Goal: Task Accomplishment & Management: Manage account settings

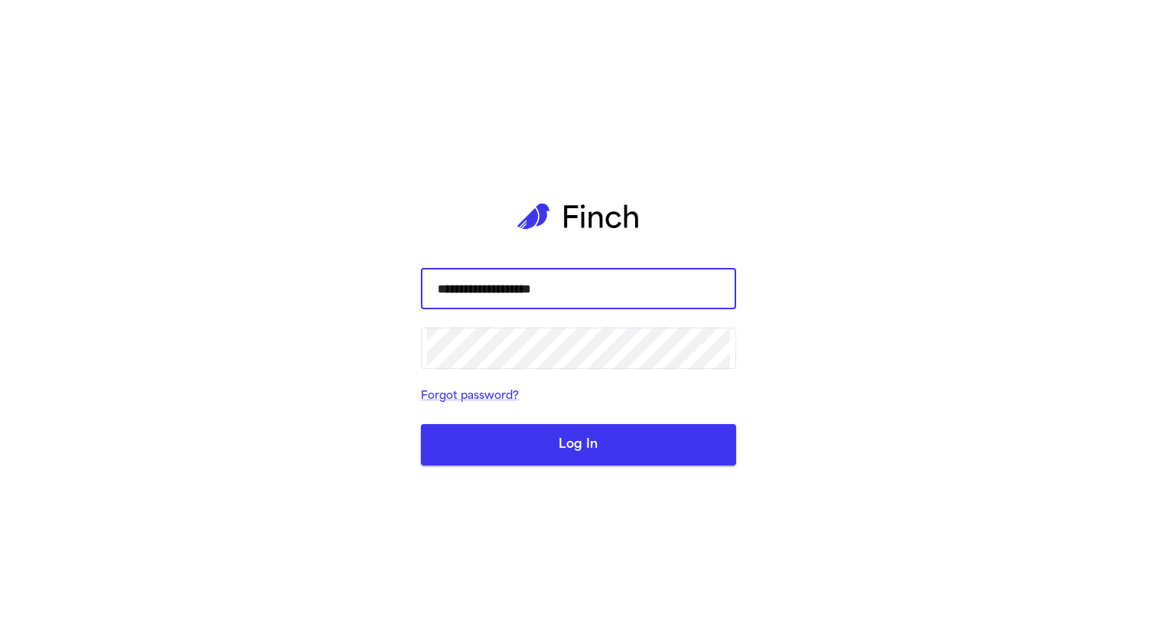
type input "**********"
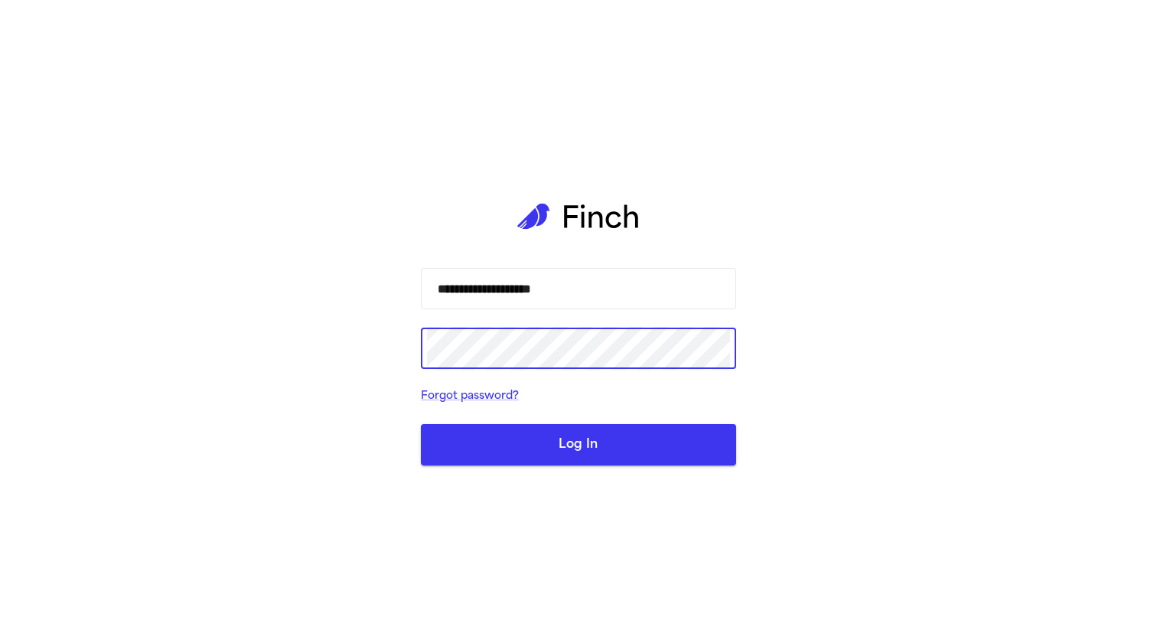
click at [421, 424] on button "Log In" at bounding box center [578, 444] width 315 height 41
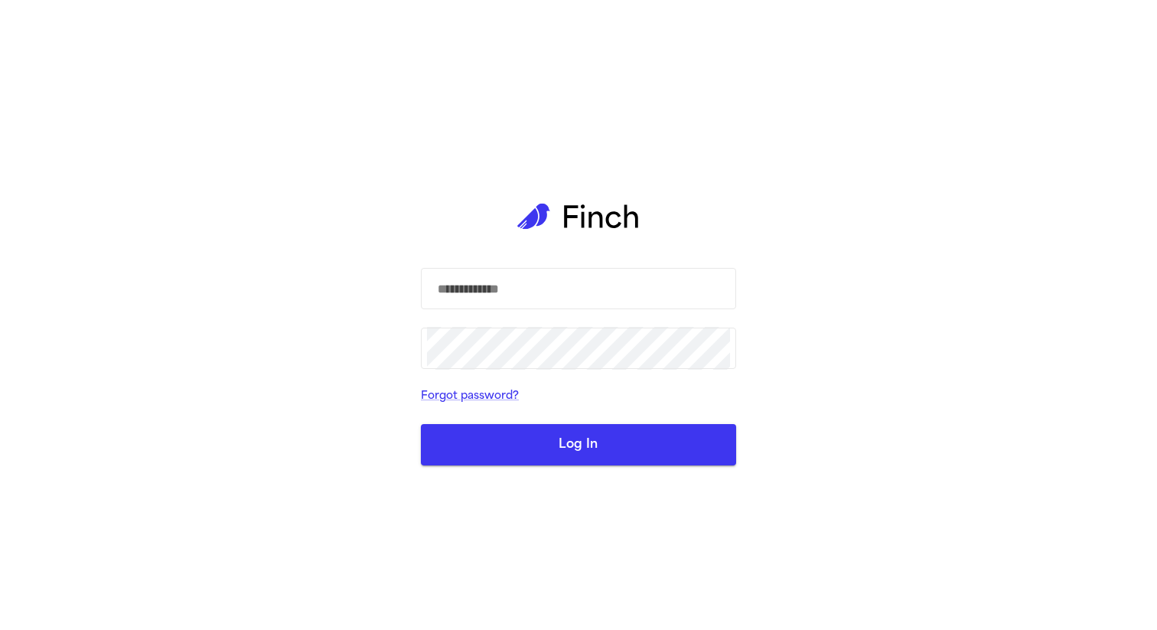
click at [0, 629] on com-1password-button at bounding box center [0, 630] width 0 height 0
click at [638, 304] on input "text" at bounding box center [578, 288] width 303 height 43
click at [0, 629] on com-1password-button at bounding box center [0, 630] width 0 height 0
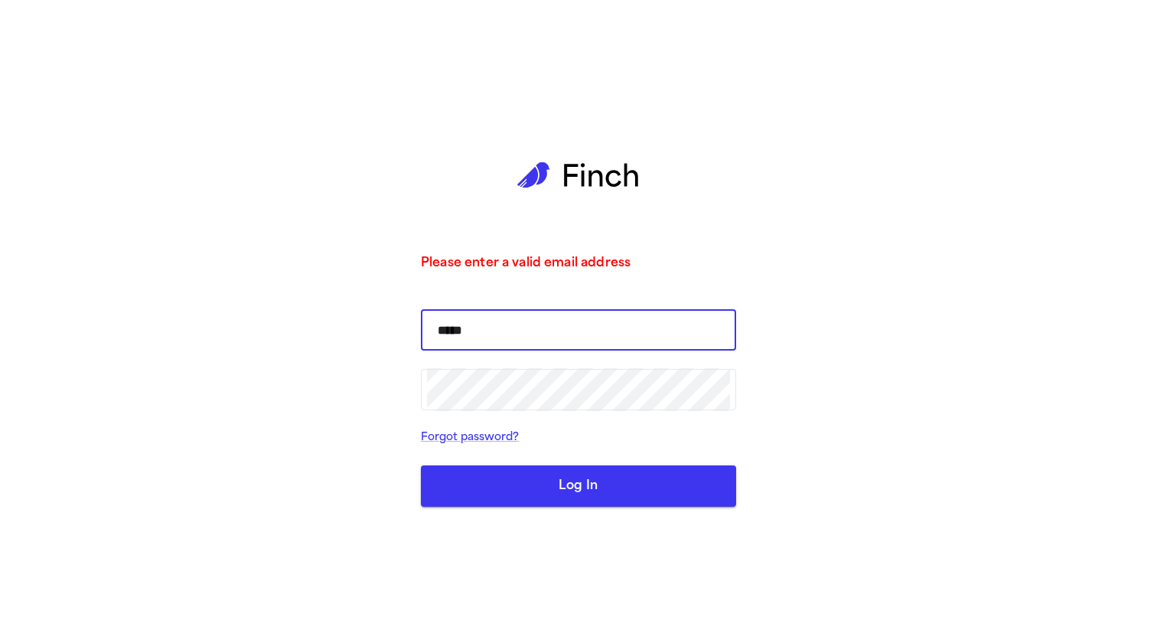
click at [536, 327] on input "*****" at bounding box center [578, 329] width 303 height 43
type input "**********"
click at [421, 465] on button "Log In" at bounding box center [578, 485] width 315 height 41
click at [589, 493] on button "Log In" at bounding box center [578, 485] width 315 height 41
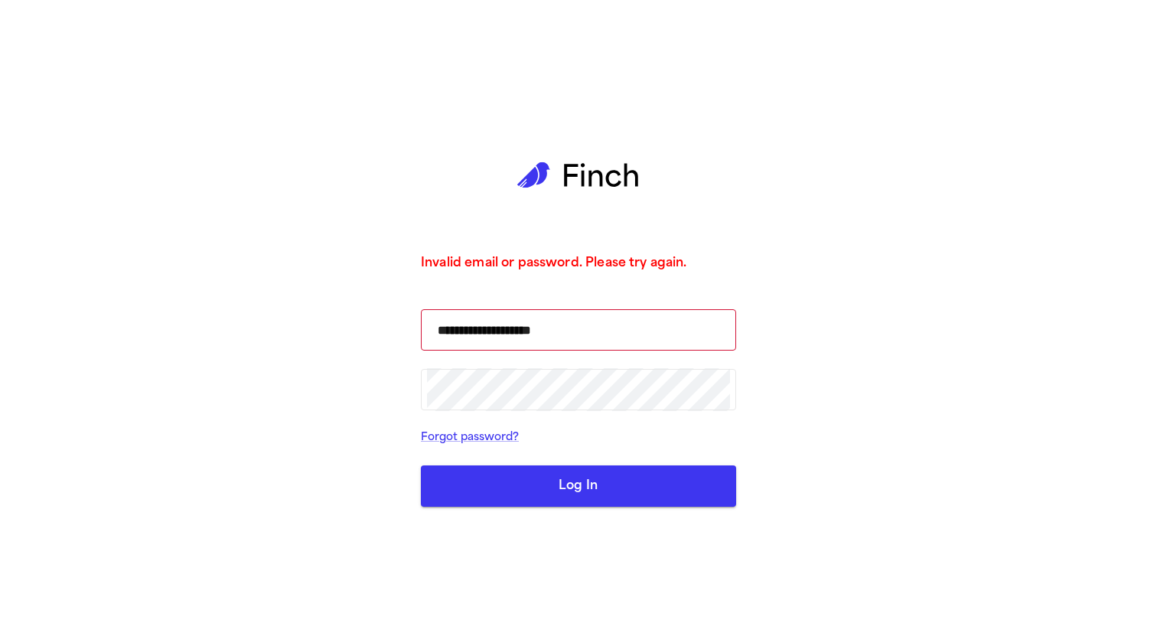
click at [589, 493] on button "Log In" at bounding box center [578, 485] width 315 height 41
click at [553, 510] on div "**********" at bounding box center [578, 315] width 315 height 630
click at [547, 497] on button "Log In" at bounding box center [578, 485] width 315 height 41
click at [593, 473] on button "Log In" at bounding box center [578, 485] width 315 height 41
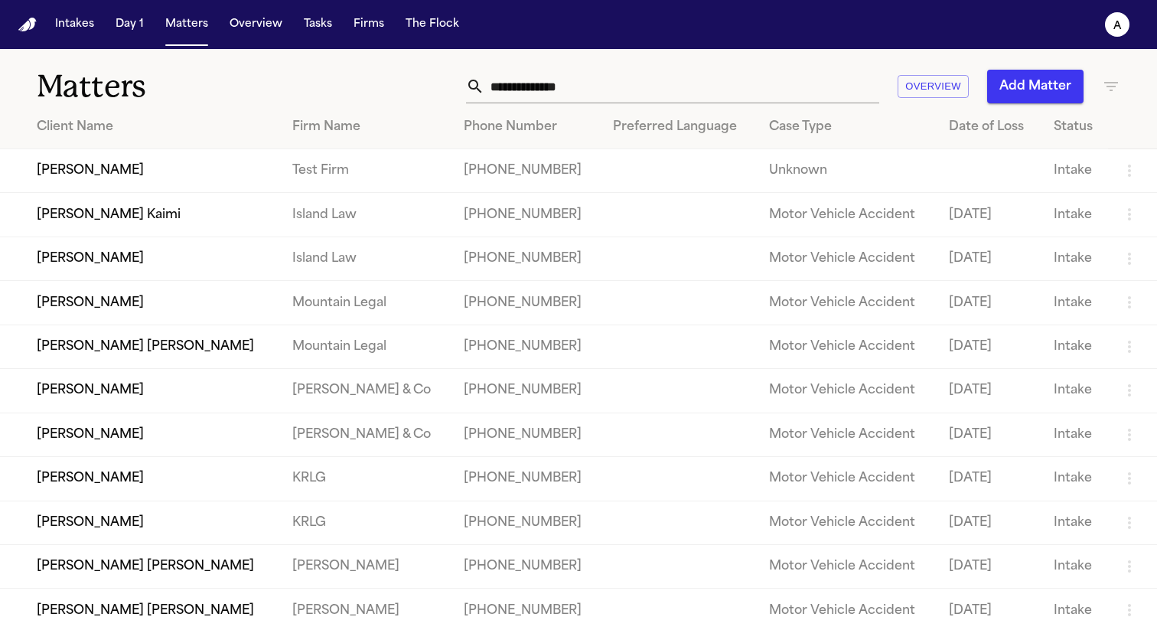
click at [126, 169] on td "John Doe" at bounding box center [140, 171] width 280 height 44
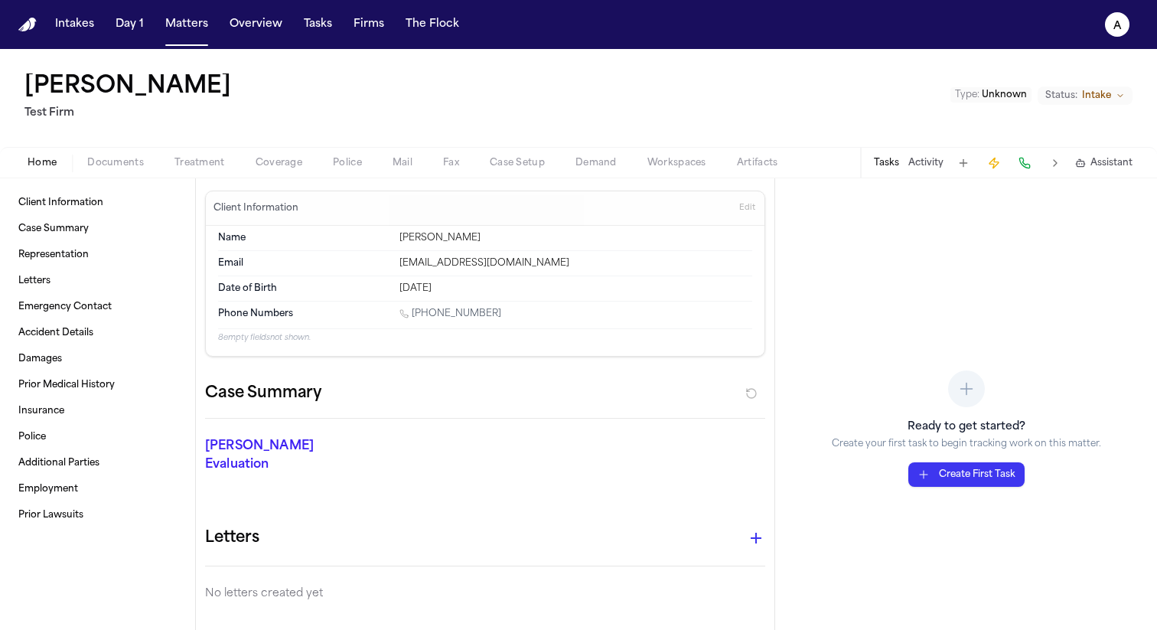
click at [210, 164] on span "Treatment" at bounding box center [200, 163] width 51 height 12
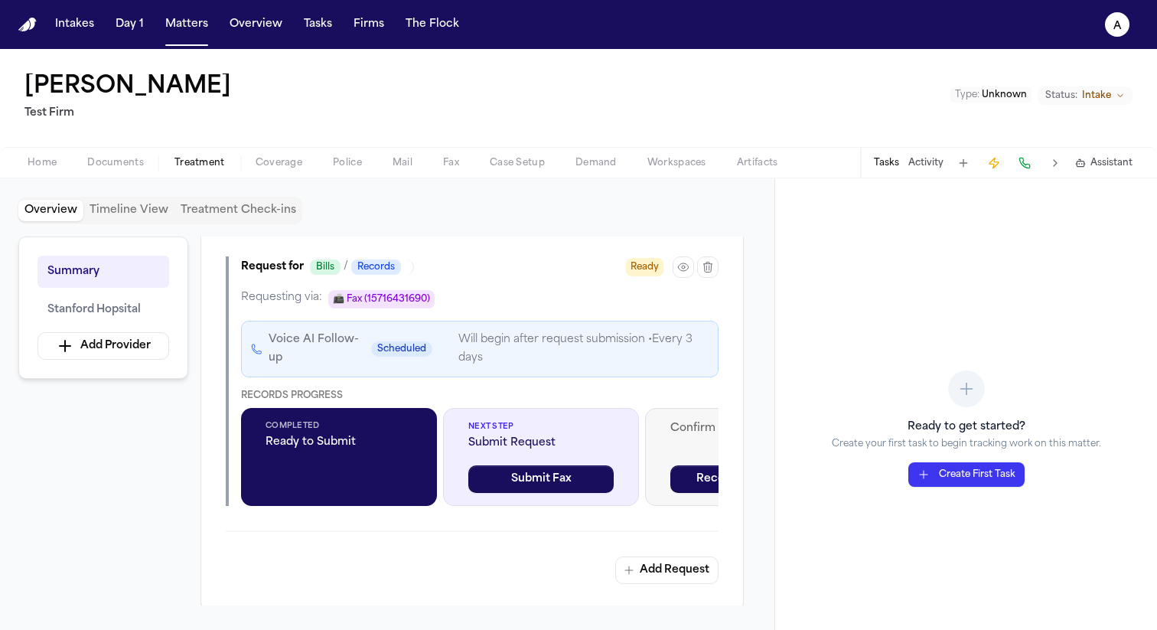
scroll to position [436, 0]
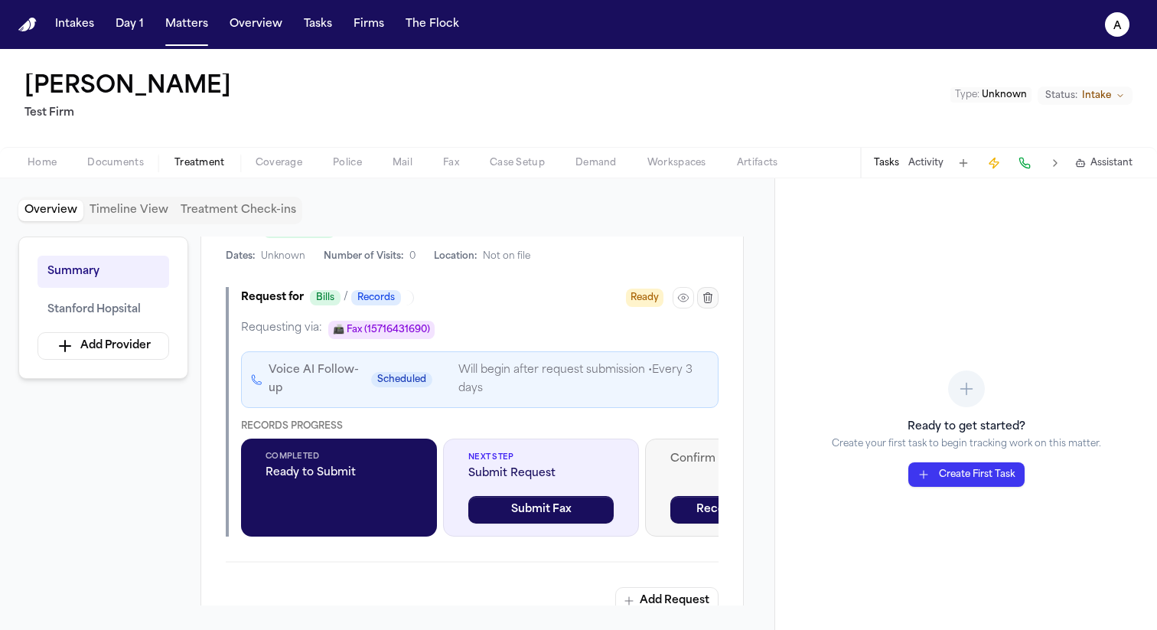
click at [703, 298] on icon "button" at bounding box center [708, 298] width 12 height 12
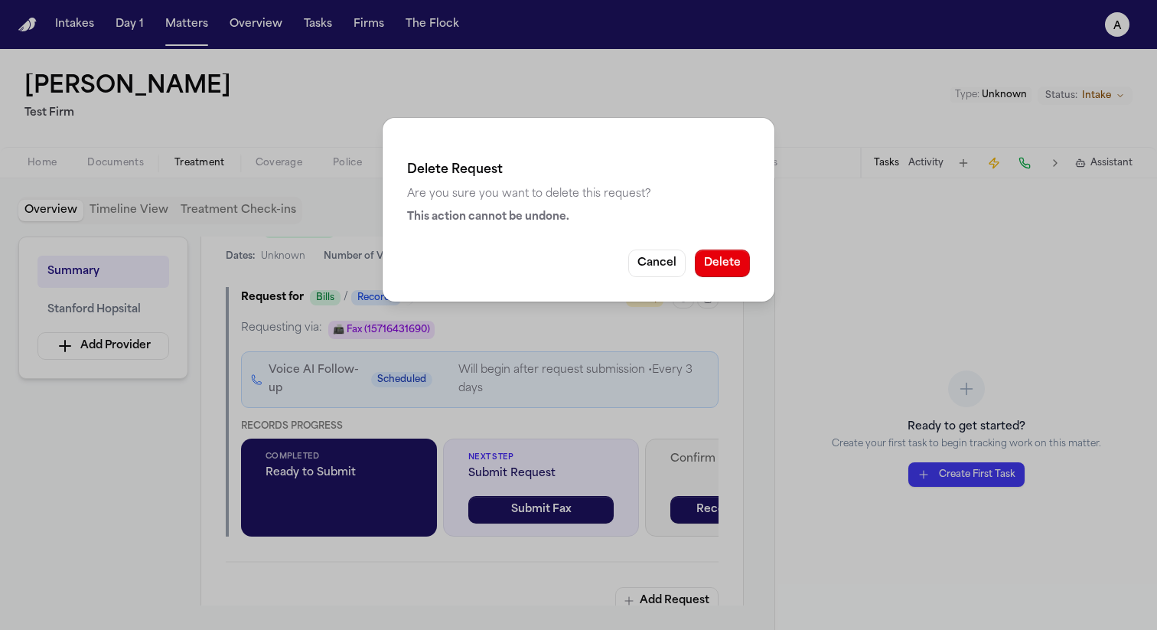
click at [754, 262] on div "Delete Request Are you sure you want to delete this request? This action cannot…" at bounding box center [579, 210] width 392 height 184
click at [725, 263] on button "Delete" at bounding box center [722, 264] width 55 height 28
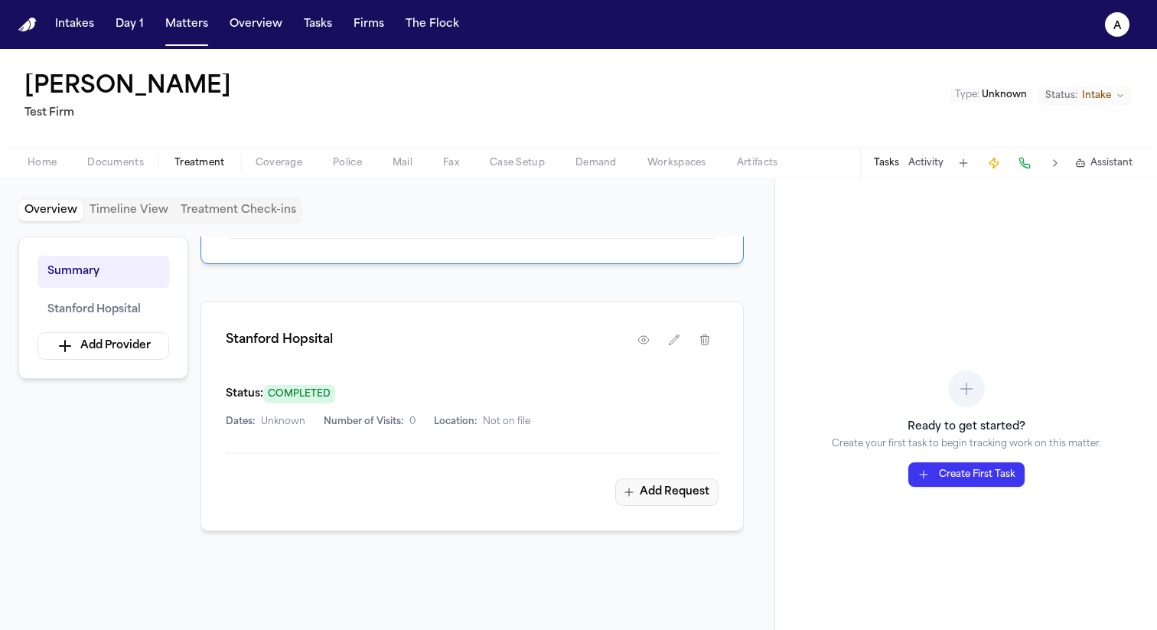
scroll to position [223, 0]
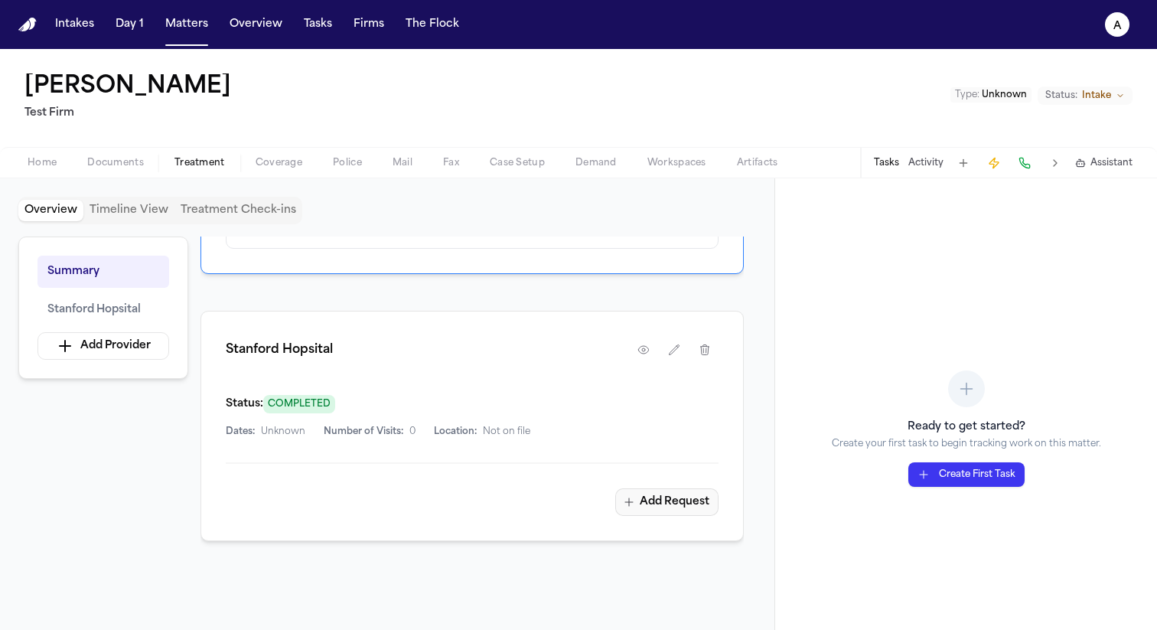
click at [664, 490] on button "Add Request" at bounding box center [666, 502] width 103 height 28
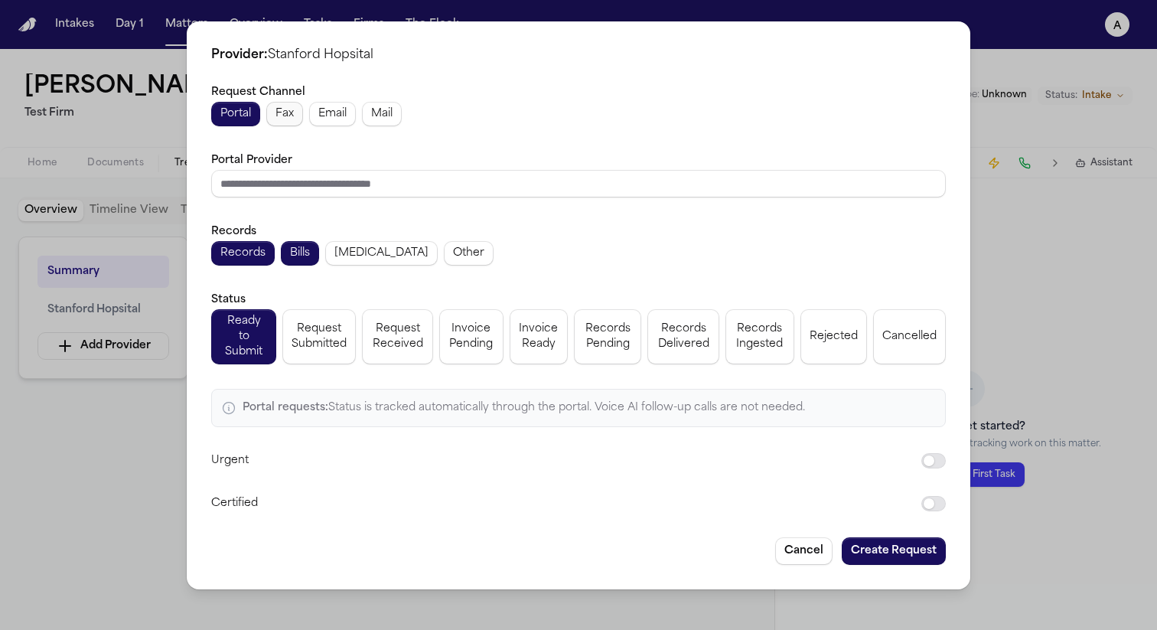
click at [276, 111] on span "Fax" at bounding box center [285, 113] width 18 height 15
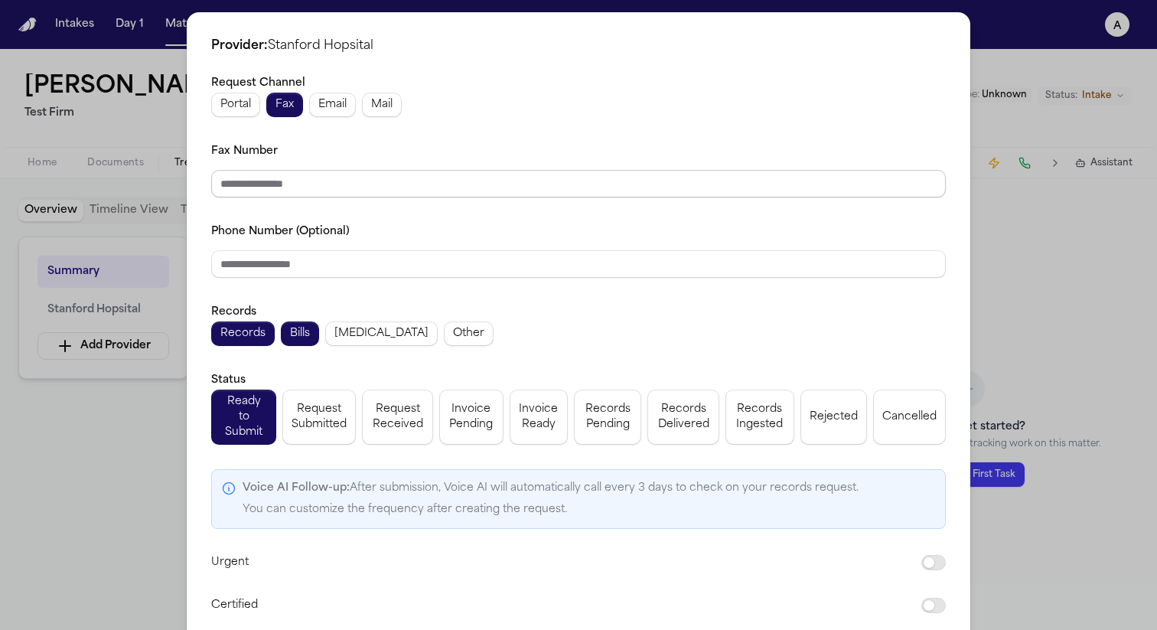
click at [457, 197] on input "Fax Number" at bounding box center [578, 184] width 735 height 28
type input "**********"
click at [471, 192] on input "**********" at bounding box center [578, 184] width 735 height 28
click at [453, 276] on input "Phone Number (Optional)" at bounding box center [578, 264] width 735 height 28
paste input "**********"
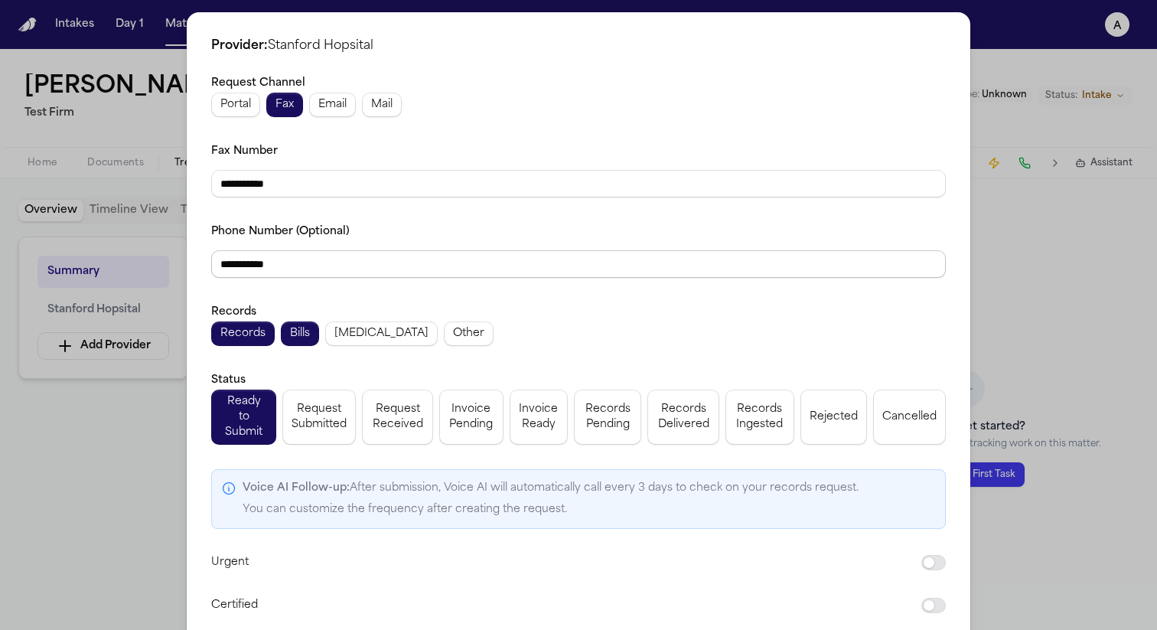
scroll to position [58, 0]
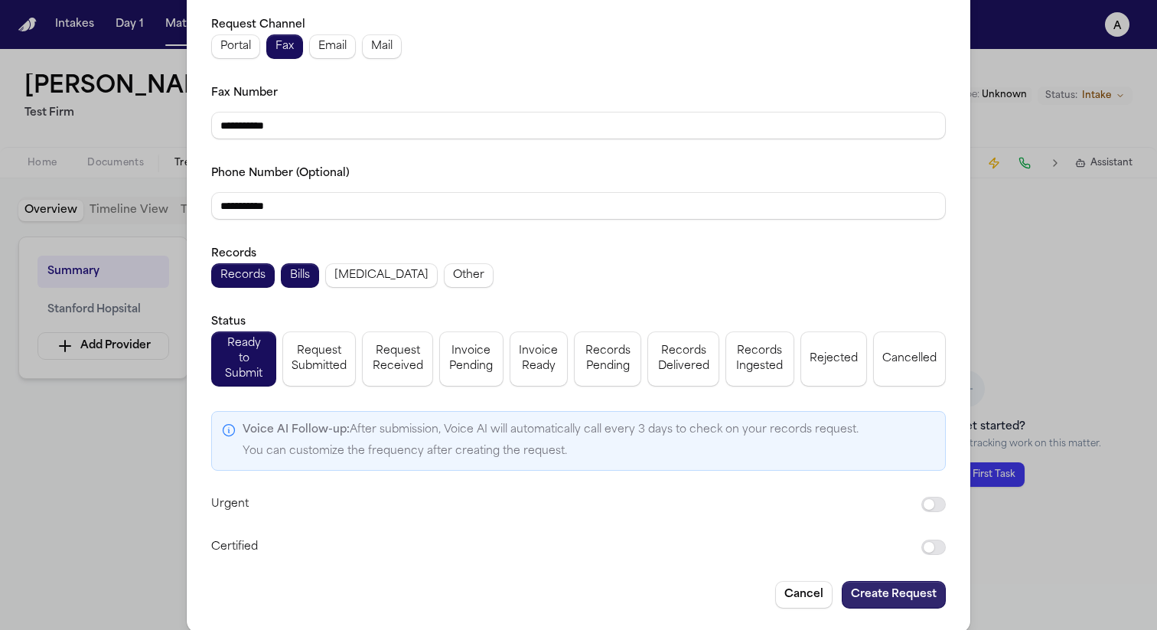
type input "**********"
click at [875, 586] on button "Create Request" at bounding box center [894, 595] width 104 height 28
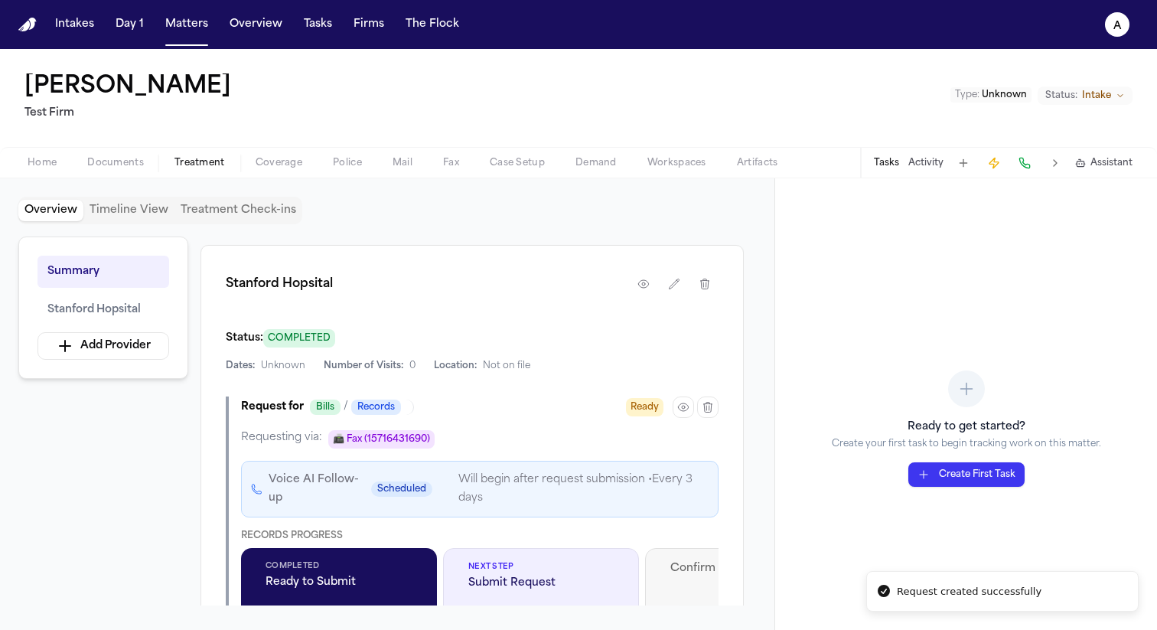
scroll to position [343, 0]
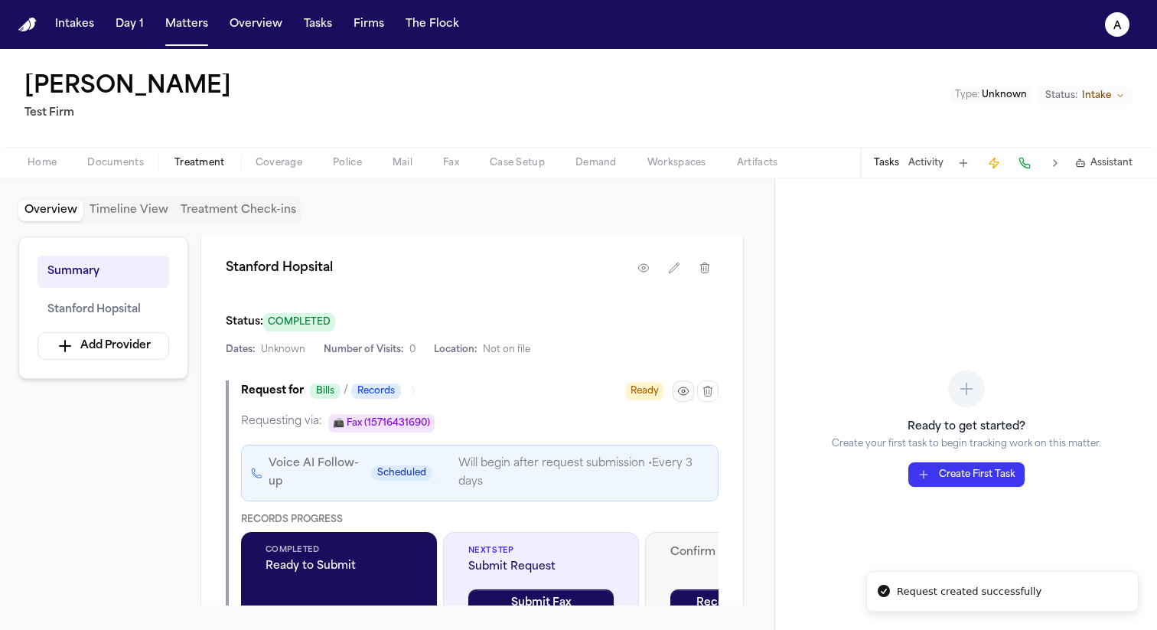
click at [685, 391] on icon "button" at bounding box center [683, 391] width 12 height 12
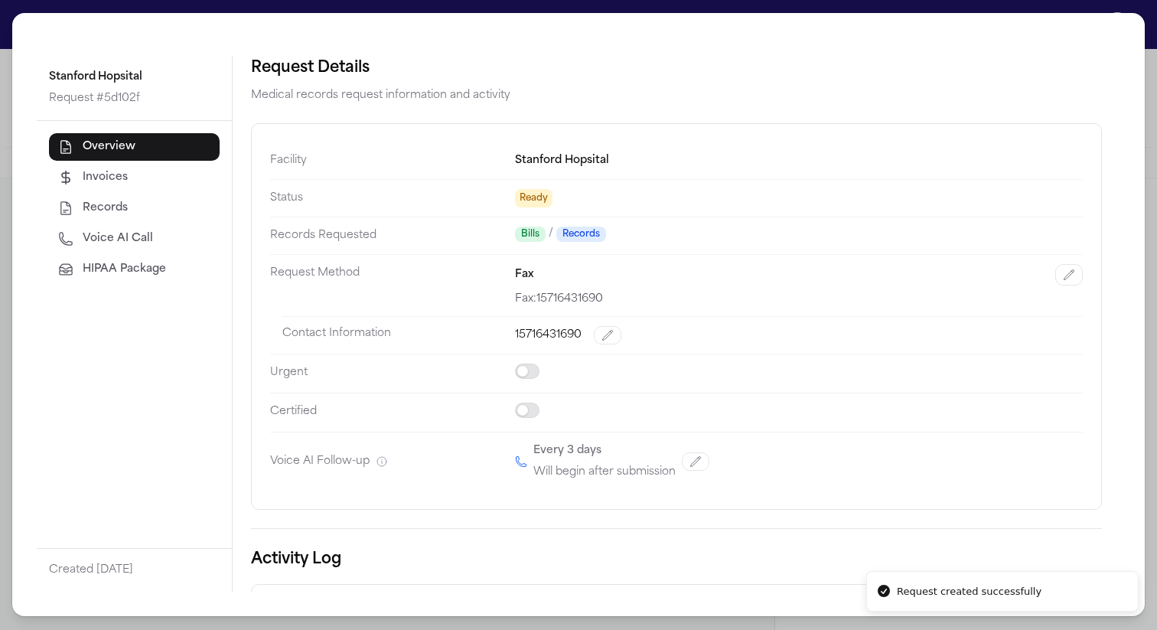
click at [160, 264] on span "HIPAA Package" at bounding box center [124, 269] width 83 height 15
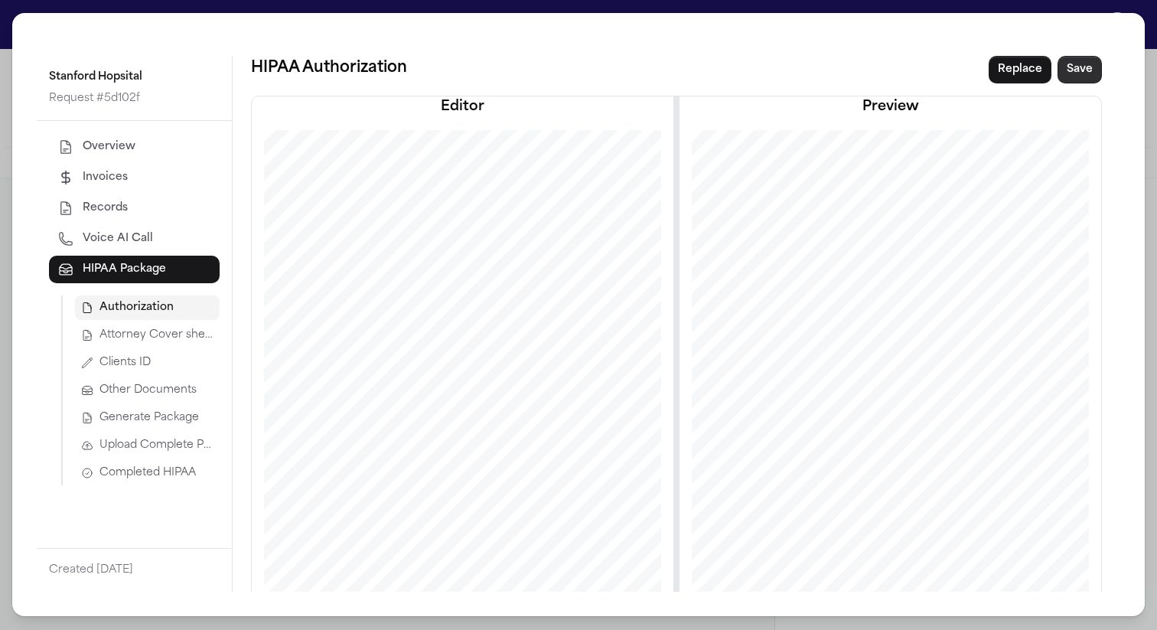
click at [1072, 69] on button "Save" at bounding box center [1080, 70] width 44 height 28
click at [170, 339] on span "Attorney Cover sheet" at bounding box center [157, 335] width 114 height 15
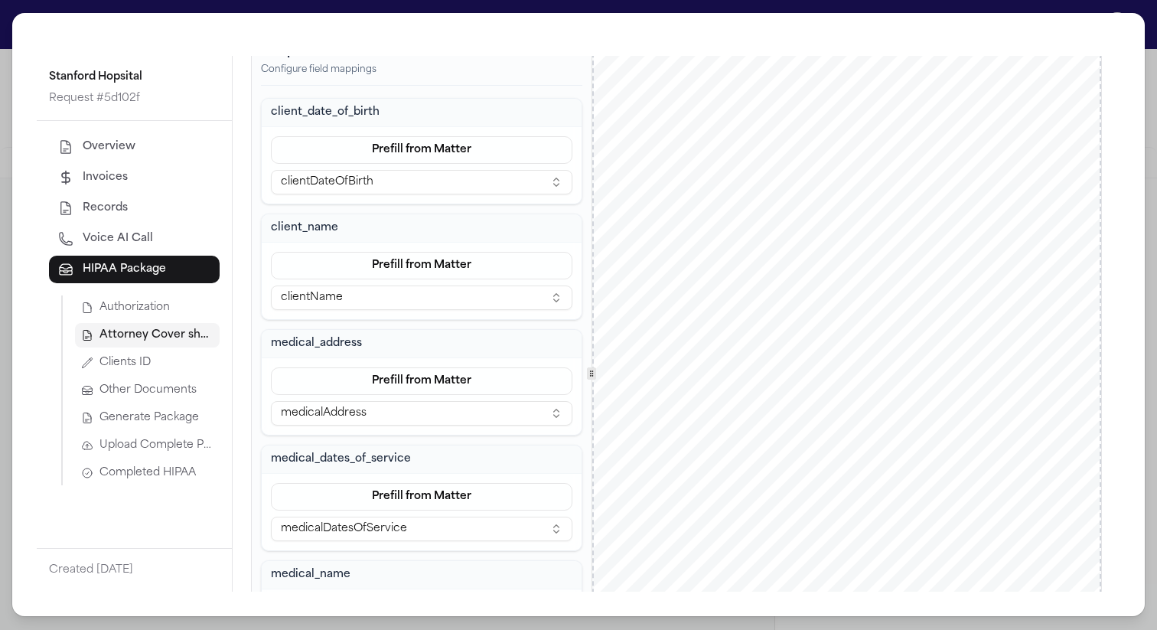
scroll to position [0, 0]
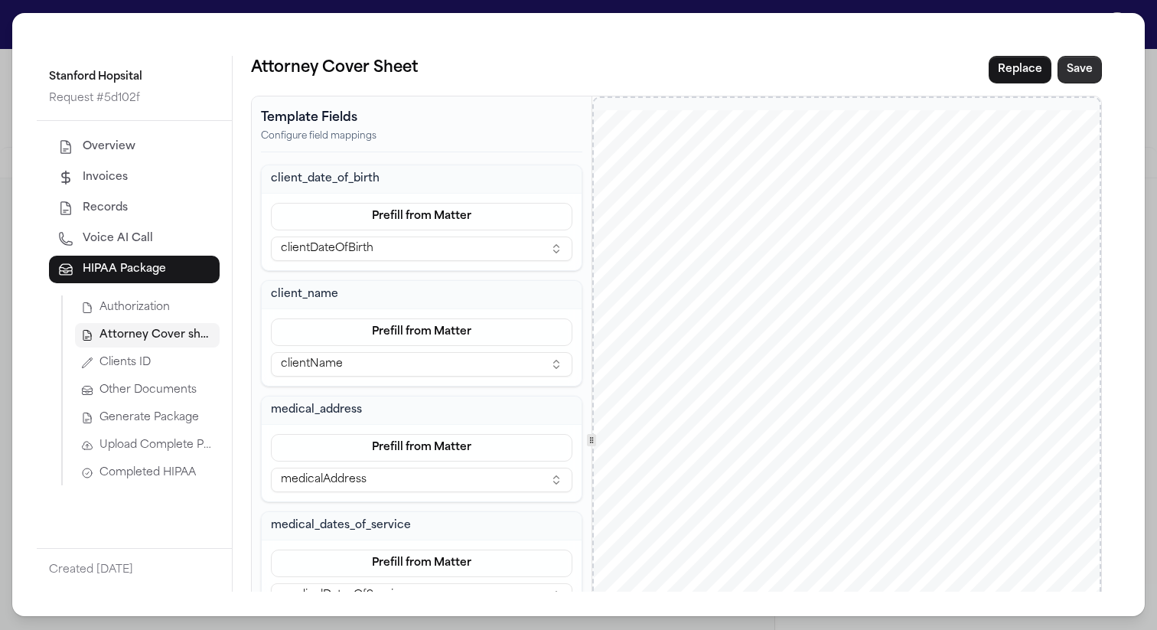
click at [1082, 73] on button "Save" at bounding box center [1080, 70] width 44 height 28
click at [155, 363] on button "Clients ID" at bounding box center [147, 363] width 145 height 24
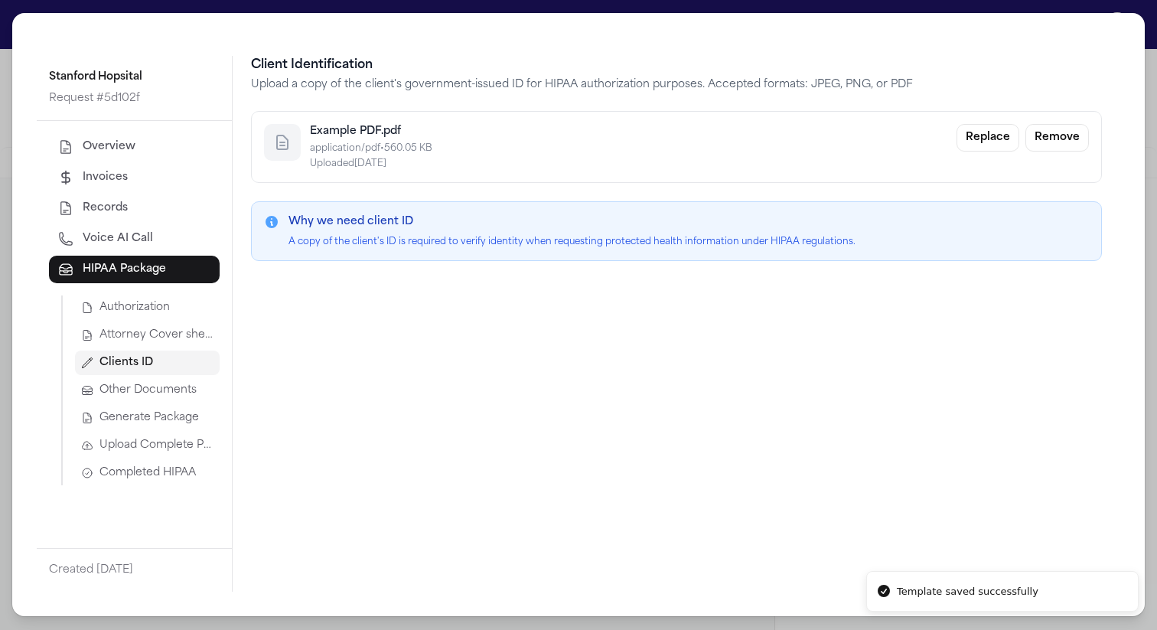
click at [155, 384] on span "Other Documents" at bounding box center [148, 390] width 97 height 15
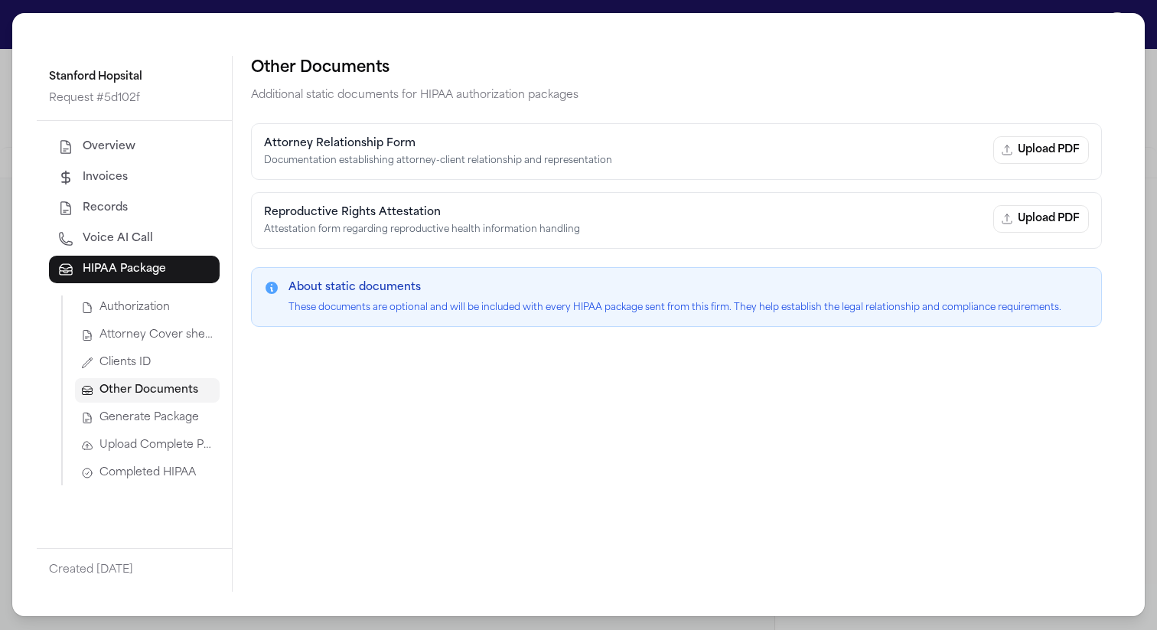
click at [162, 410] on span "Generate Package" at bounding box center [150, 417] width 100 height 15
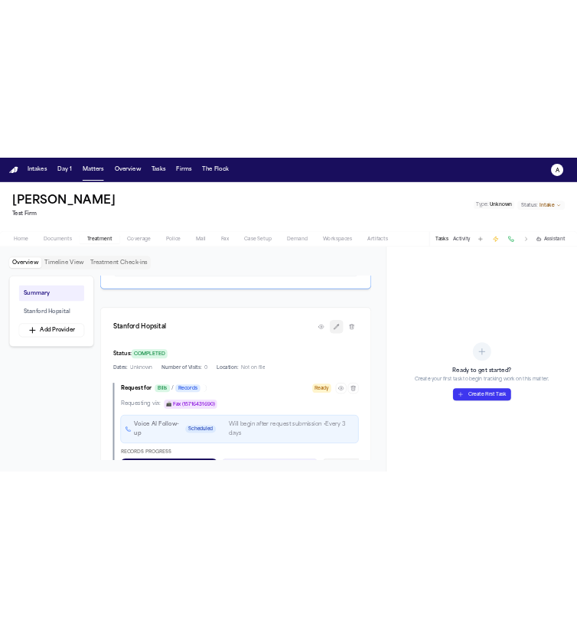
scroll to position [289, 0]
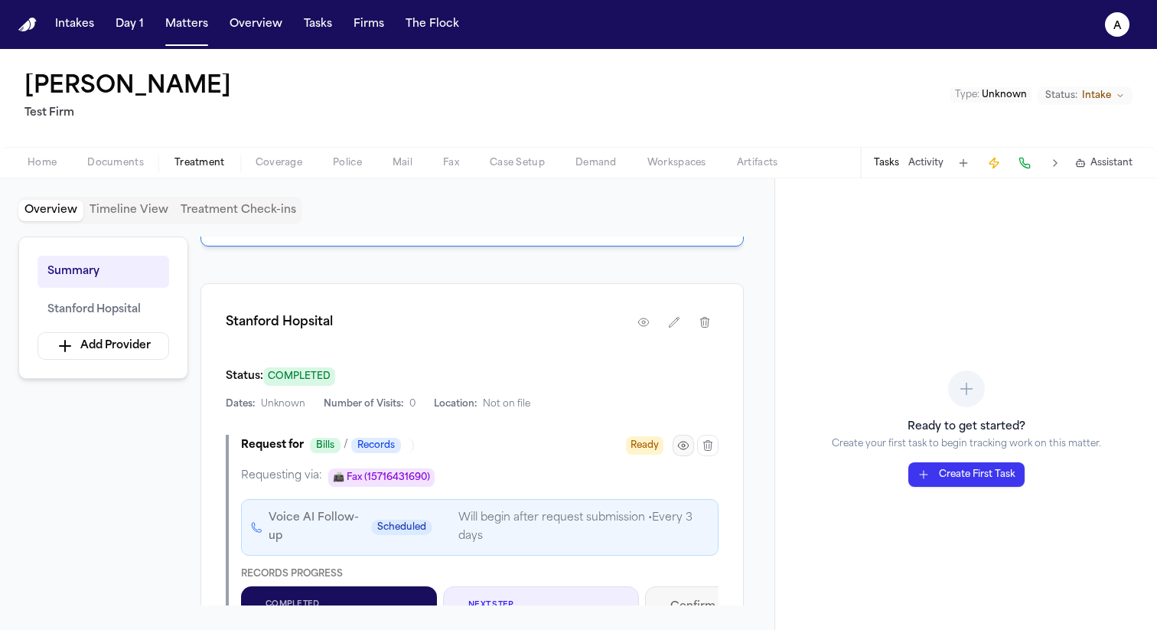
click at [690, 447] on button "button" at bounding box center [683, 445] width 21 height 21
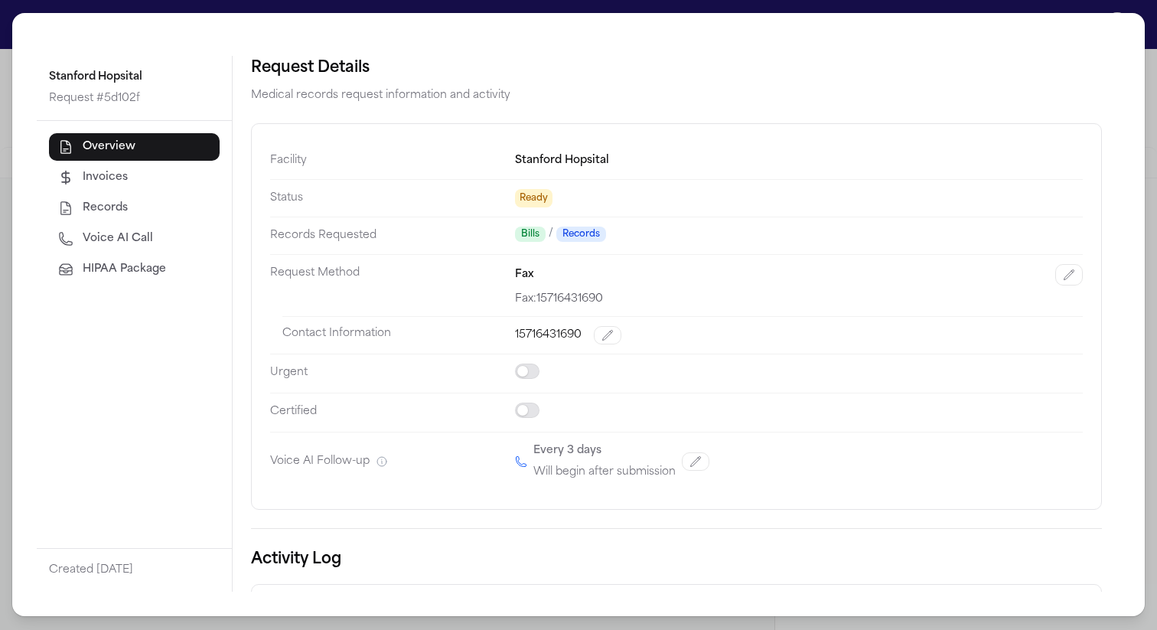
click at [143, 259] on button "HIPAA Package" at bounding box center [134, 270] width 171 height 28
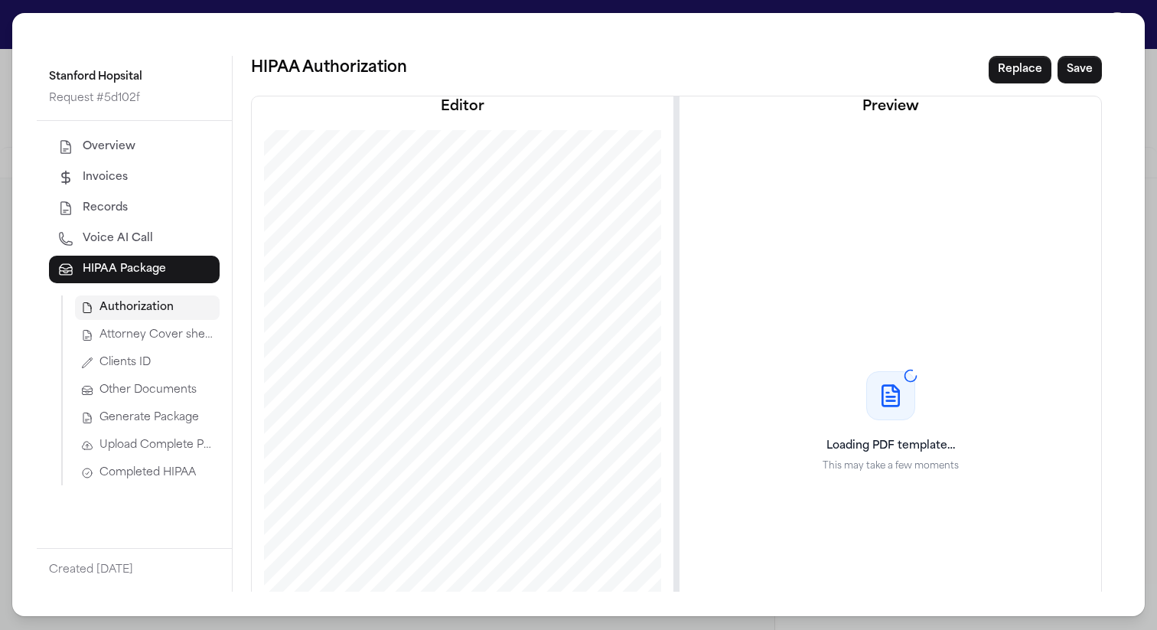
click at [158, 416] on span "Generate Package" at bounding box center [150, 417] width 100 height 15
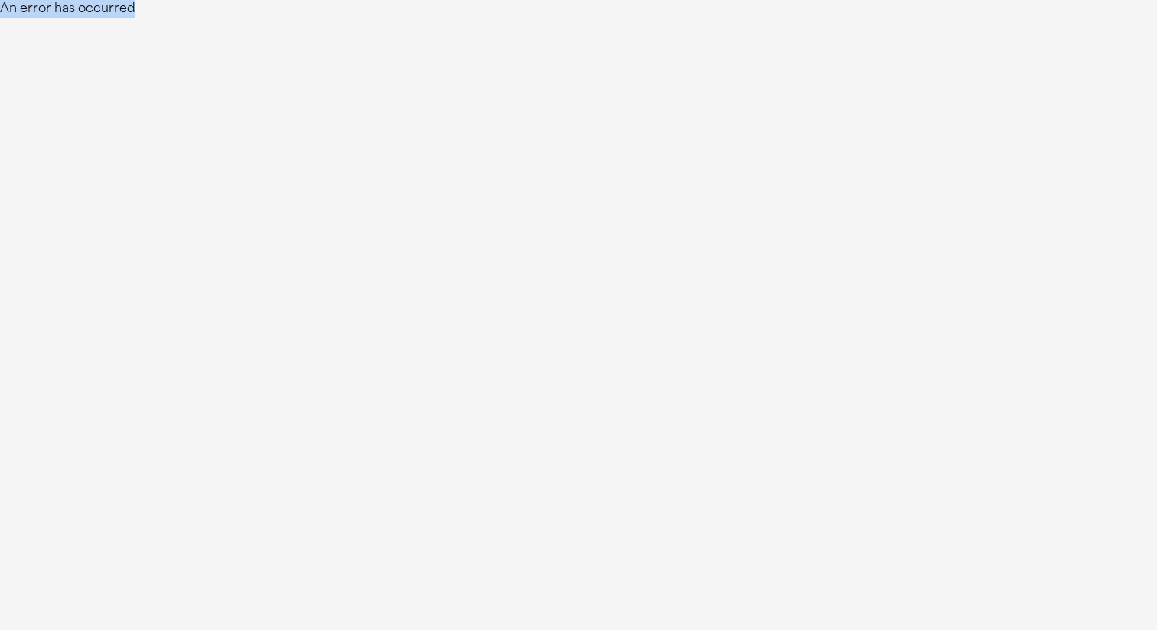
drag, startPoint x: 132, startPoint y: 20, endPoint x: 2, endPoint y: 4, distance: 130.3
click at [2, 4] on html "An error has occurred" at bounding box center [578, 9] width 1157 height 18
copy div "An error has occurred"
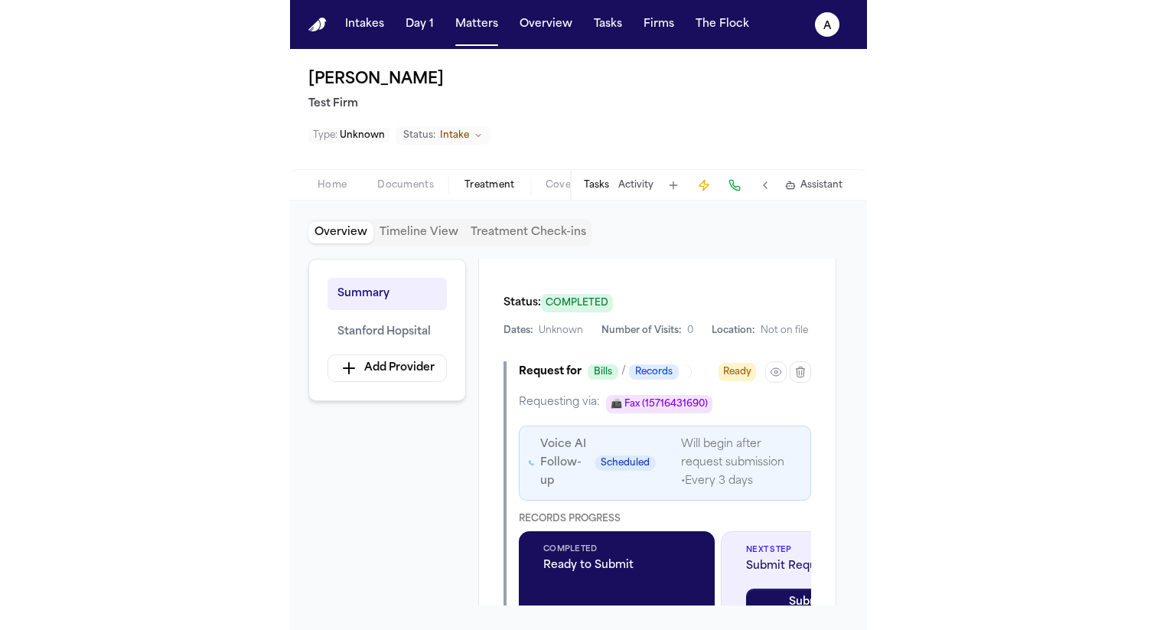
scroll to position [401, 0]
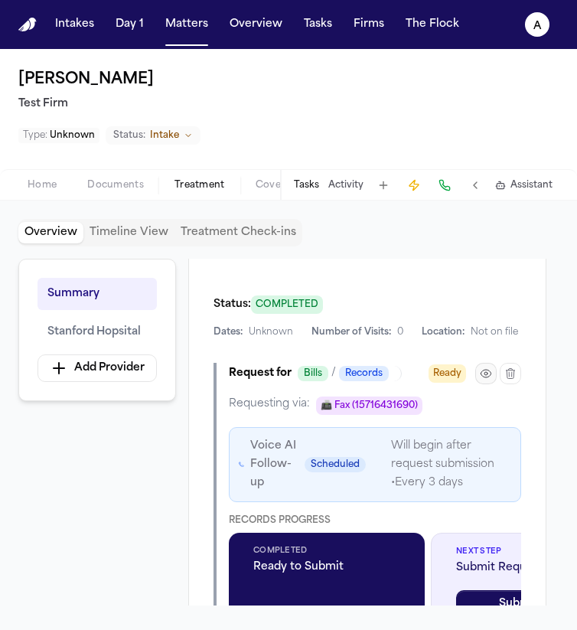
click at [491, 378] on icon "button" at bounding box center [486, 373] width 12 height 12
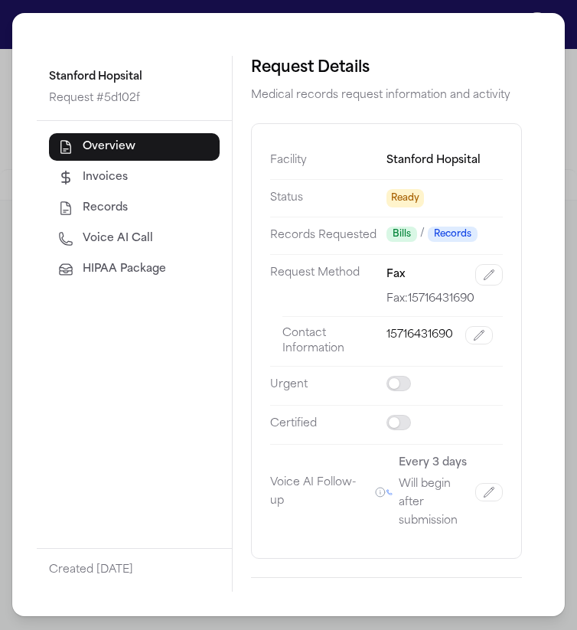
click at [142, 271] on span "HIPAA Package" at bounding box center [124, 269] width 83 height 15
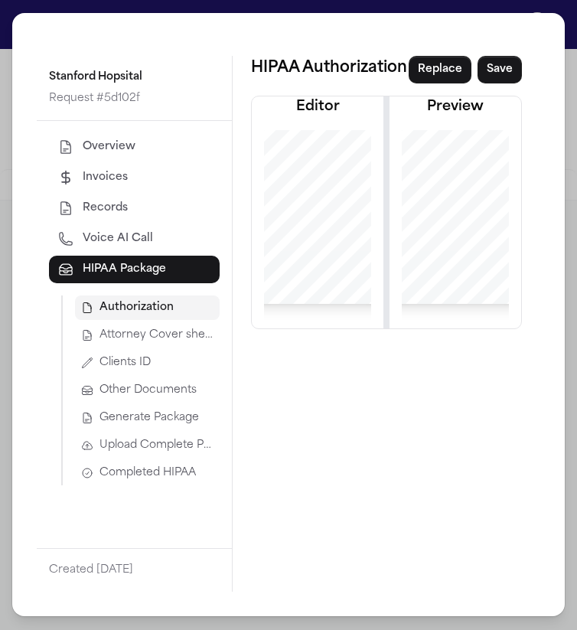
click at [178, 416] on span "Generate Package" at bounding box center [150, 417] width 100 height 15
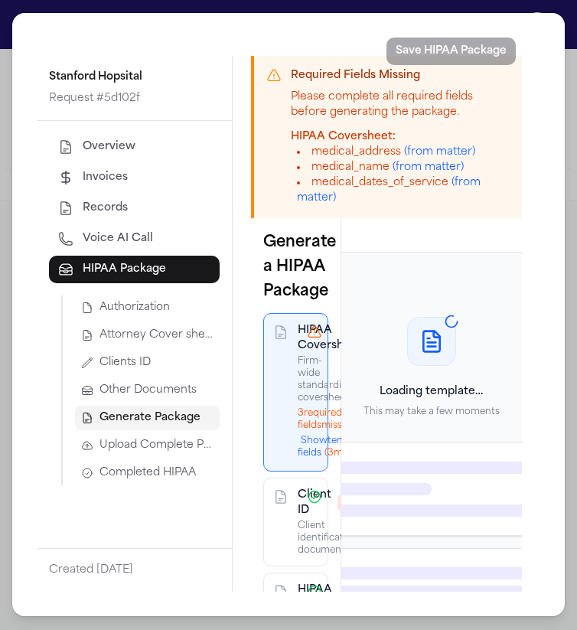
click at [180, 332] on span "Attorney Cover sheet" at bounding box center [157, 335] width 114 height 15
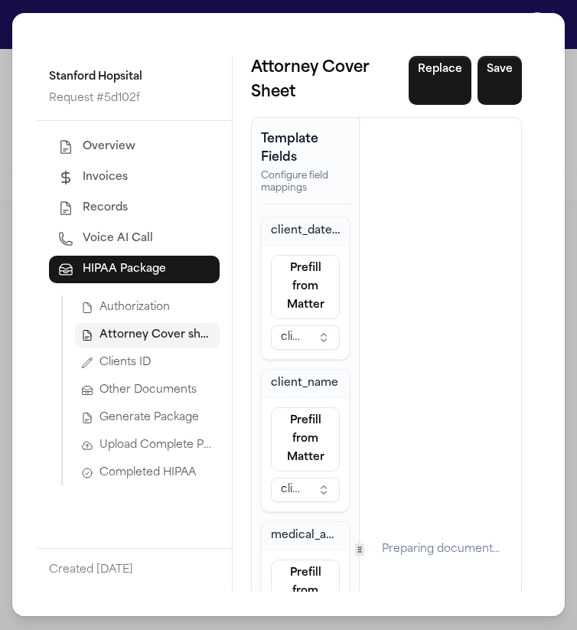
click at [175, 422] on span "Generate Package" at bounding box center [150, 417] width 100 height 15
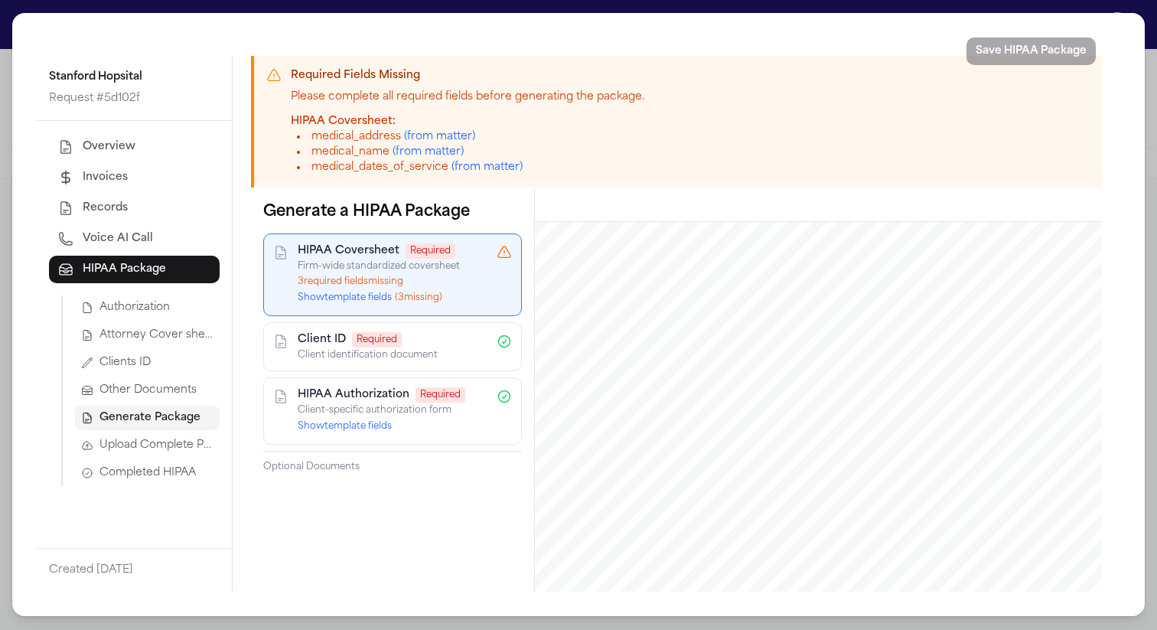
scroll to position [330, 0]
click at [353, 302] on button "Show template fields ( 3 missing)" at bounding box center [370, 298] width 145 height 12
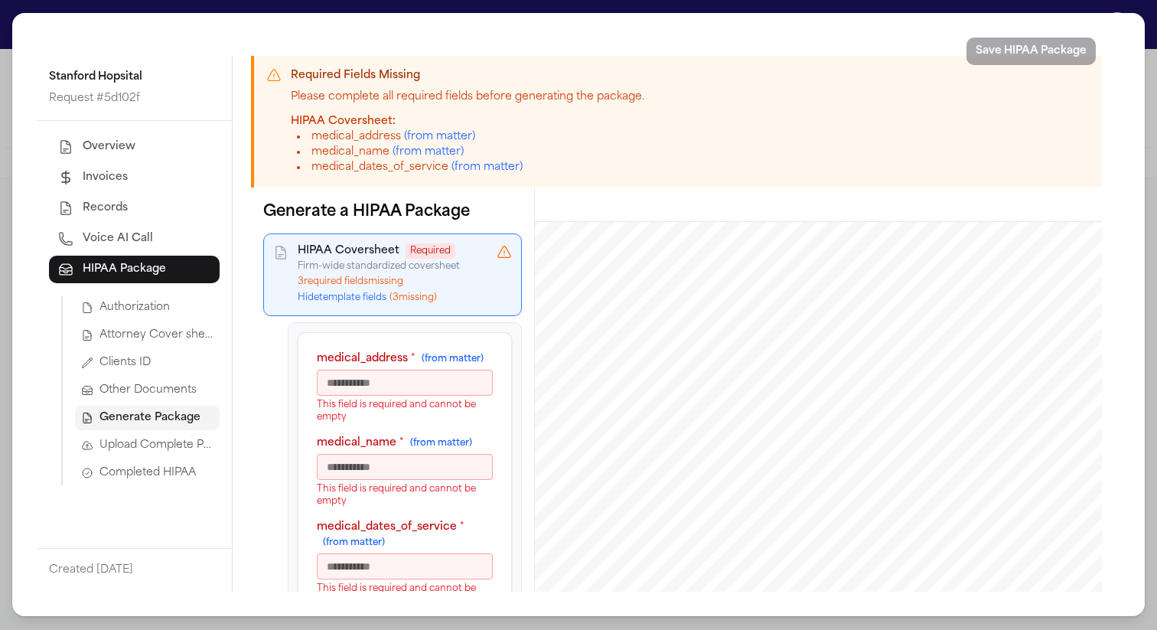
click at [358, 375] on input "medical_address * (from matter)" at bounding box center [405, 383] width 176 height 26
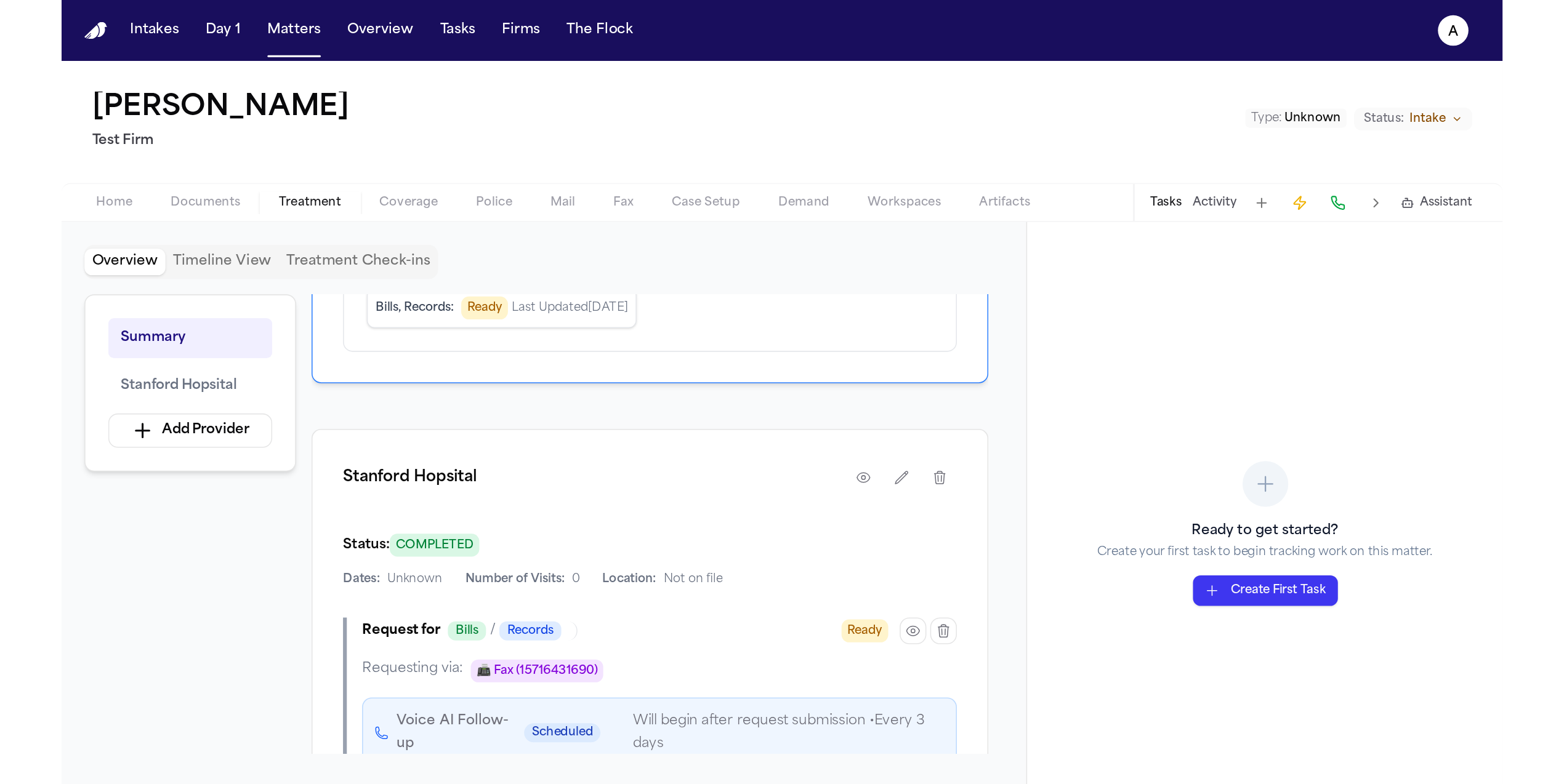
scroll to position [257, 0]
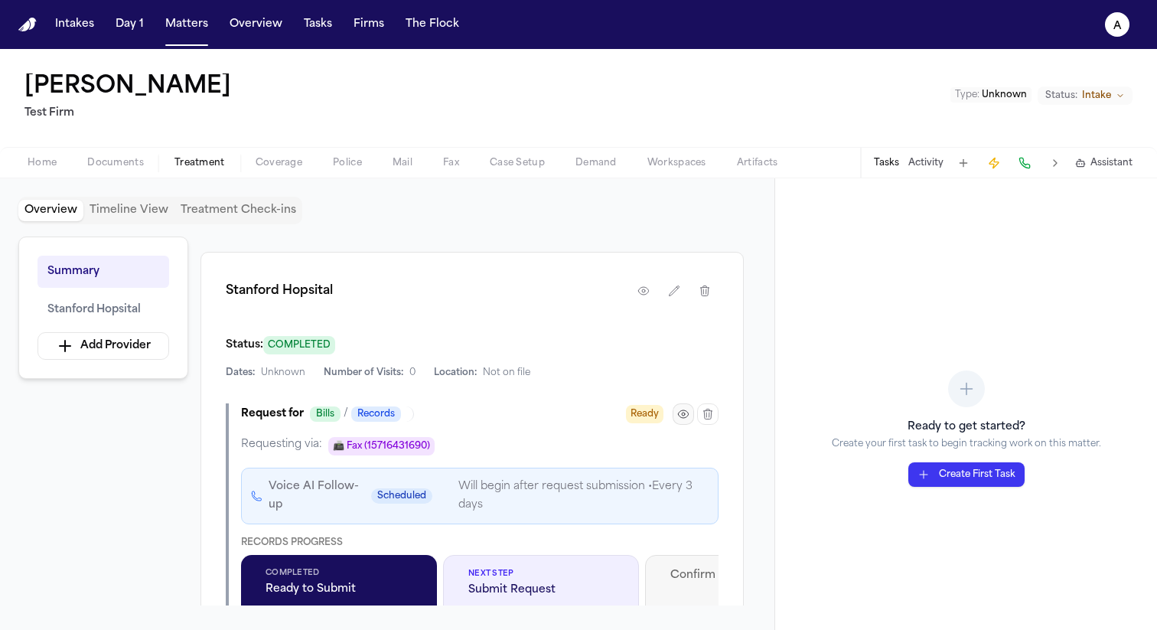
click at [676, 419] on button "button" at bounding box center [683, 413] width 21 height 21
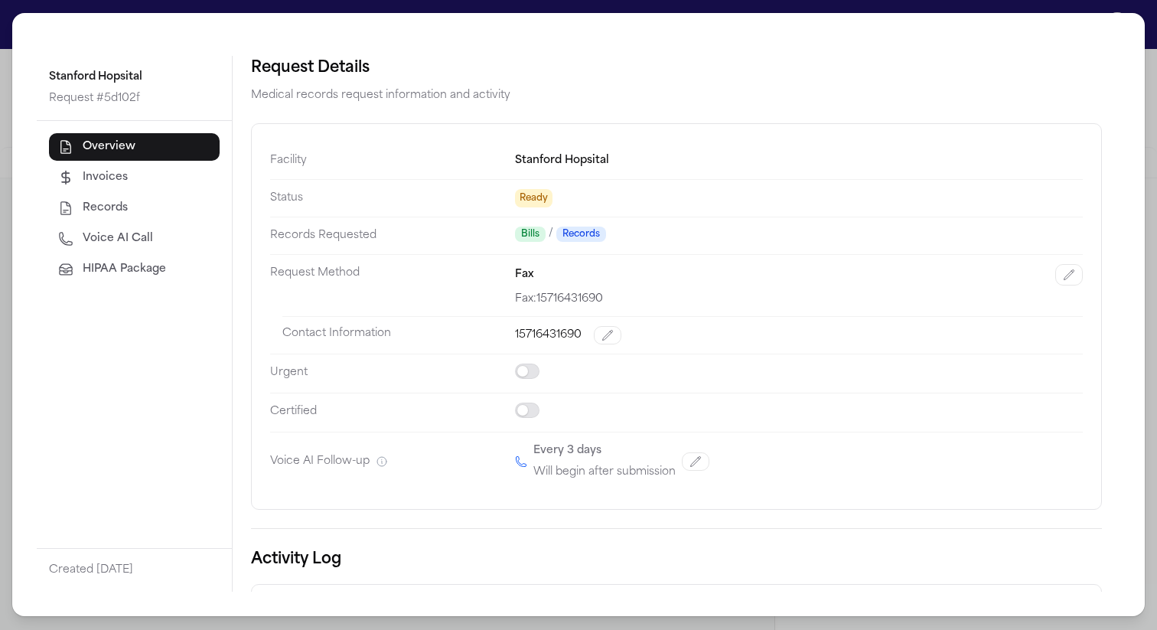
click at [158, 267] on span "HIPAA Package" at bounding box center [124, 269] width 83 height 15
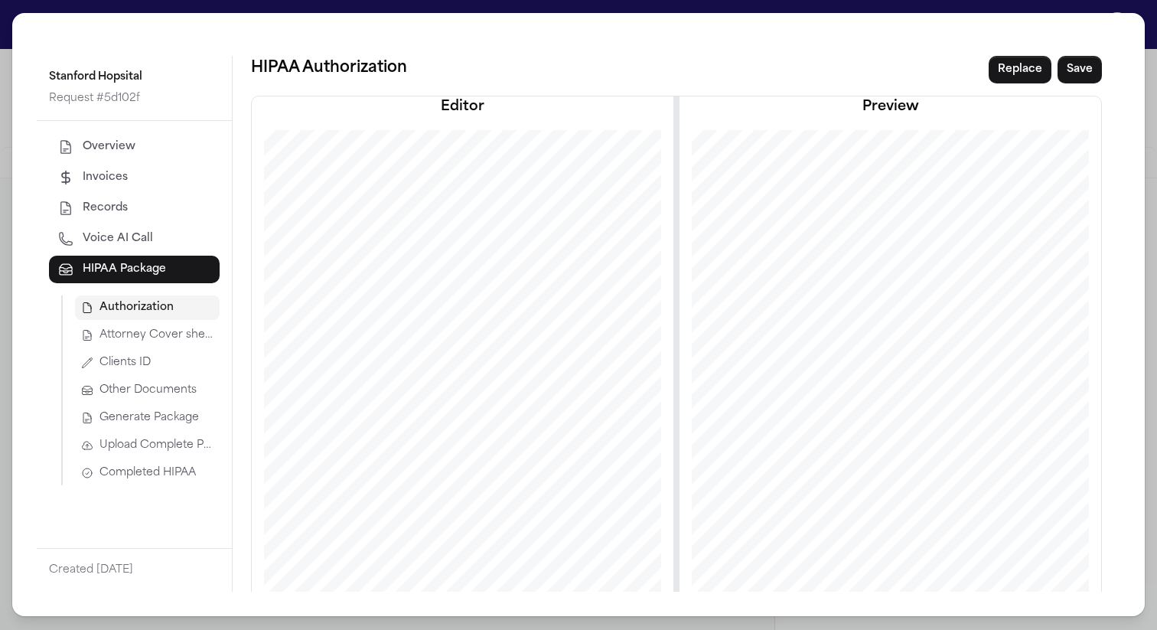
click at [165, 413] on span "Generate Package" at bounding box center [150, 417] width 100 height 15
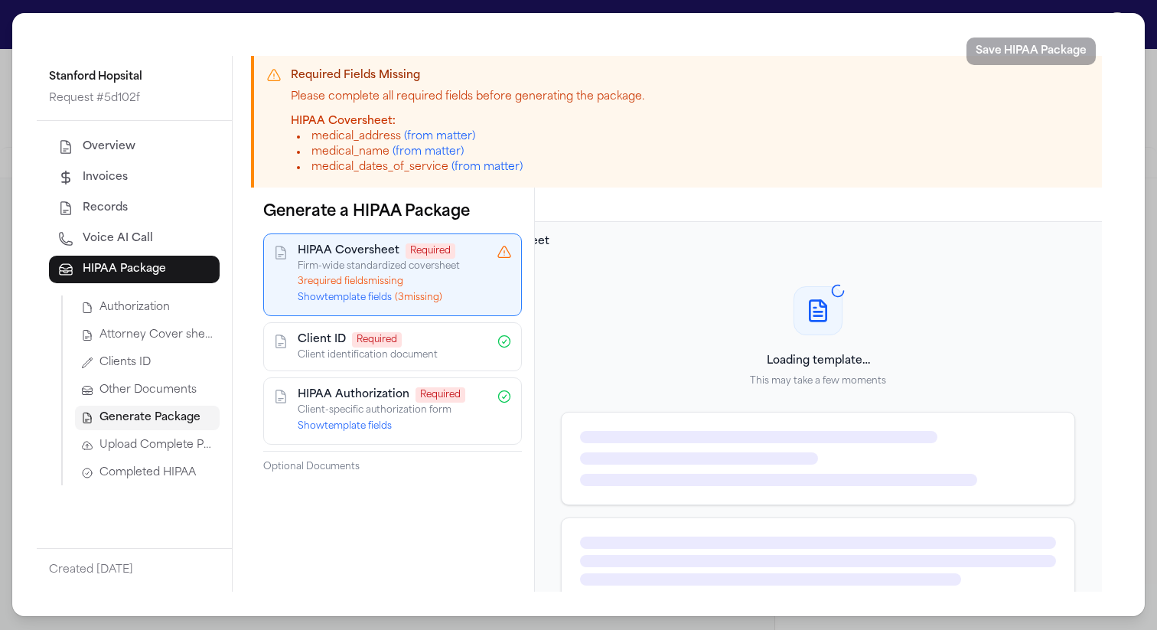
click at [349, 301] on button "Show template fields ( 3 missing)" at bounding box center [370, 298] width 145 height 12
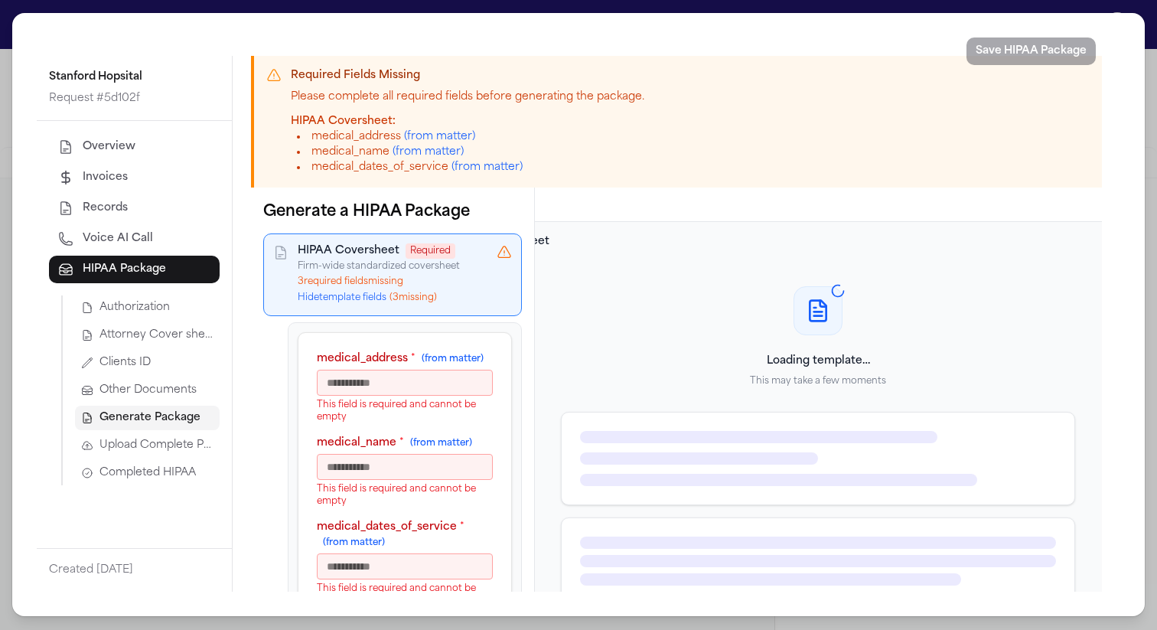
click at [511, 249] on icon at bounding box center [504, 252] width 15 height 15
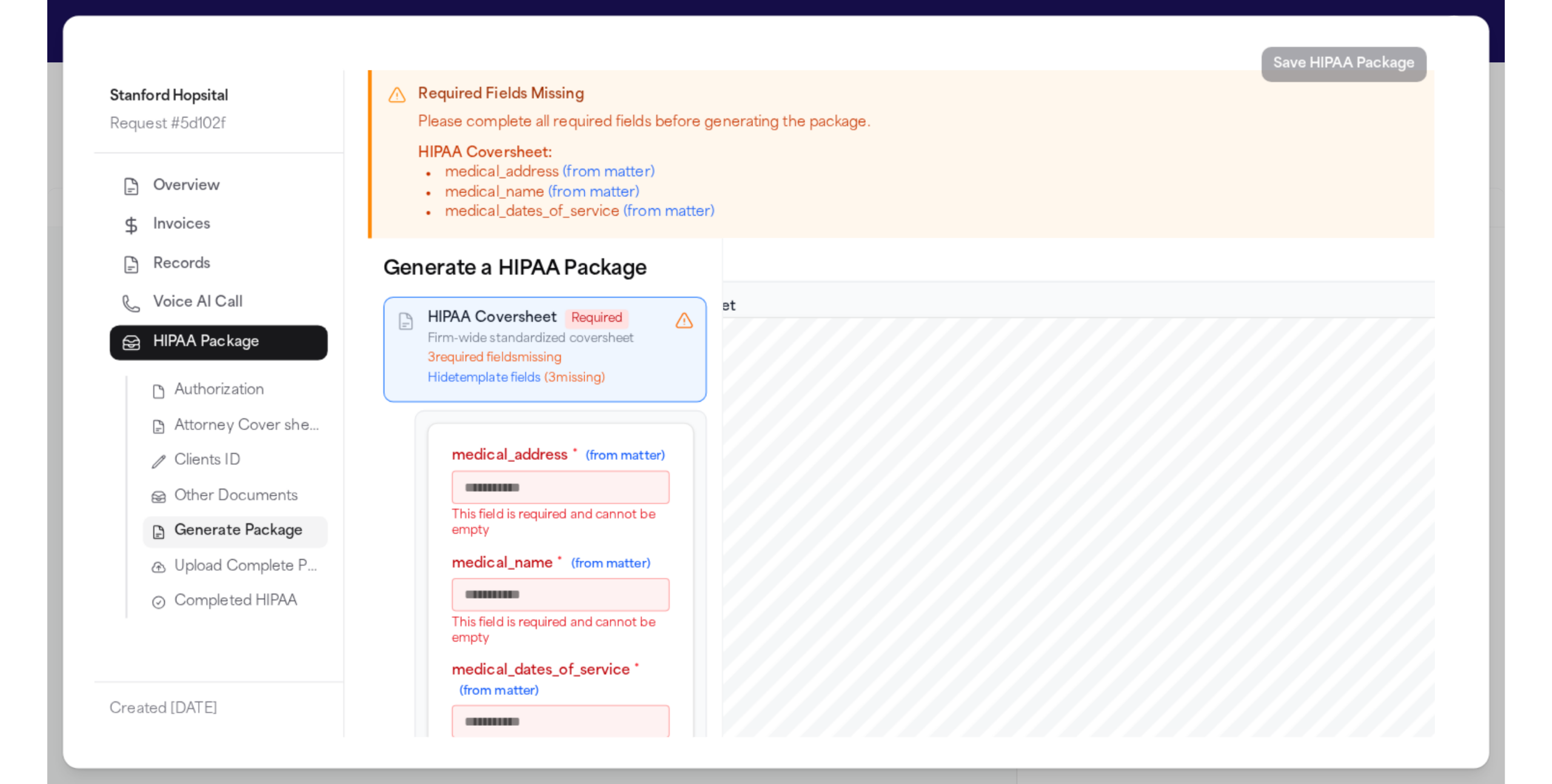
scroll to position [242, 0]
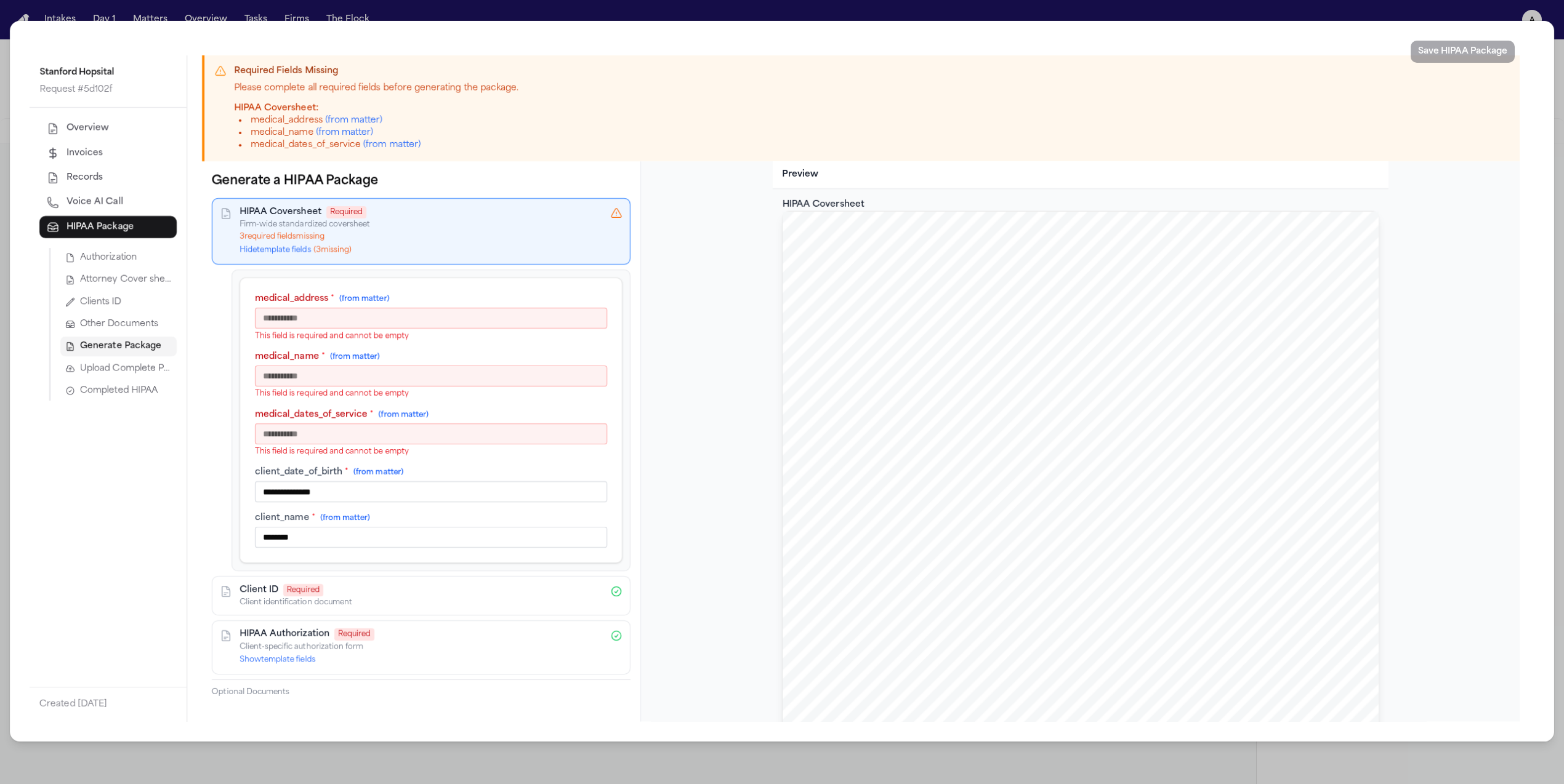
click at [431, 319] on input "medical_address * (from matter)" at bounding box center [431, 318] width 352 height 21
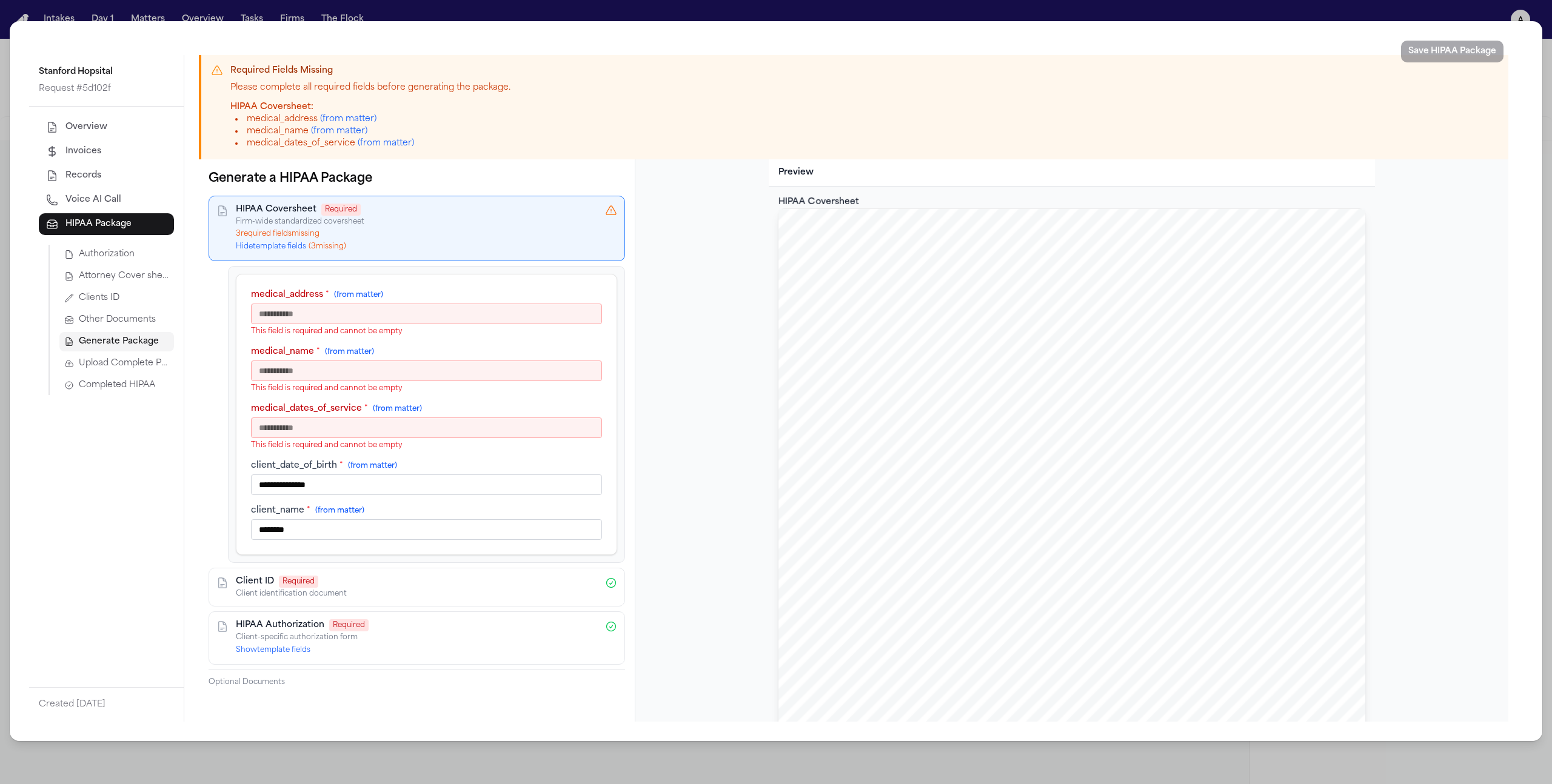
paste input "**********"
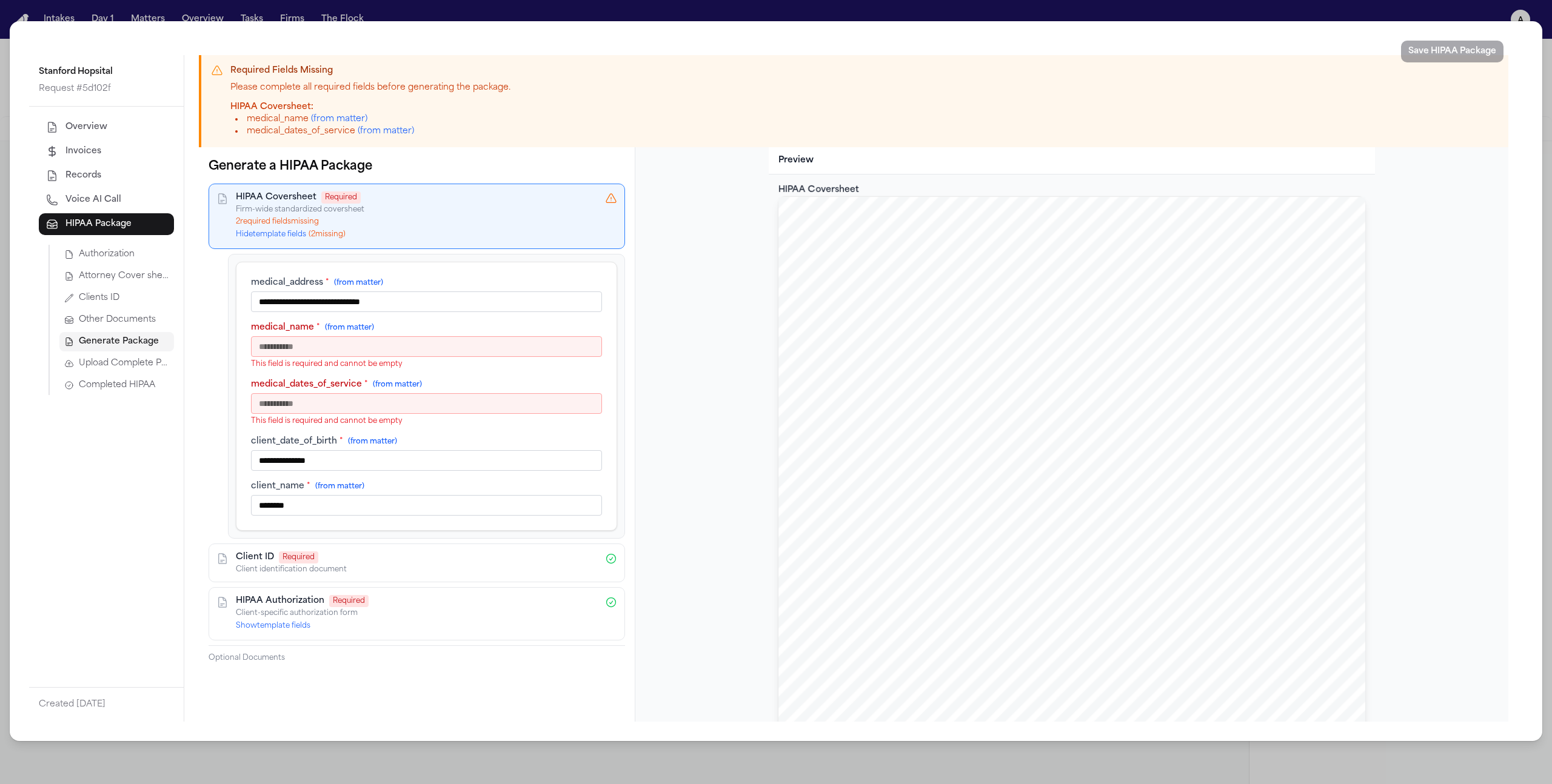
type input "**********"
click at [329, 342] on input "medical_name * (from matter)" at bounding box center [426, 347] width 351 height 21
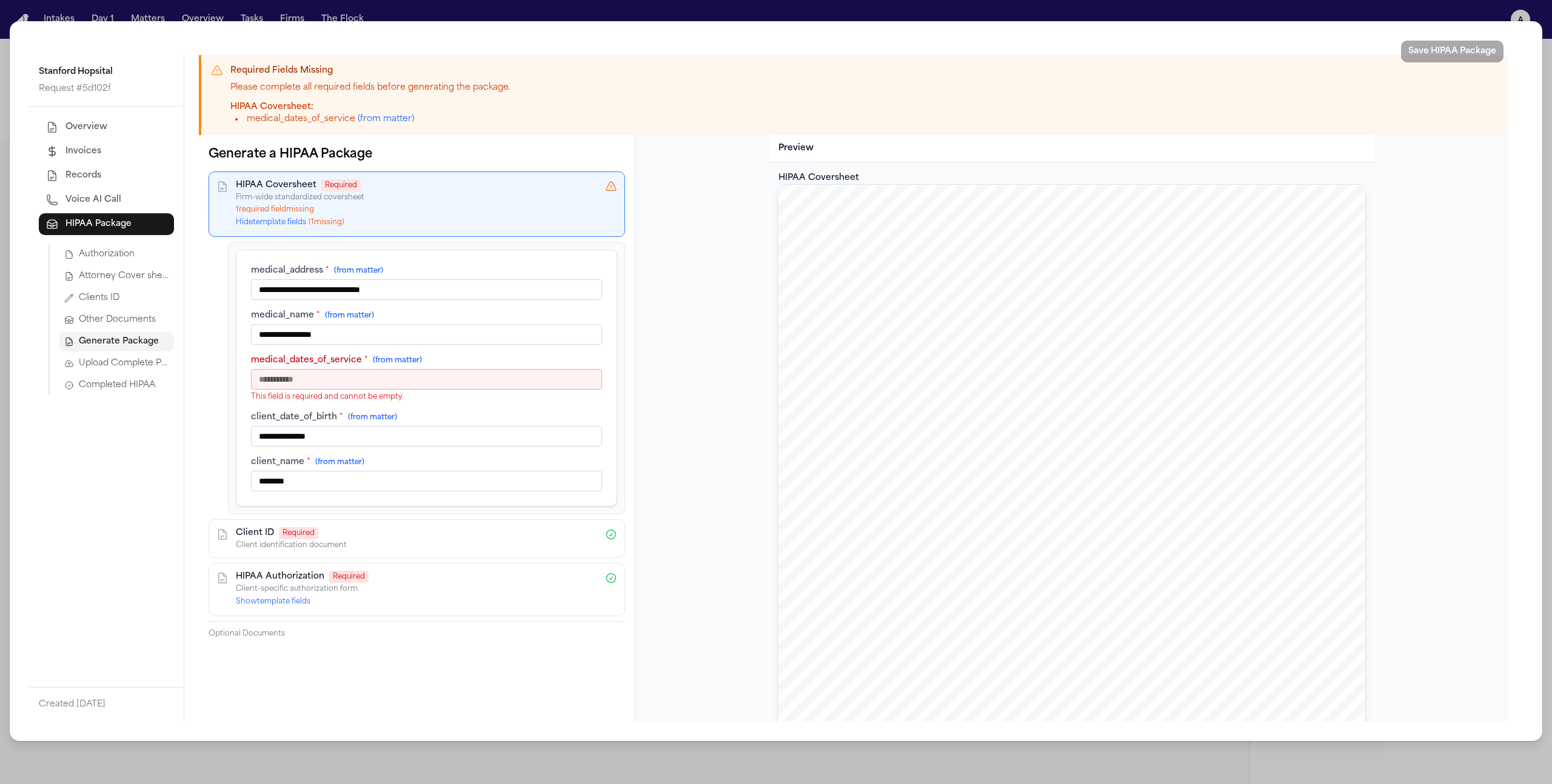
type input "**********"
click at [347, 379] on input "medical_dates_of_service * (from matter)" at bounding box center [426, 379] width 351 height 21
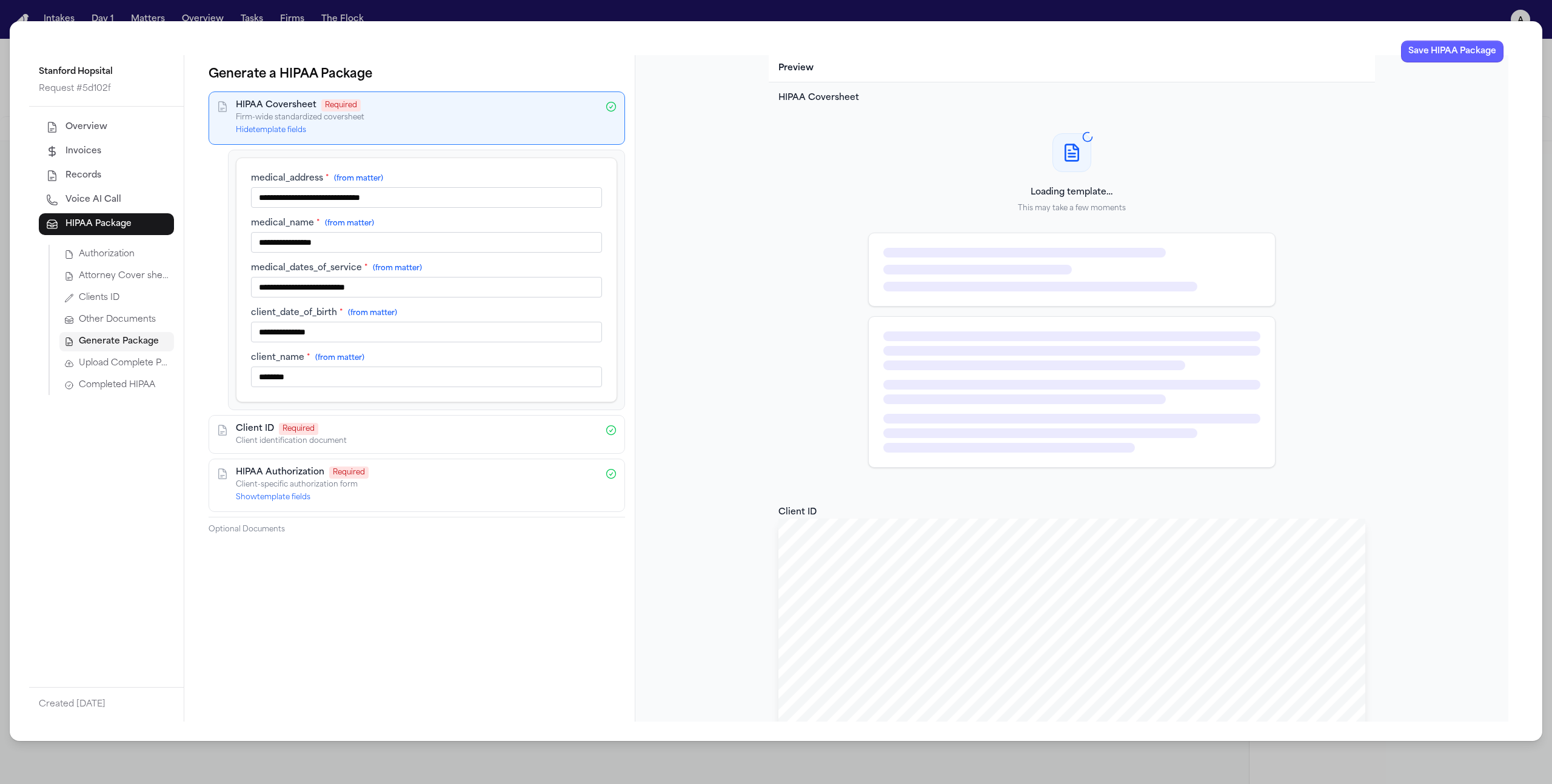
type input "**********"
click at [415, 126] on div "HIPAA Coversheet Required Firm-wide standardized coversheet Hide template fields" at bounding box center [417, 118] width 362 height 37
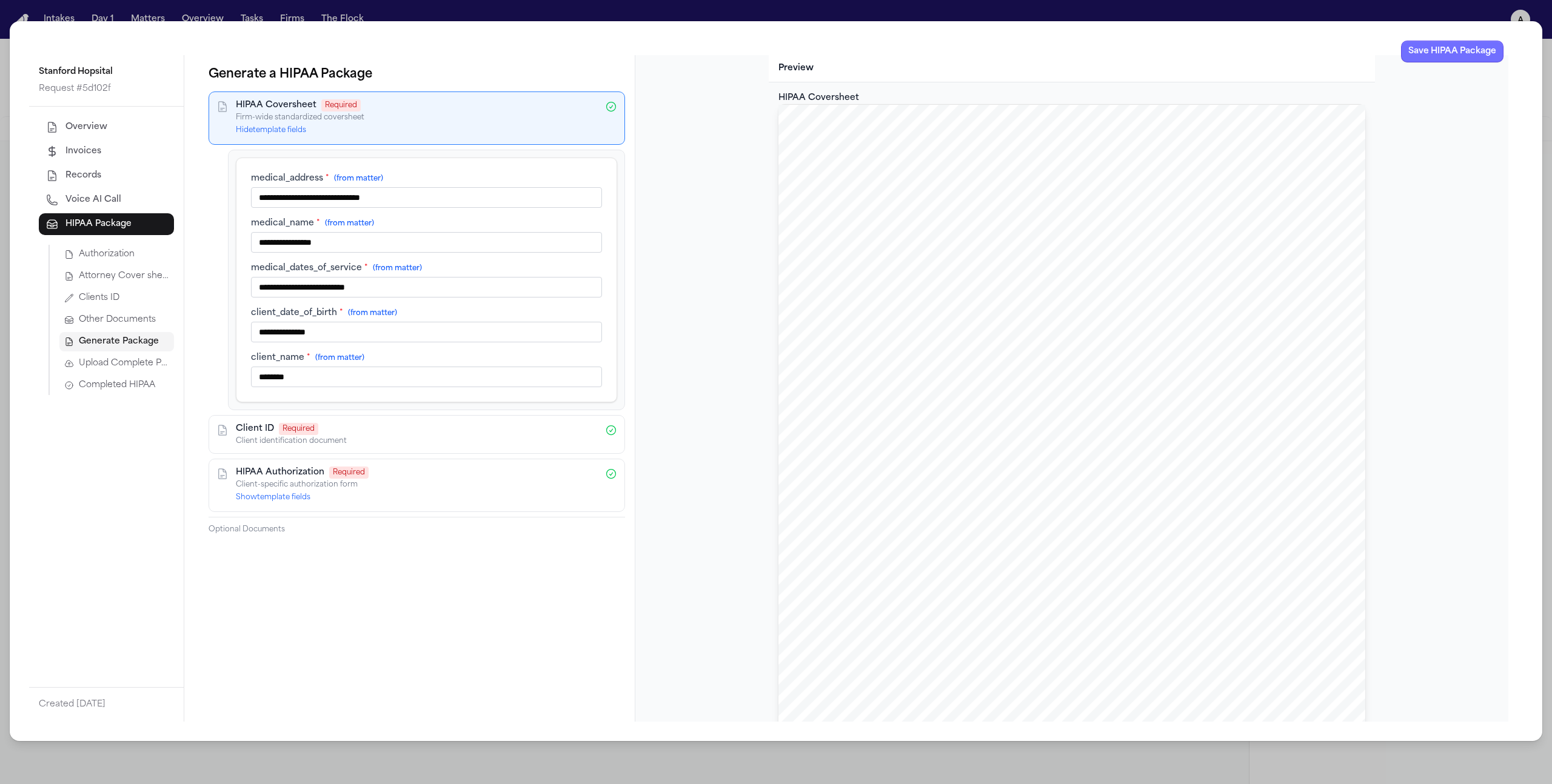
click at [917, 48] on button "Save HIPAA Package" at bounding box center [1452, 51] width 102 height 22
click at [117, 360] on span "Upload Complete Package" at bounding box center [124, 363] width 90 height 12
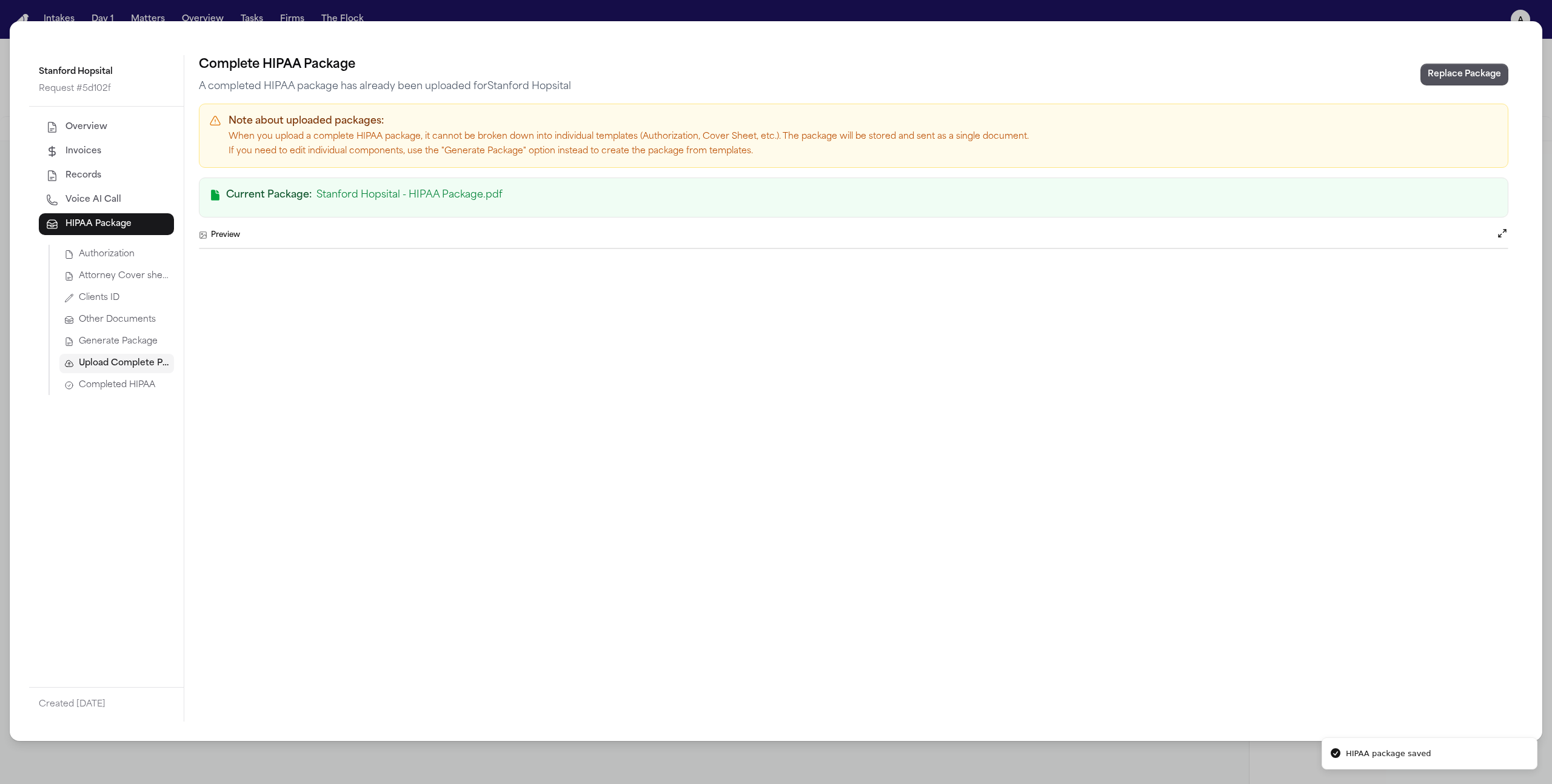
click at [112, 382] on span "Completed HIPAA" at bounding box center [117, 385] width 76 height 12
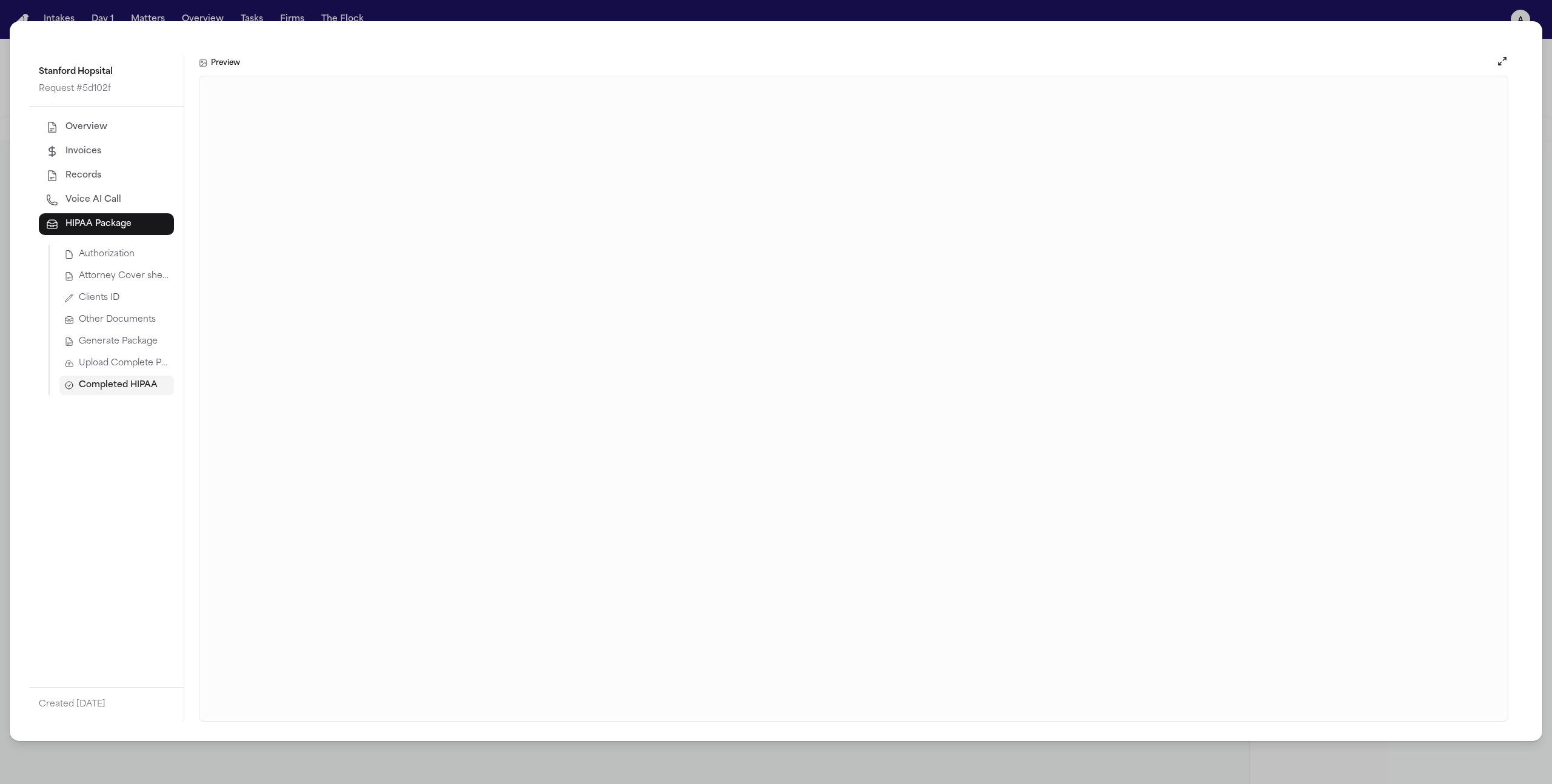
click at [143, 363] on span "Upload Complete Package" at bounding box center [124, 363] width 90 height 12
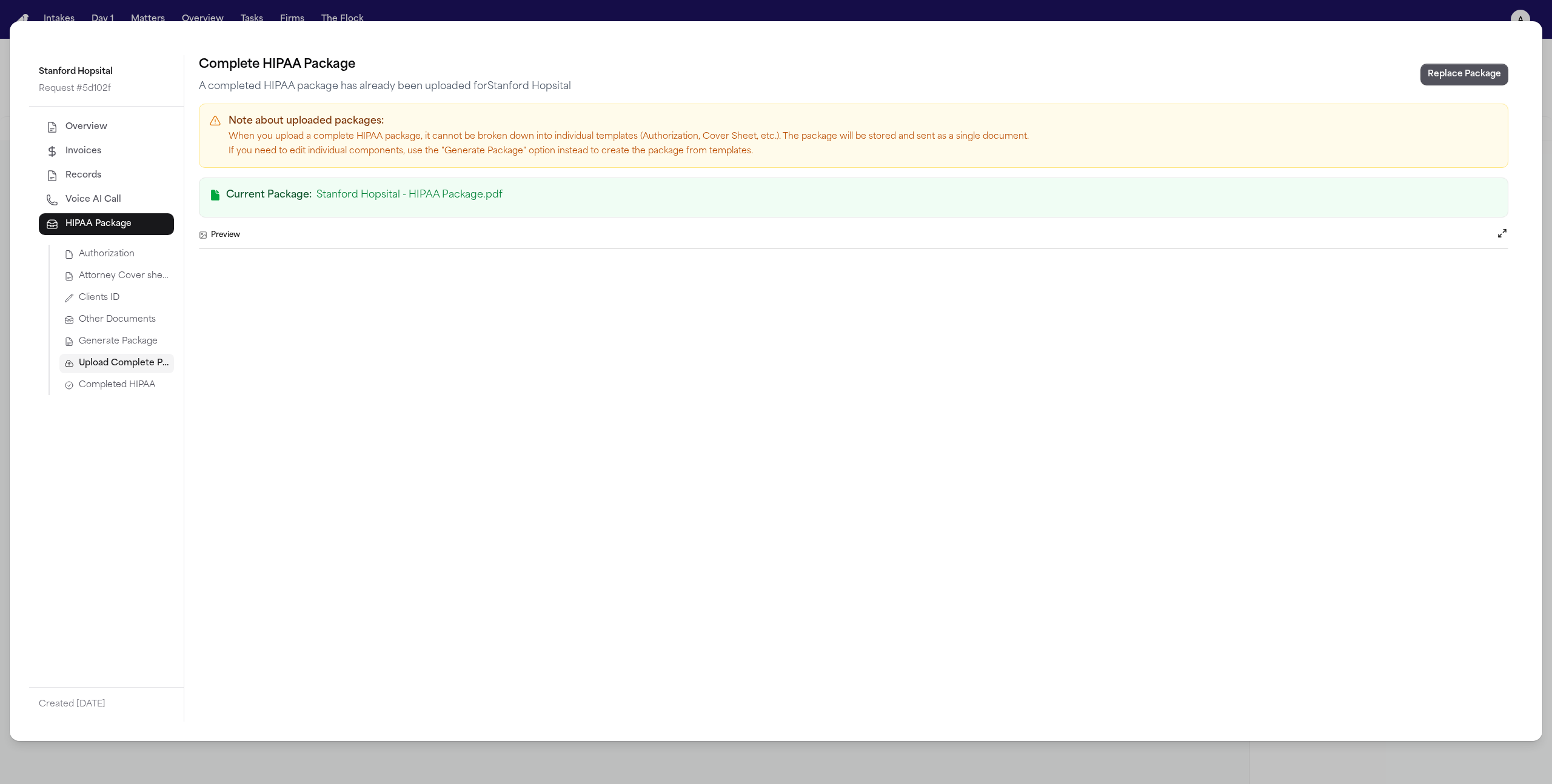
click at [137, 337] on span "Generate Package" at bounding box center [119, 341] width 79 height 12
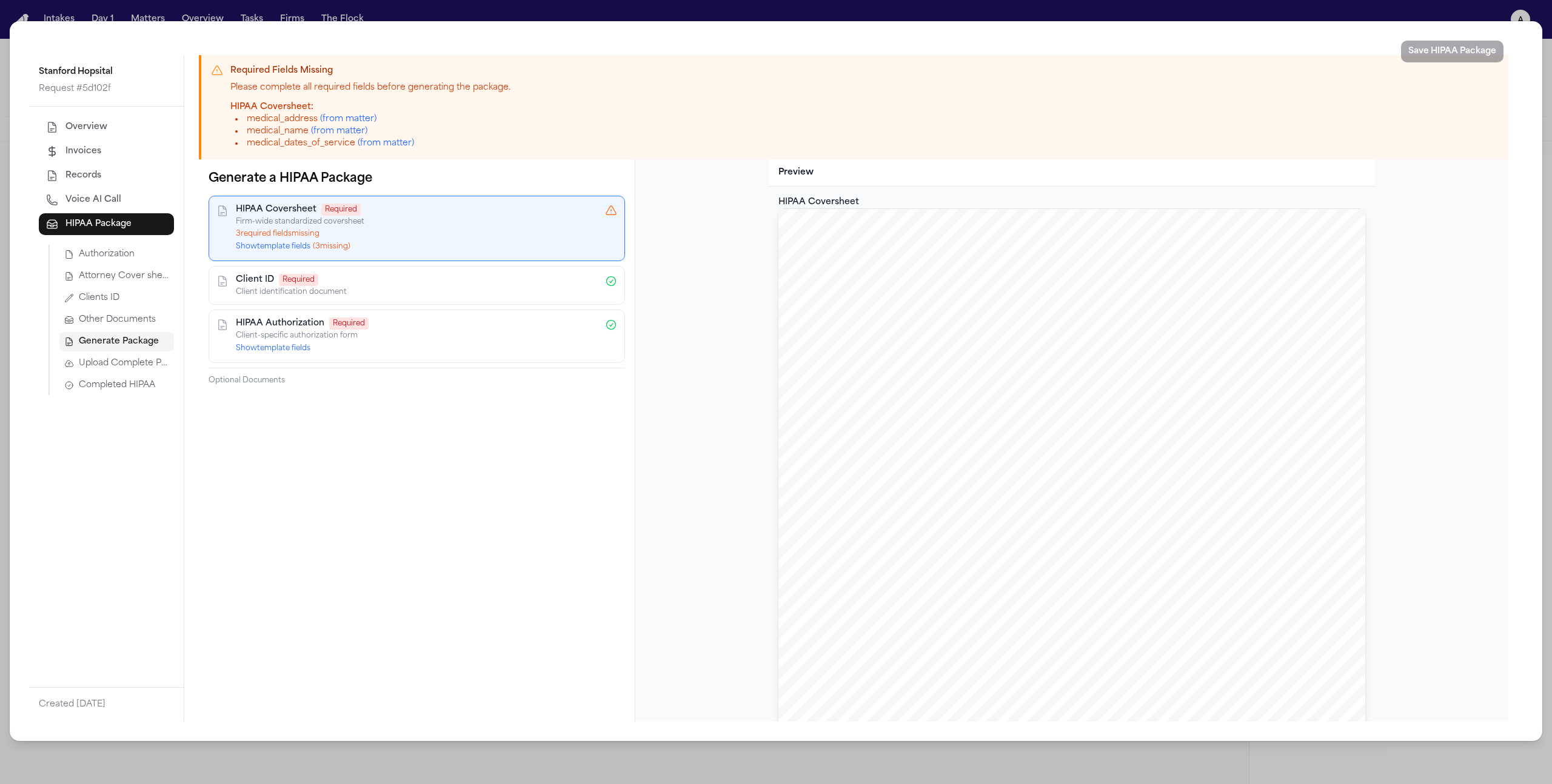
click at [275, 249] on button "Show template fields ( 3 missing)" at bounding box center [293, 246] width 115 height 10
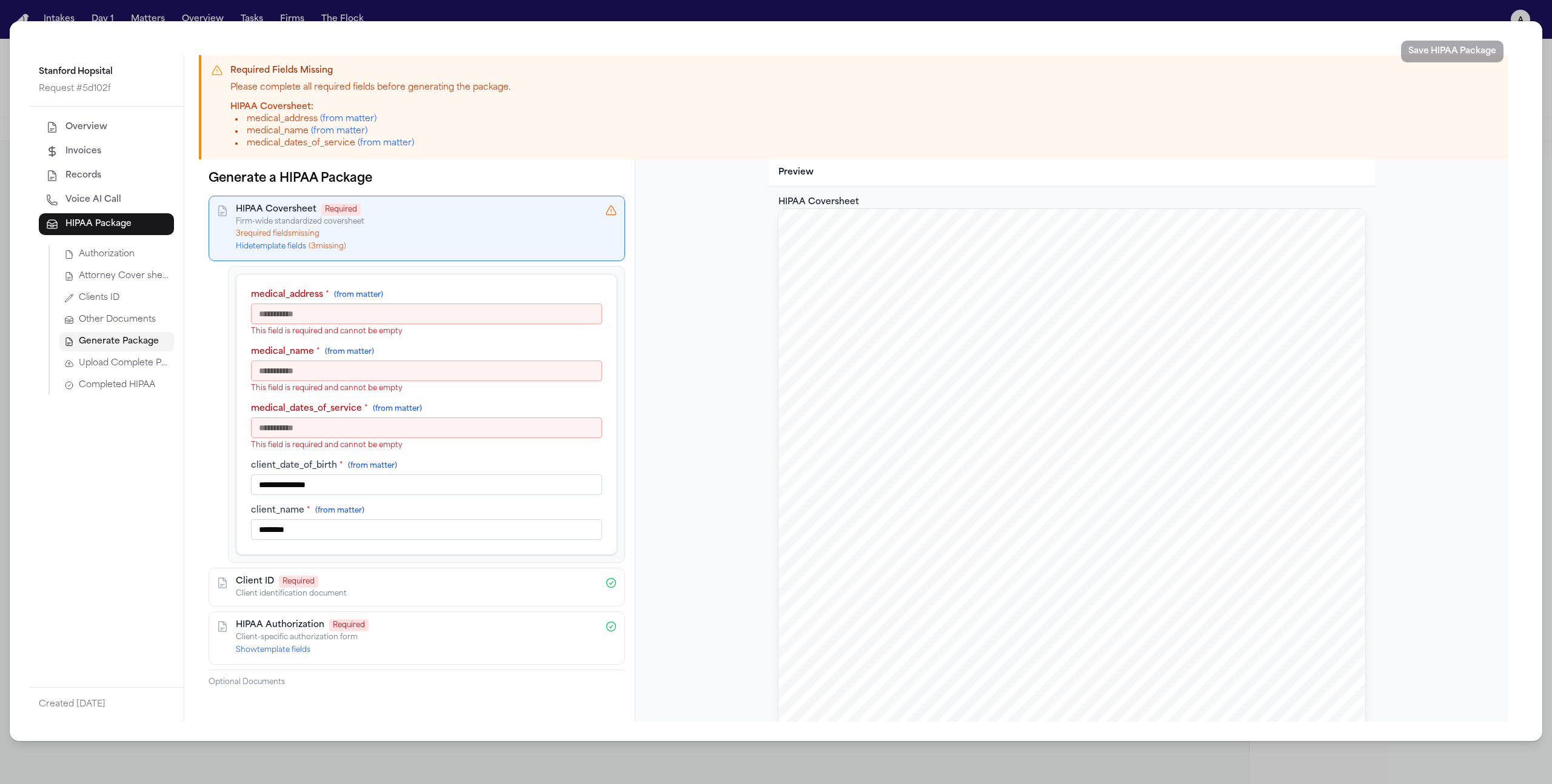
click at [185, 498] on div "**********" at bounding box center [776, 392] width 1552 height 784
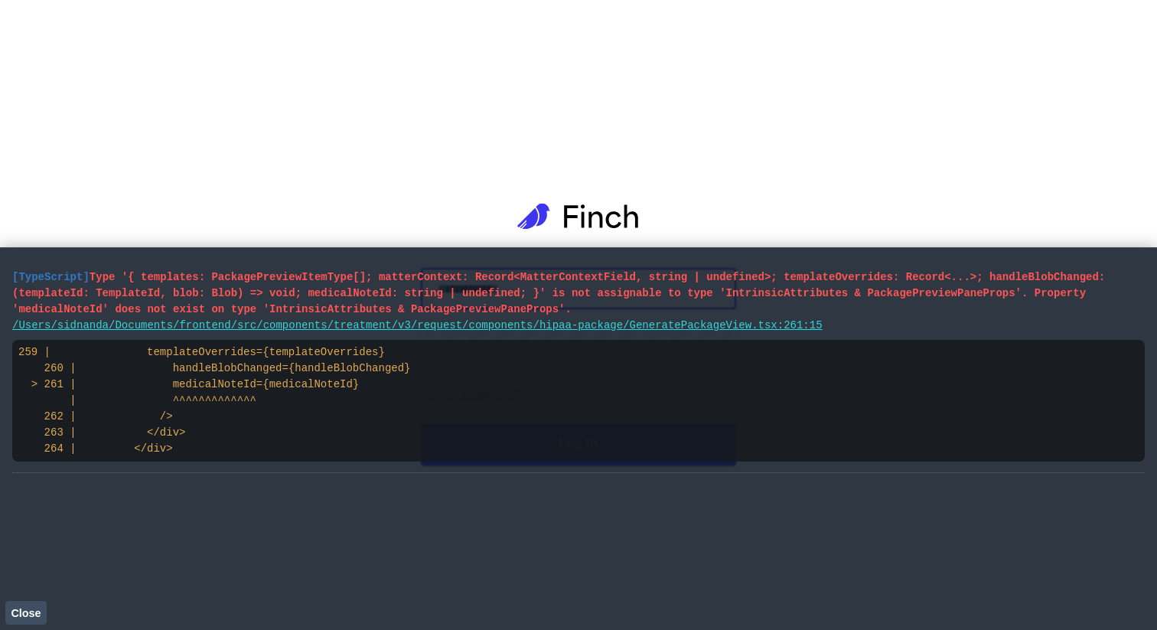
click at [608, 299] on span "Type '{ templates: PackagePreviewItemType[]; matterContext: Record<MatterContex…" at bounding box center [558, 293] width 1093 height 44
drag, startPoint x: 592, startPoint y: 315, endPoint x: 0, endPoint y: 282, distance: 592.5
click at [0, 282] on main "[TypeScript] Type '{ templates: PackagePreviewItemType[]; matterContext: Record…" at bounding box center [578, 438] width 1157 height 383
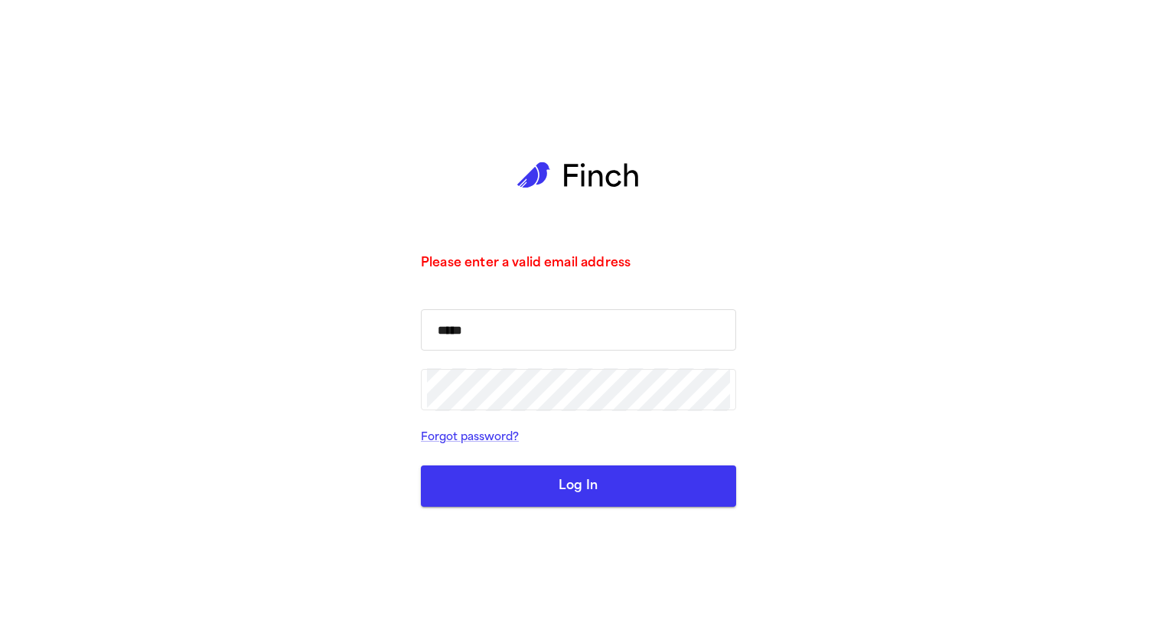
click at [507, 331] on input "*****" at bounding box center [578, 329] width 303 height 43
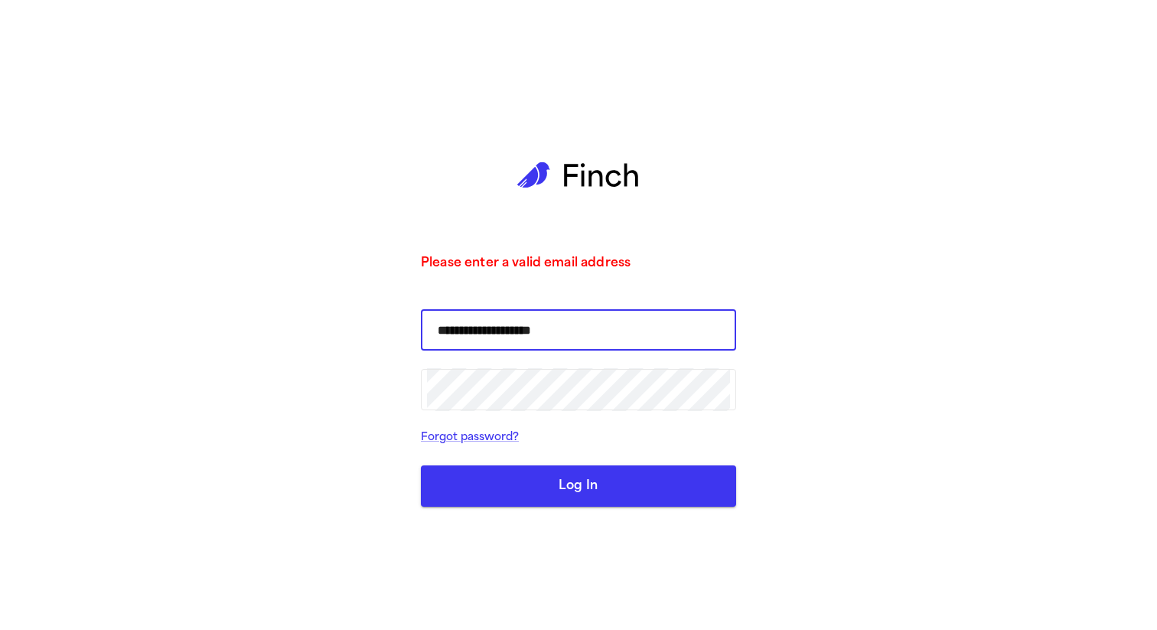
type input "**********"
click at [421, 465] on button "Log In" at bounding box center [578, 485] width 315 height 41
click at [539, 337] on input "*****" at bounding box center [578, 329] width 303 height 43
type input "**********"
click at [421, 465] on button "Log In" at bounding box center [578, 485] width 315 height 41
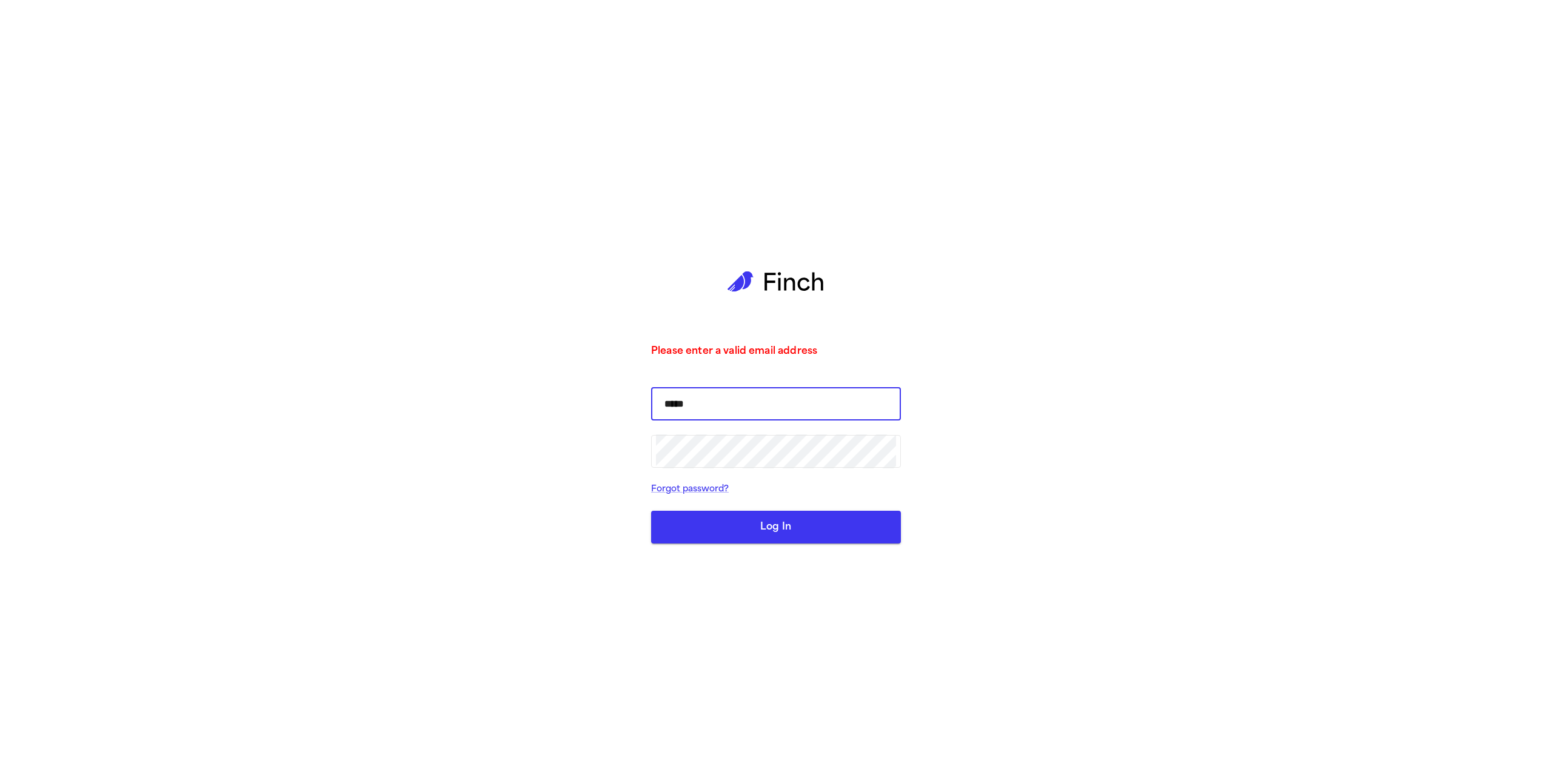
click at [759, 402] on input "*****" at bounding box center [776, 404] width 240 height 34
type input "**********"
click at [651, 511] on button "Log In" at bounding box center [776, 527] width 250 height 32
click at [742, 398] on input "*****" at bounding box center [776, 404] width 240 height 34
type input "**********"
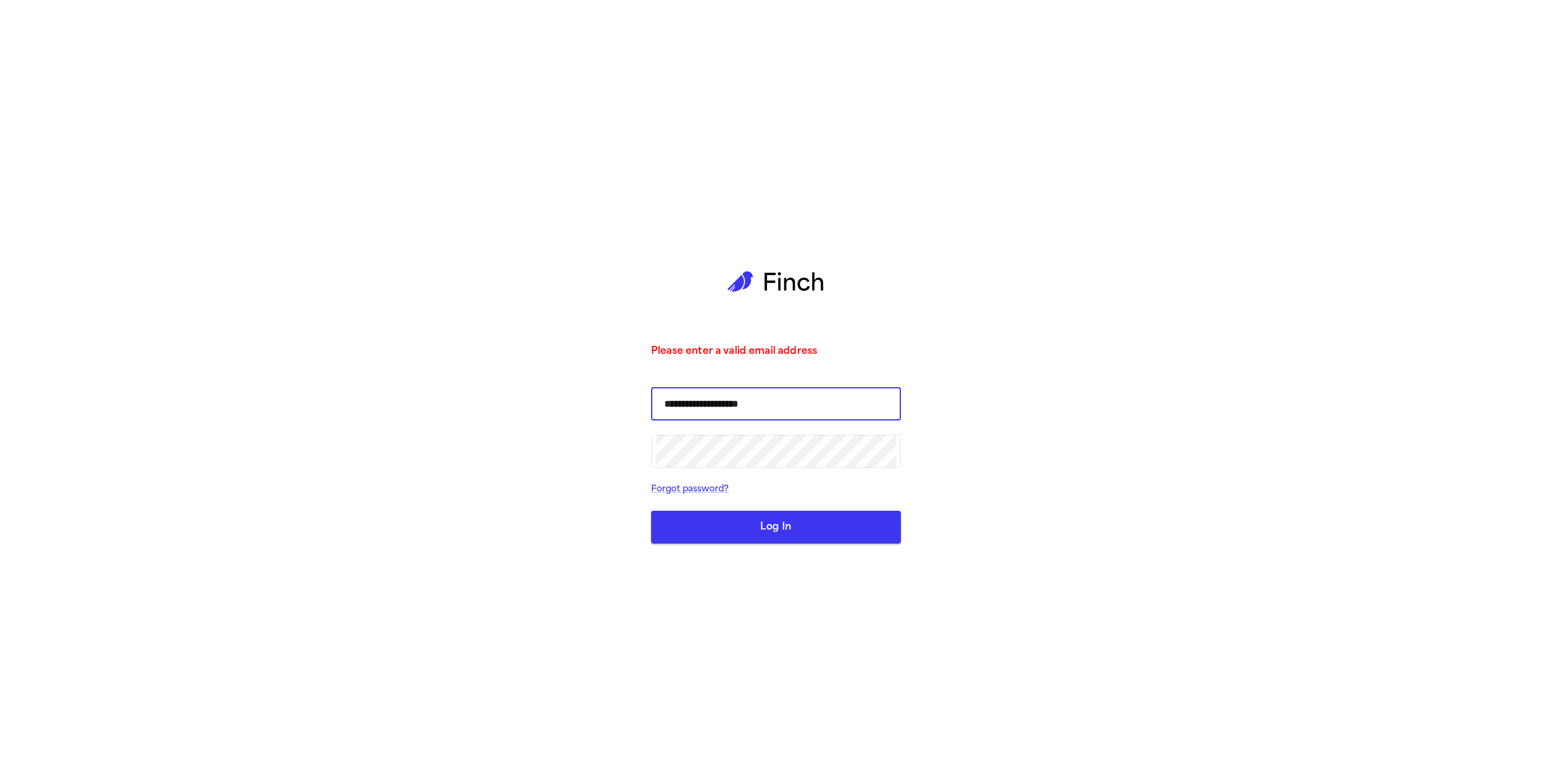
click at [651, 511] on button "Log In" at bounding box center [776, 527] width 250 height 32
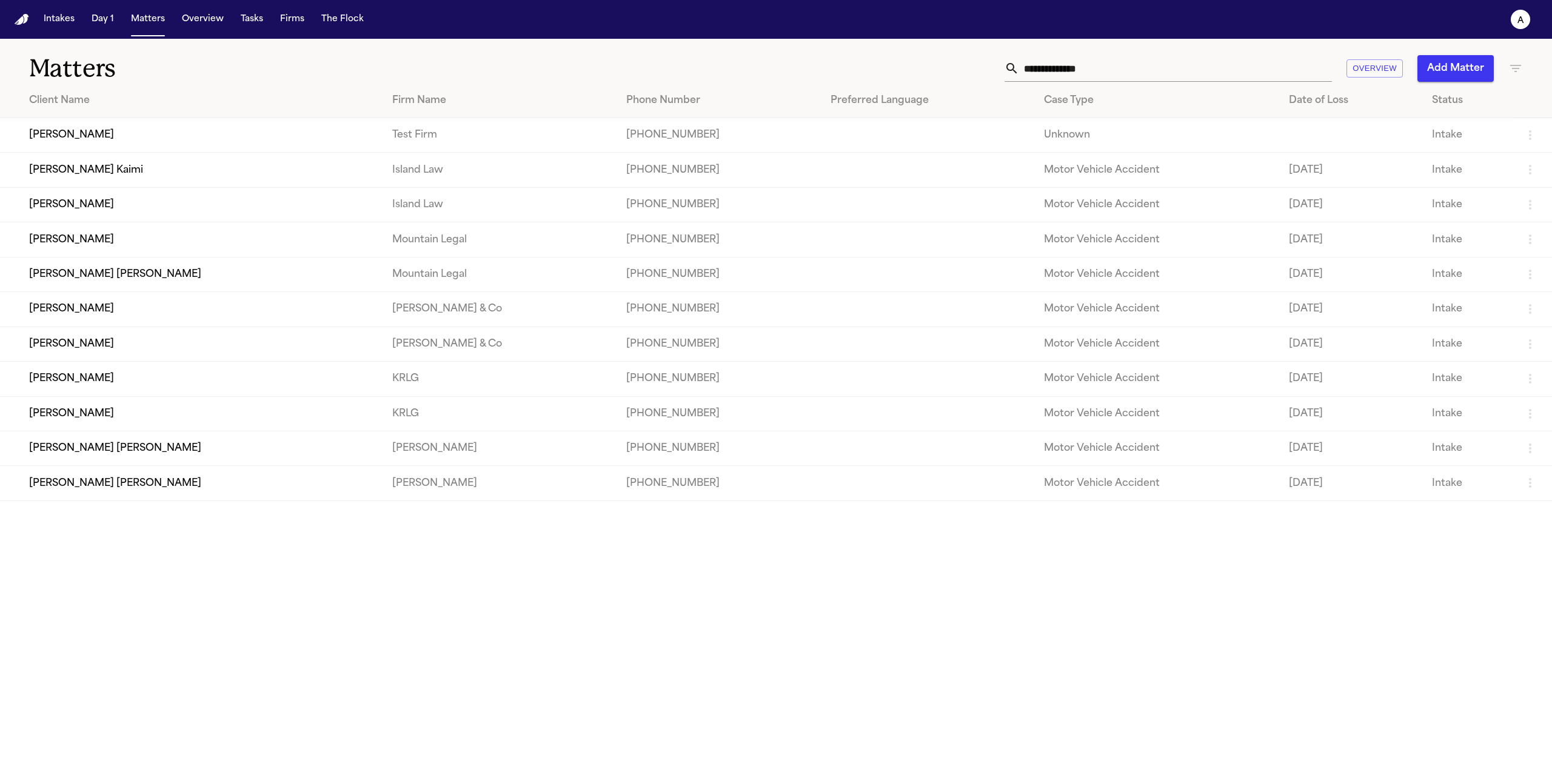
click at [66, 143] on td "[PERSON_NAME]" at bounding box center [191, 135] width 383 height 35
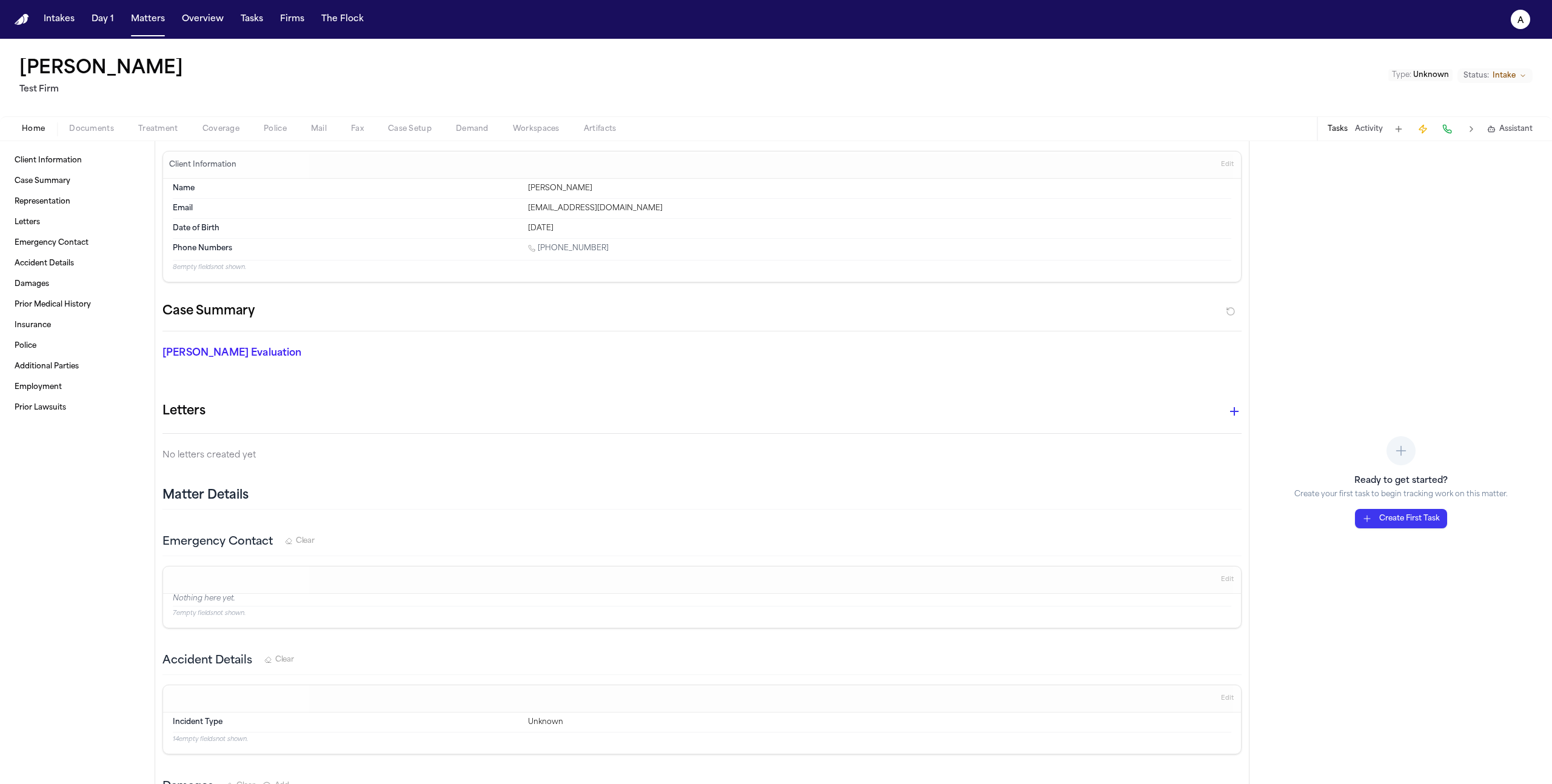
click at [162, 130] on span "Treatment" at bounding box center [158, 129] width 40 height 10
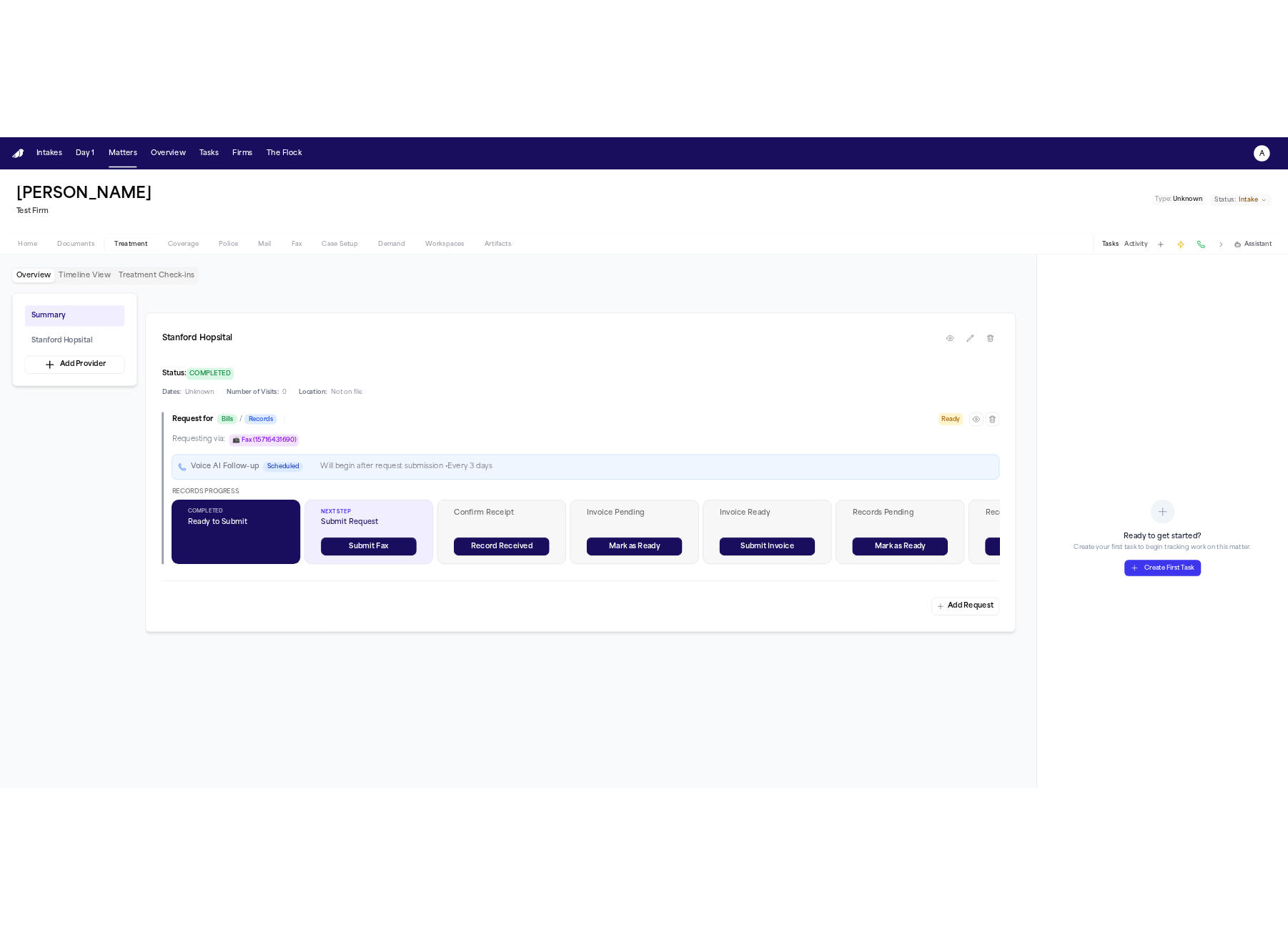
scroll to position [290, 0]
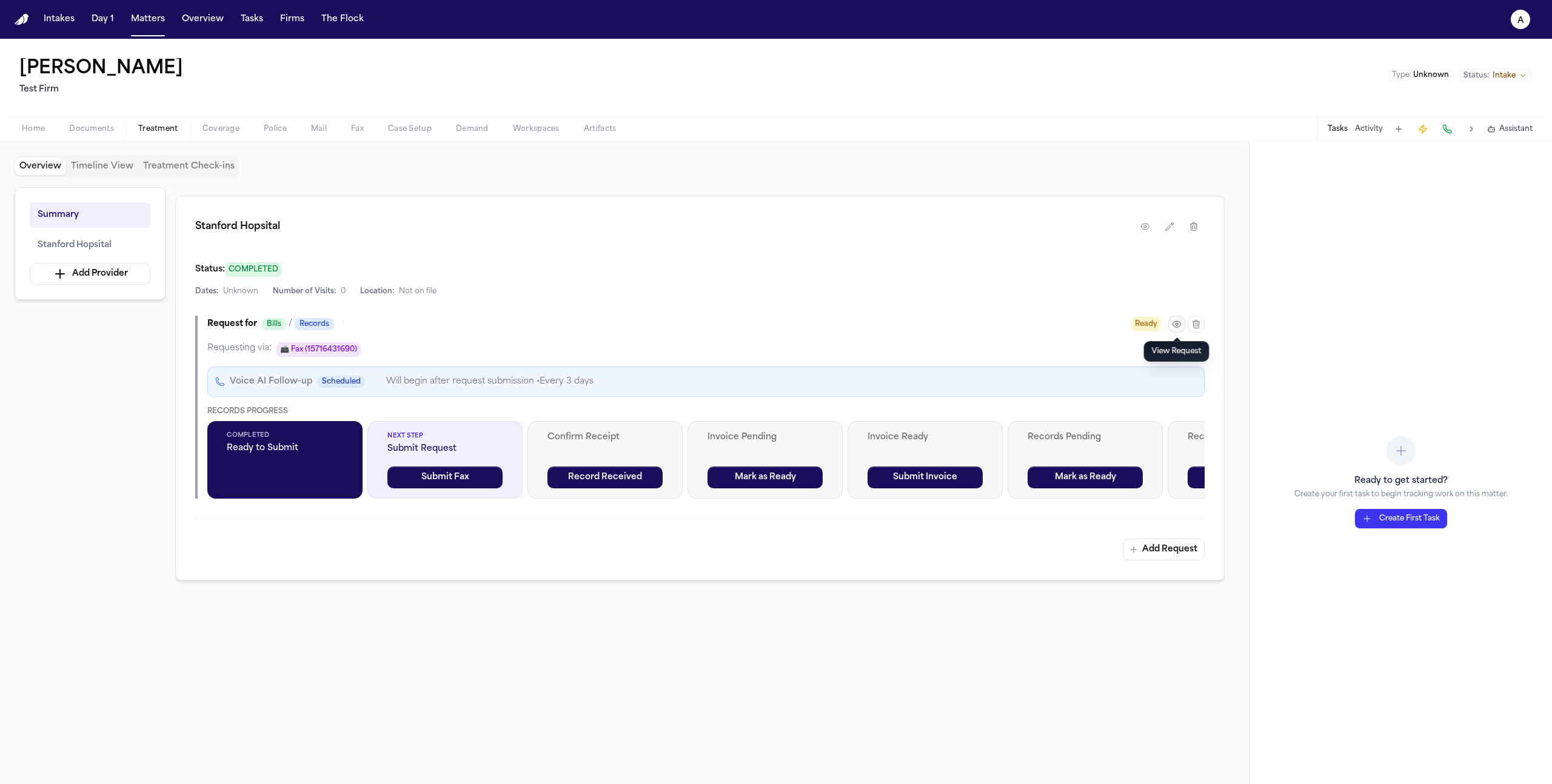
click at [1180, 323] on icon "button" at bounding box center [1176, 325] width 8 height 6
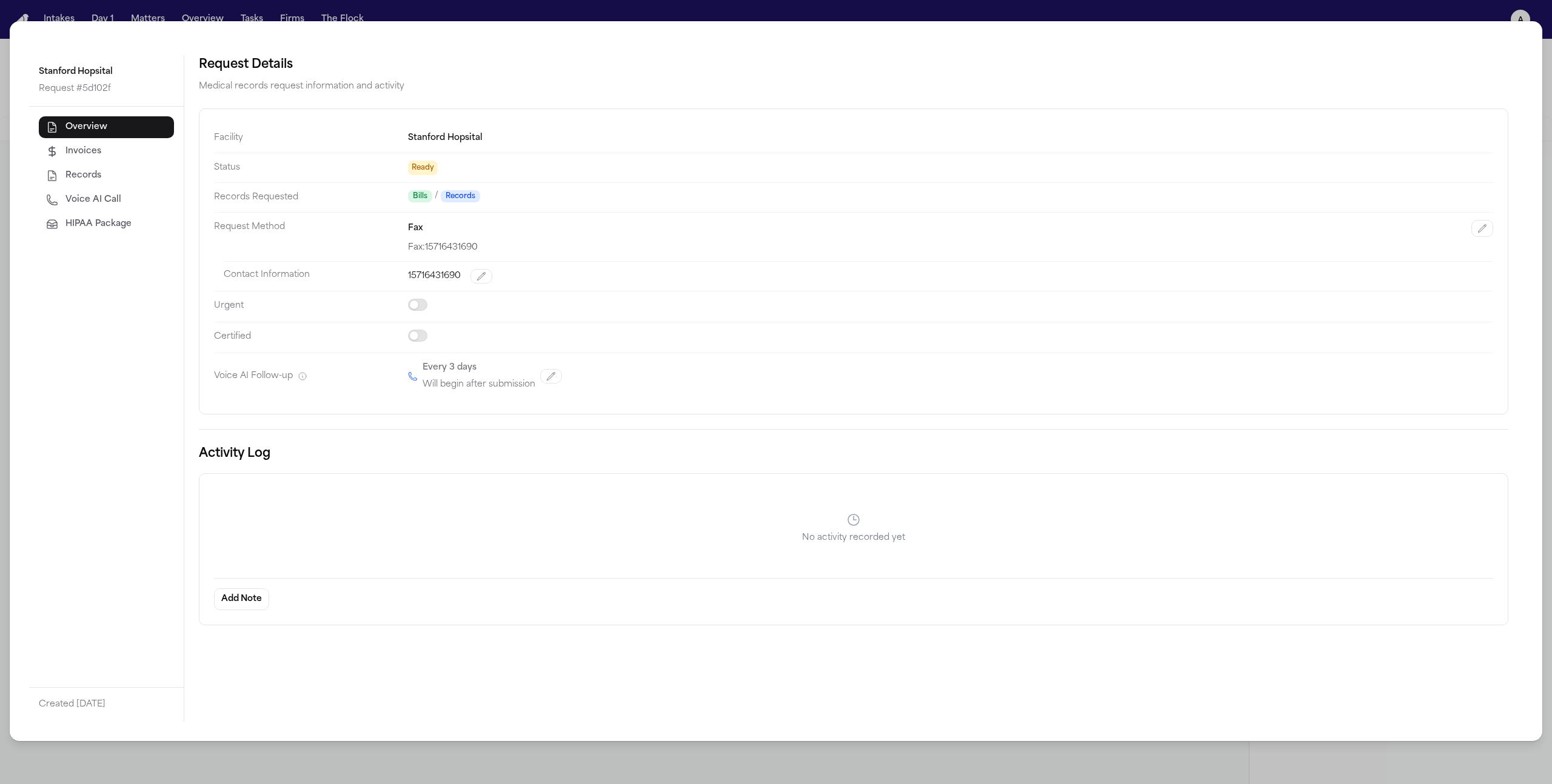
click at [114, 219] on span "HIPAA Package" at bounding box center [98, 224] width 66 height 12
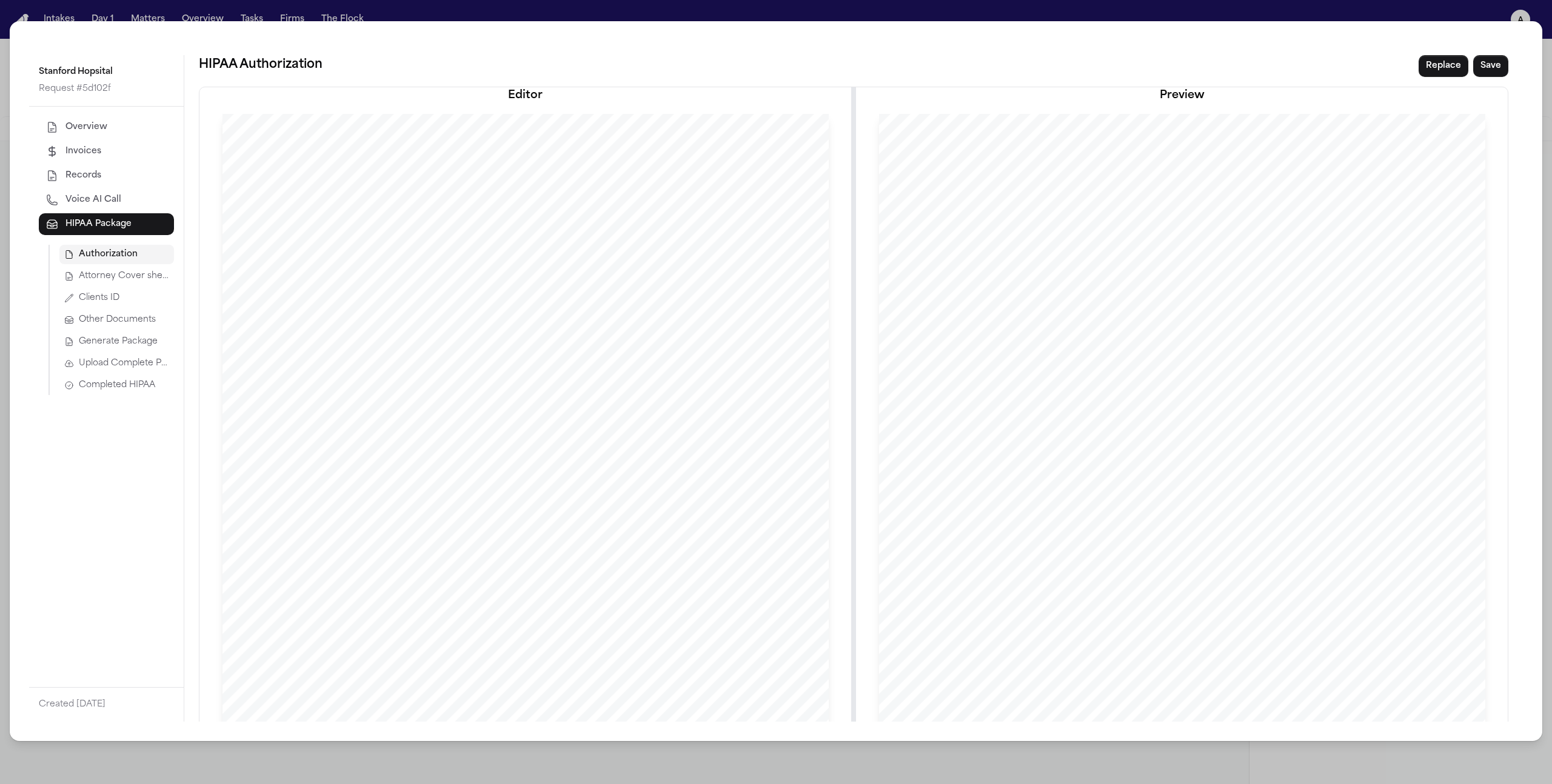
click at [120, 280] on span "Attorney Cover sheet" at bounding box center [124, 276] width 90 height 12
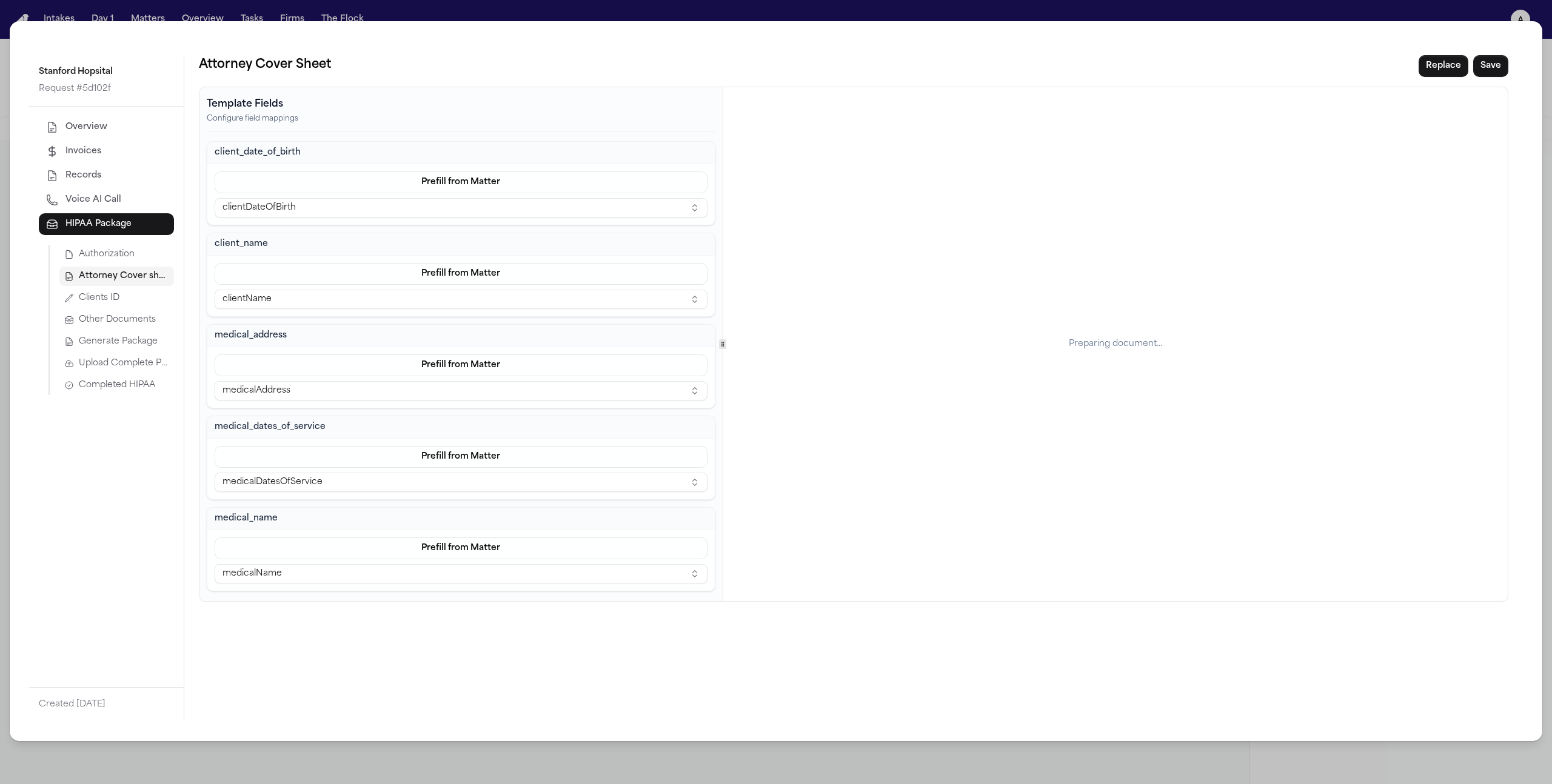
click at [142, 373] on button "Upload Complete Package" at bounding box center [116, 363] width 115 height 19
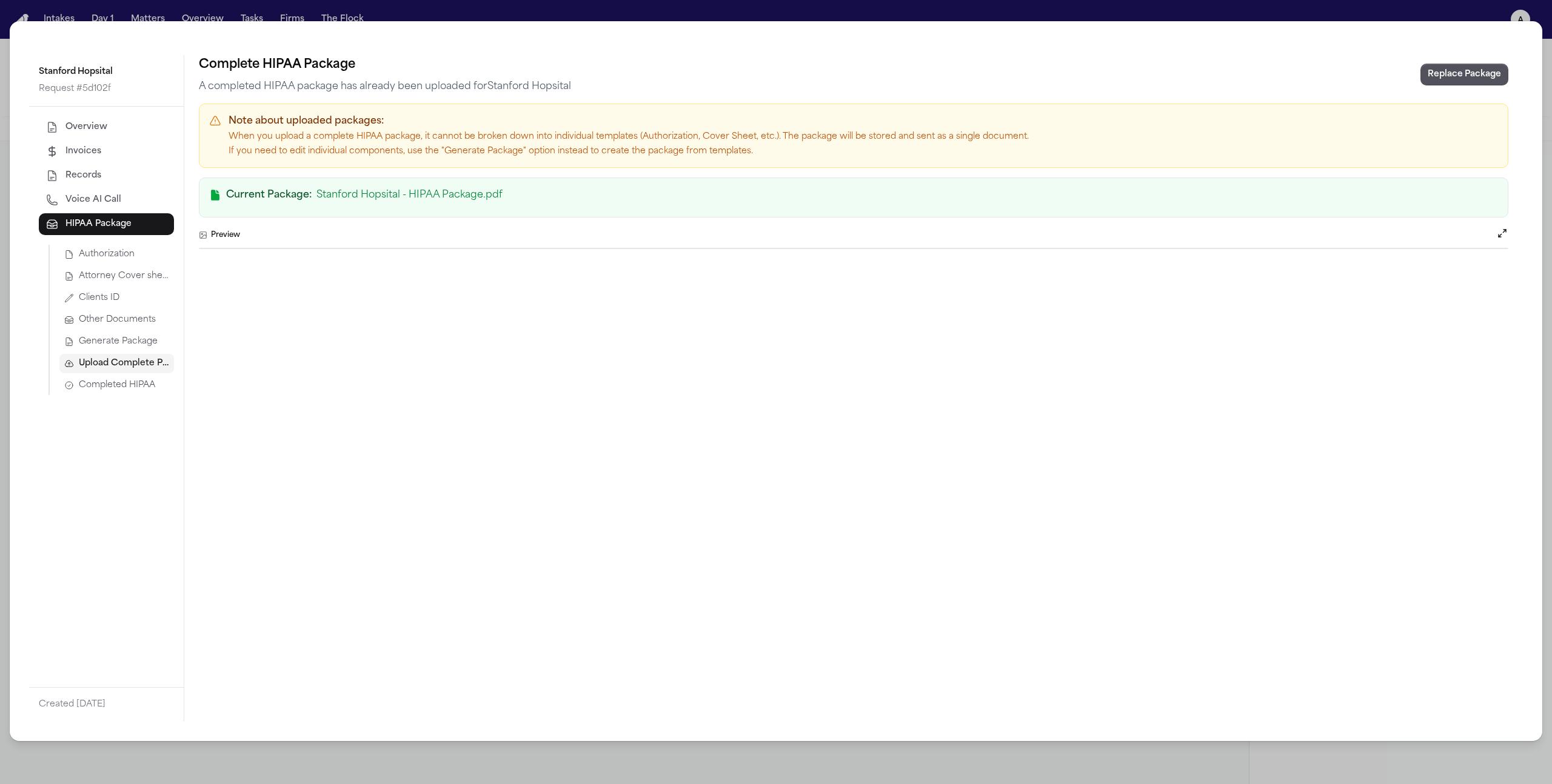
click at [133, 346] on span "Generate Package" at bounding box center [119, 341] width 79 height 12
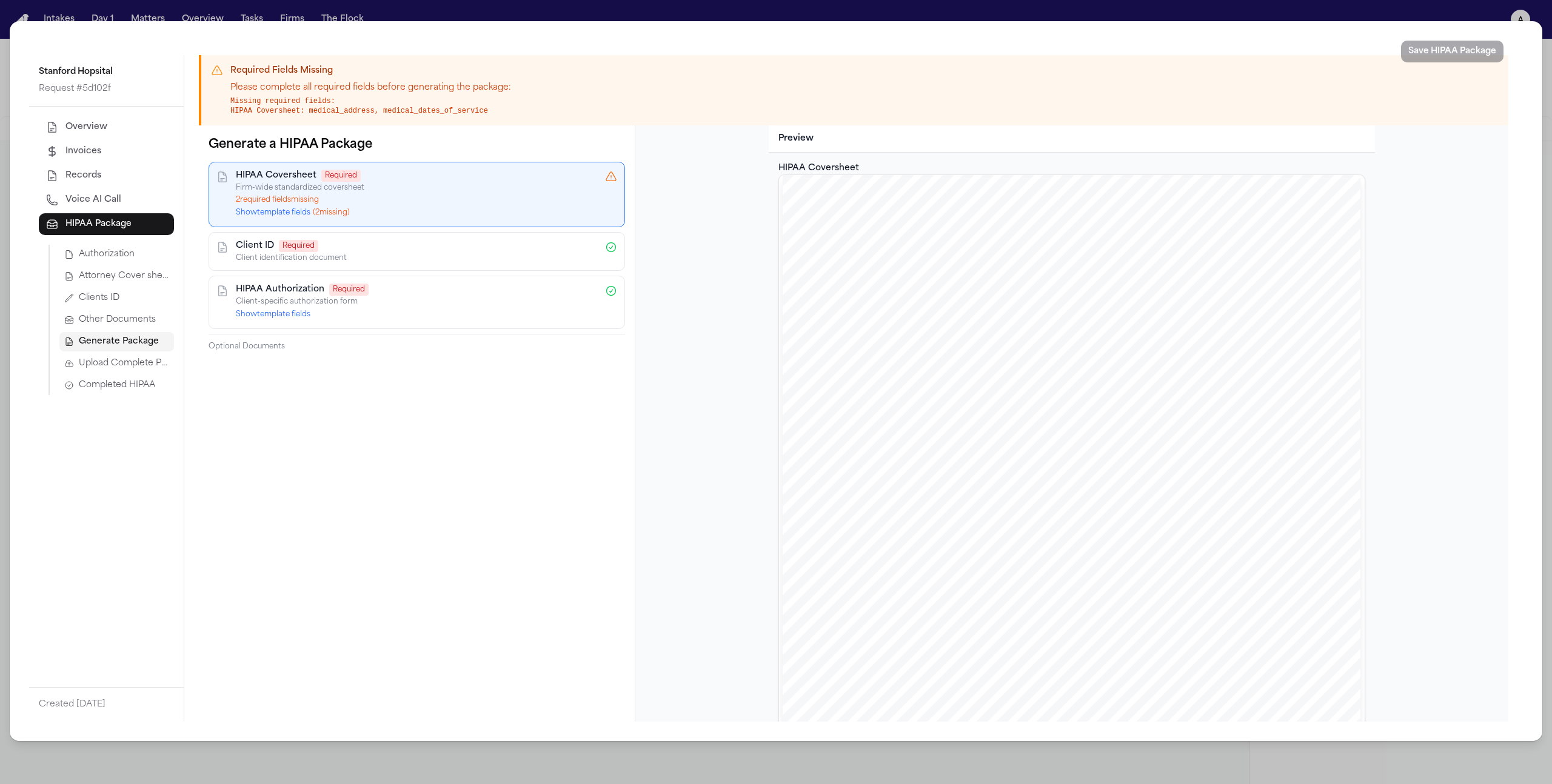
click at [270, 215] on button "Show template fields ( 2 missing)" at bounding box center [293, 213] width 114 height 10
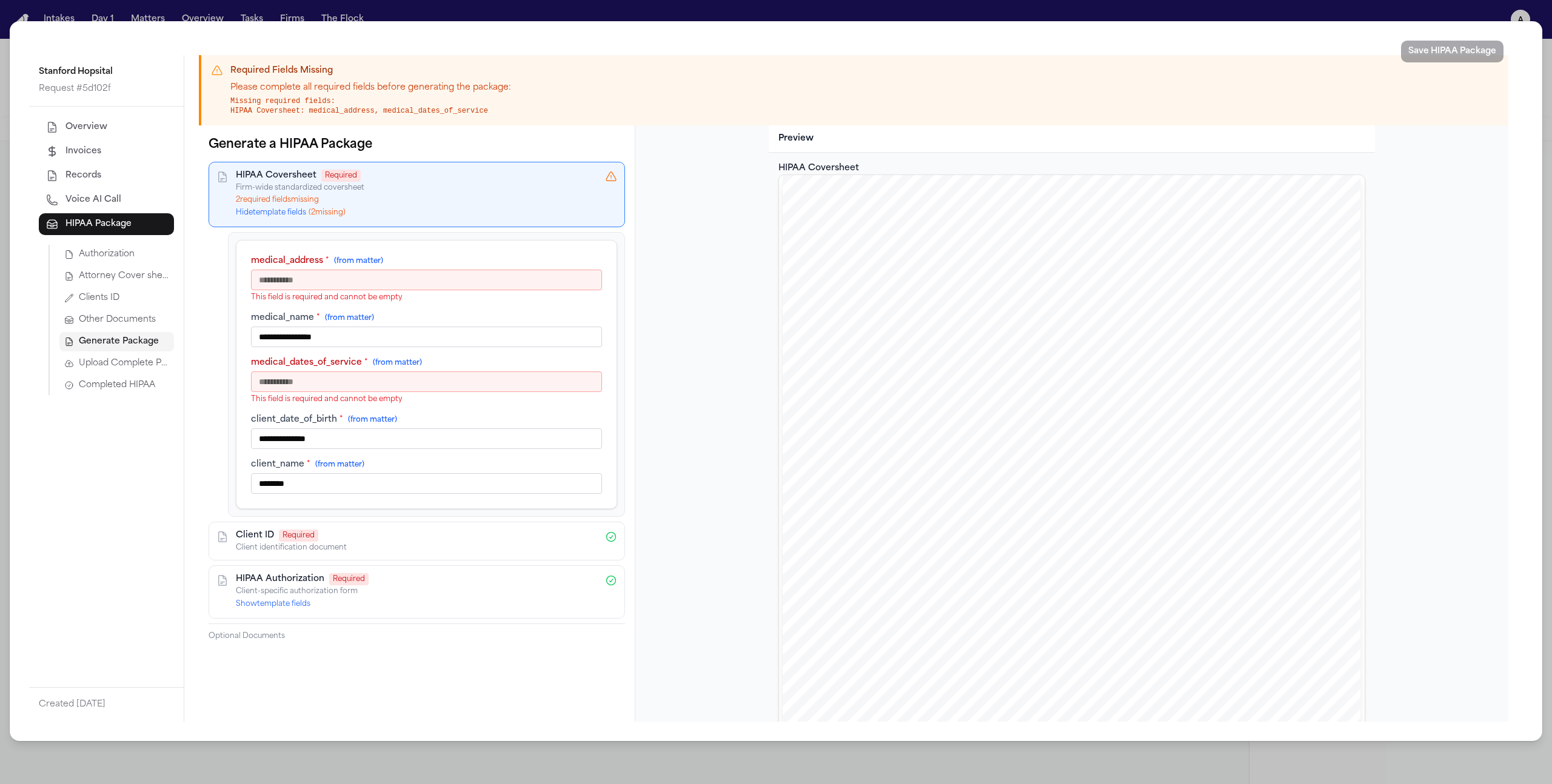
click at [305, 285] on input "medical_address * (from matter)" at bounding box center [426, 280] width 351 height 21
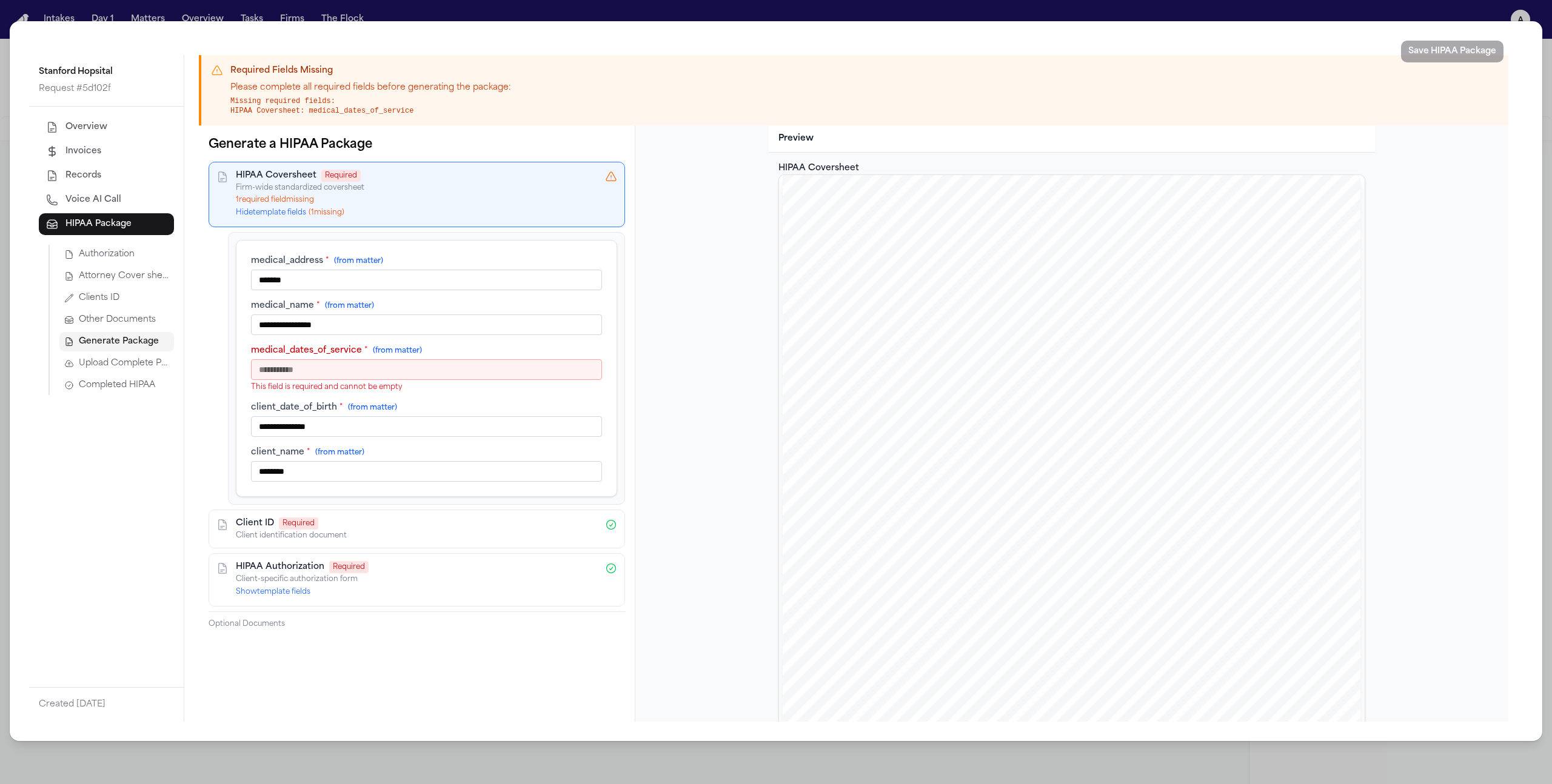
type input "*******"
click at [324, 369] on input "medical_dates_of_service * (from matter)" at bounding box center [426, 370] width 351 height 21
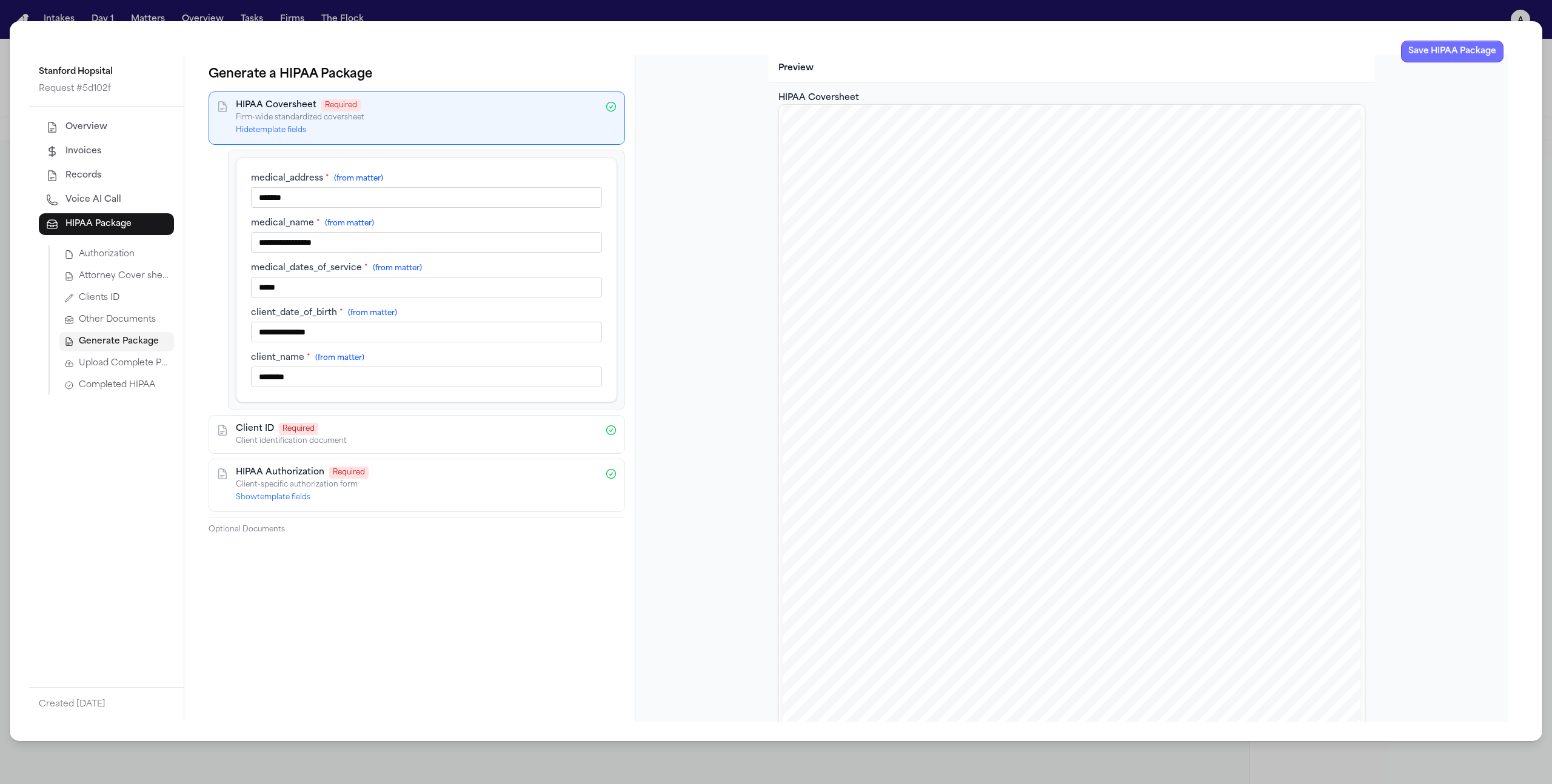
type input "*****"
click at [1436, 51] on button "Save HIPAA Package" at bounding box center [1452, 51] width 102 height 22
click at [144, 386] on span "Completed HIPAA" at bounding box center [117, 385] width 76 height 12
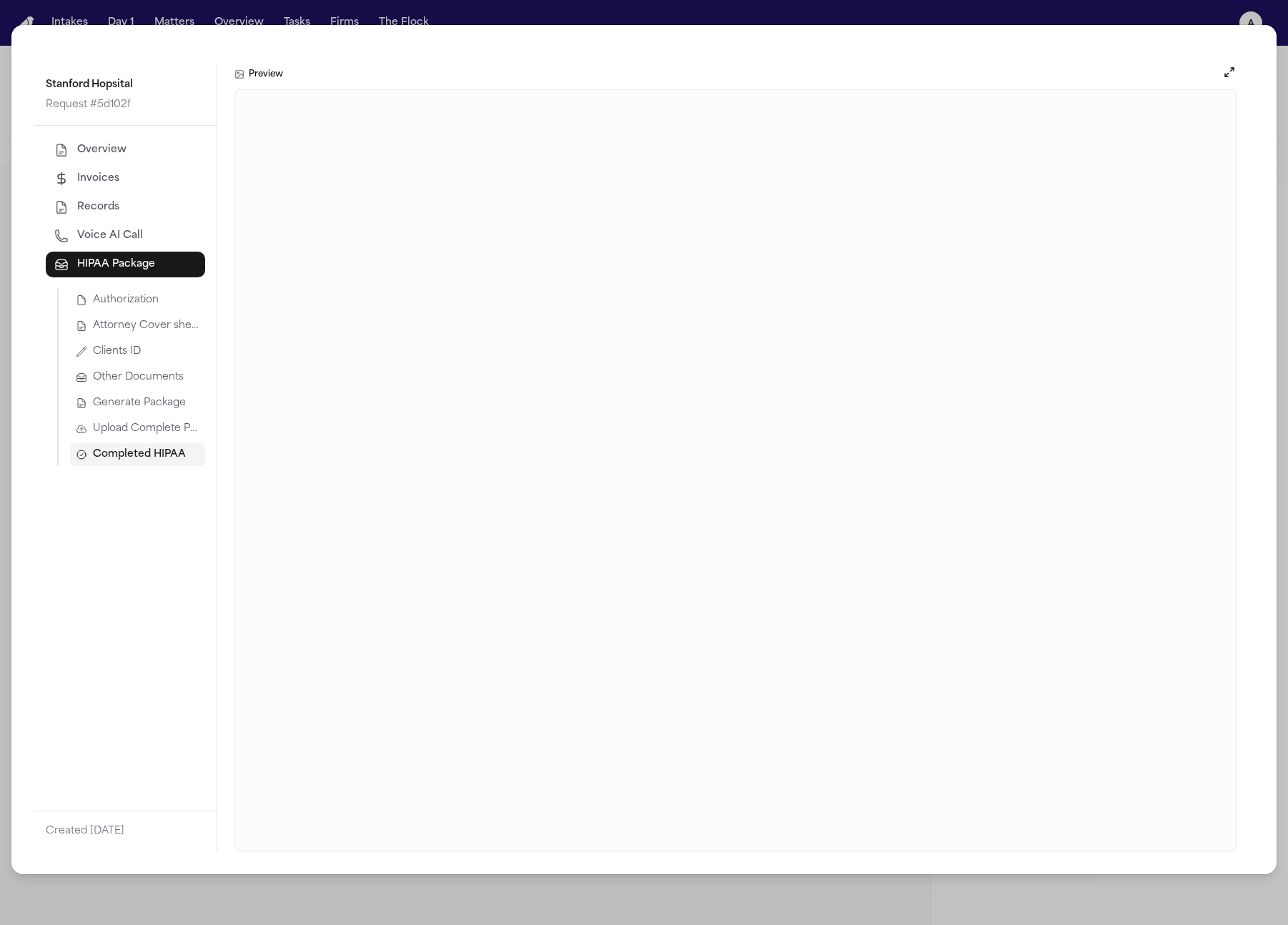
click at [146, 431] on span "Upload Complete Package" at bounding box center [147, 429] width 106 height 14
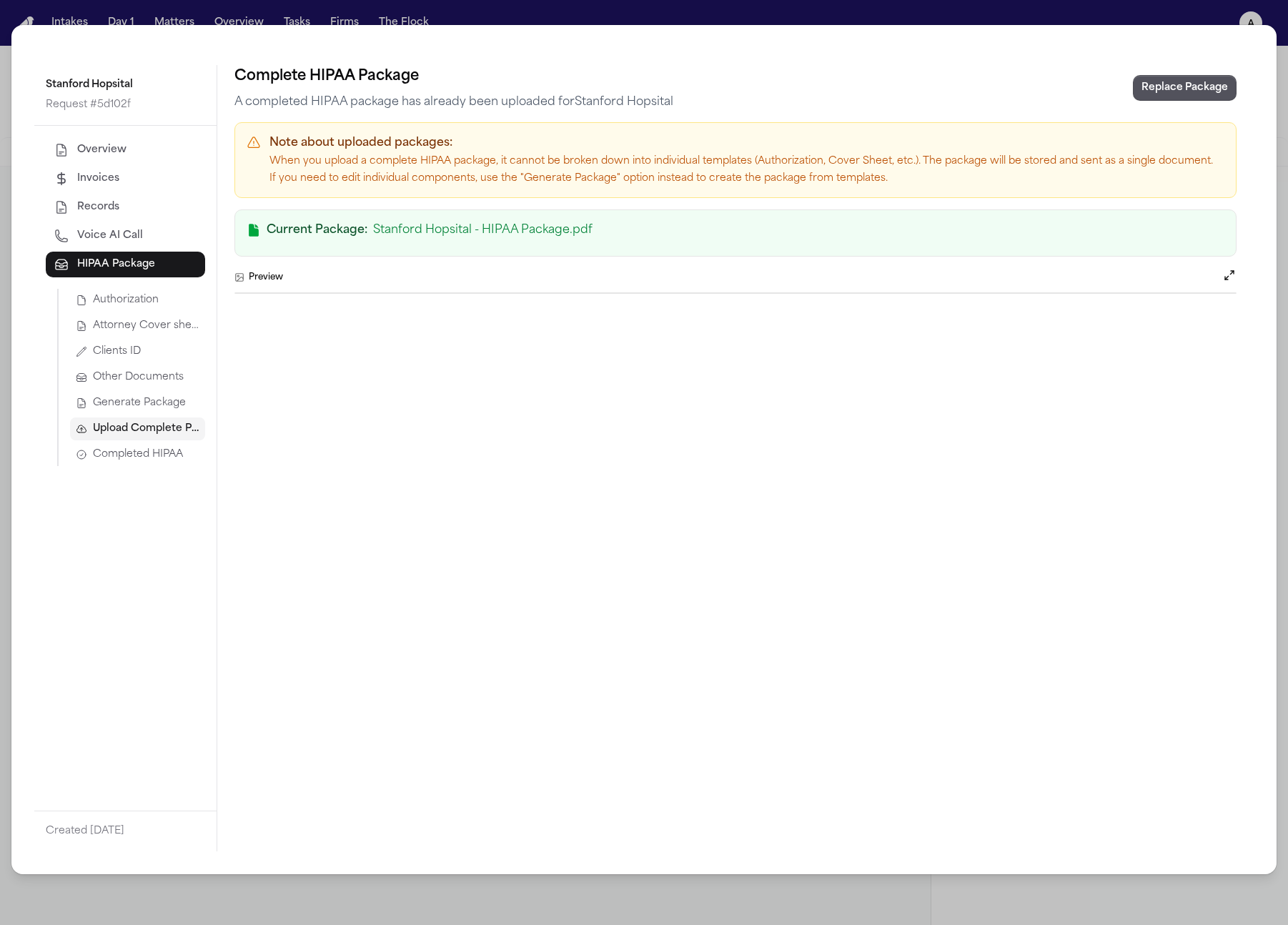
click at [142, 450] on span "Completed HIPAA" at bounding box center [138, 454] width 90 height 14
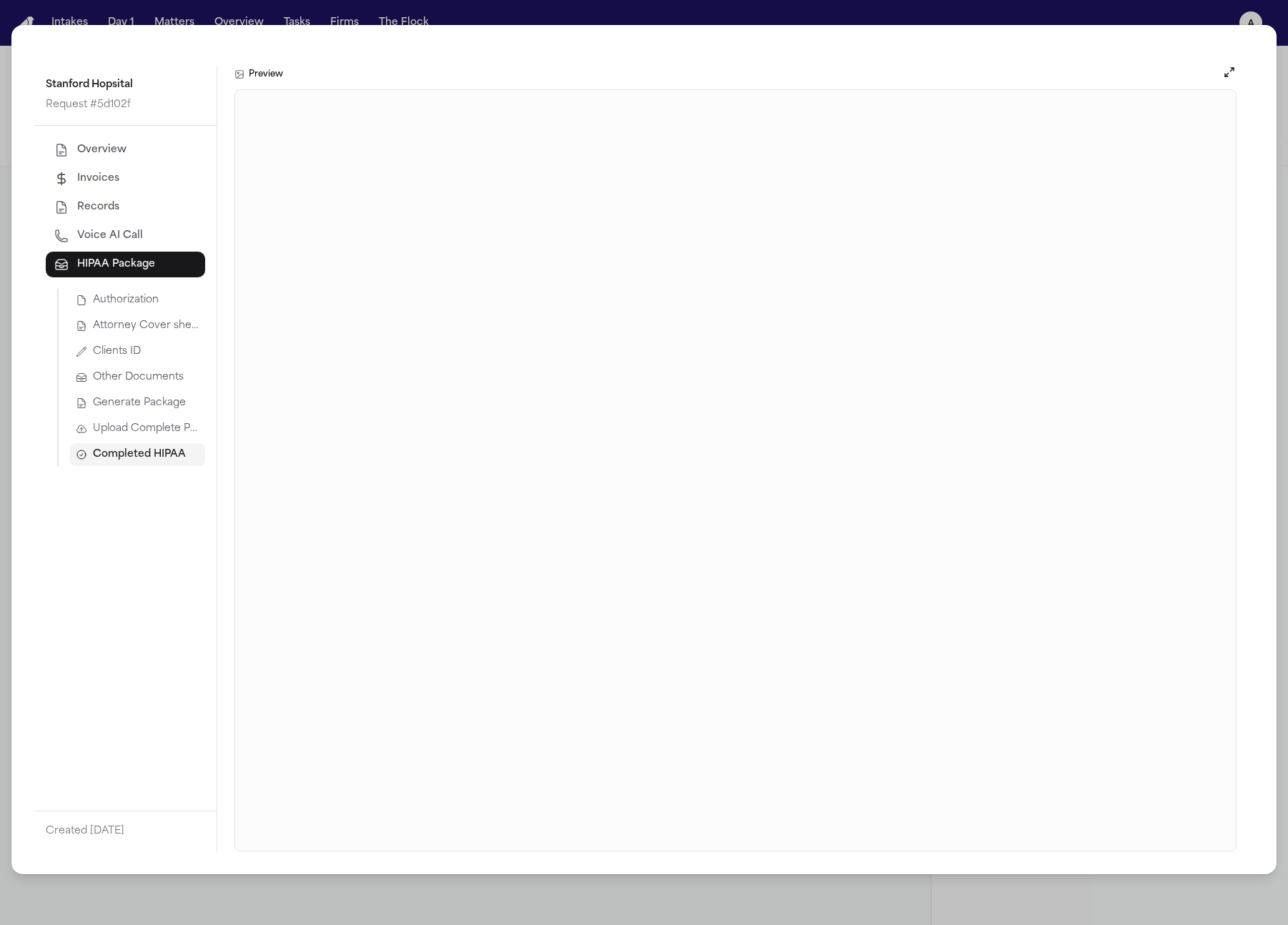
click at [135, 406] on span "Generate Package" at bounding box center [140, 403] width 93 height 14
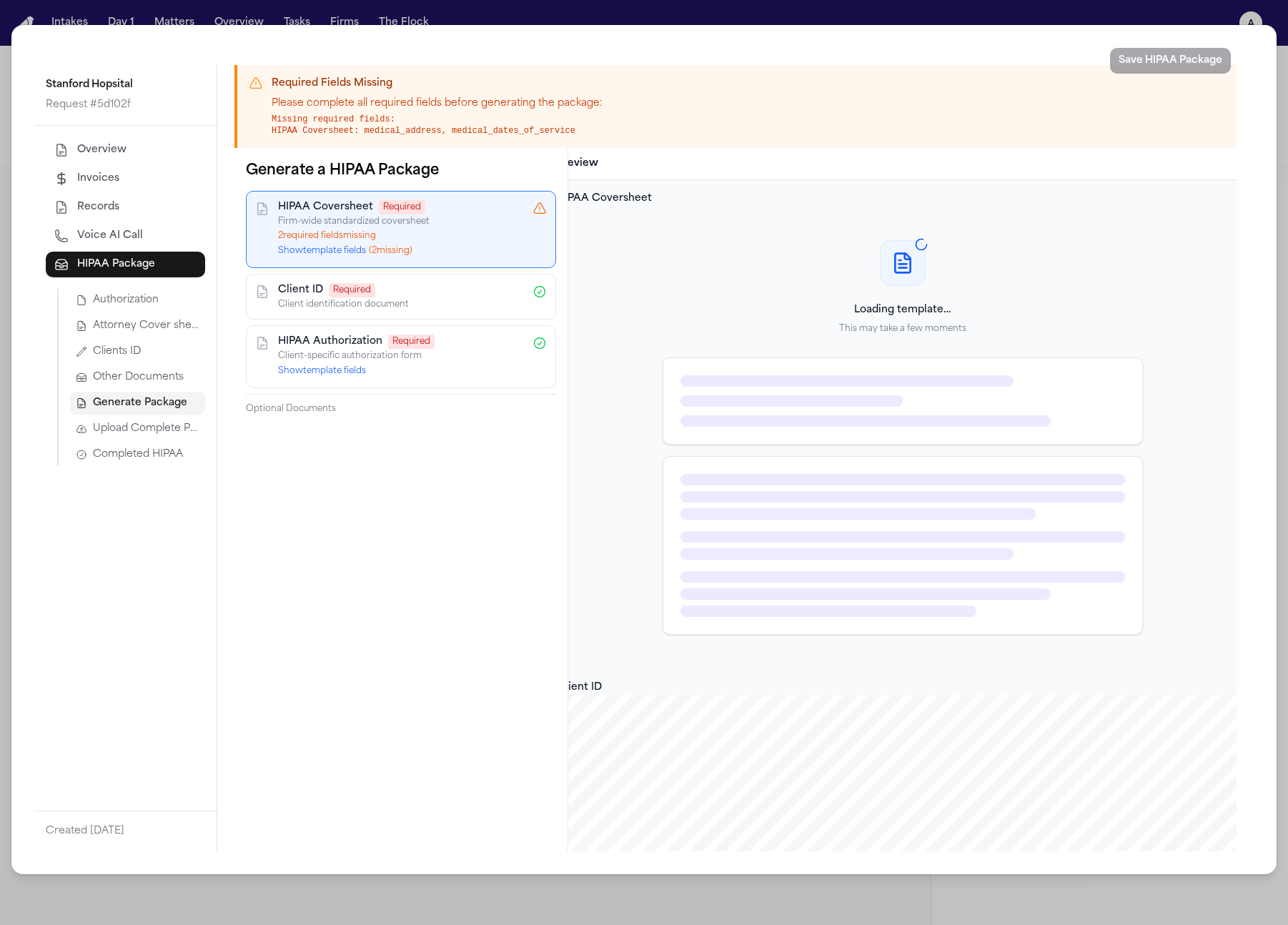
click at [298, 246] on button "Show template fields ( 2 missing)" at bounding box center [346, 251] width 134 height 11
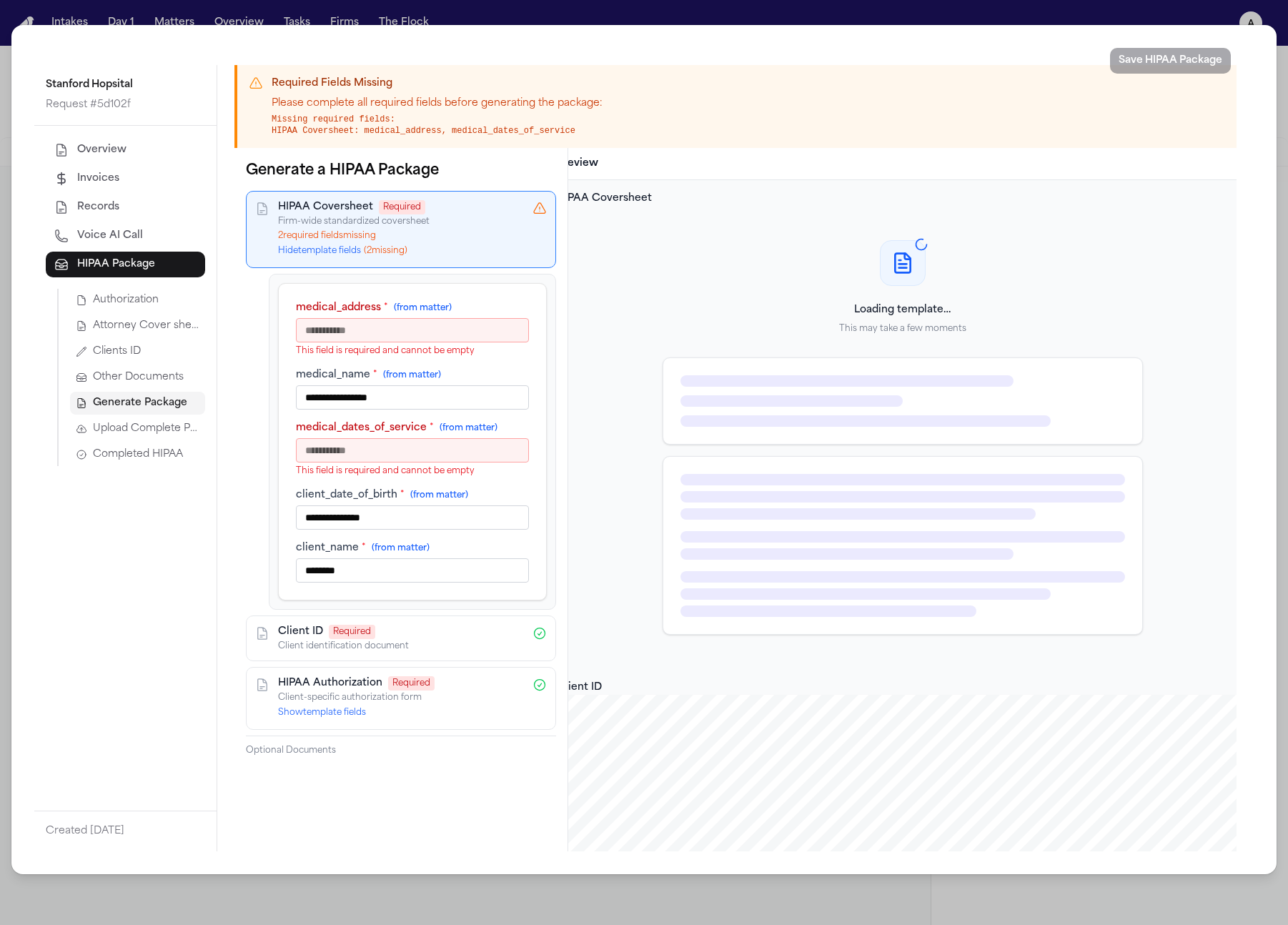
click at [333, 328] on input "medical_address * (from matter)" at bounding box center [413, 331] width 234 height 24
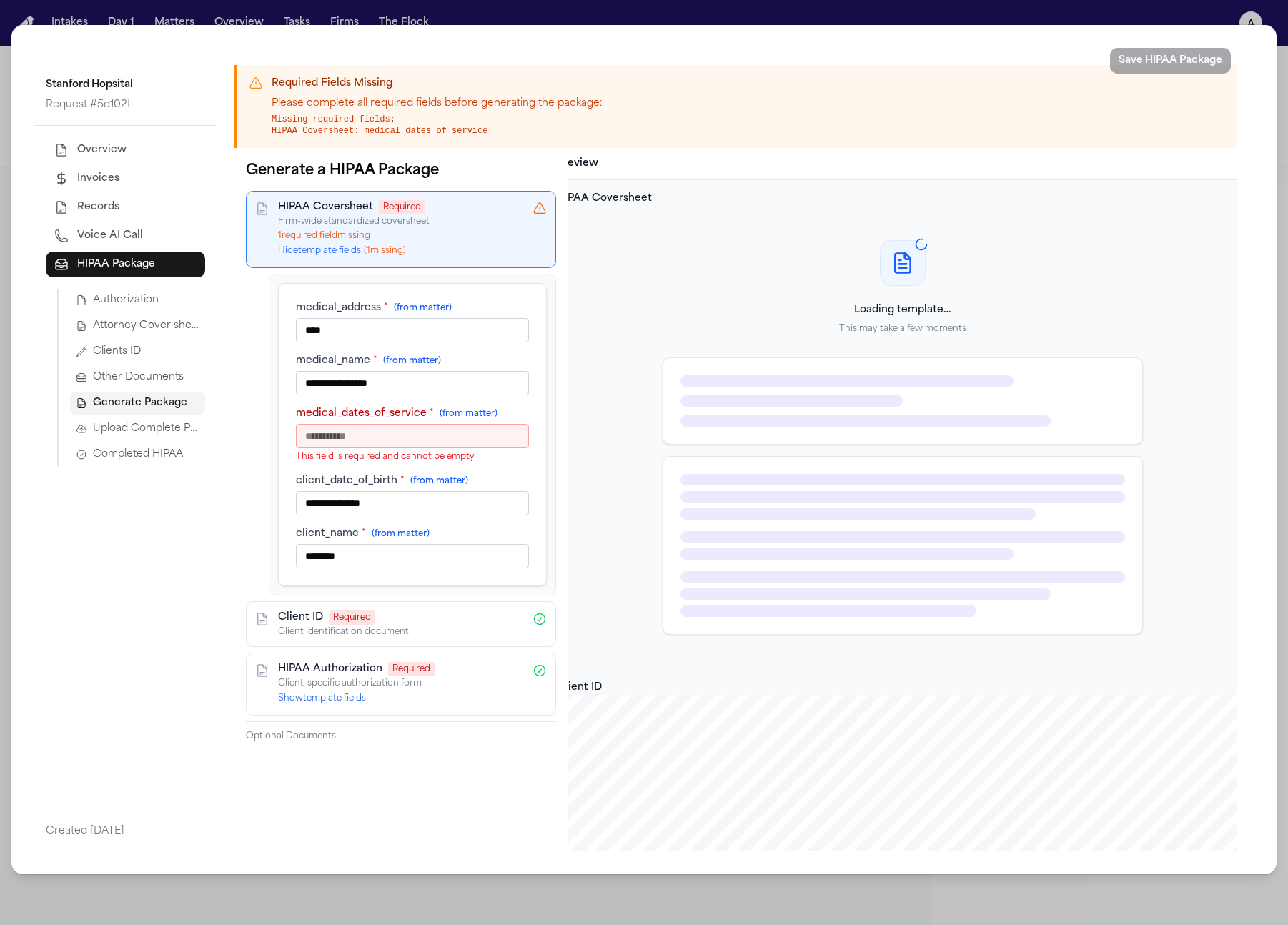
type input "****"
click at [329, 427] on input "medical_dates_of_service * (from matter)" at bounding box center [413, 436] width 234 height 24
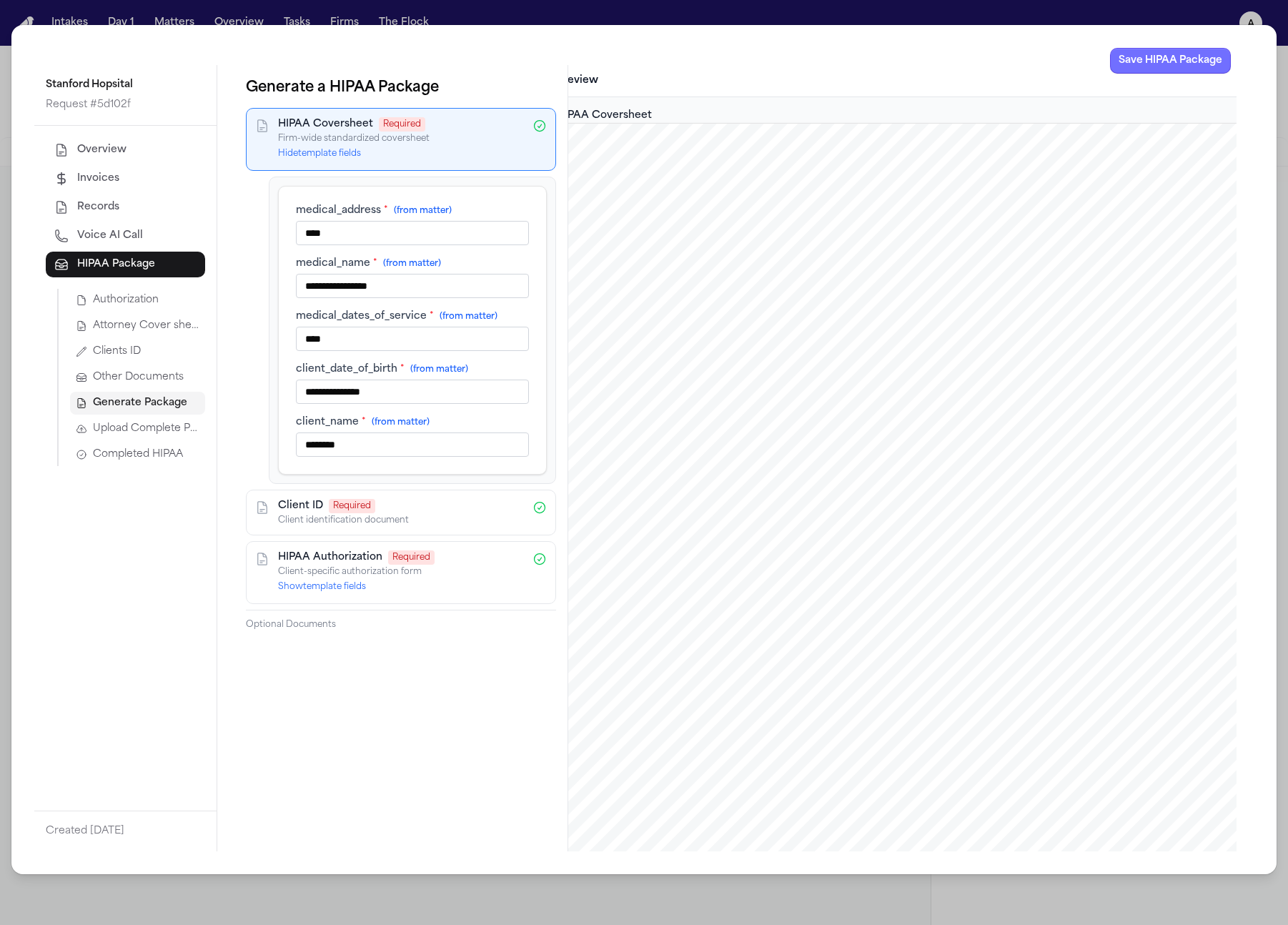
type input "****"
click at [1154, 64] on button "Save HIPAA Package" at bounding box center [1170, 61] width 120 height 26
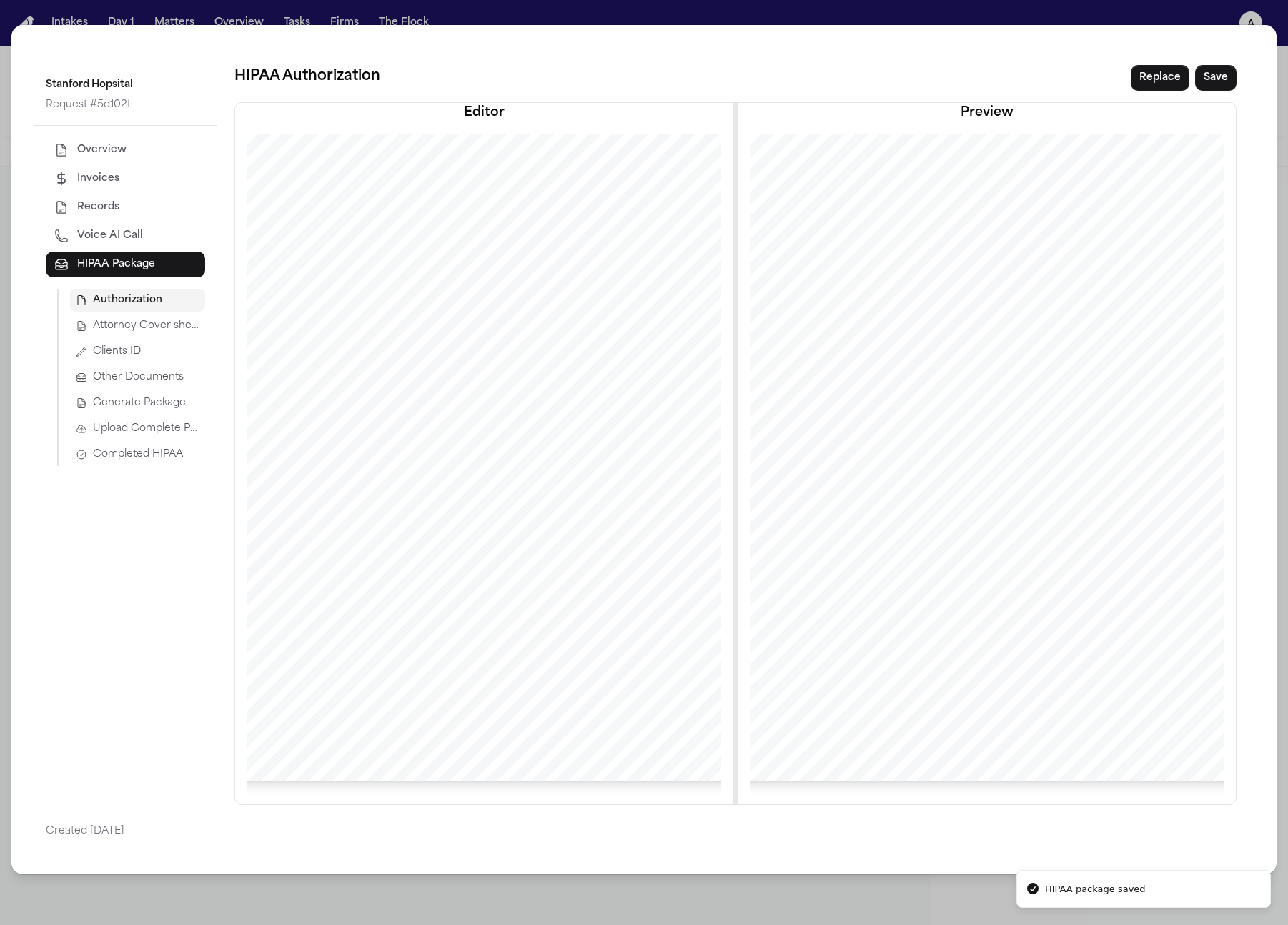
click at [141, 408] on span "Generate Package" at bounding box center [140, 403] width 93 height 14
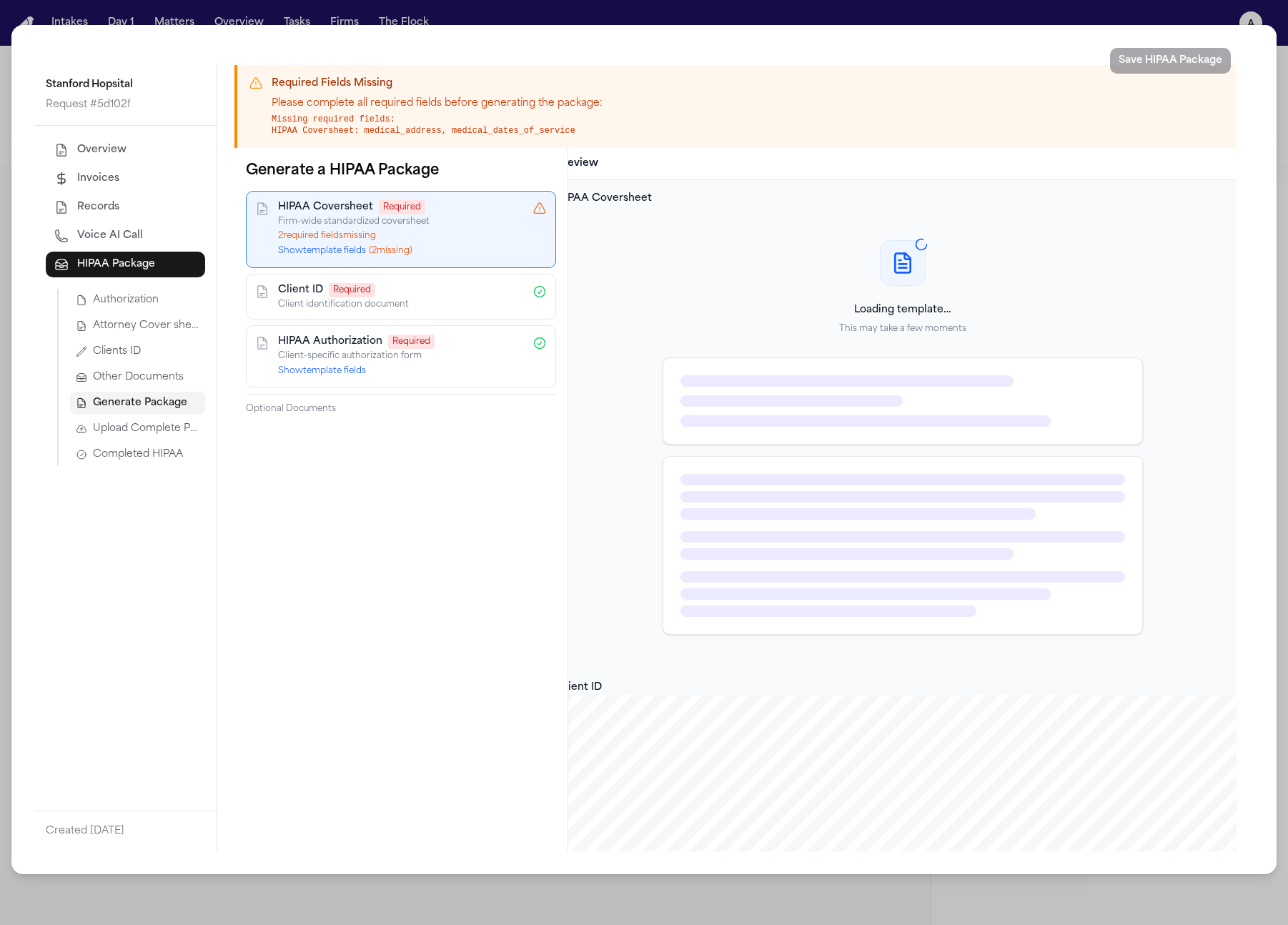
click at [151, 436] on button "Upload Complete Package" at bounding box center [137, 429] width 135 height 22
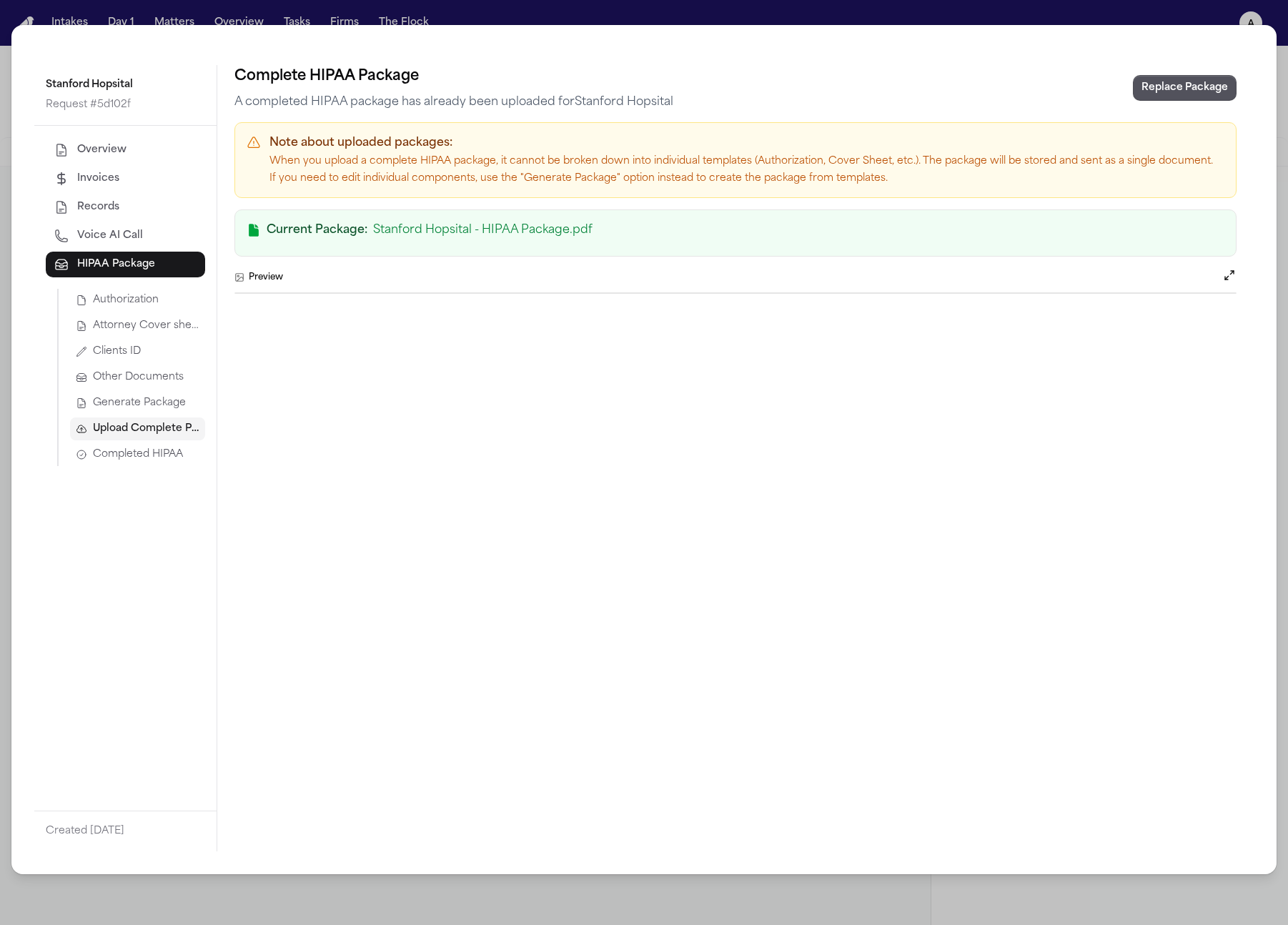
click at [146, 453] on span "Completed HIPAA" at bounding box center [138, 454] width 90 height 14
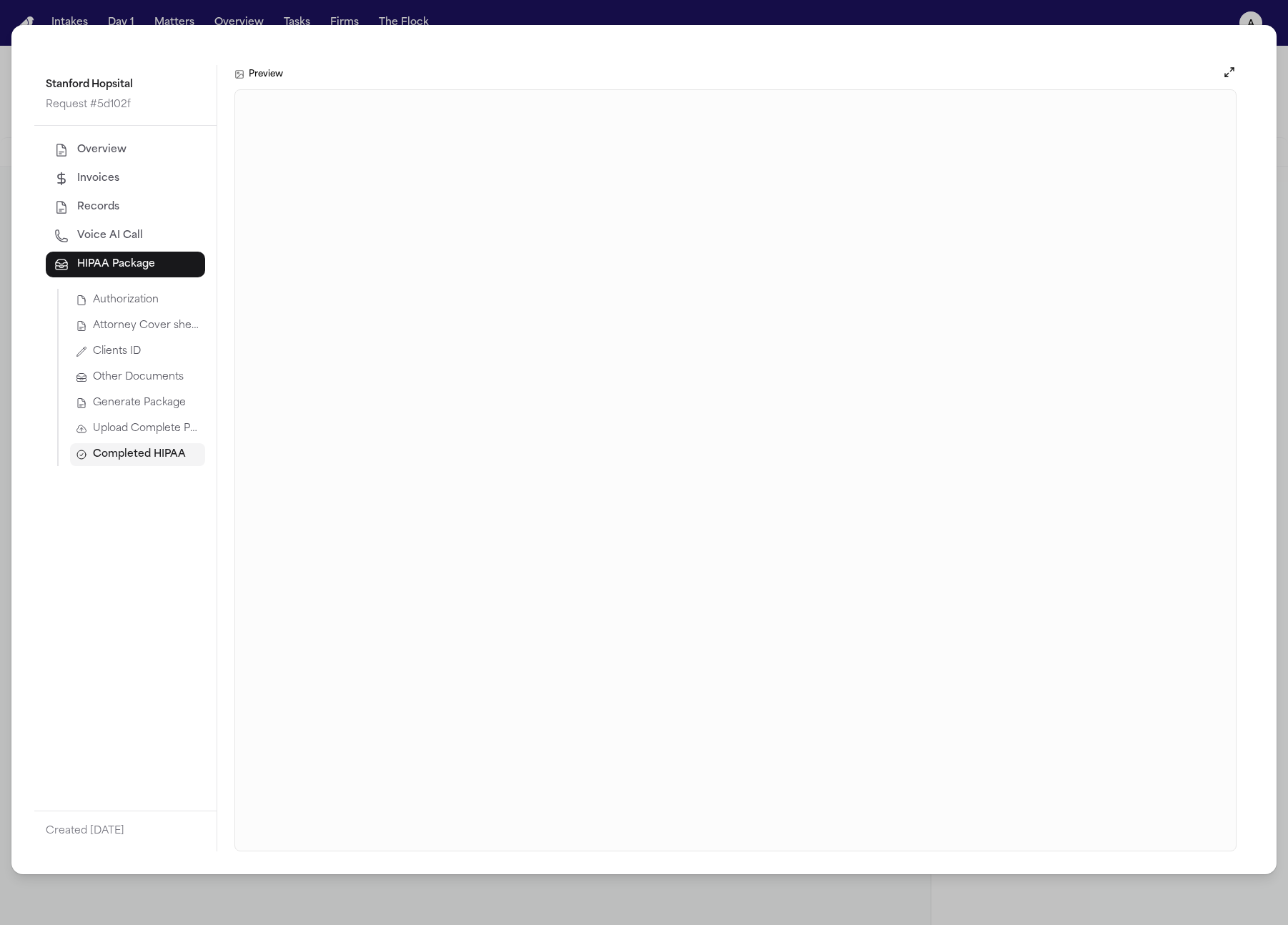
click at [148, 432] on span "Upload Complete Package" at bounding box center [147, 429] width 106 height 14
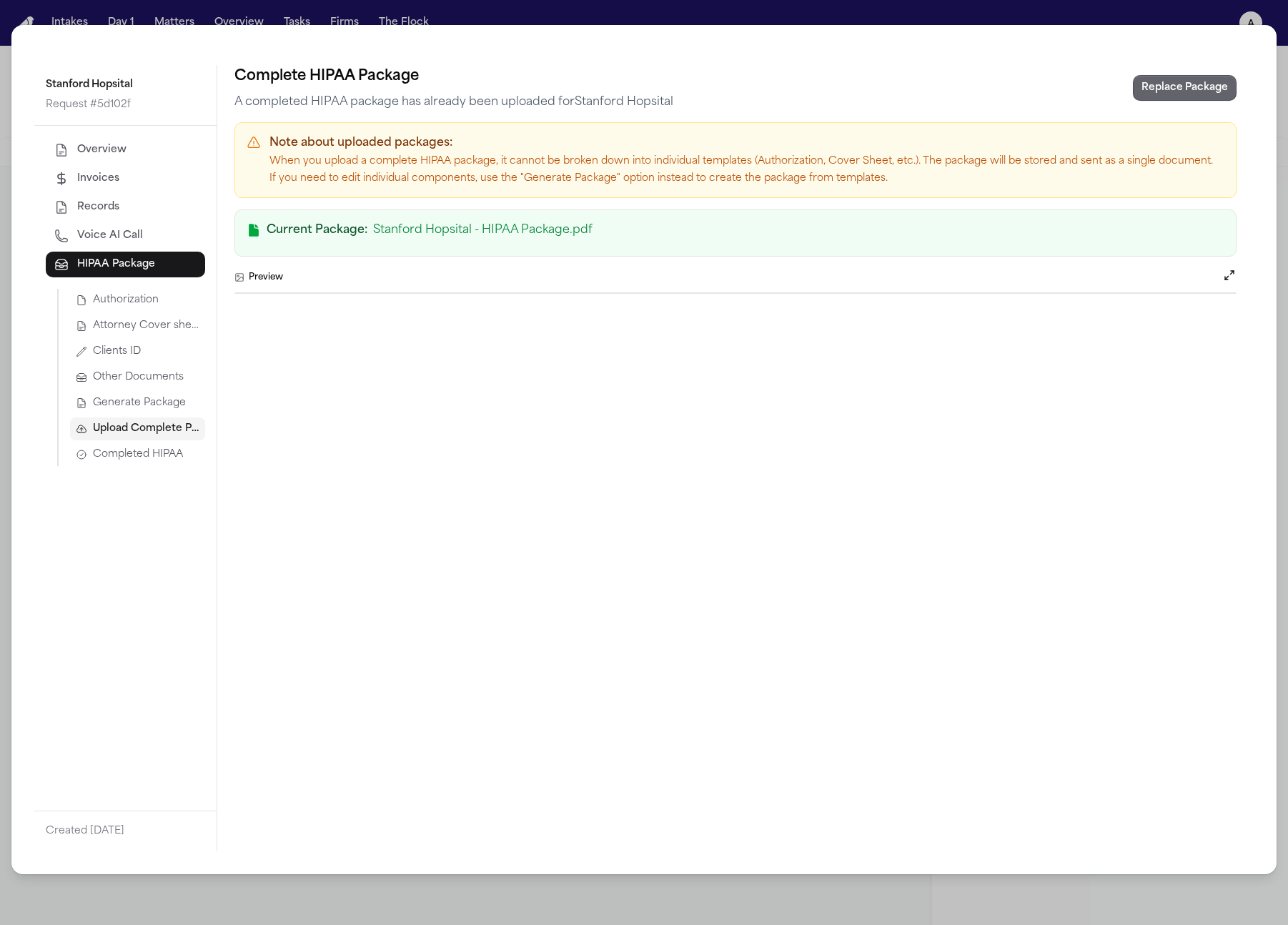
click at [1213, 77] on button "Replace Package" at bounding box center [1184, 88] width 104 height 26
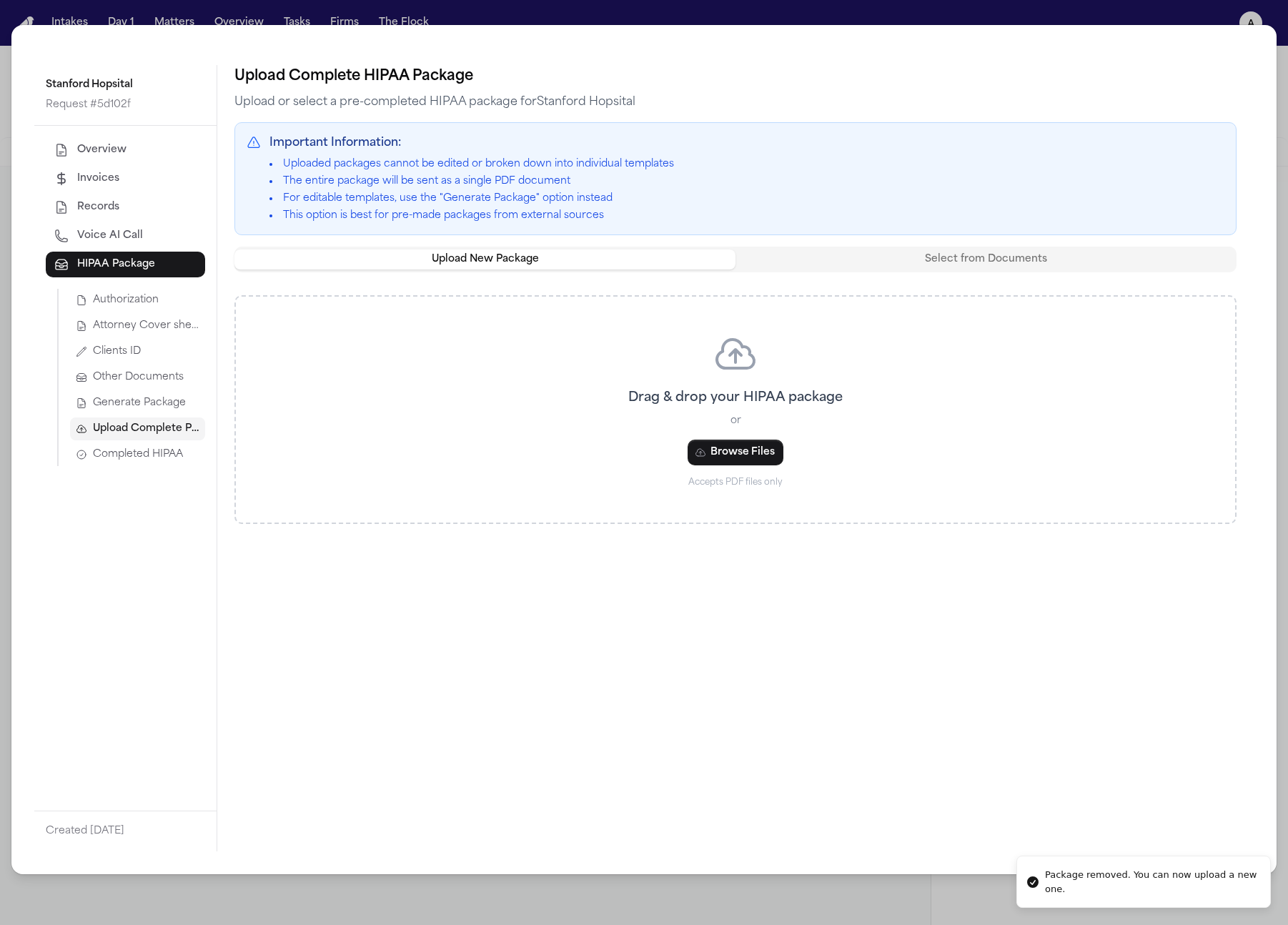
click at [111, 401] on span "Generate Package" at bounding box center [140, 403] width 93 height 14
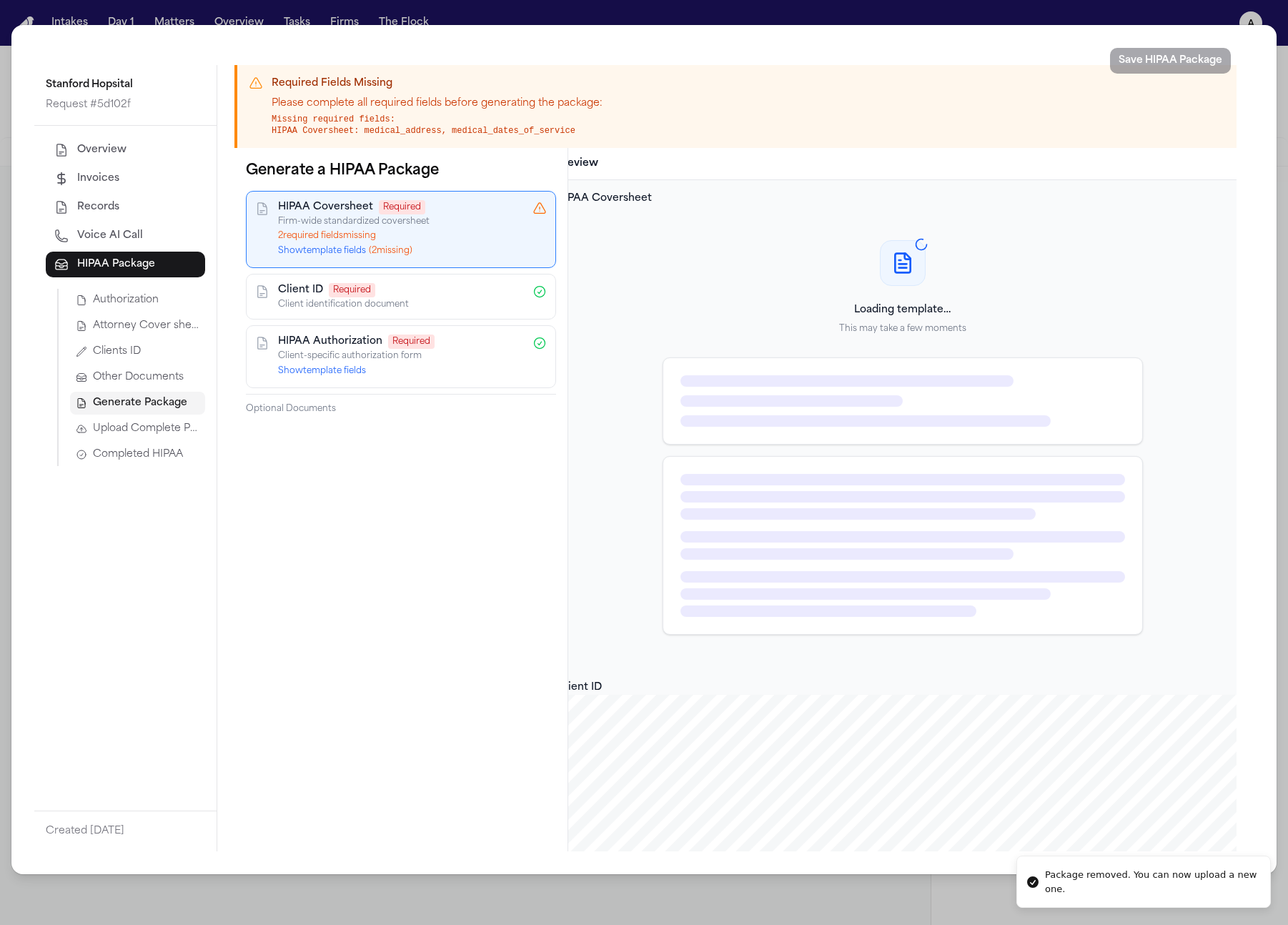
click at [343, 252] on button "Show template fields ( 2 missing)" at bounding box center [346, 251] width 134 height 11
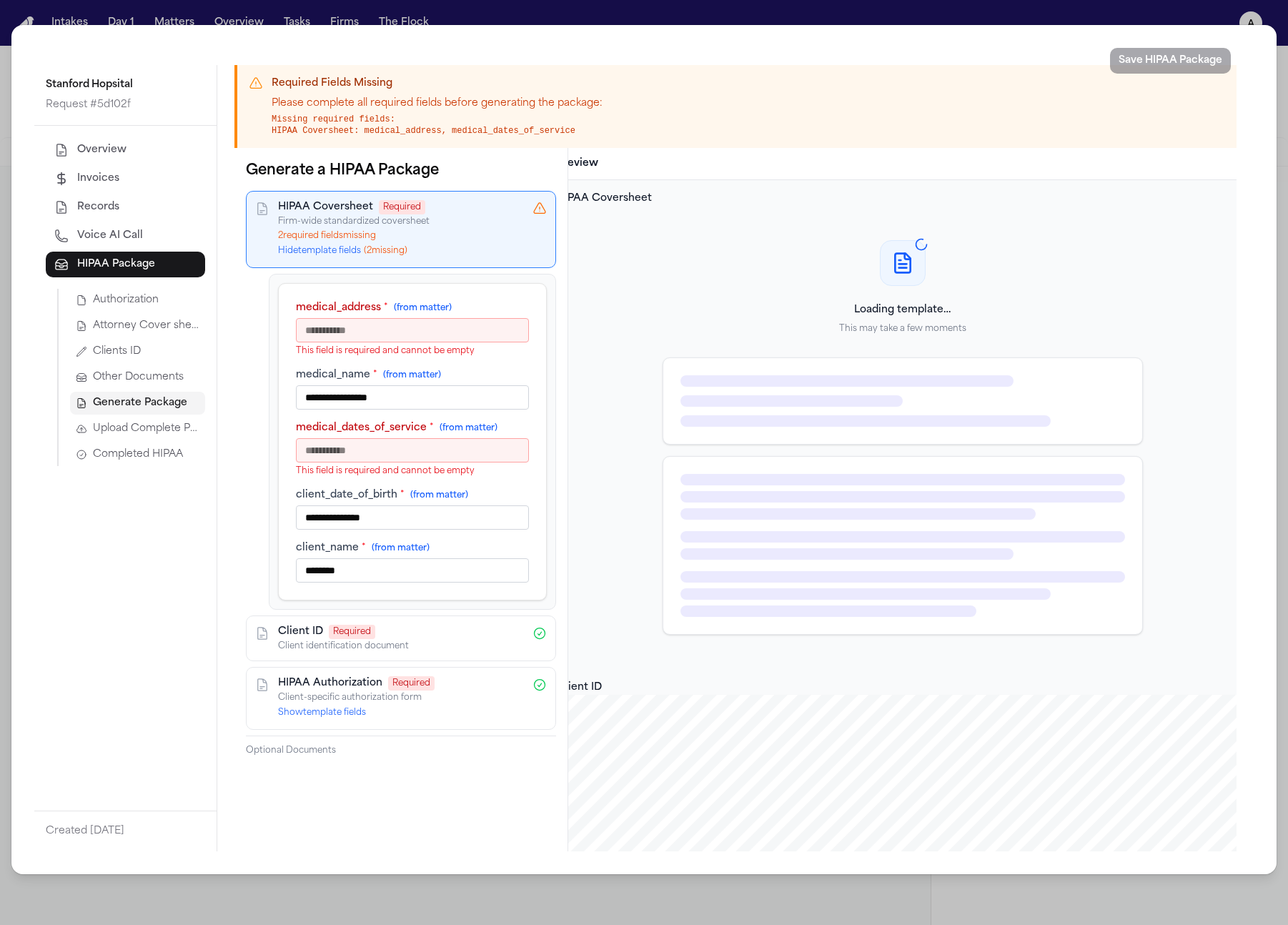
click at [354, 325] on input "medical_address * (from matter)" at bounding box center [413, 331] width 234 height 24
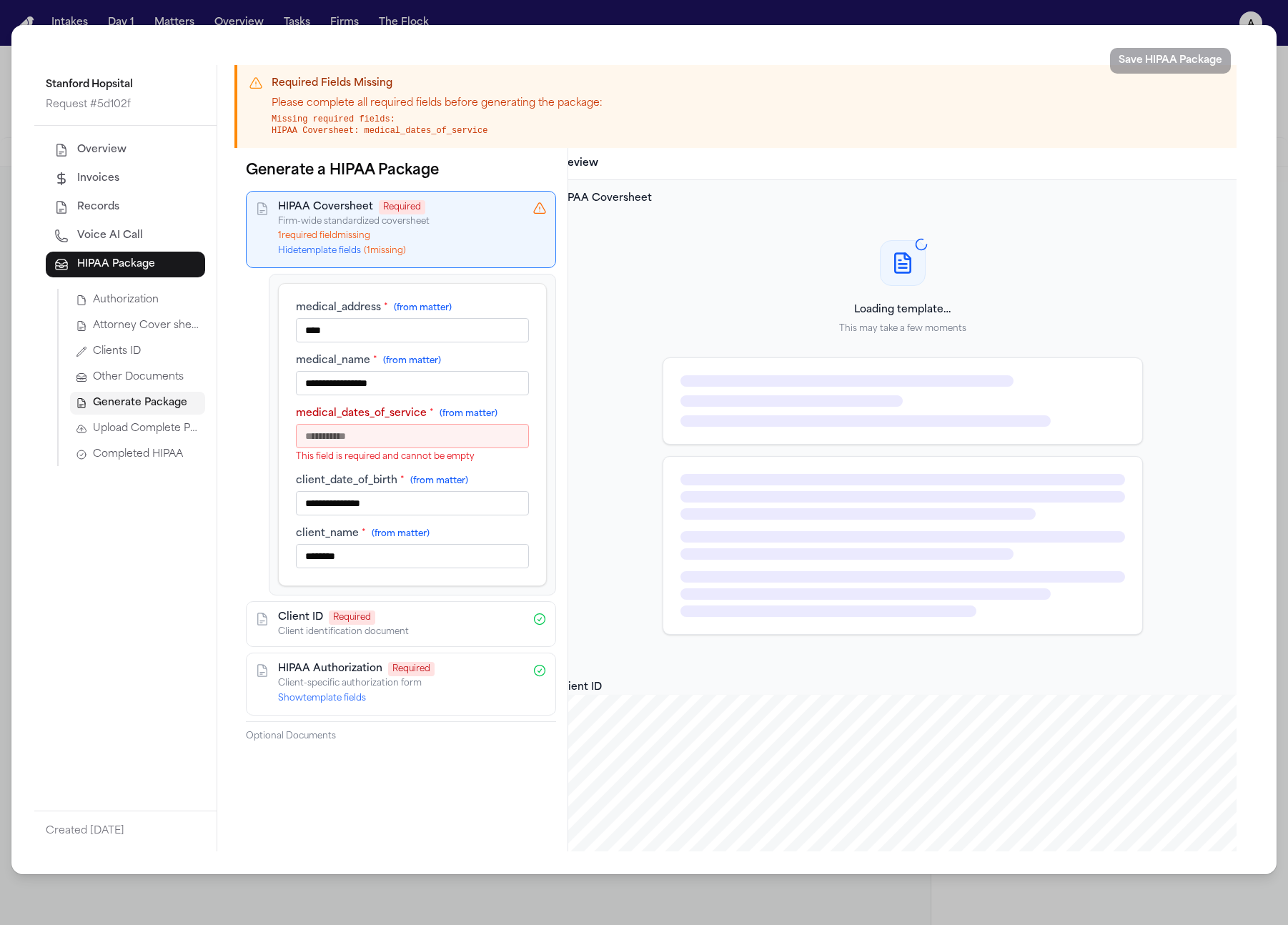
type input "****"
click at [346, 434] on input "medical_dates_of_service * (from matter)" at bounding box center [413, 436] width 234 height 24
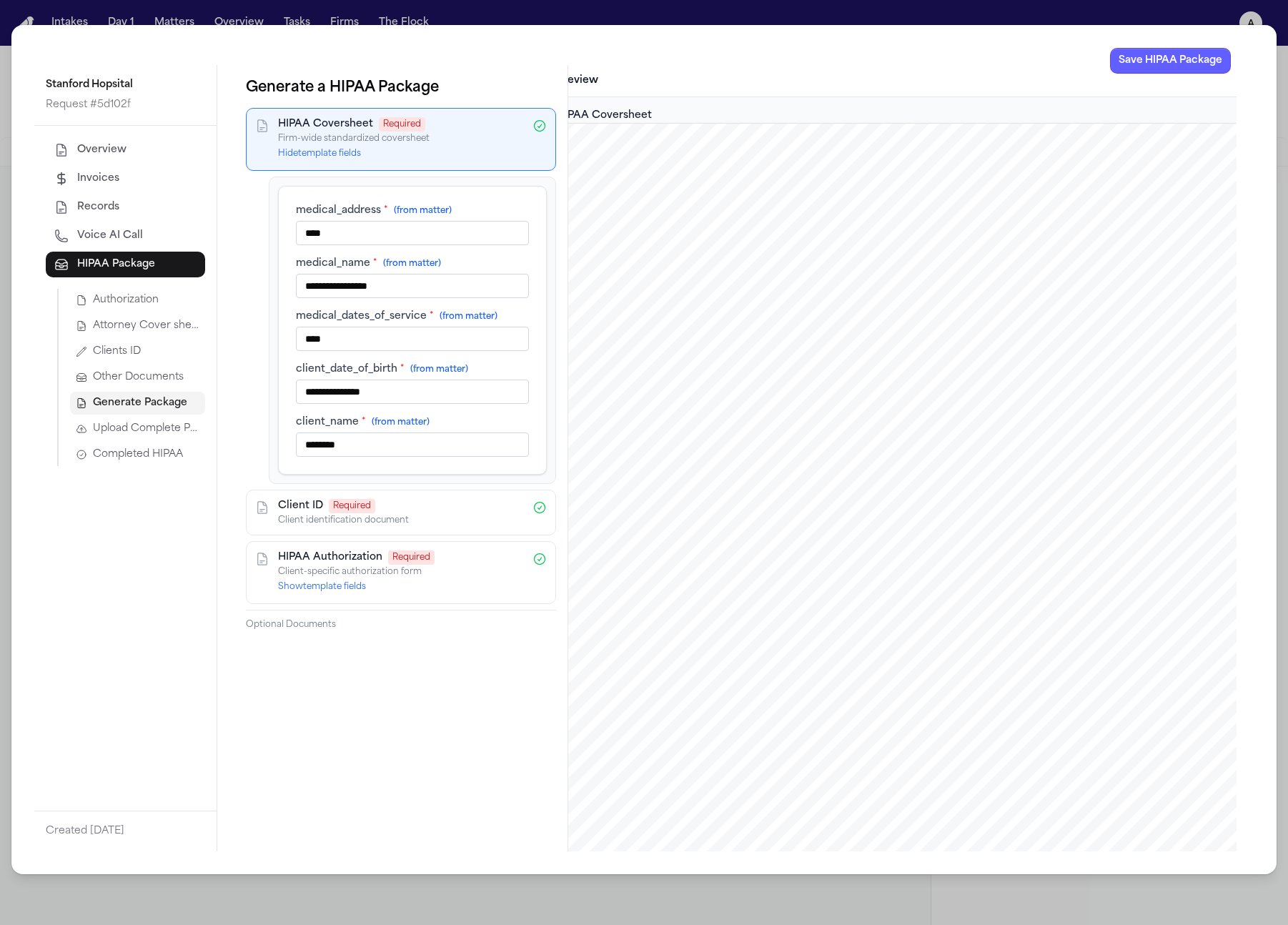
type input "****"
click at [1193, 68] on button "Save HIPAA Package" at bounding box center [1170, 61] width 120 height 26
click at [135, 455] on span "Completed HIPAA" at bounding box center [138, 454] width 90 height 14
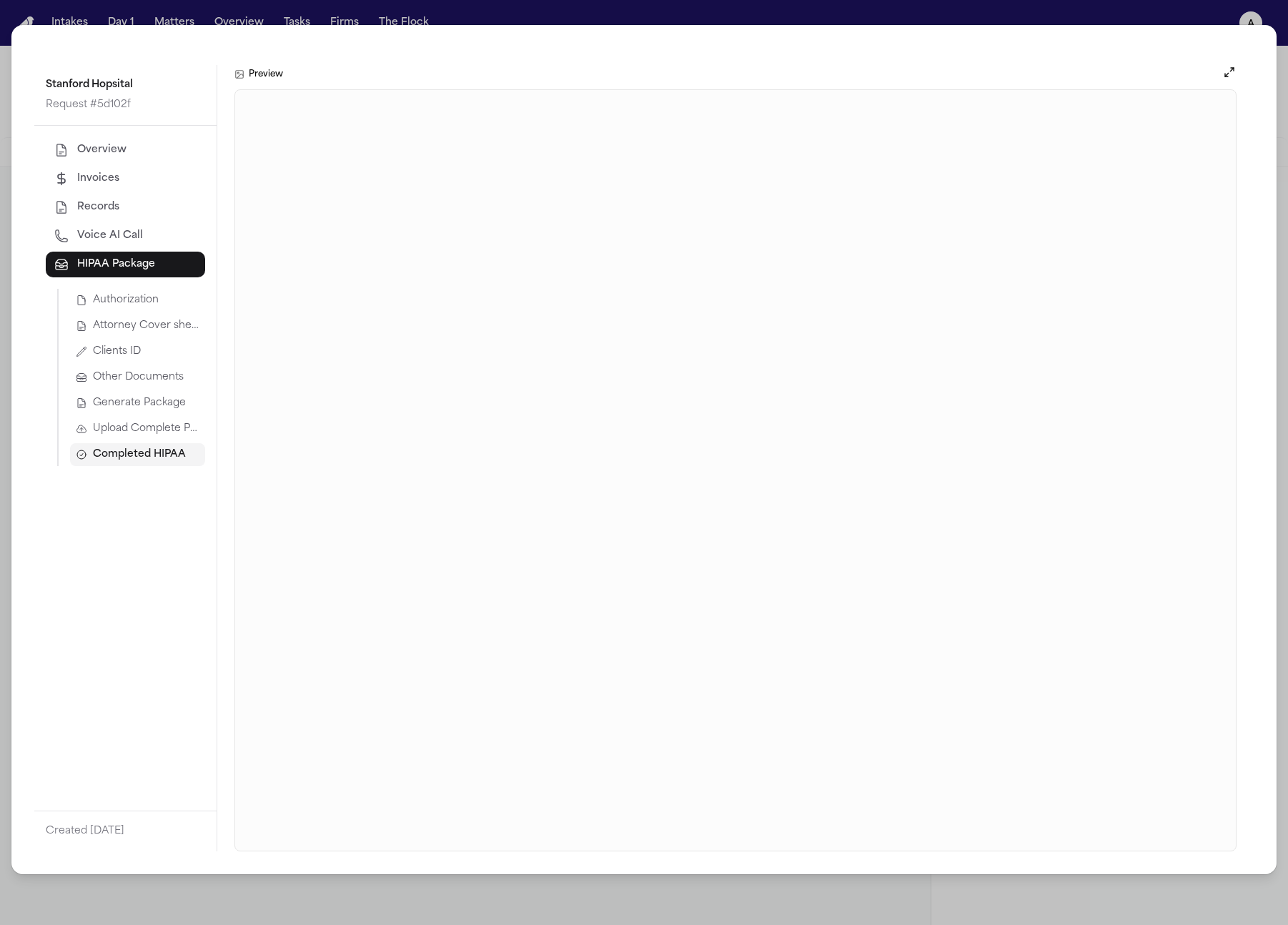
click at [1237, 18] on div "Stanford Hopsital Request # 5d102f Overview Invoices Records Voice AI Call HIPA…" at bounding box center [644, 462] width 1288 height 925
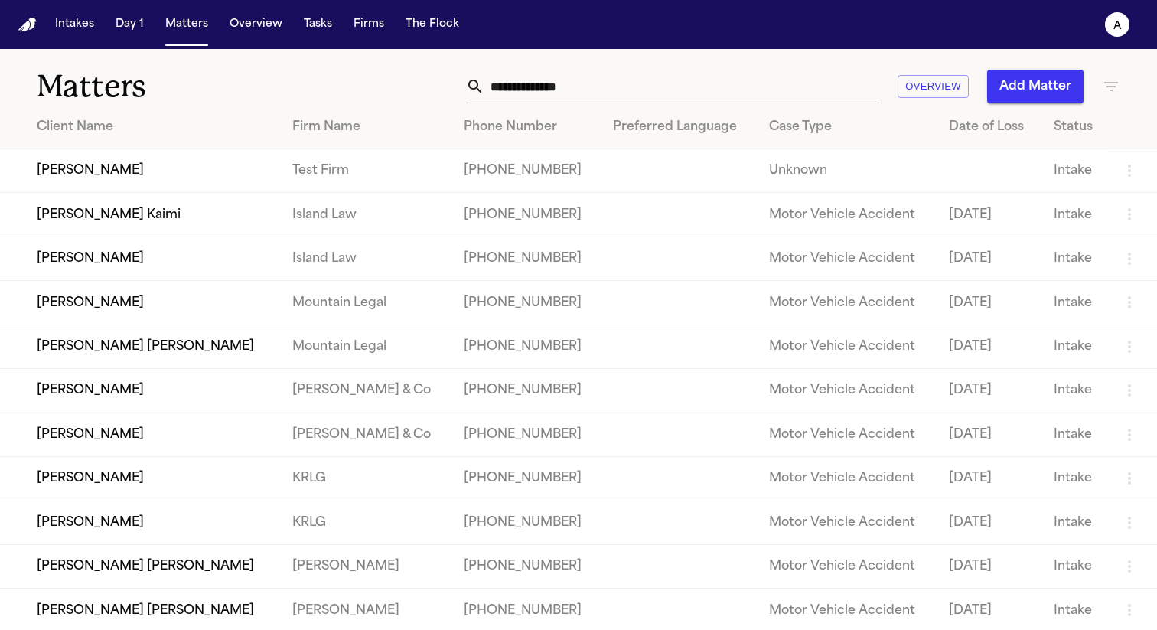
click at [164, 163] on td "[PERSON_NAME]" at bounding box center [140, 171] width 280 height 44
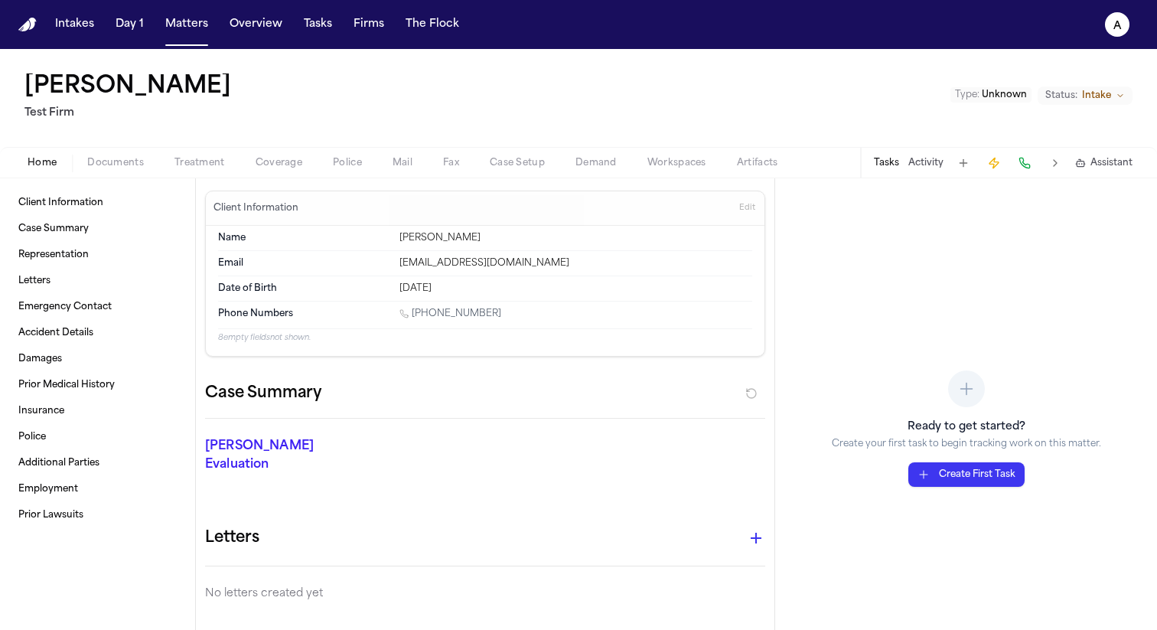
click at [211, 161] on span "Treatment" at bounding box center [200, 163] width 51 height 12
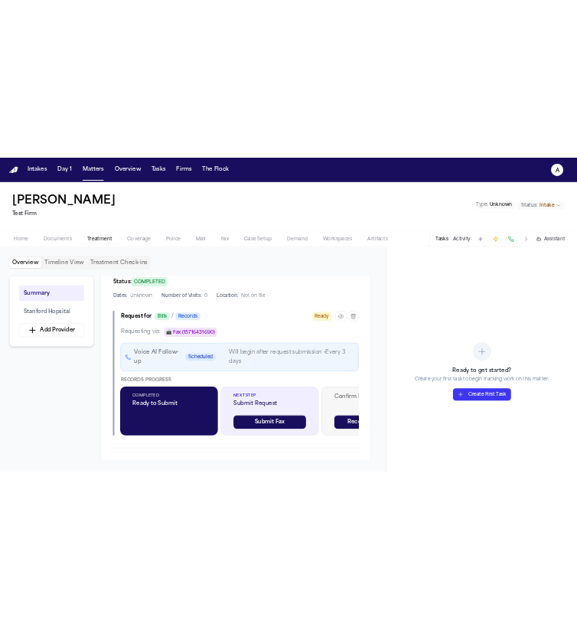
scroll to position [395, 0]
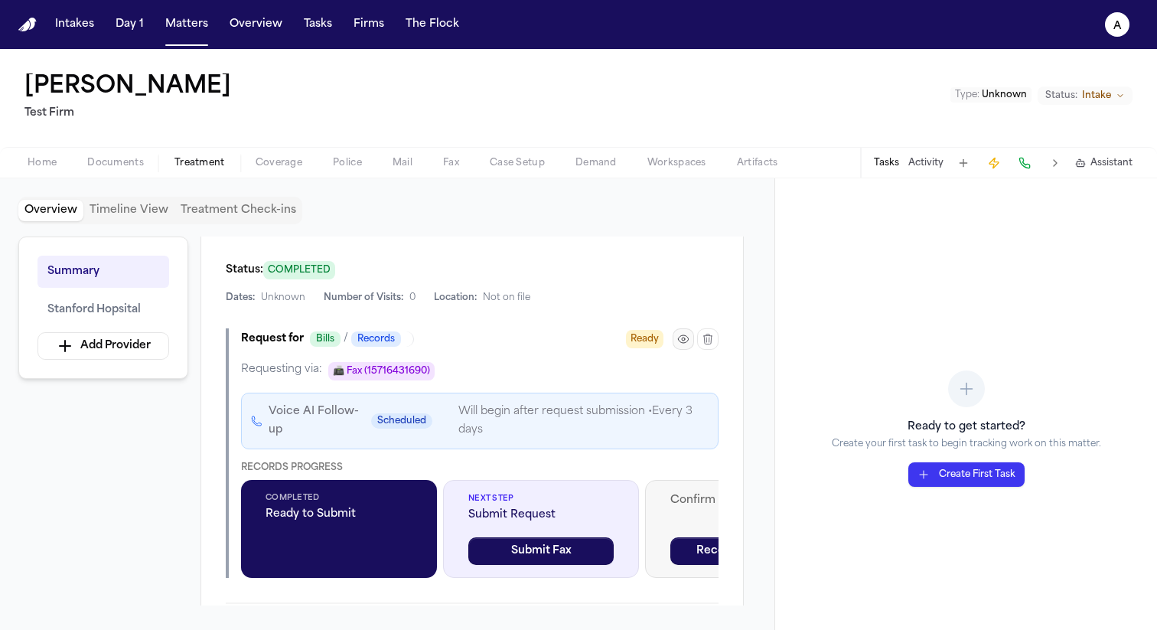
click at [687, 338] on icon "button" at bounding box center [683, 339] width 10 height 8
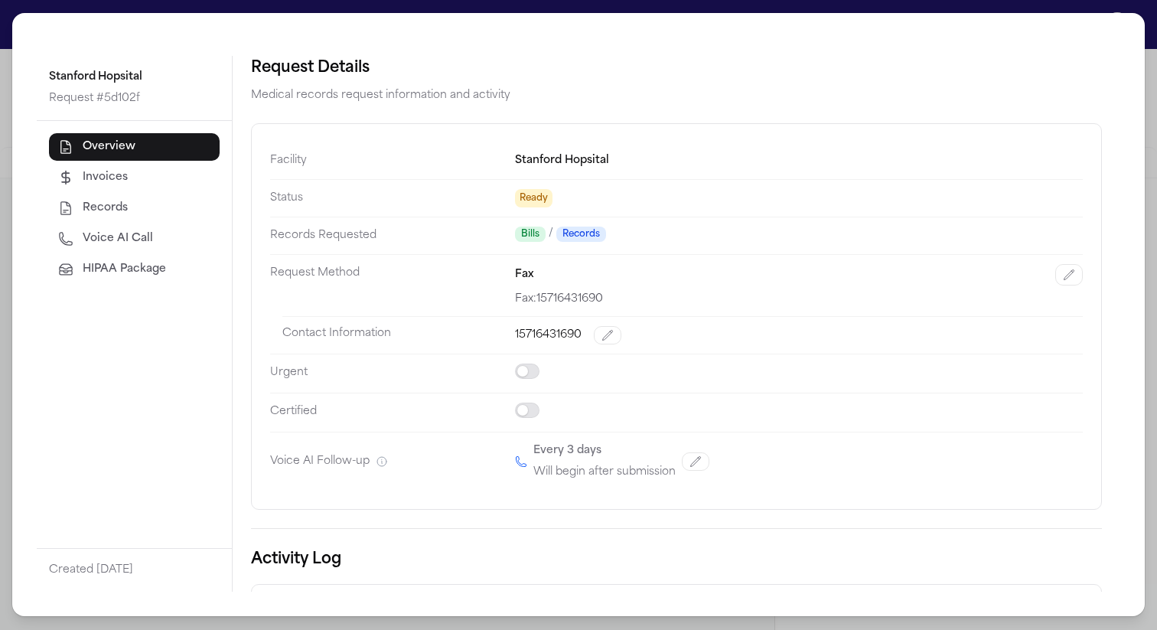
click at [156, 269] on span "HIPAA Package" at bounding box center [124, 269] width 83 height 15
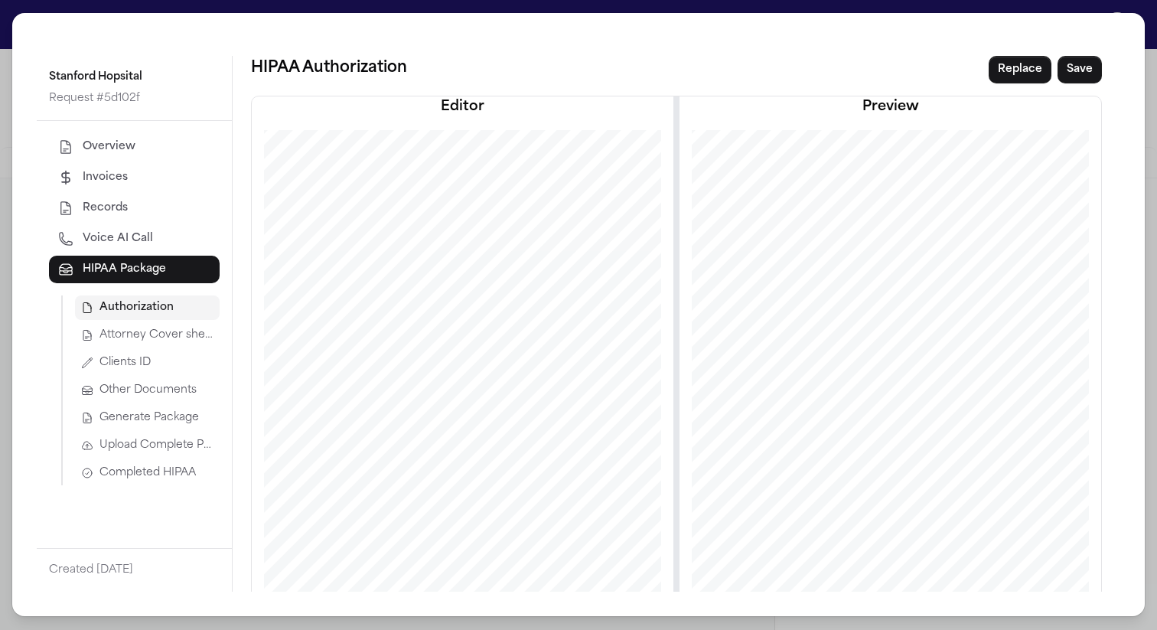
click at [169, 340] on span "Attorney Cover sheet" at bounding box center [157, 335] width 114 height 15
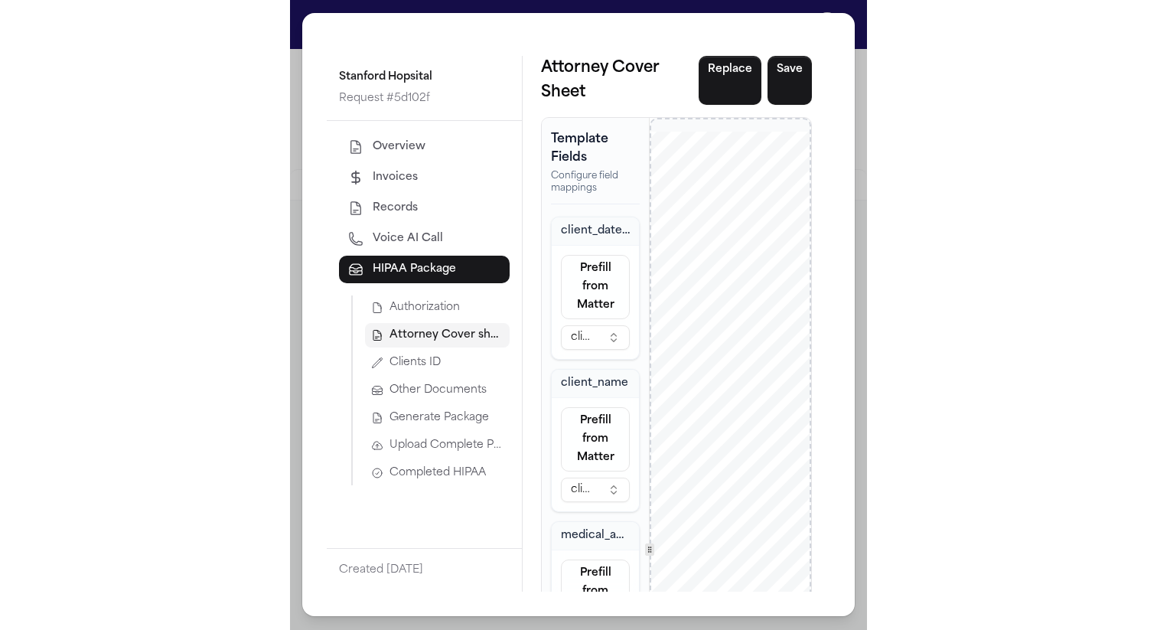
scroll to position [413, 0]
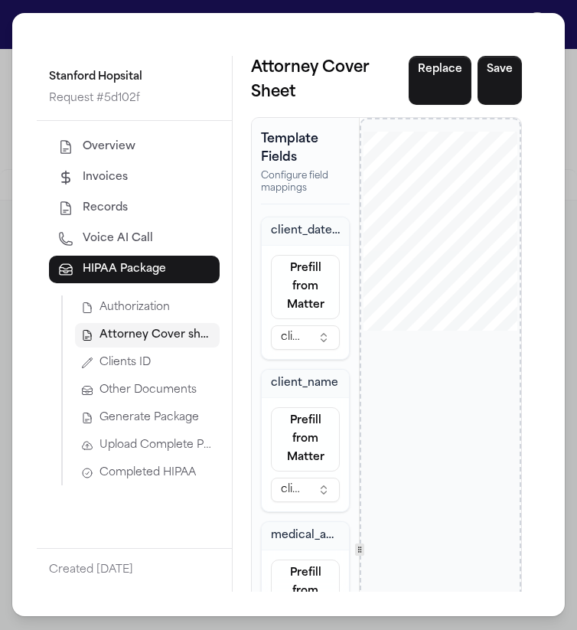
click at [143, 418] on span "Generate Package" at bounding box center [150, 417] width 100 height 15
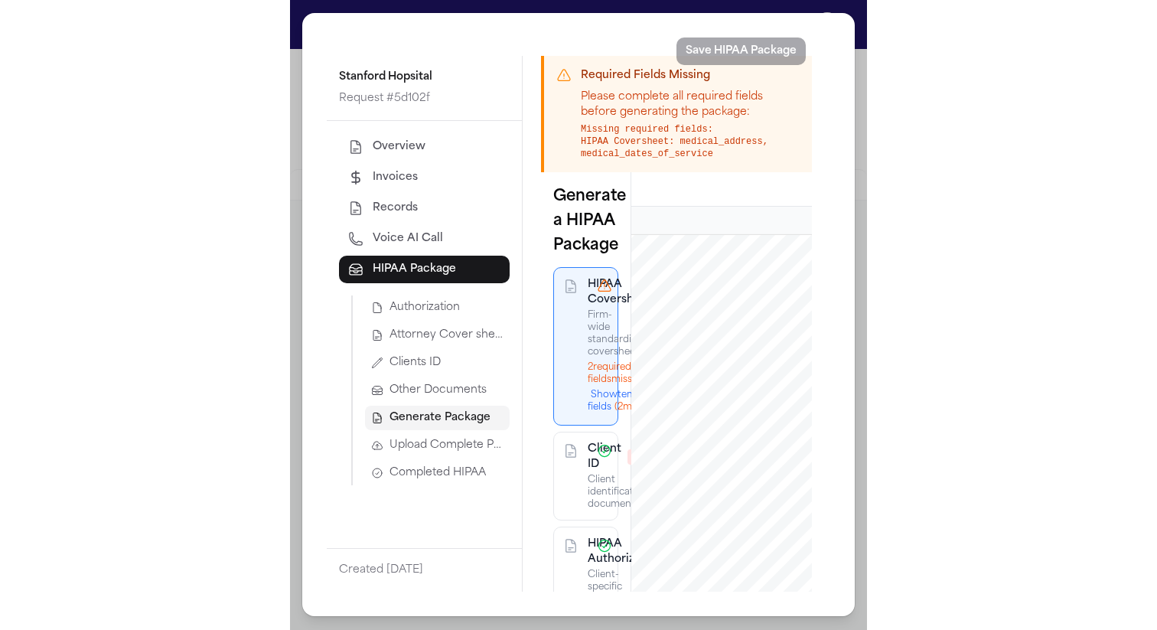
scroll to position [380, 0]
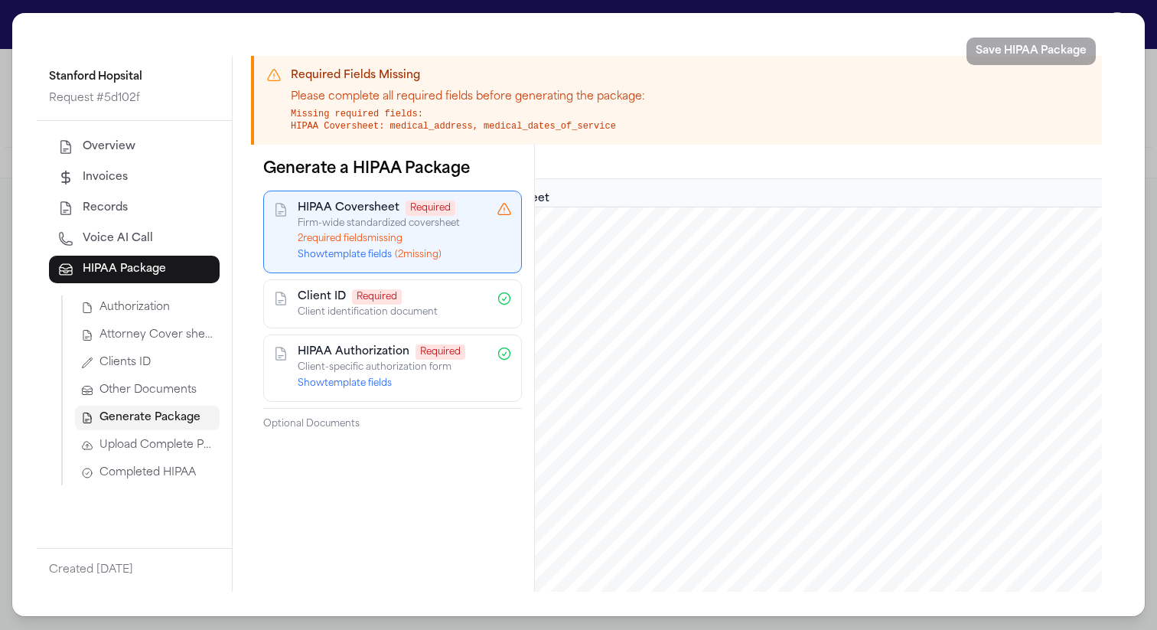
click at [362, 250] on button "Show template fields ( 2 missing)" at bounding box center [370, 255] width 144 height 12
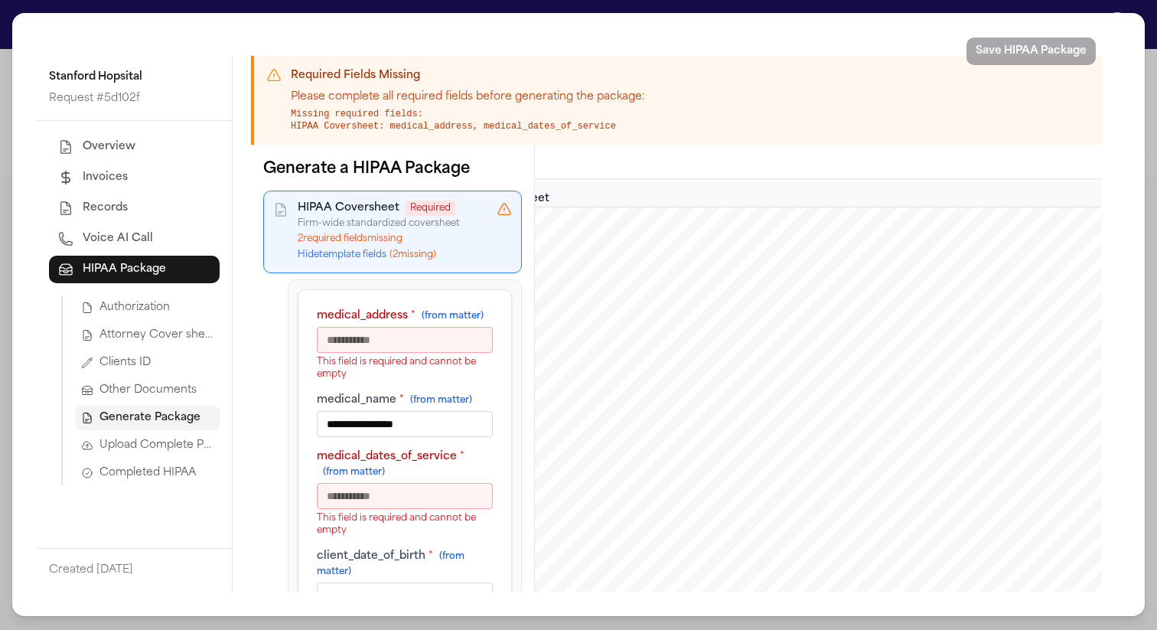
click at [384, 343] on input "medical_address * (from matter)" at bounding box center [405, 340] width 176 height 26
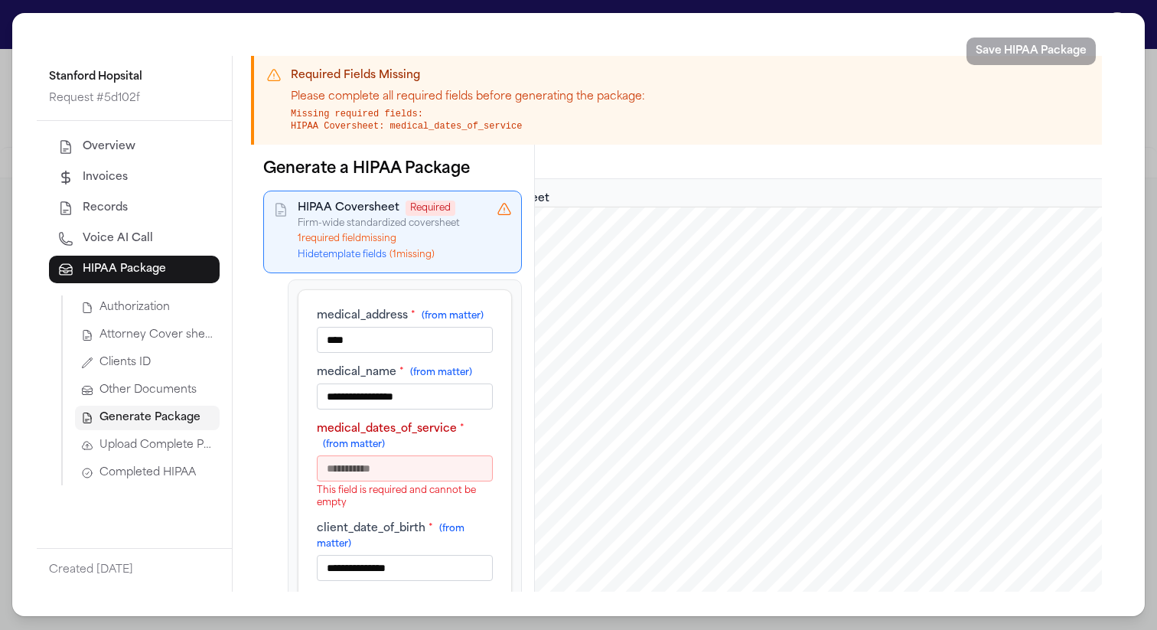
type input "****"
click at [394, 468] on input "medical_dates_of_service * (from matter)" at bounding box center [405, 468] width 176 height 26
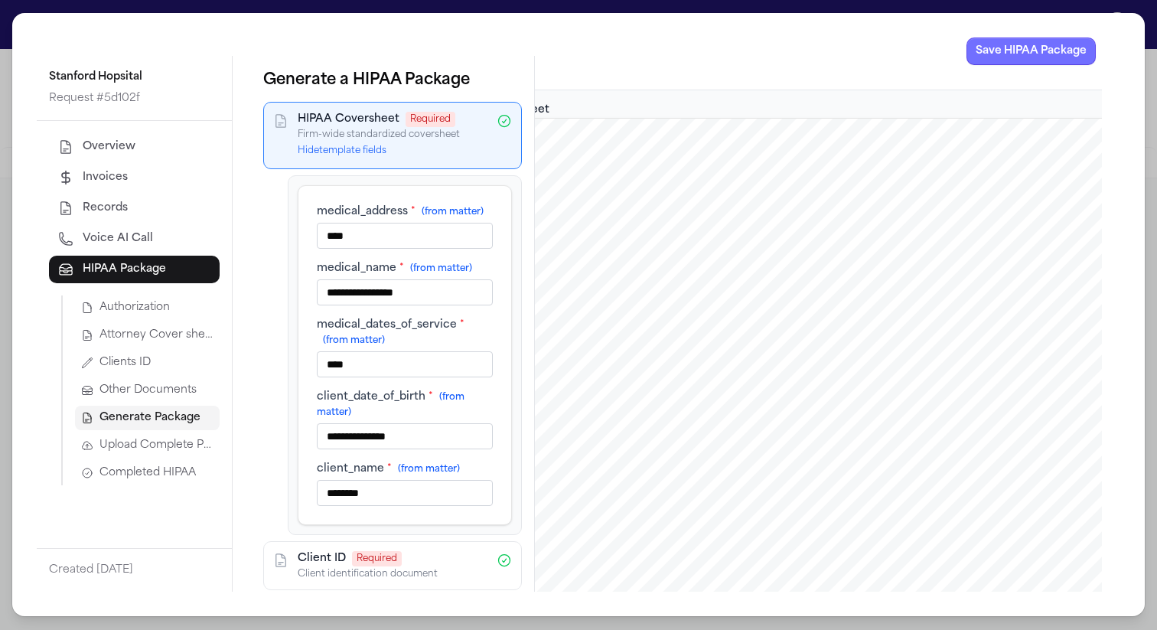
type input "****"
click at [1020, 52] on button "Save HIPAA Package" at bounding box center [1031, 52] width 129 height 28
click at [158, 468] on span "Completed HIPAA" at bounding box center [148, 472] width 96 height 15
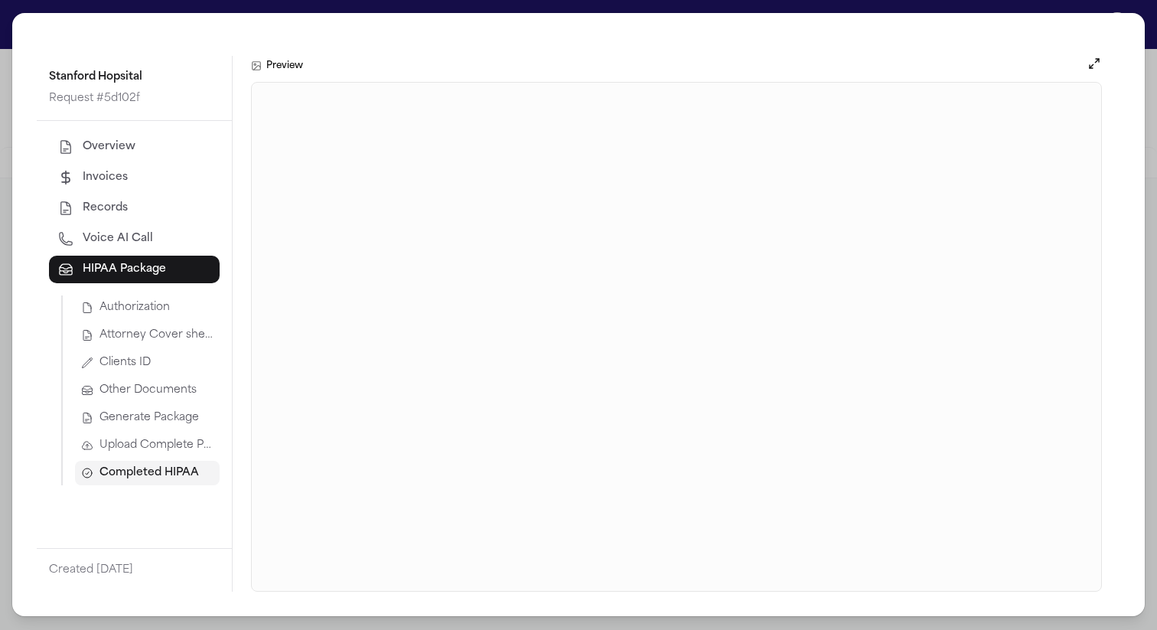
click at [132, 436] on button "Upload Complete Package" at bounding box center [147, 445] width 145 height 24
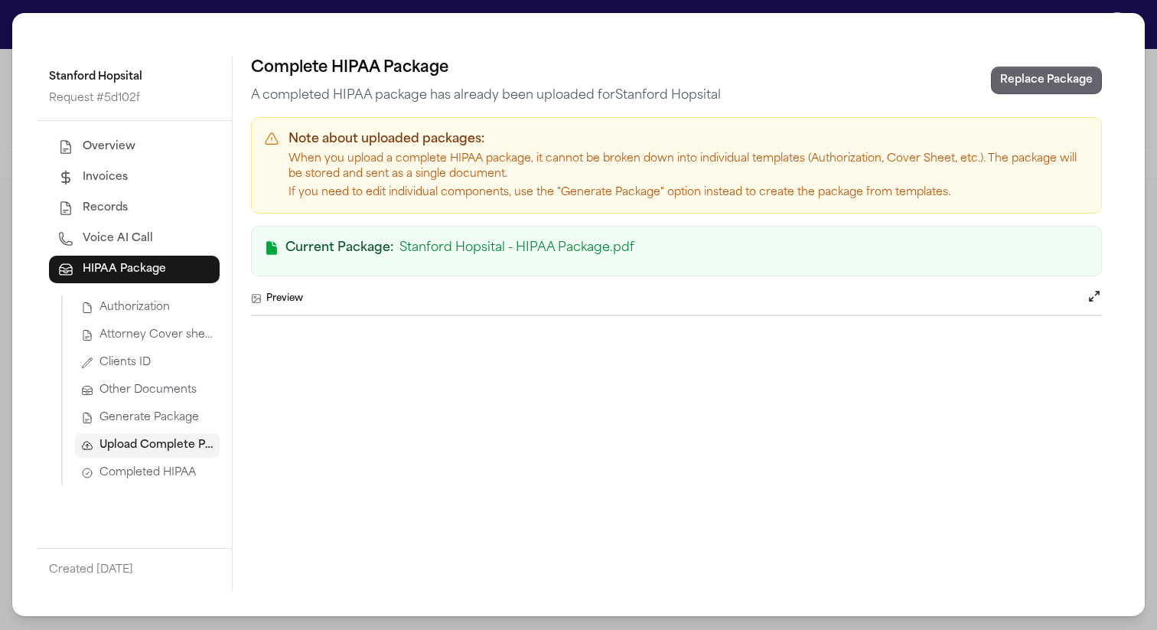
click at [1054, 70] on button "Replace Package" at bounding box center [1046, 81] width 111 height 28
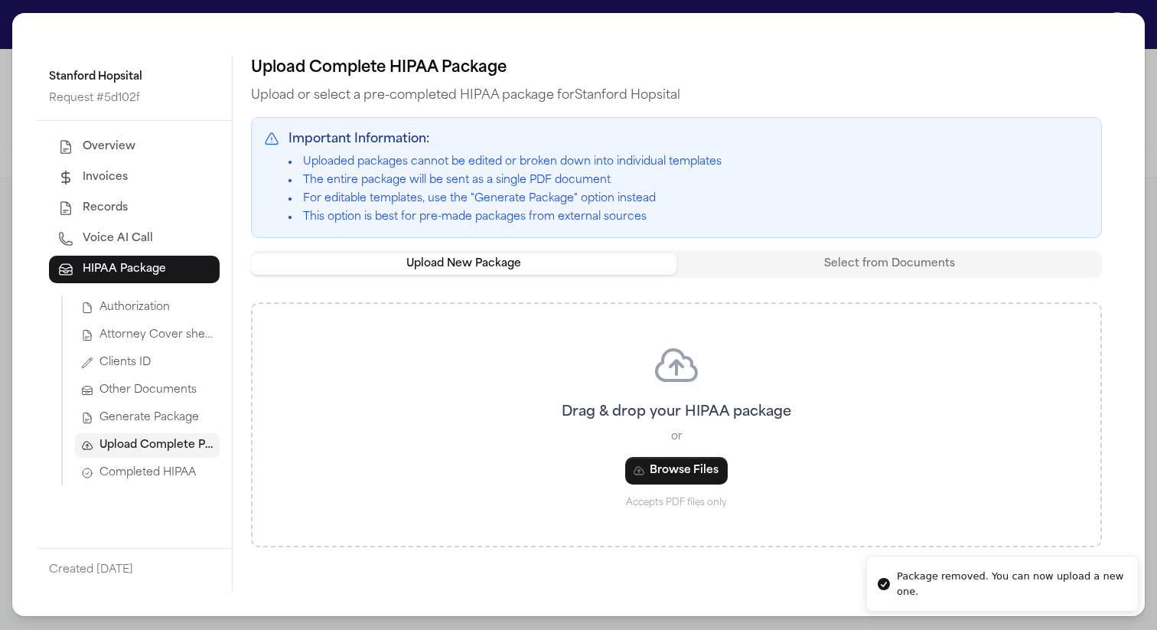
click at [146, 423] on span "Generate Package" at bounding box center [150, 417] width 100 height 15
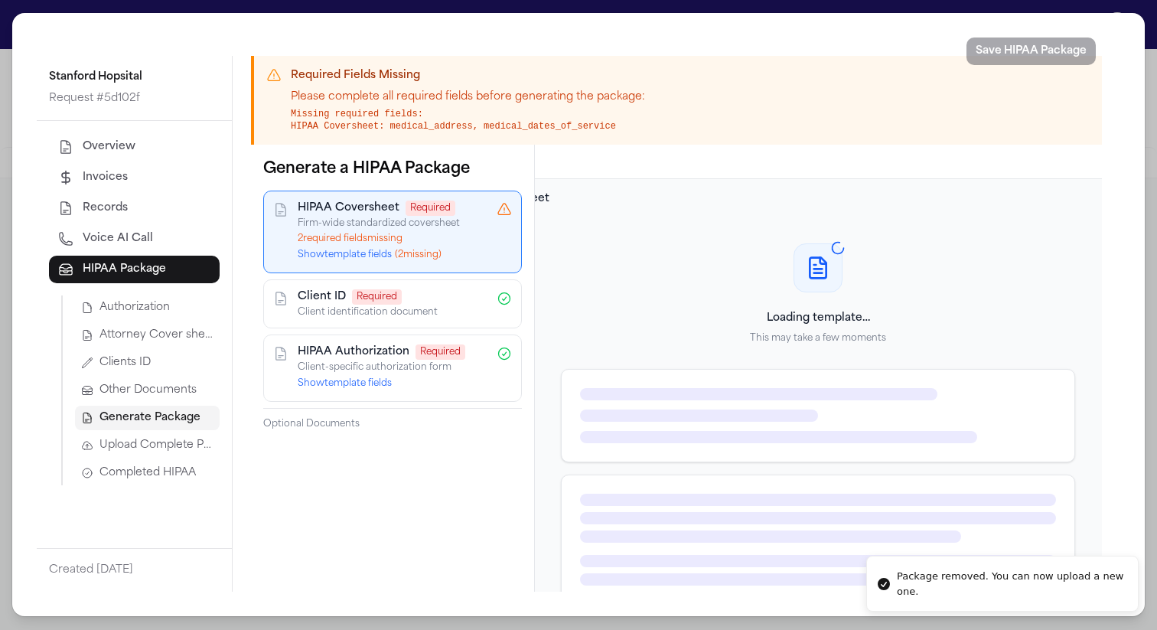
click at [359, 253] on button "Show template fields ( 2 missing)" at bounding box center [370, 255] width 144 height 12
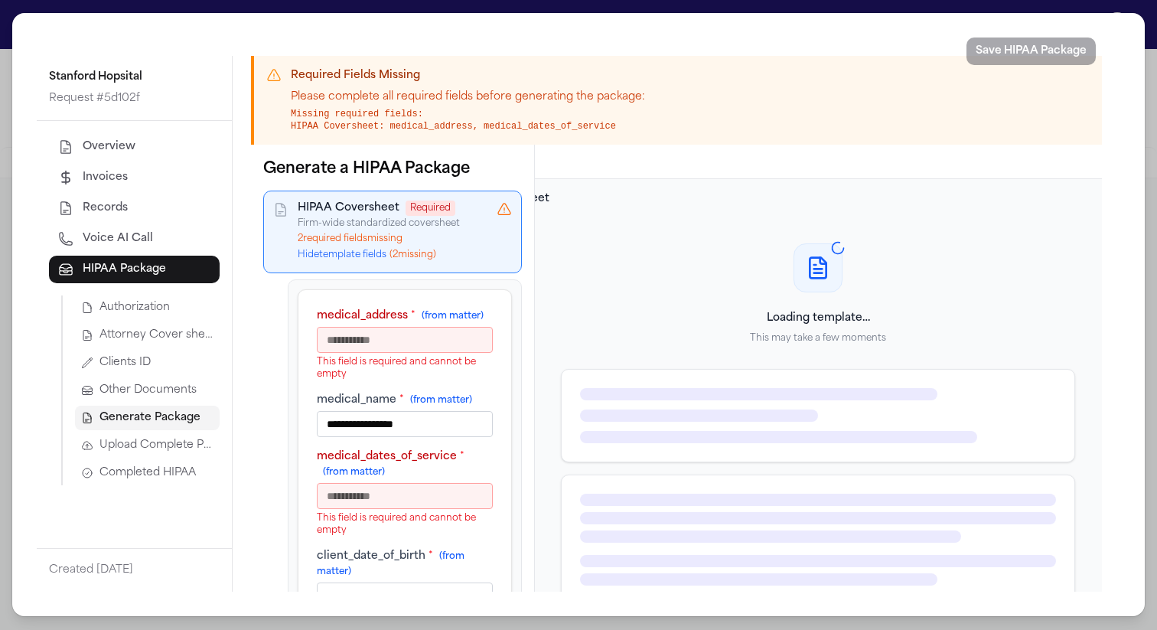
click at [378, 339] on input "medical_address * (from matter)" at bounding box center [405, 340] width 176 height 26
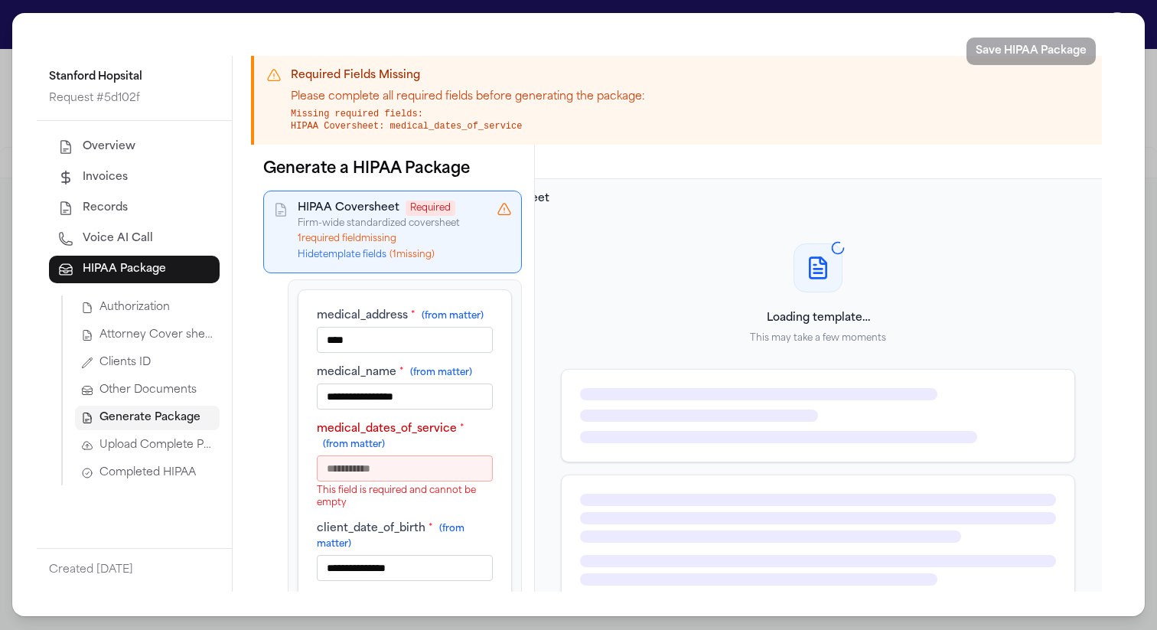
type input "****"
click at [381, 463] on input "medical_dates_of_service * (from matter)" at bounding box center [405, 468] width 176 height 26
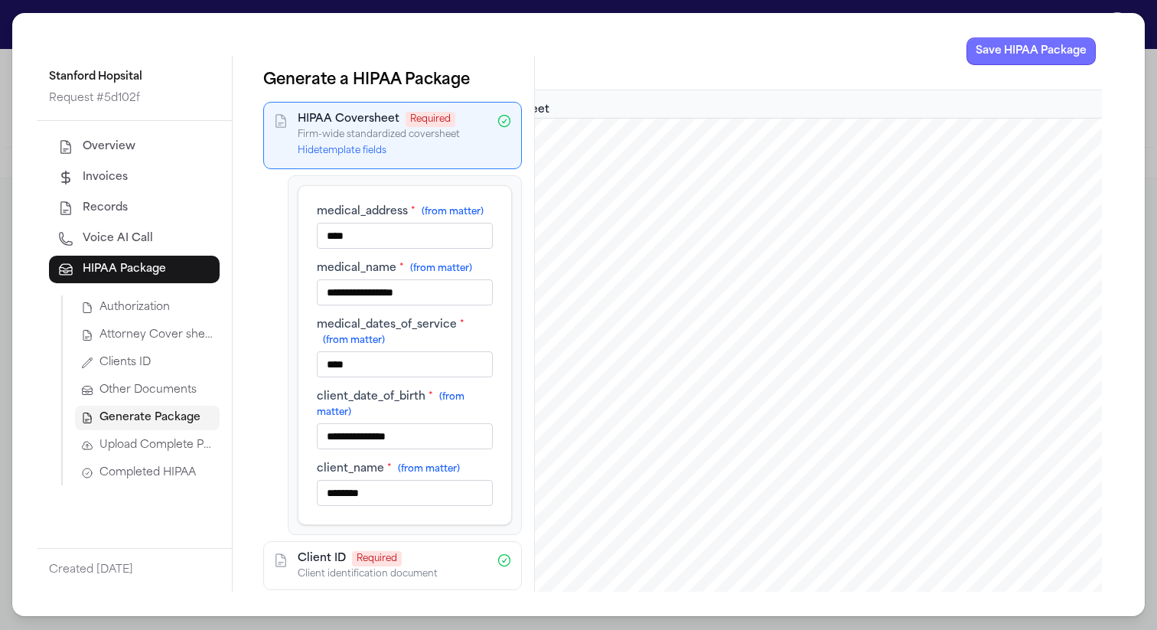
type input "****"
click at [1028, 47] on button "Save HIPAA Package" at bounding box center [1031, 52] width 129 height 28
click at [154, 480] on span "Completed HIPAA" at bounding box center [148, 472] width 96 height 15
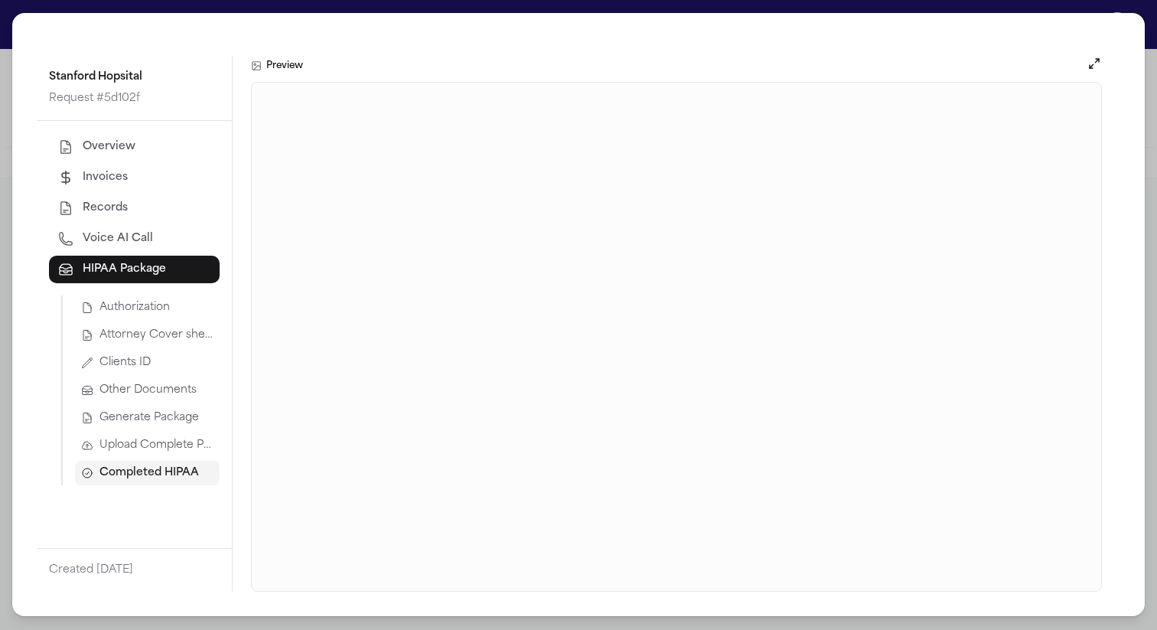
click at [169, 435] on button "Upload Complete Package" at bounding box center [147, 445] width 145 height 24
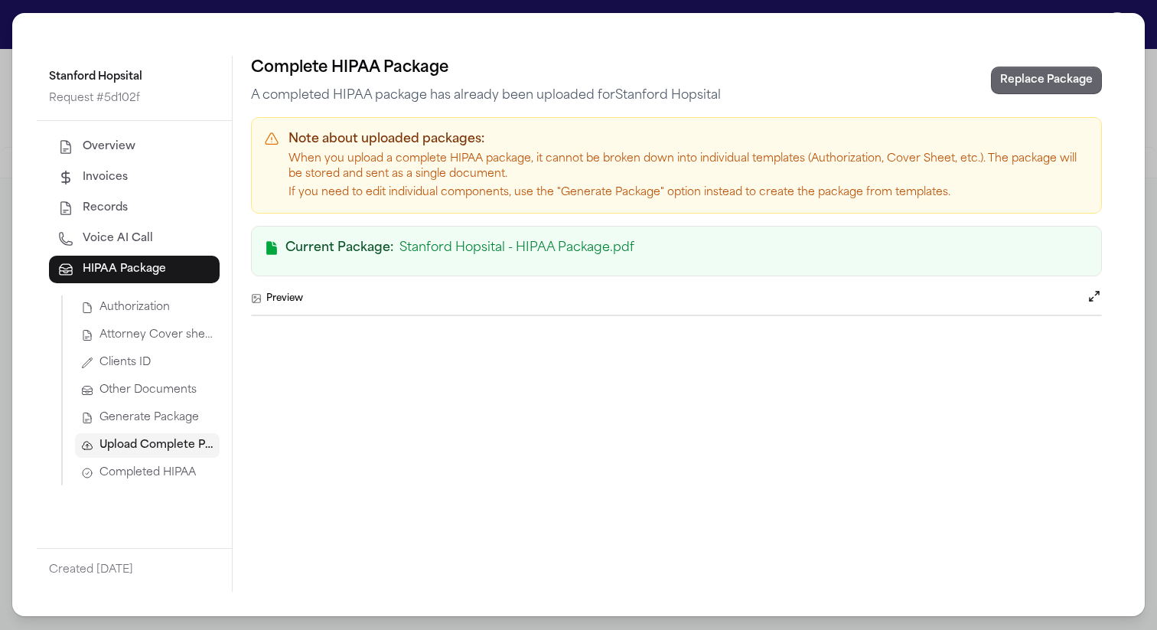
click at [1055, 75] on button "Replace Package" at bounding box center [1046, 81] width 111 height 28
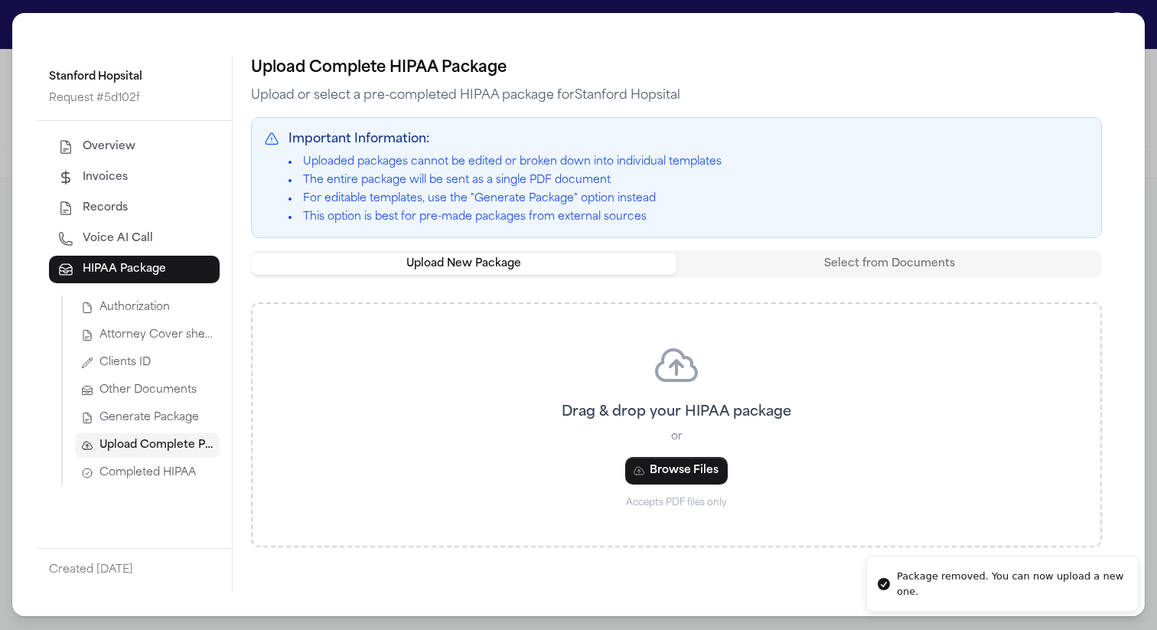
click at [185, 403] on div "Authorization Attorney Cover sheet Clients ID Other Documents Generate Package …" at bounding box center [140, 390] width 158 height 190
click at [168, 430] on div "Authorization Attorney Cover sheet Clients ID Other Documents Generate Package …" at bounding box center [140, 390] width 158 height 190
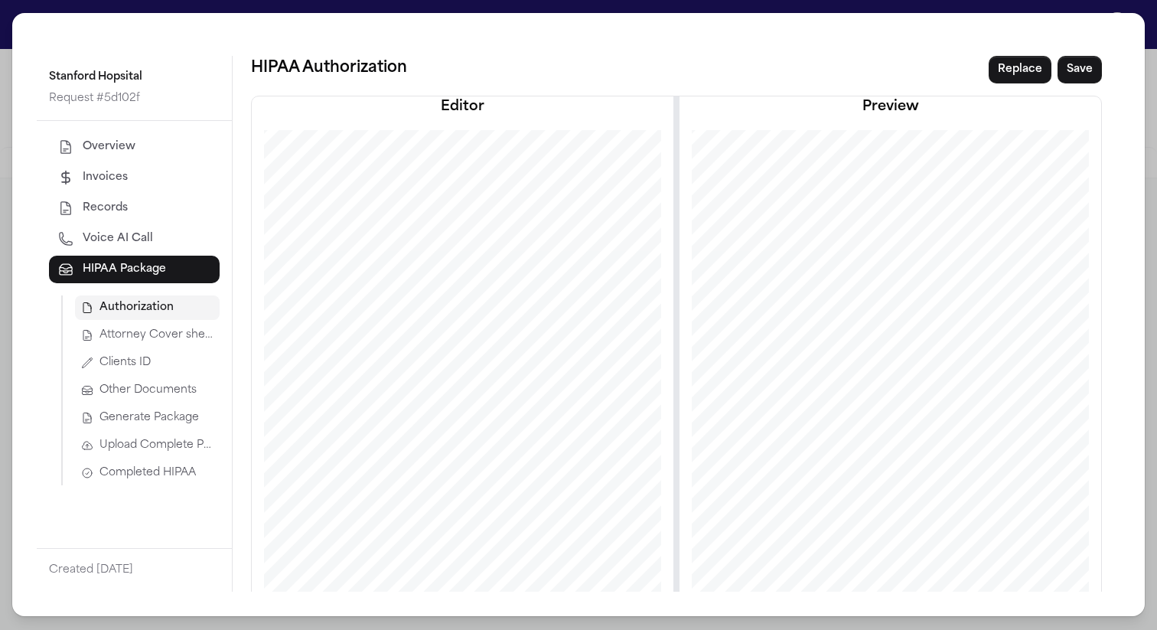
click at [152, 415] on span "Generate Package" at bounding box center [150, 417] width 100 height 15
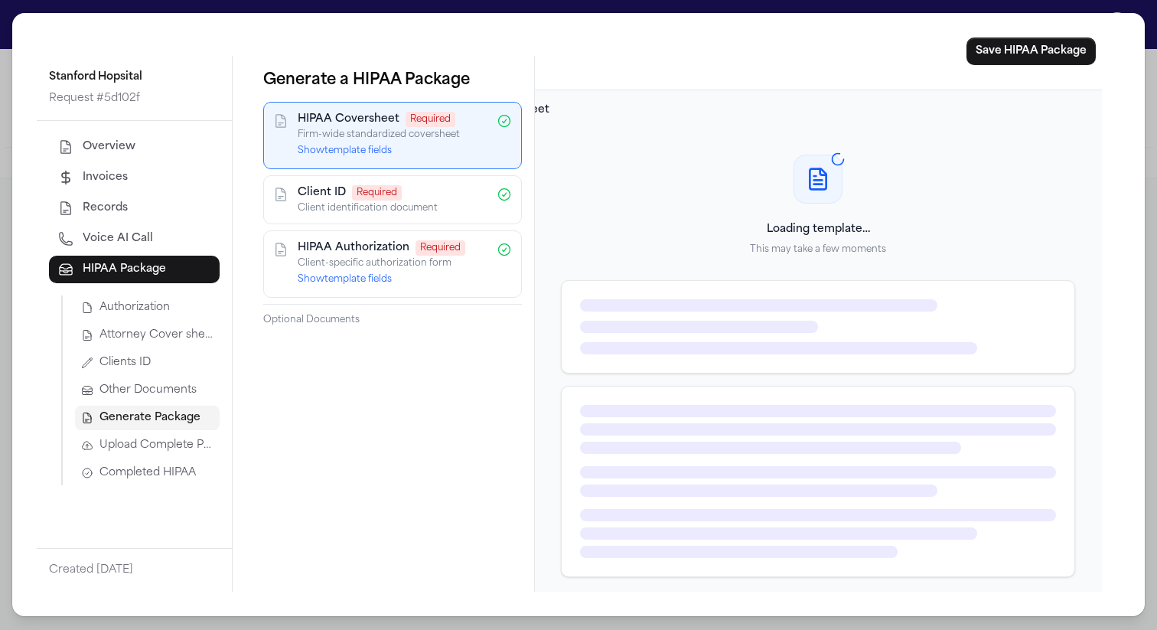
click at [371, 152] on button "Show template fields" at bounding box center [345, 151] width 94 height 12
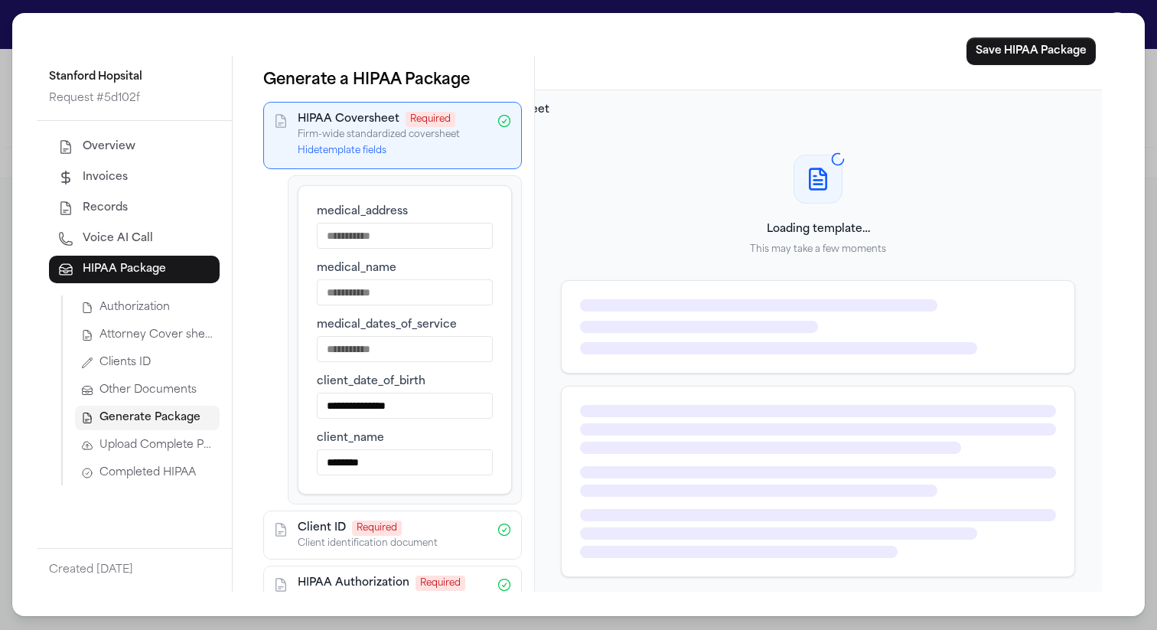
click at [371, 152] on button "Hide template fields" at bounding box center [342, 151] width 89 height 12
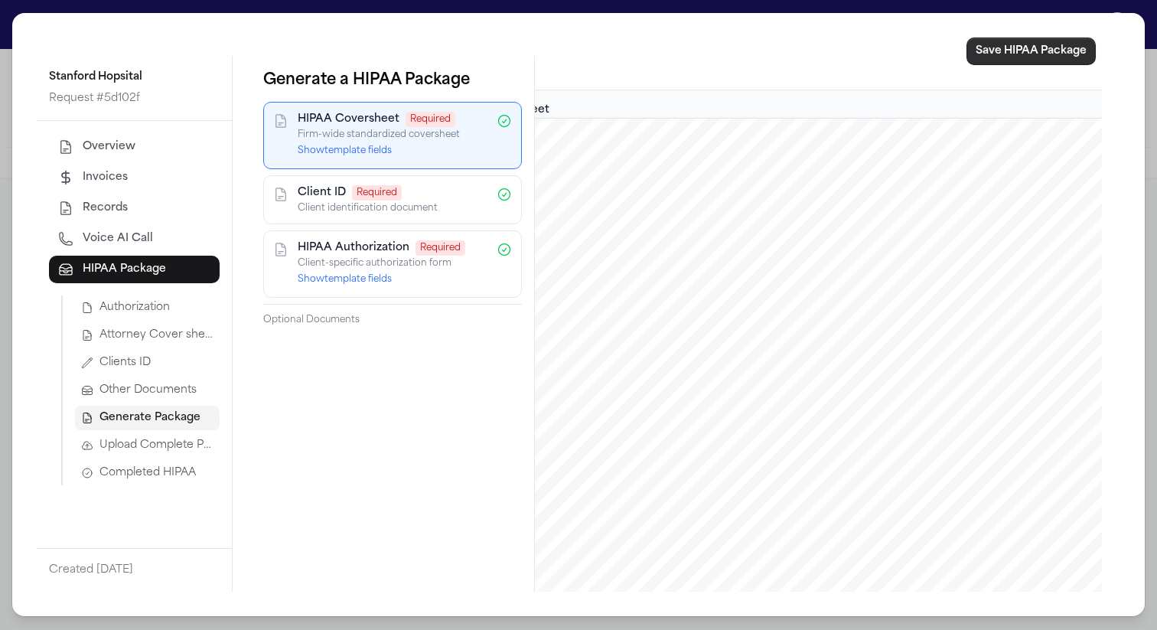
click at [1007, 56] on button "Save HIPAA Package" at bounding box center [1031, 52] width 129 height 28
click at [136, 475] on span "Completed HIPAA" at bounding box center [148, 472] width 96 height 15
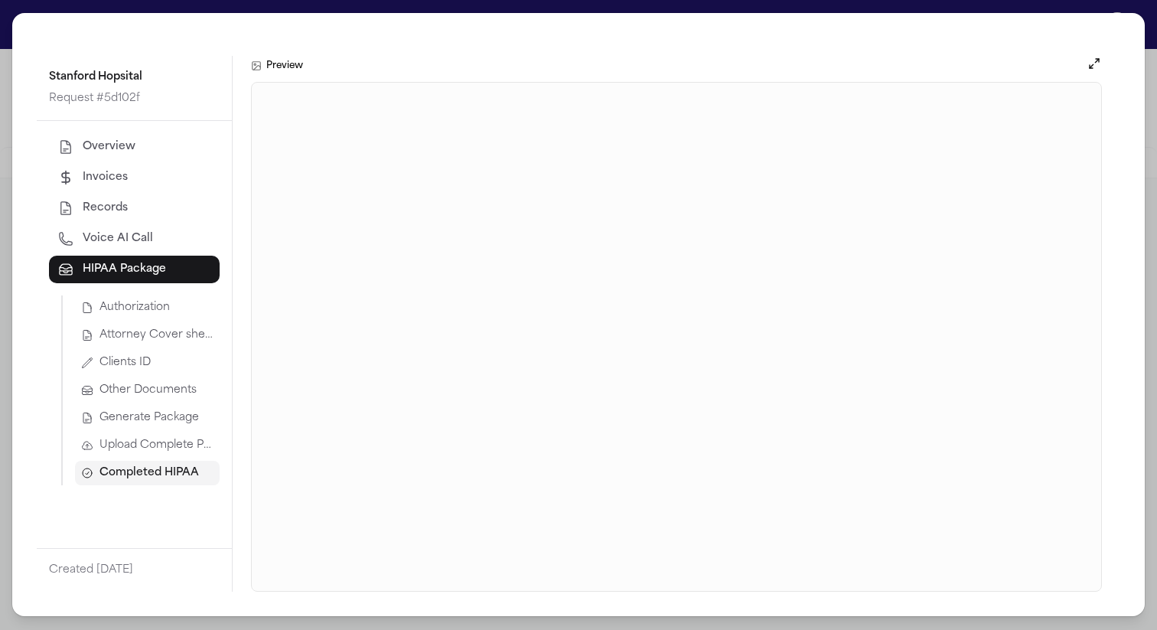
click at [138, 441] on span "Upload Complete Package" at bounding box center [157, 445] width 114 height 15
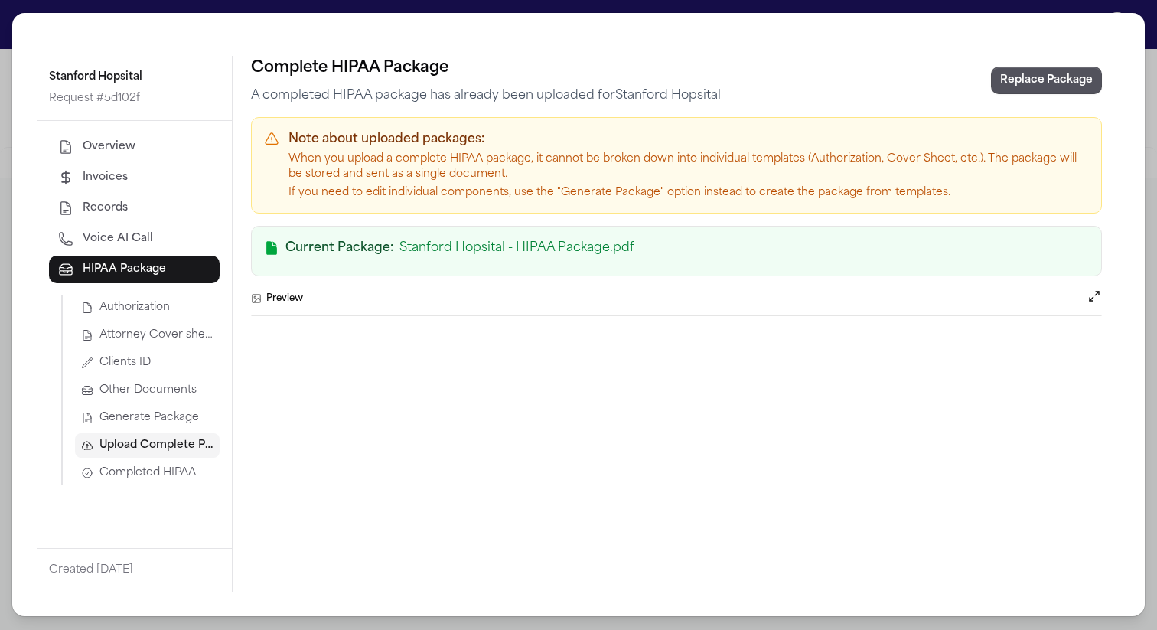
click at [145, 413] on span "Generate Package" at bounding box center [150, 417] width 100 height 15
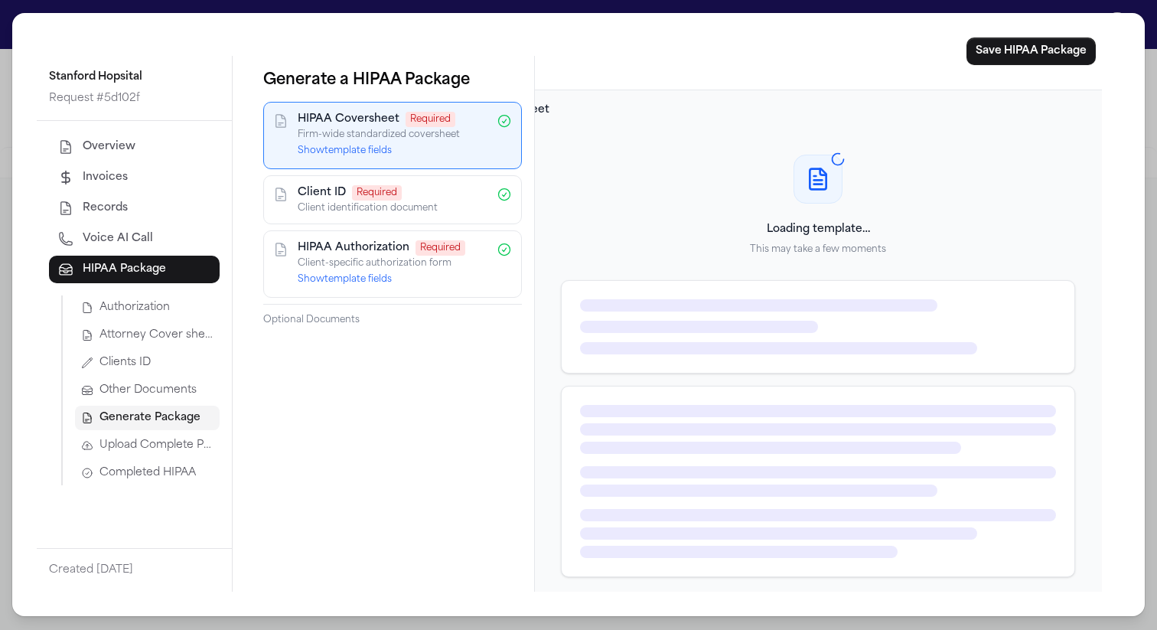
click at [156, 472] on span "Completed HIPAA" at bounding box center [148, 472] width 96 height 15
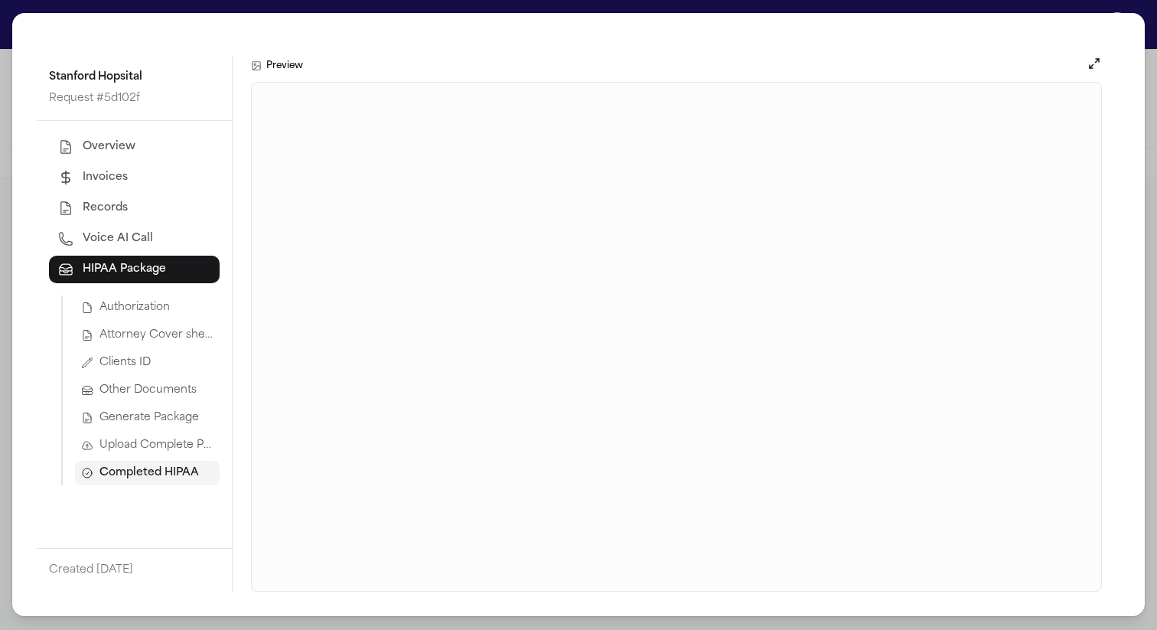
click at [169, 411] on span "Generate Package" at bounding box center [150, 417] width 100 height 15
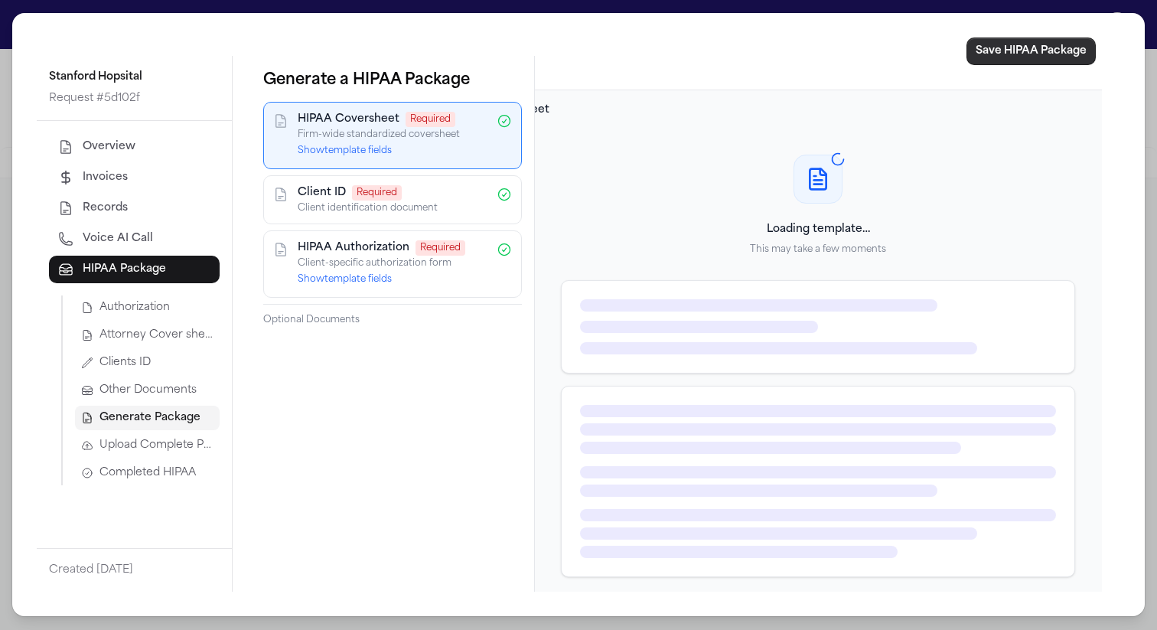
click at [993, 50] on button "Save HIPAA Package" at bounding box center [1031, 52] width 129 height 28
click at [165, 468] on span "Completed HIPAA" at bounding box center [148, 472] width 96 height 15
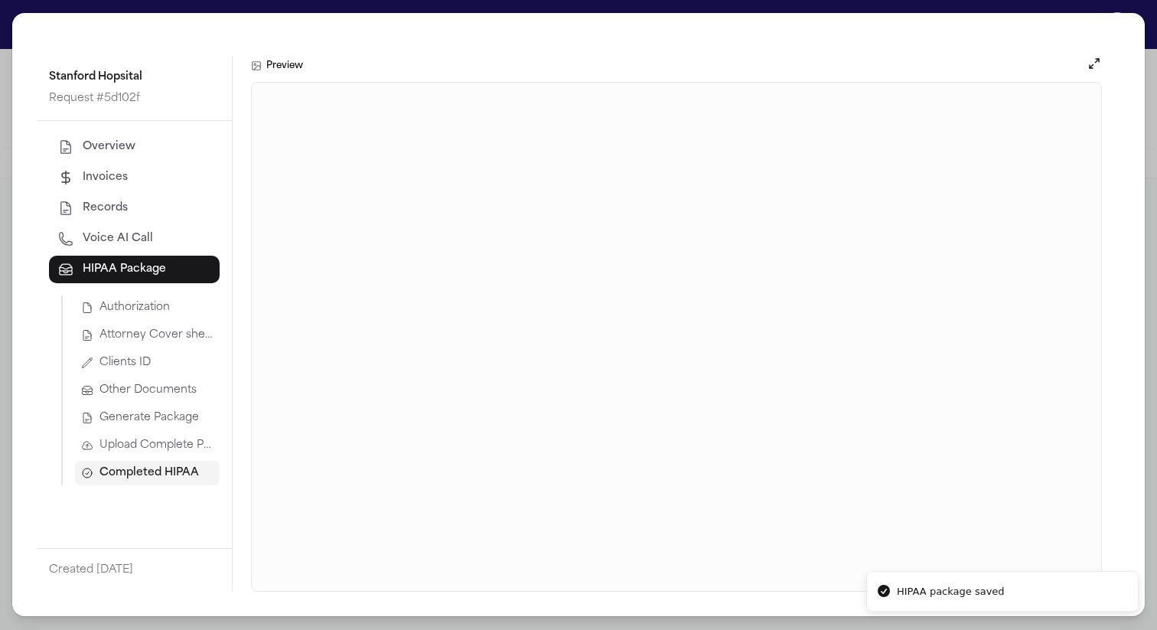
click at [164, 413] on span "Generate Package" at bounding box center [150, 417] width 100 height 15
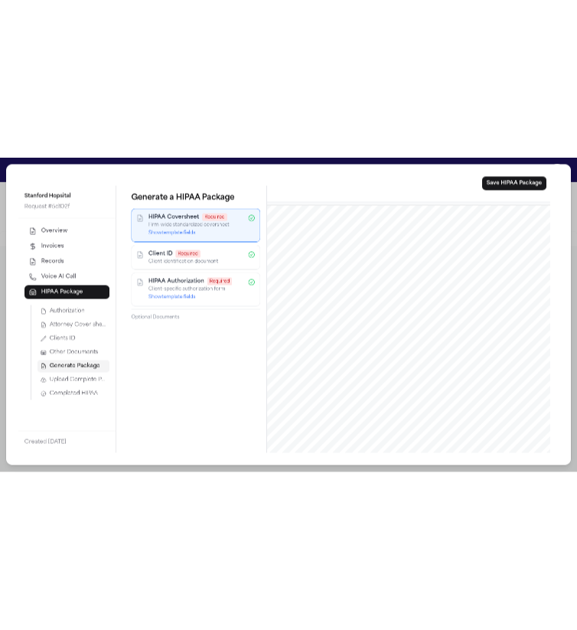
scroll to position [0, 0]
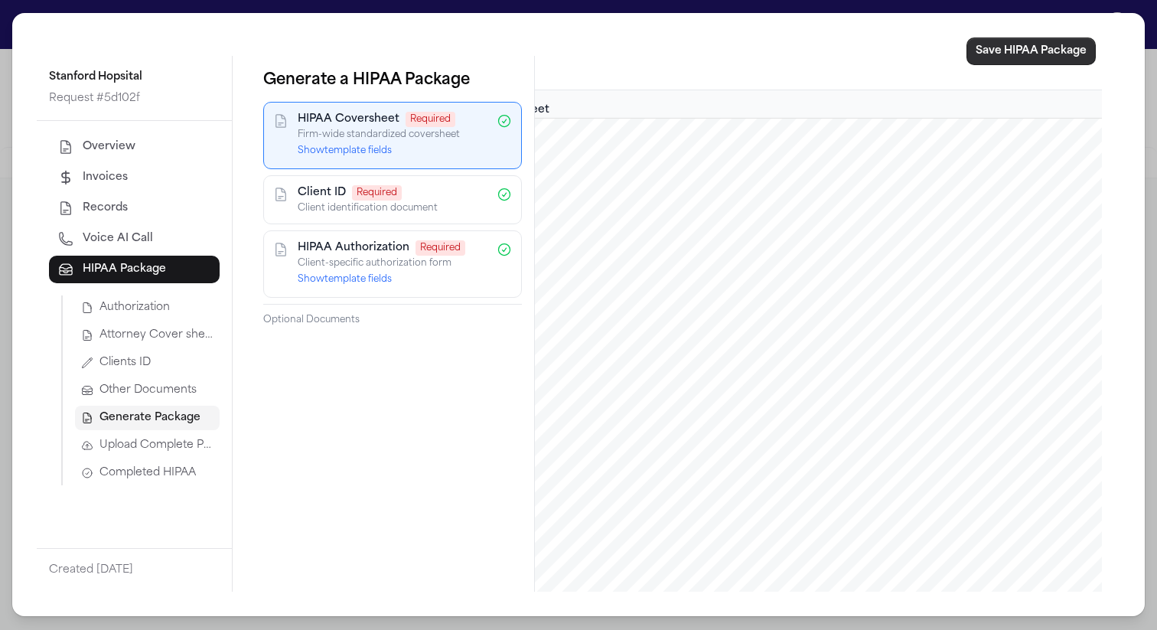
click at [1036, 45] on button "Save HIPAA Package" at bounding box center [1031, 52] width 129 height 28
click at [157, 486] on div "Overview Invoices Records Voice AI Call HIPAA Package Authorization Attorney Co…" at bounding box center [134, 334] width 195 height 427
click at [153, 472] on span "Completed HIPAA" at bounding box center [148, 472] width 96 height 15
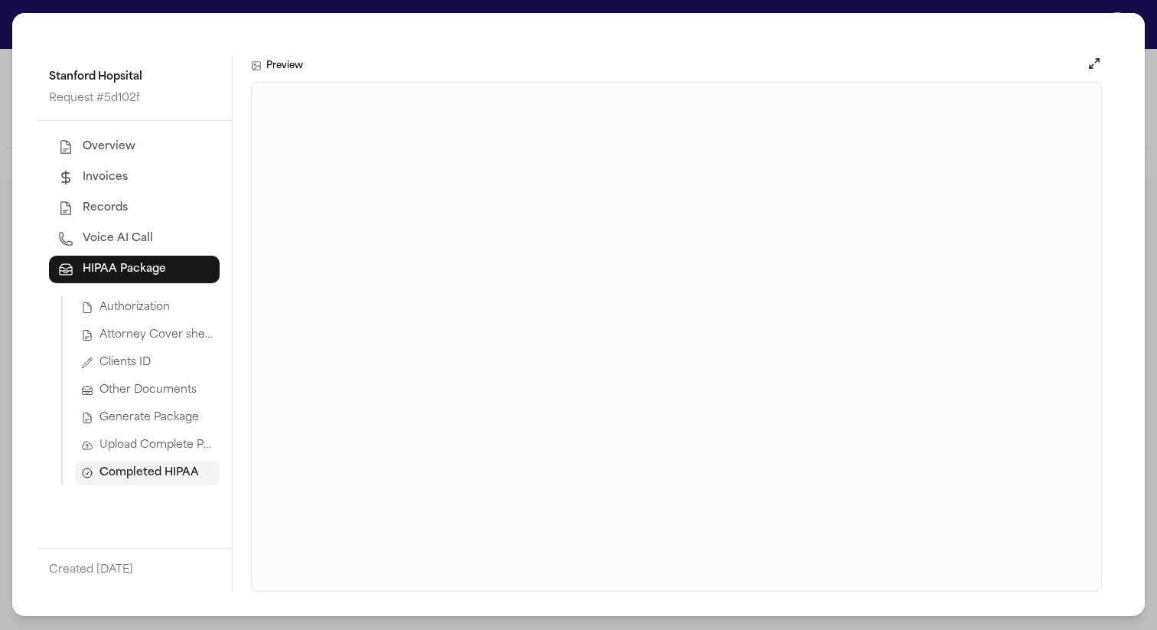
click at [156, 467] on span "Completed HIPAA" at bounding box center [150, 472] width 100 height 15
click at [158, 440] on span "Upload Complete Package" at bounding box center [157, 445] width 114 height 15
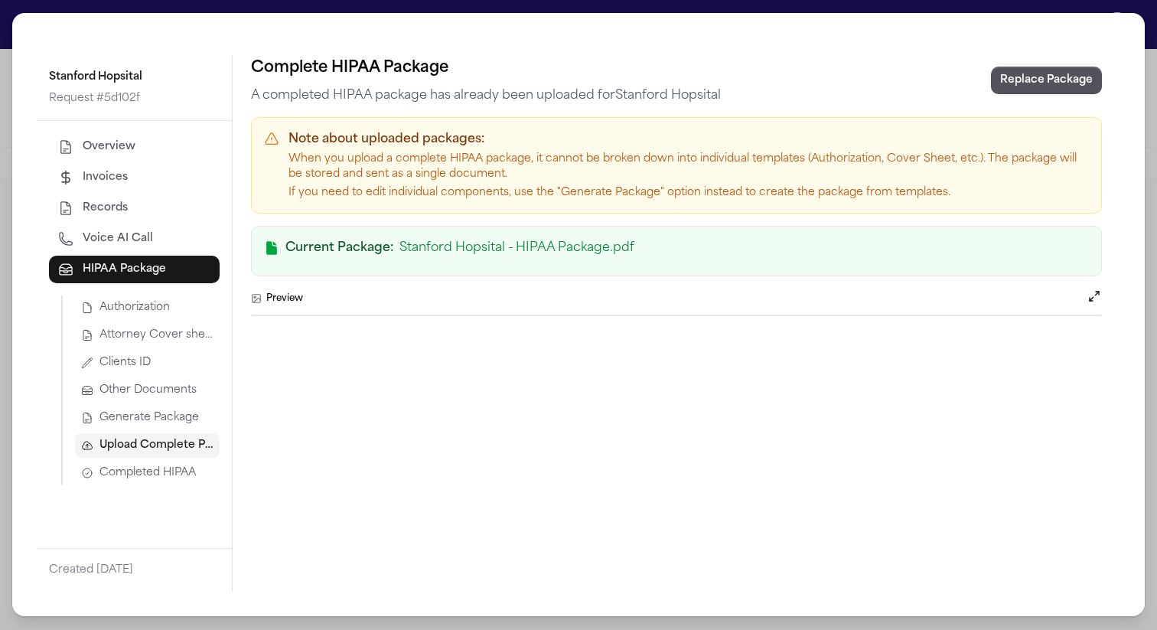
click at [158, 475] on span "Completed HIPAA" at bounding box center [148, 472] width 96 height 15
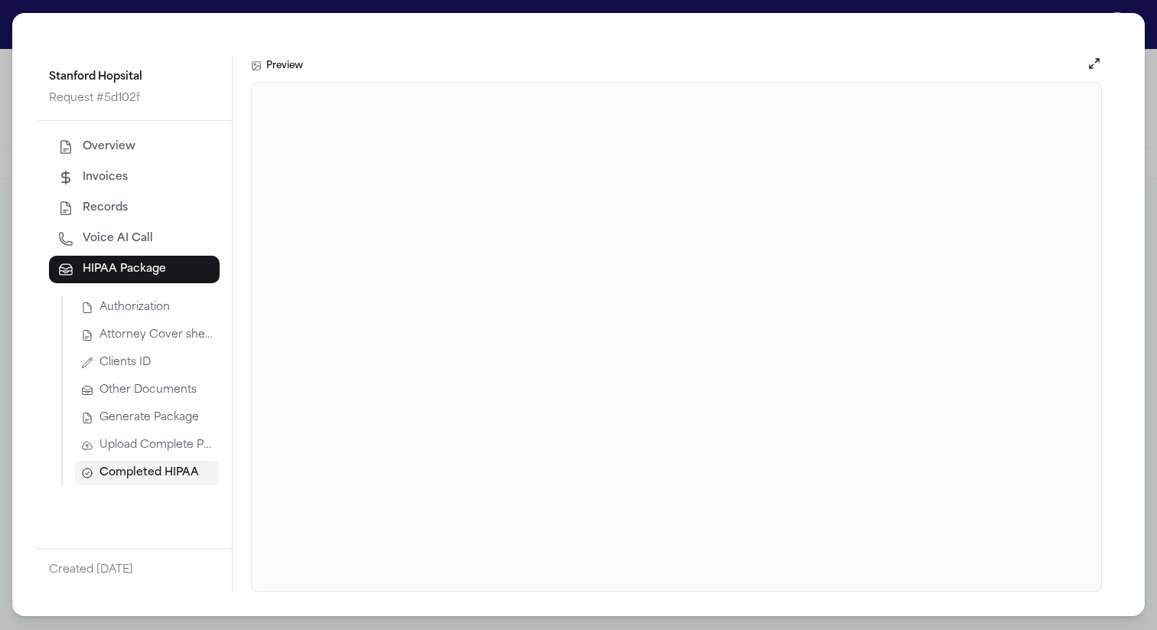
click at [178, 446] on span "Upload Complete Package" at bounding box center [157, 445] width 114 height 15
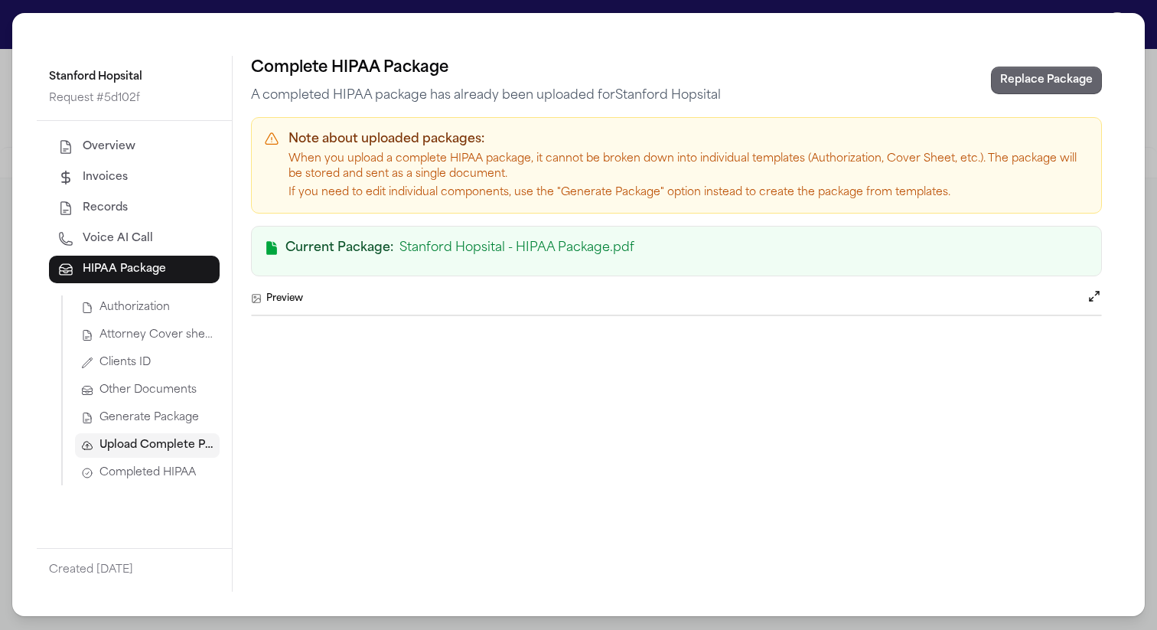
click at [1067, 67] on button "Replace Package" at bounding box center [1046, 81] width 111 height 28
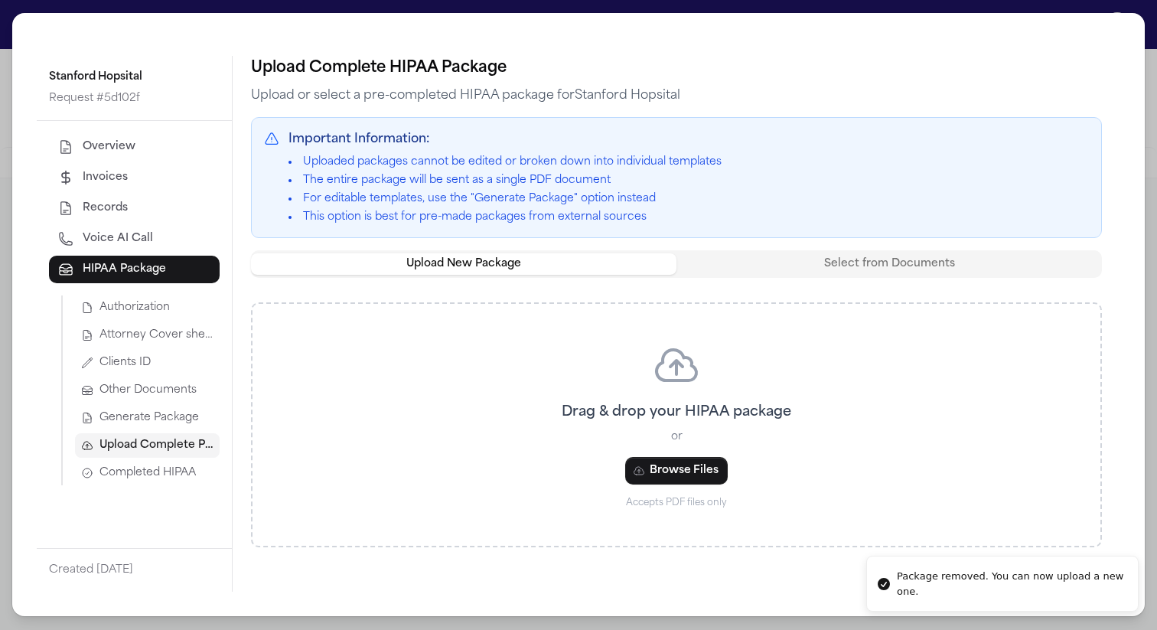
click at [139, 414] on span "Generate Package" at bounding box center [150, 417] width 100 height 15
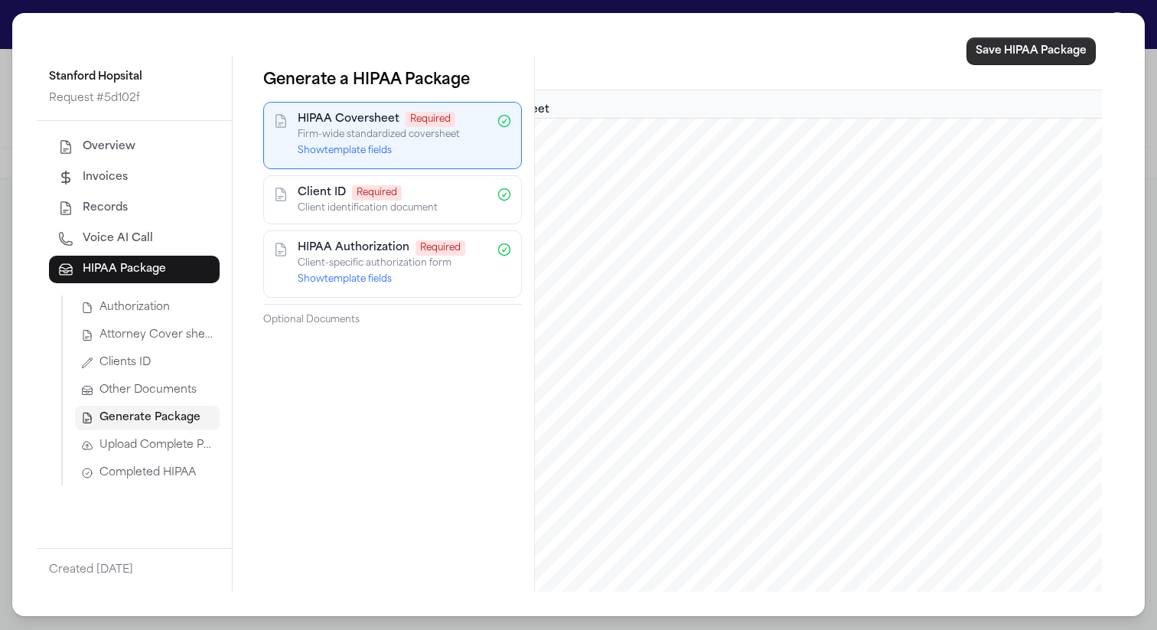
click at [991, 54] on button "Save HIPAA Package" at bounding box center [1031, 52] width 129 height 28
click at [151, 472] on span "Completed HIPAA" at bounding box center [148, 472] width 96 height 15
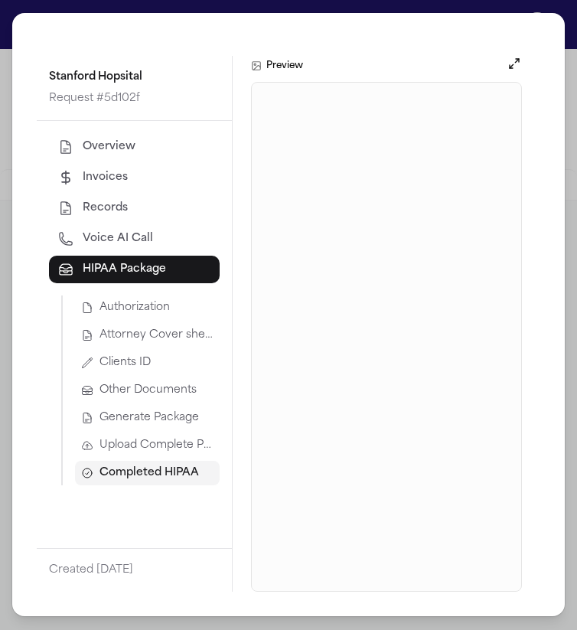
scroll to position [413, 0]
click at [142, 420] on span "Generate Package" at bounding box center [150, 417] width 100 height 15
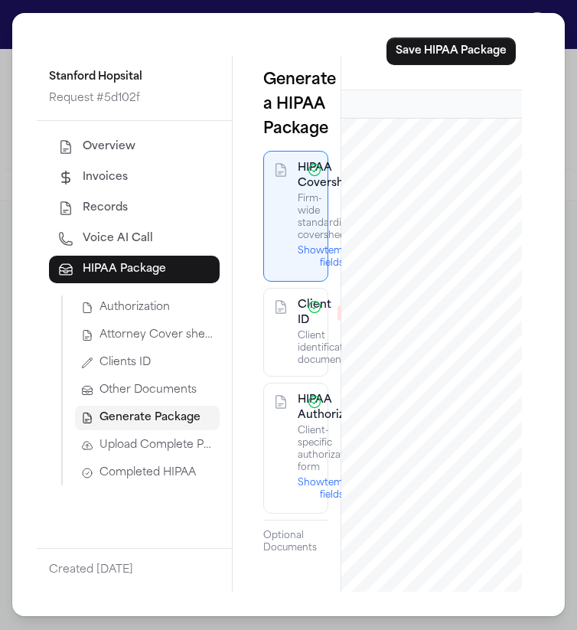
click at [557, 7] on div "Stanford Hopsital Request # 5d102f Overview Invoices Records Voice AI Call HIPA…" at bounding box center [288, 315] width 577 height 630
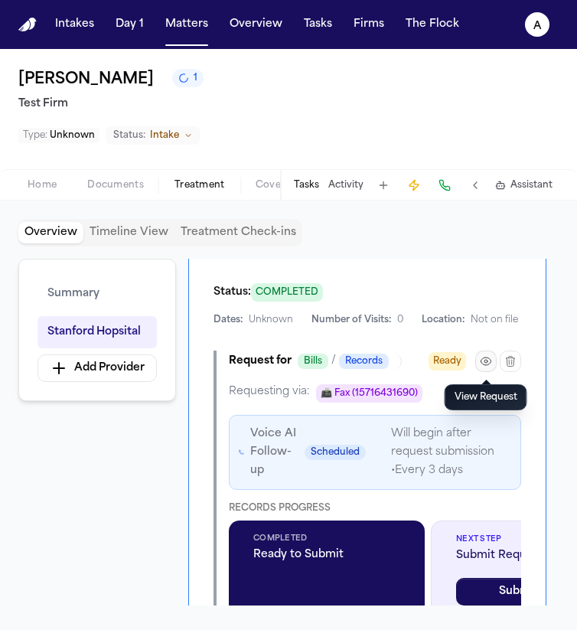
click at [489, 365] on icon "button" at bounding box center [486, 361] width 12 height 12
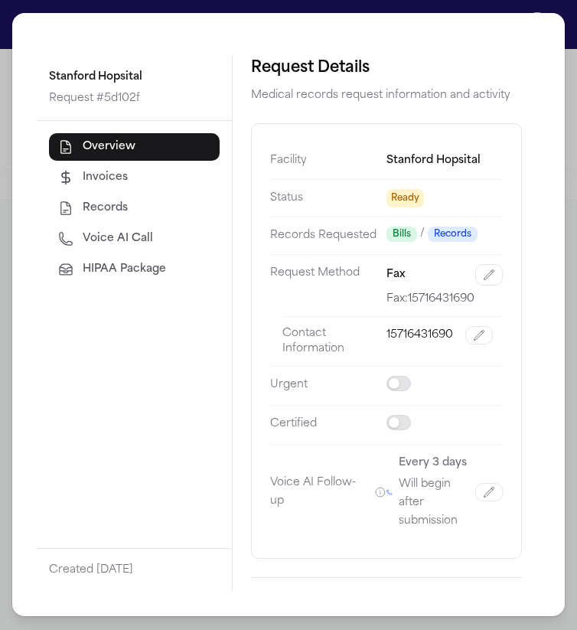
click at [161, 269] on span "HIPAA Package" at bounding box center [124, 269] width 83 height 15
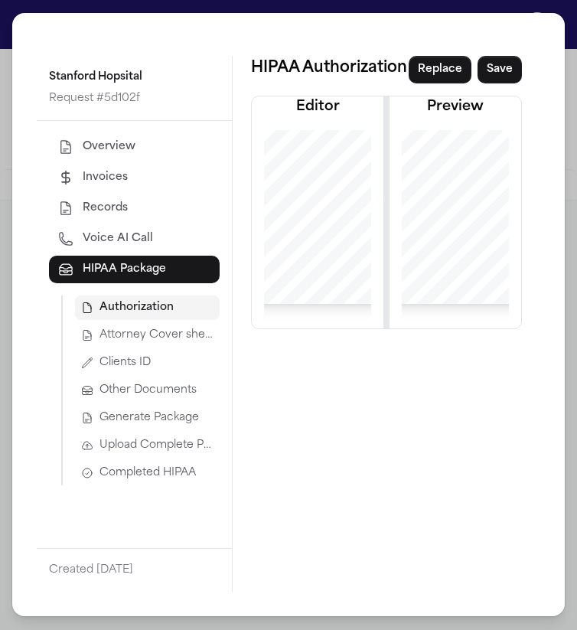
click at [160, 419] on span "Generate Package" at bounding box center [150, 417] width 100 height 15
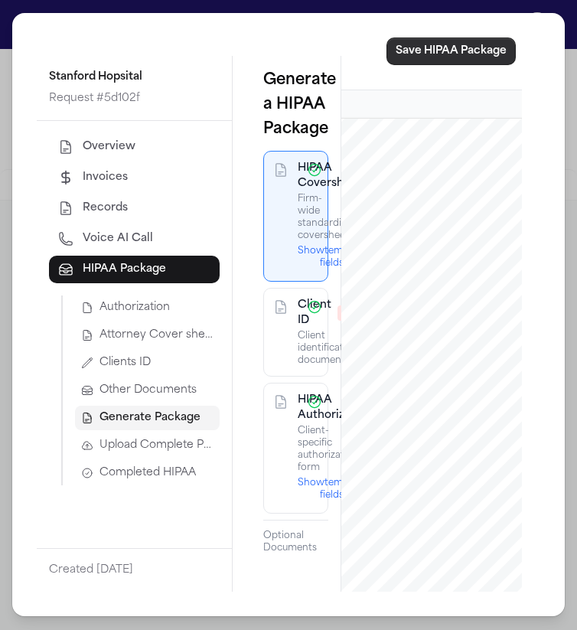
click at [468, 60] on button "Save HIPAA Package" at bounding box center [451, 52] width 129 height 28
click at [191, 472] on span "Completed HIPAA" at bounding box center [148, 472] width 96 height 15
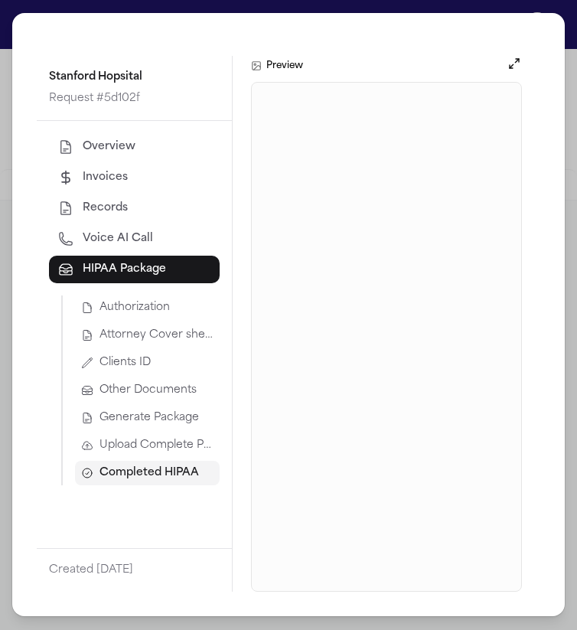
click at [175, 449] on span "Upload Complete Package" at bounding box center [157, 445] width 114 height 15
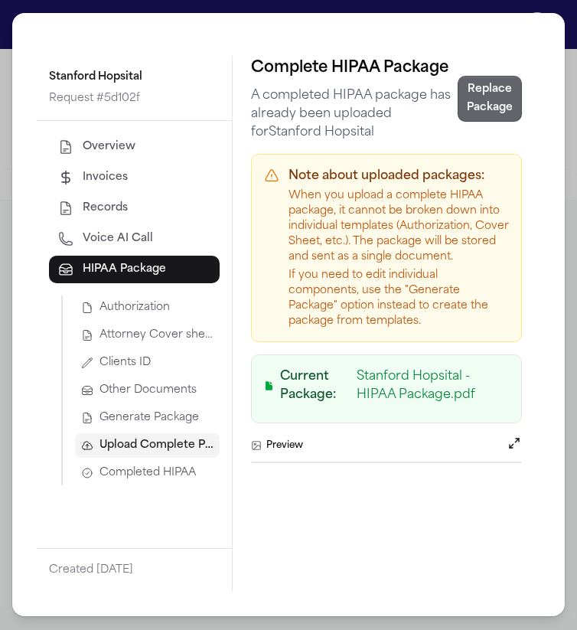
click at [496, 93] on button "Replace Package" at bounding box center [490, 99] width 64 height 46
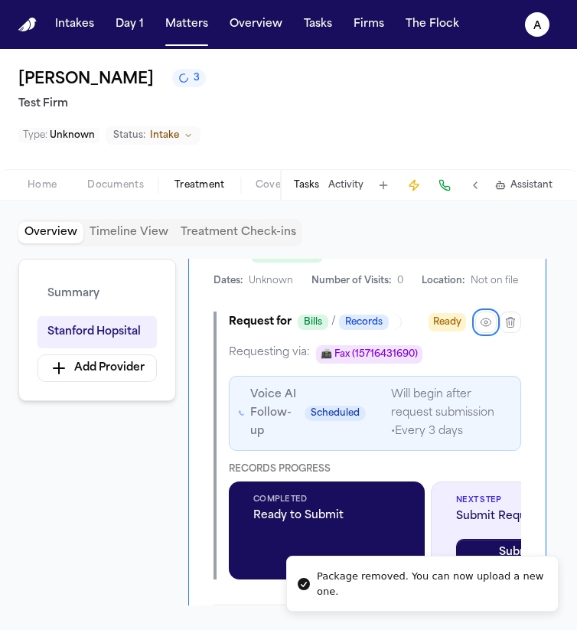
scroll to position [455, 0]
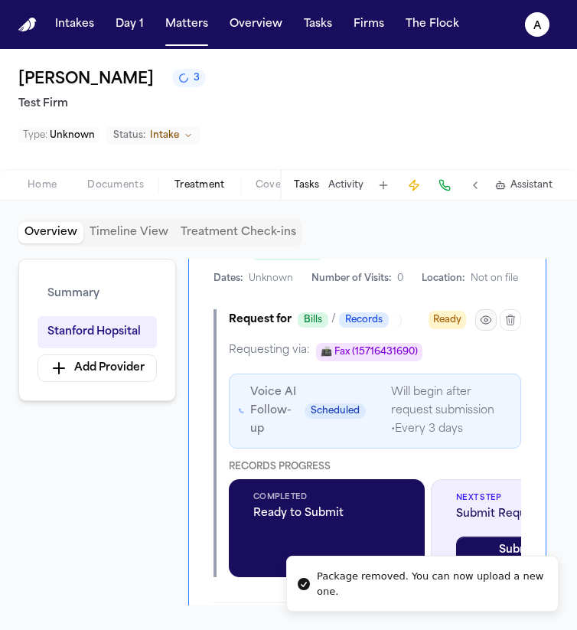
click at [488, 323] on icon "button" at bounding box center [486, 320] width 12 height 12
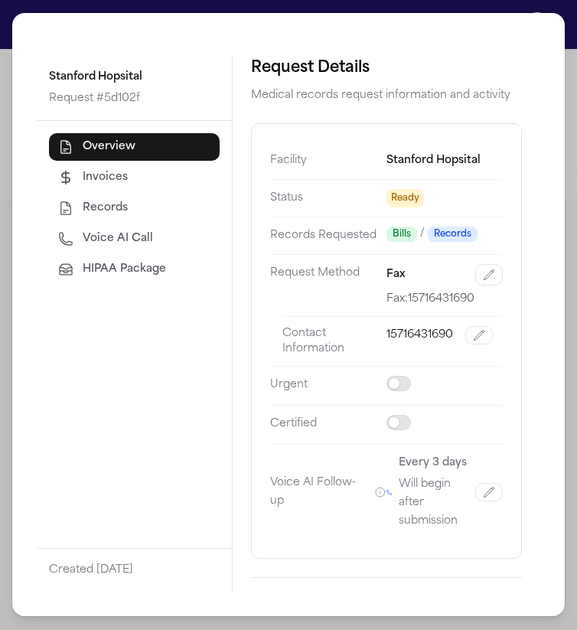
click at [178, 282] on button "HIPAA Package" at bounding box center [134, 270] width 171 height 28
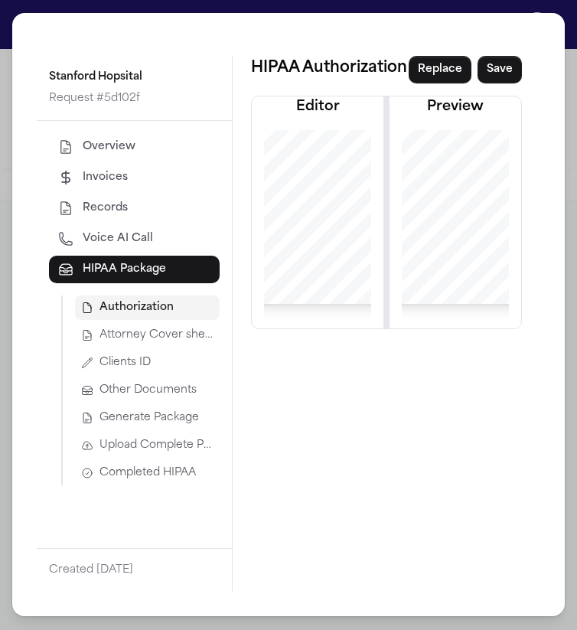
click at [170, 413] on span "Generate Package" at bounding box center [150, 417] width 100 height 15
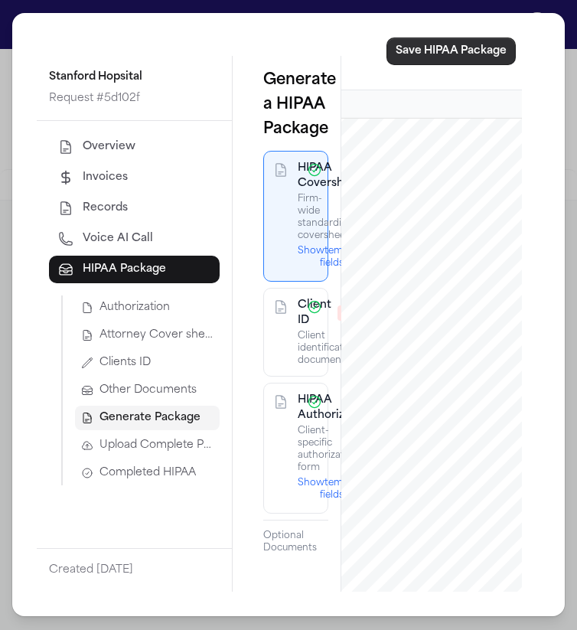
click at [427, 54] on button "Save HIPAA Package" at bounding box center [451, 52] width 129 height 28
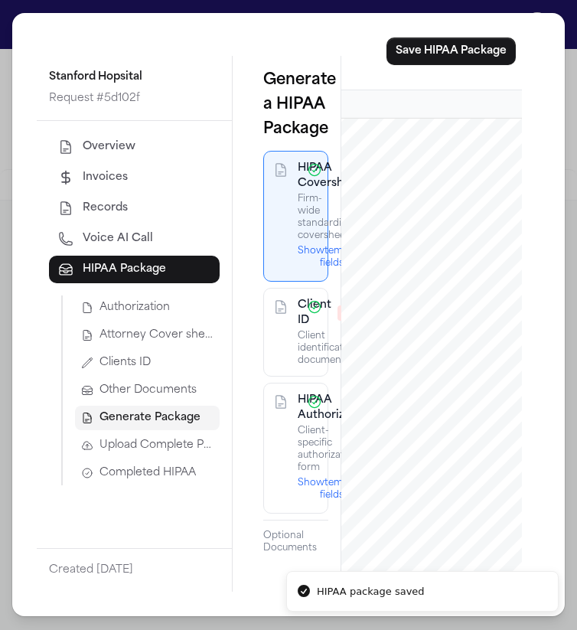
click at [175, 481] on button "Completed HIPAA" at bounding box center [147, 473] width 145 height 24
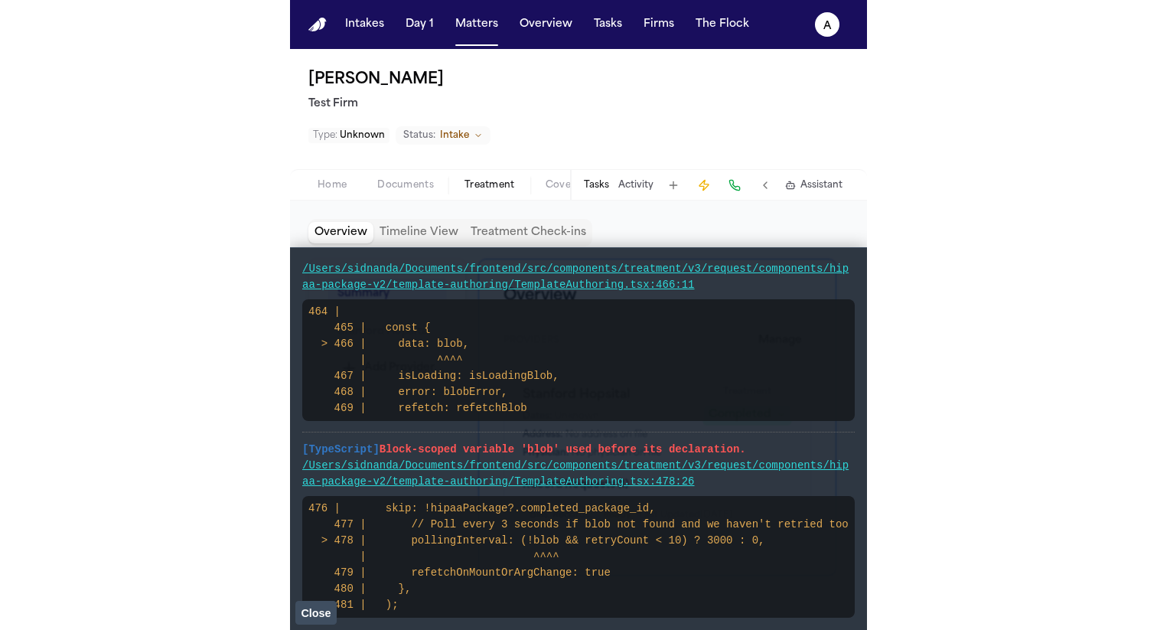
scroll to position [0, 0]
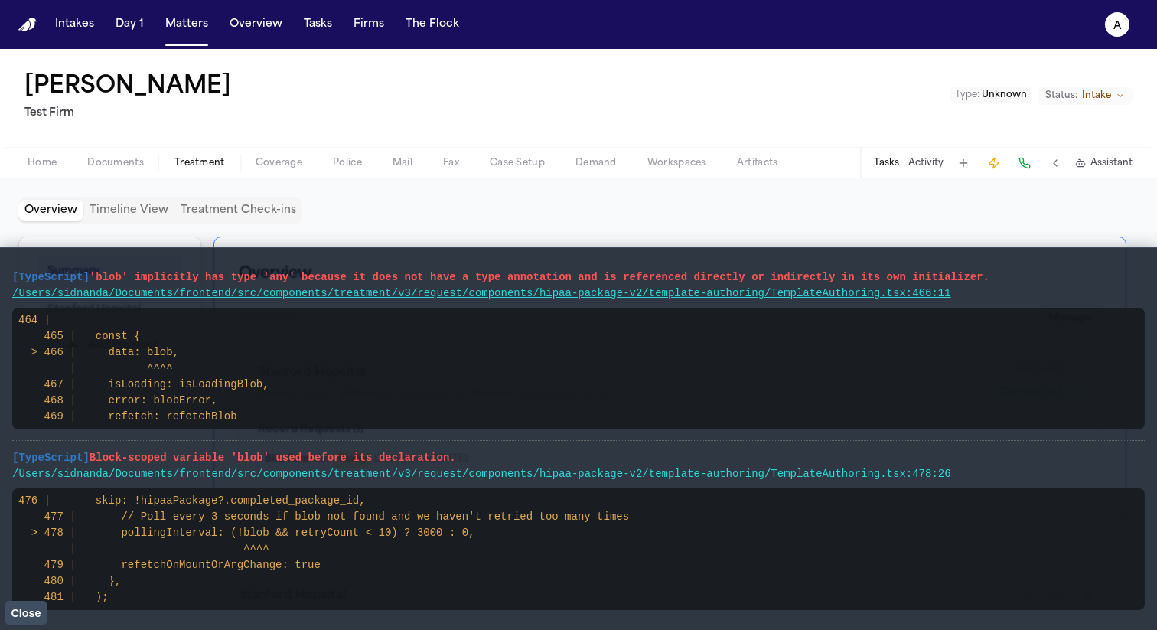
drag, startPoint x: 971, startPoint y: 297, endPoint x: 0, endPoint y: 272, distance: 971.6
click at [0, 272] on main "[TypeScript] 'blob' implicitly has type 'any' because it does not have a type a…" at bounding box center [578, 438] width 1157 height 383
drag, startPoint x: 13, startPoint y: 454, endPoint x: 966, endPoint y: 475, distance: 953.2
click at [966, 475] on li "[TypeScript] Block-scoped variable 'blob' used before its declaration. /Users/s…" at bounding box center [578, 531] width 1133 height 181
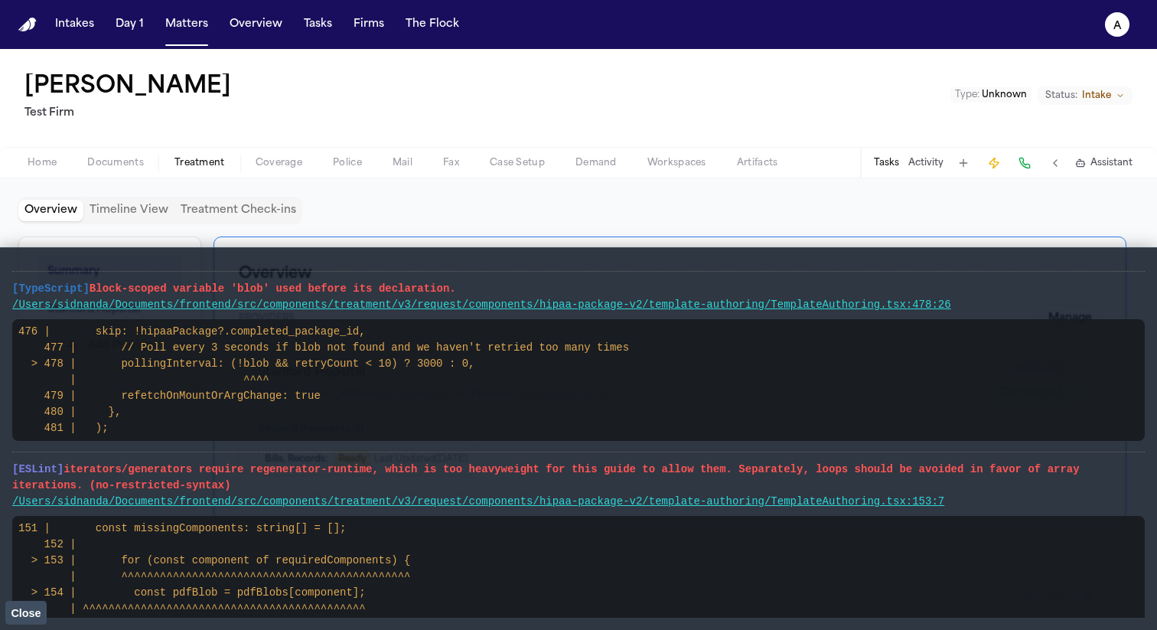
scroll to position [171, 0]
drag, startPoint x: 982, startPoint y: 503, endPoint x: 0, endPoint y: 465, distance: 982.7
click at [0, 465] on main "[TypeScript] 'blob' implicitly has type 'any' because it does not have a type a…" at bounding box center [578, 438] width 1157 height 383
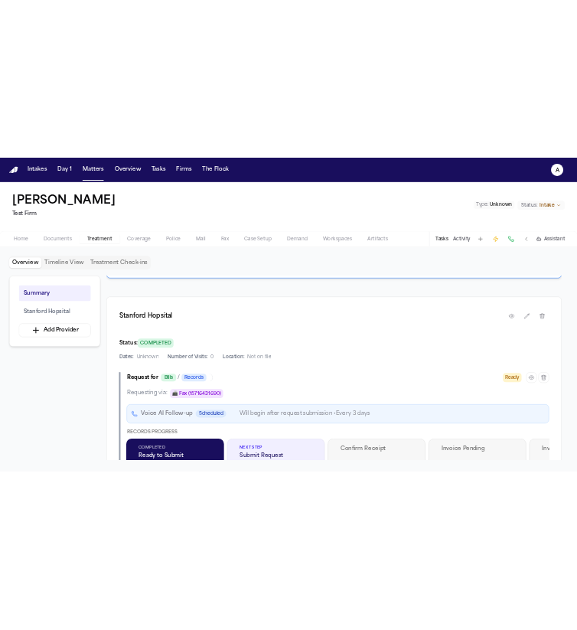
scroll to position [289, 0]
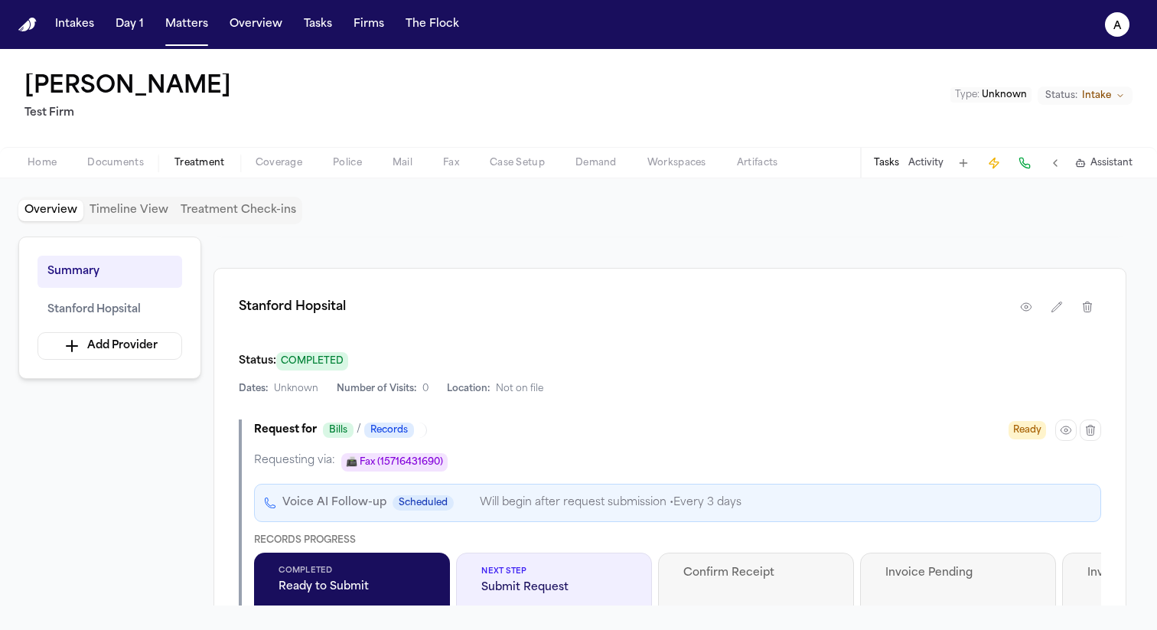
click at [1068, 432] on icon "button" at bounding box center [1066, 430] width 12 height 12
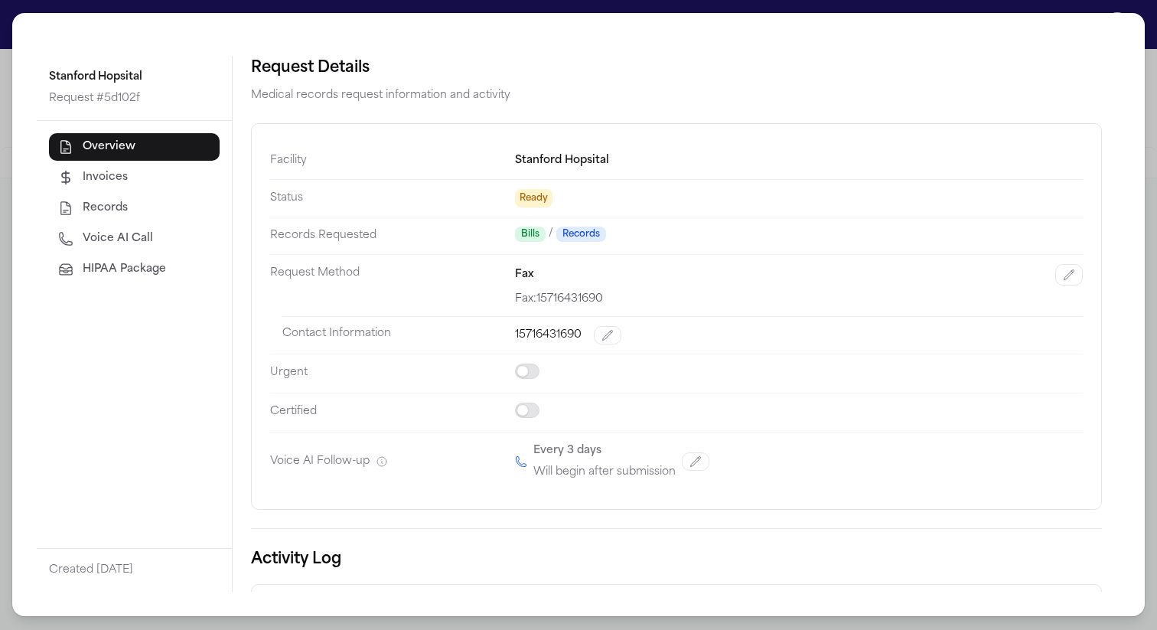
click at [148, 277] on span "HIPAA Package" at bounding box center [124, 269] width 83 height 15
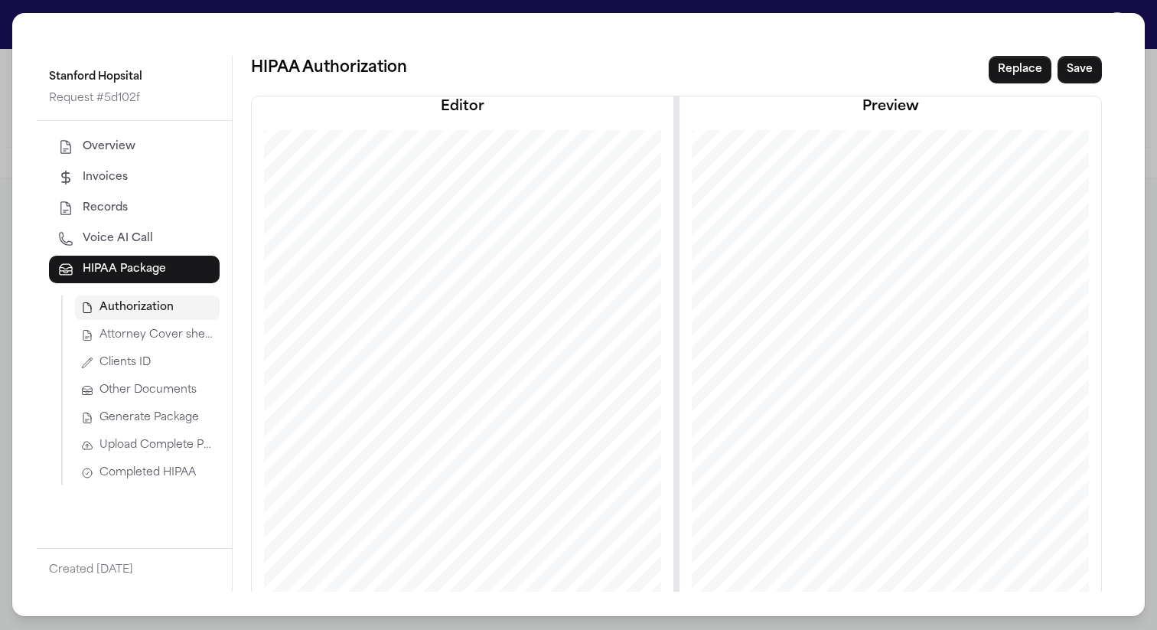
click at [142, 462] on button "Completed HIPAA" at bounding box center [147, 473] width 145 height 24
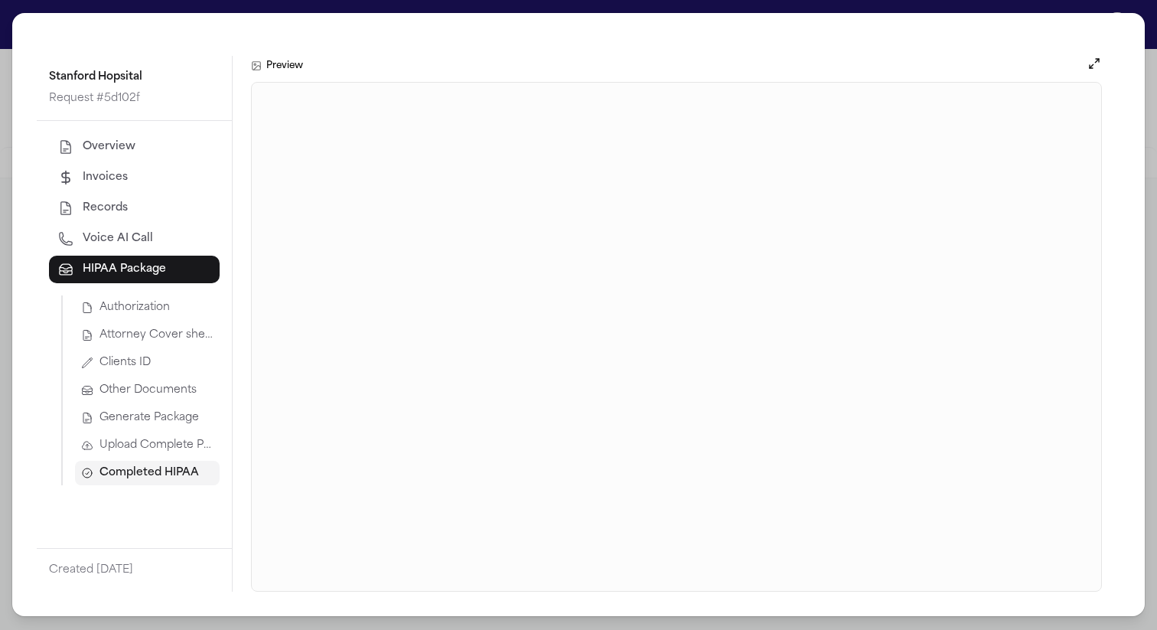
click at [158, 462] on button "Completed HIPAA" at bounding box center [147, 473] width 145 height 24
click at [163, 455] on button "Upload Complete Package" at bounding box center [147, 445] width 145 height 24
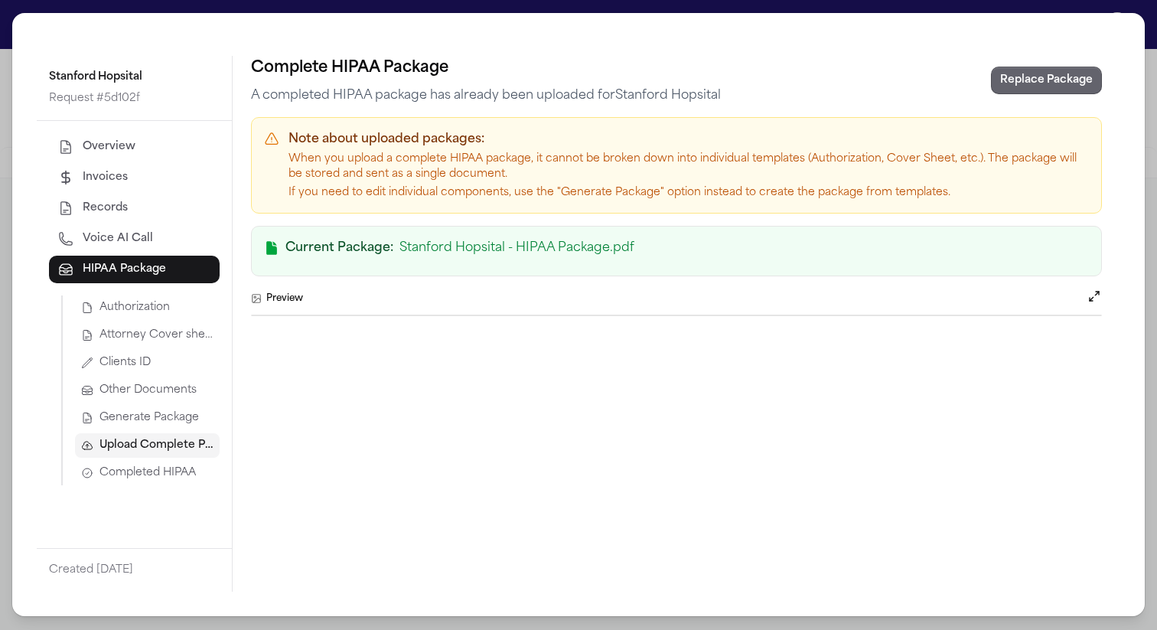
click at [1049, 93] on button "Replace Package" at bounding box center [1046, 81] width 111 height 28
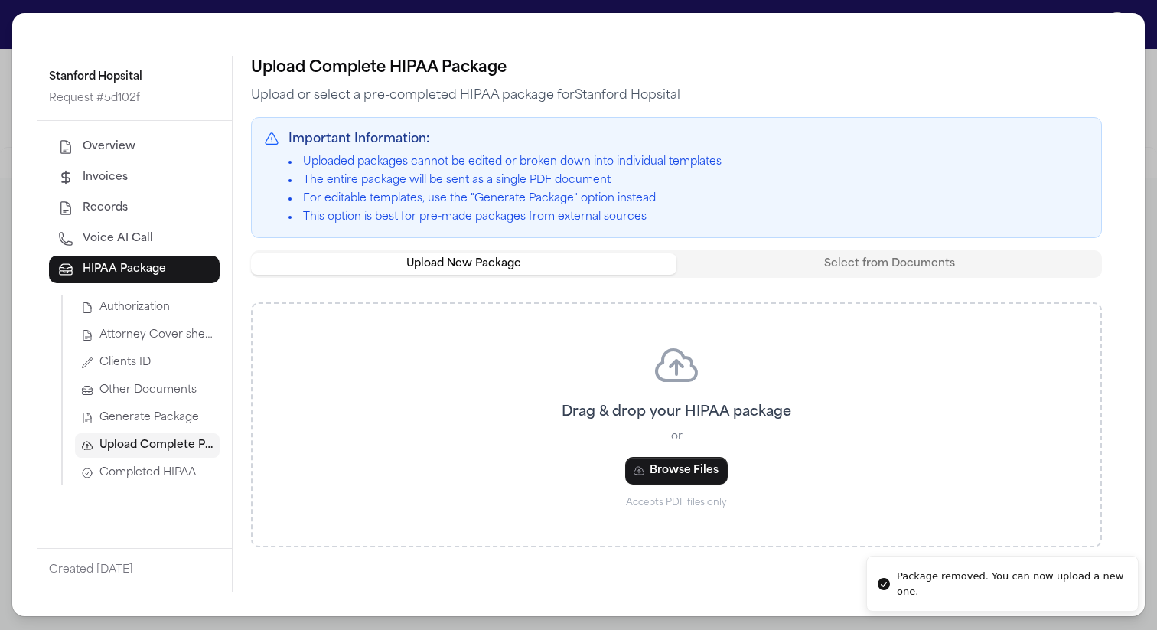
click at [156, 416] on span "Generate Package" at bounding box center [150, 417] width 100 height 15
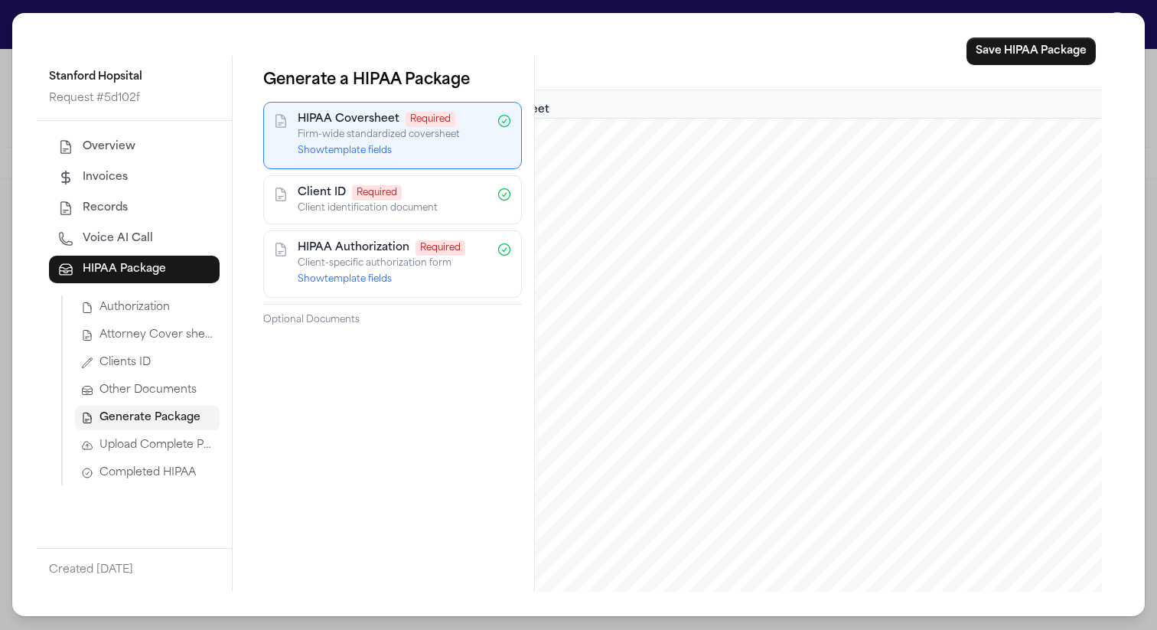
click at [188, 471] on span "Completed HIPAA" at bounding box center [148, 472] width 96 height 15
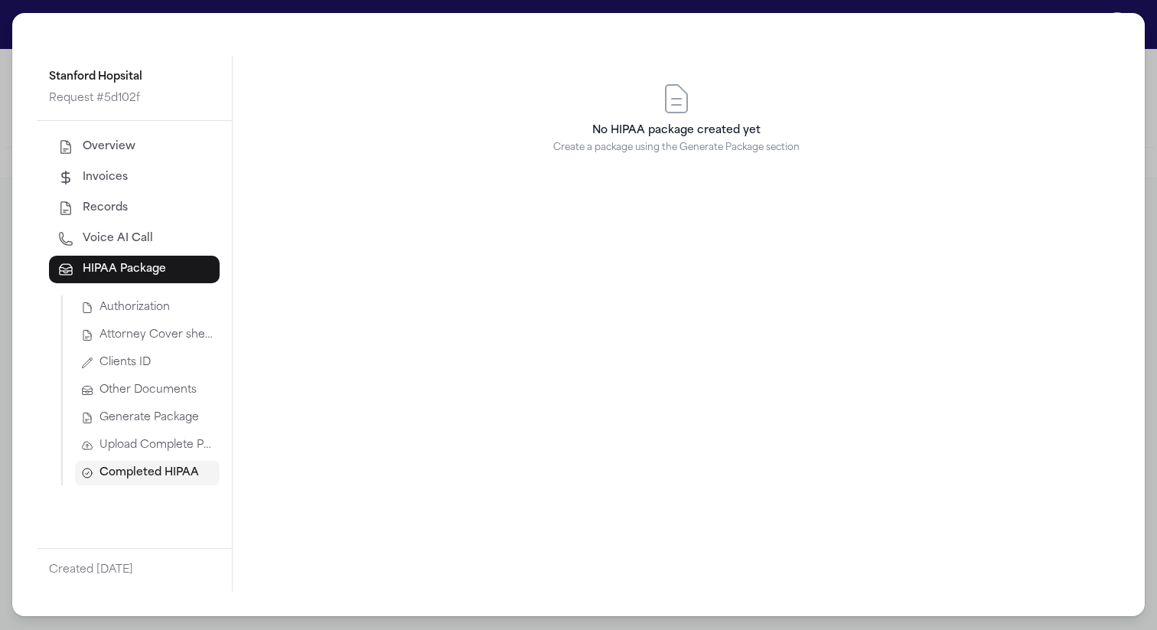
click at [147, 419] on span "Generate Package" at bounding box center [150, 417] width 100 height 15
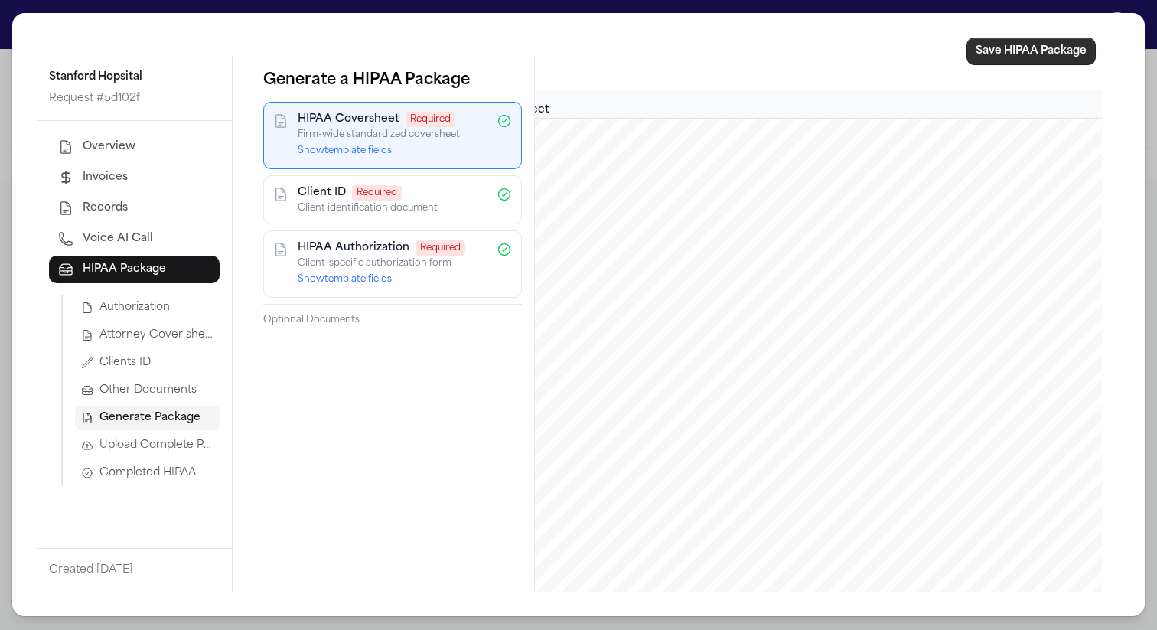
click at [1035, 47] on button "Save HIPAA Package" at bounding box center [1031, 52] width 129 height 28
click at [187, 471] on span "Completed HIPAA" at bounding box center [148, 472] width 96 height 15
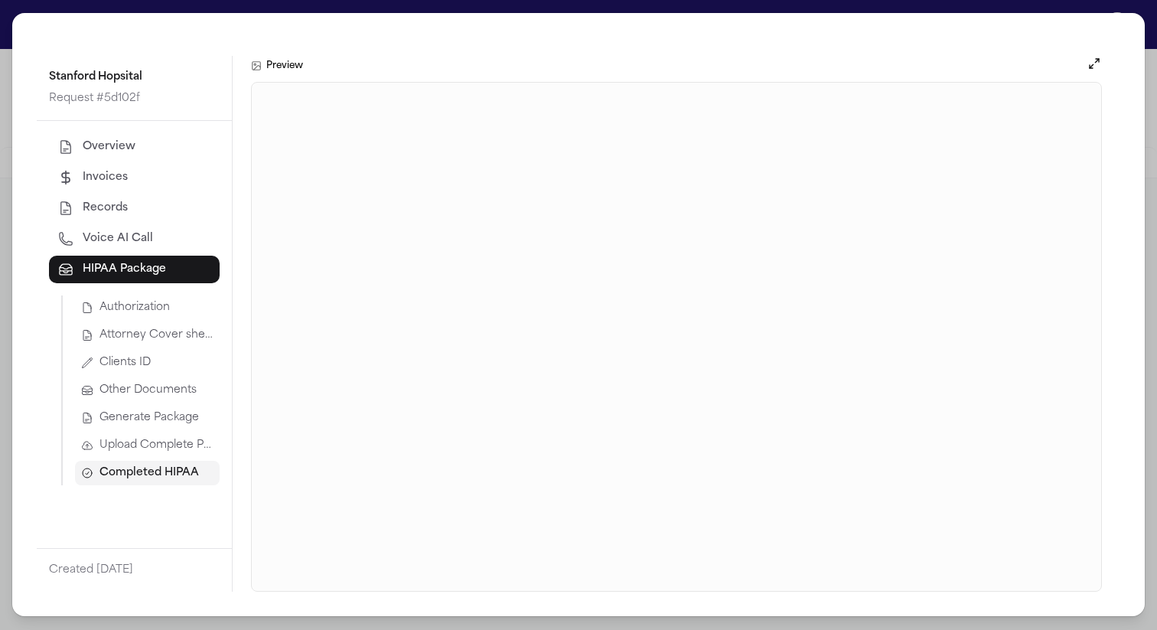
click at [119, 390] on span "Other Documents" at bounding box center [148, 390] width 97 height 15
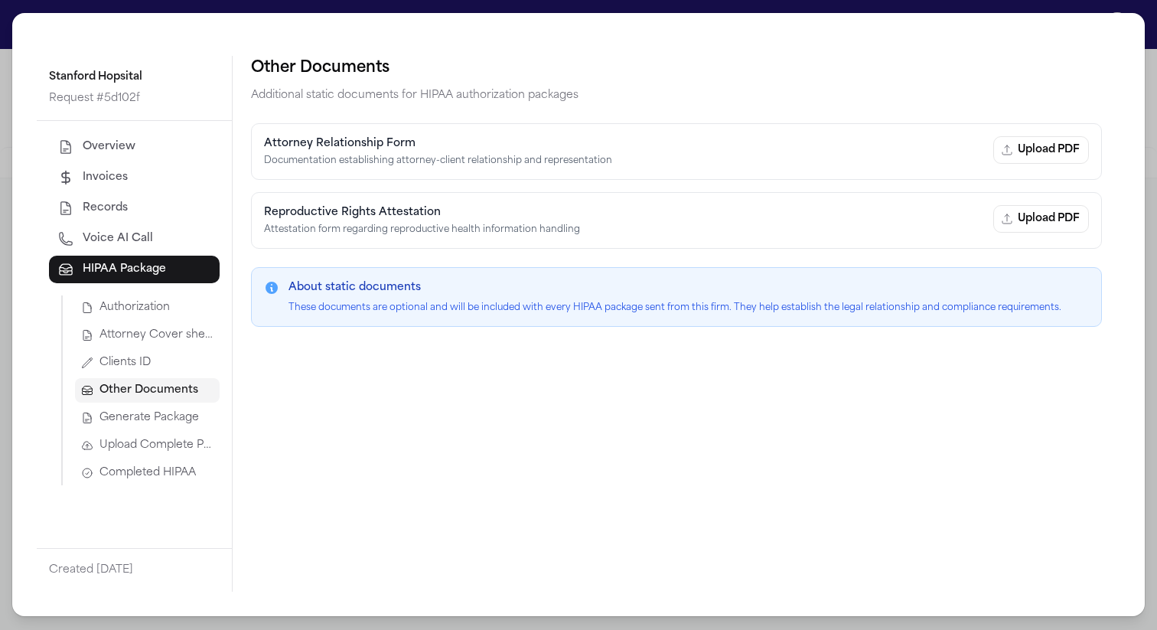
click at [141, 417] on span "Generate Package" at bounding box center [150, 417] width 100 height 15
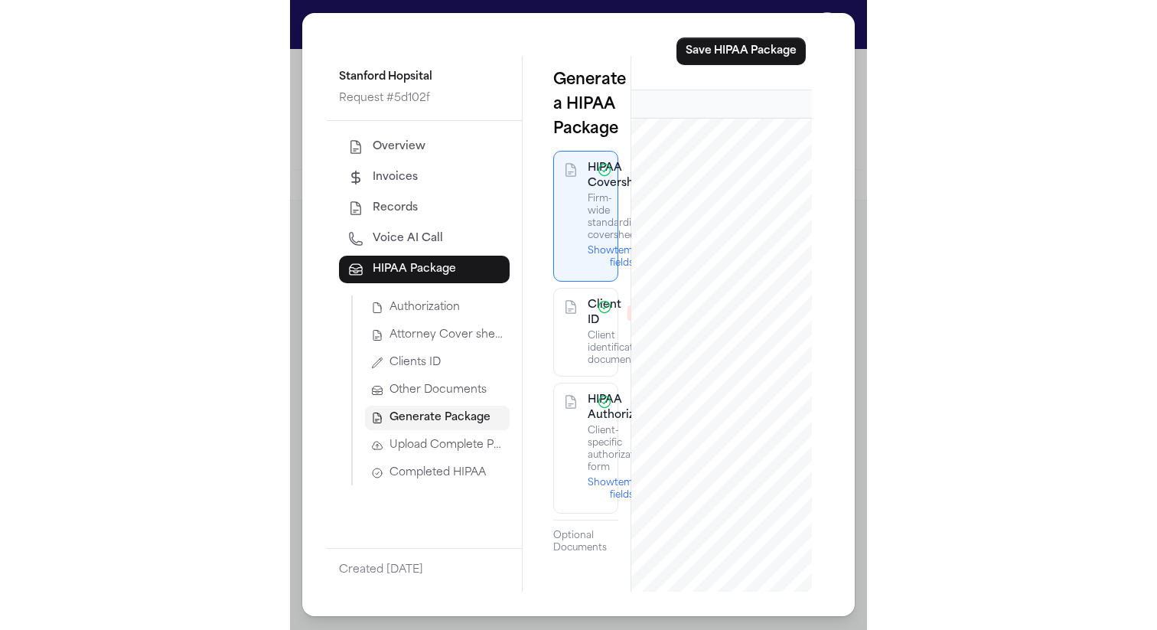
scroll to position [322, 0]
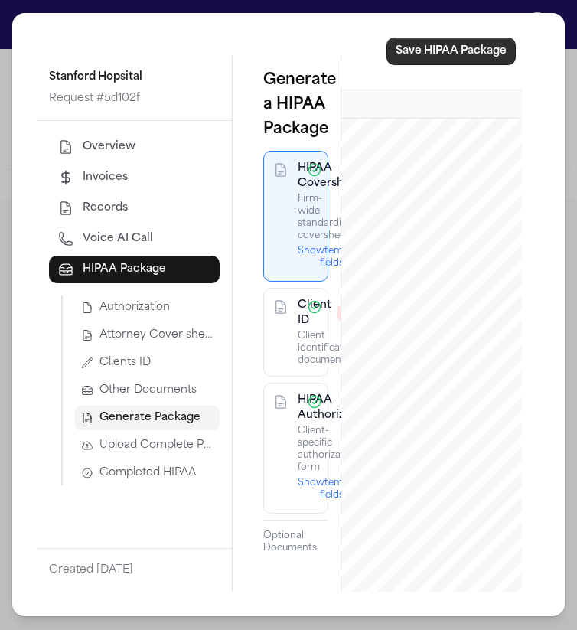
click at [436, 55] on button "Save HIPAA Package" at bounding box center [451, 52] width 129 height 28
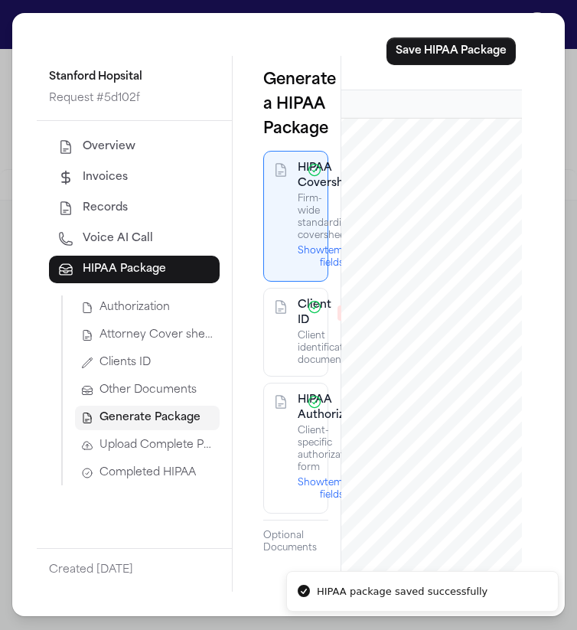
click at [174, 467] on span "Completed HIPAA" at bounding box center [148, 472] width 96 height 15
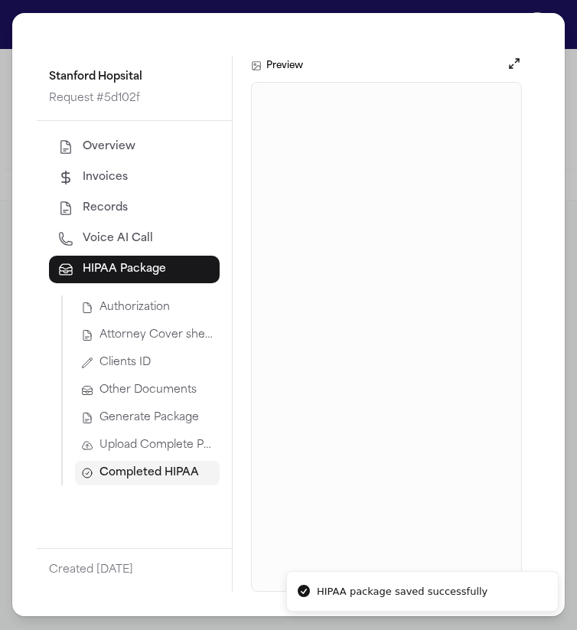
click at [176, 442] on span "Upload Complete Package" at bounding box center [157, 445] width 114 height 15
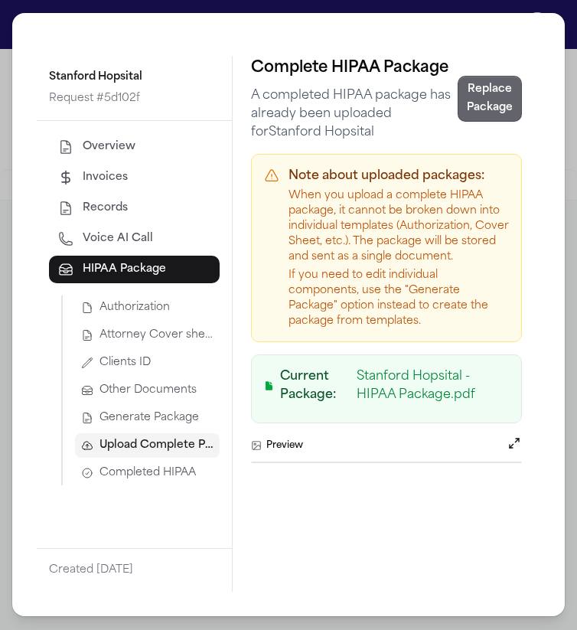
click at [470, 106] on button "Replace Package" at bounding box center [490, 99] width 64 height 46
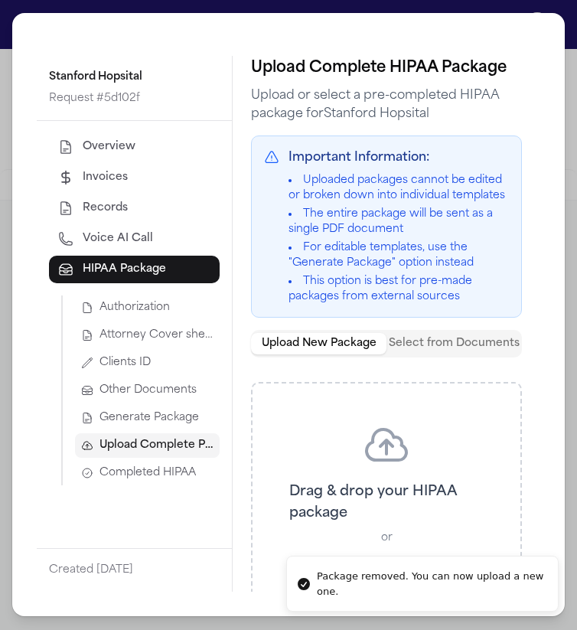
click at [175, 416] on span "Generate Package" at bounding box center [150, 417] width 100 height 15
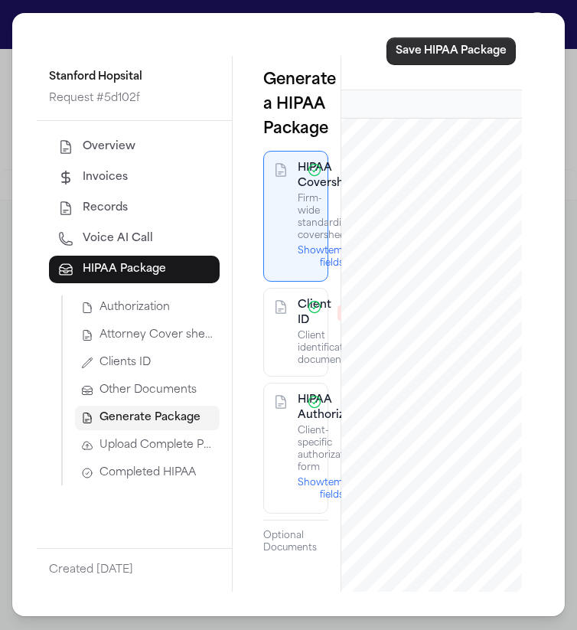
click at [488, 43] on button "Save HIPAA Package" at bounding box center [451, 52] width 129 height 28
click at [132, 477] on span "Completed HIPAA" at bounding box center [148, 472] width 96 height 15
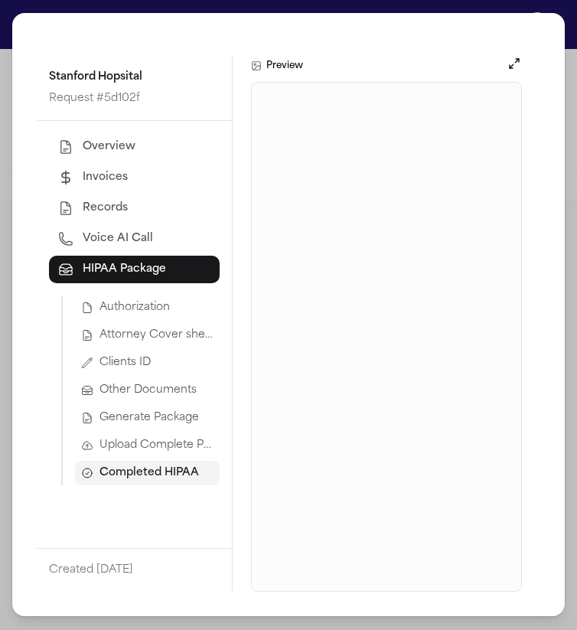
click at [149, 443] on span "Upload Complete Package" at bounding box center [157, 445] width 114 height 15
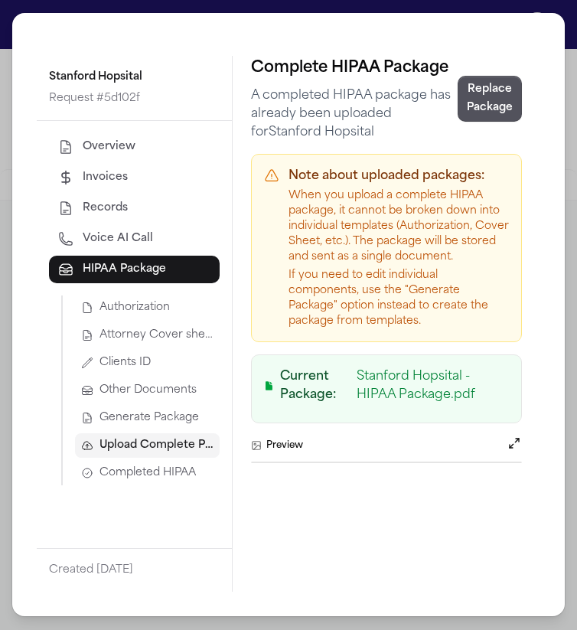
click at [152, 421] on span "Generate Package" at bounding box center [150, 417] width 100 height 15
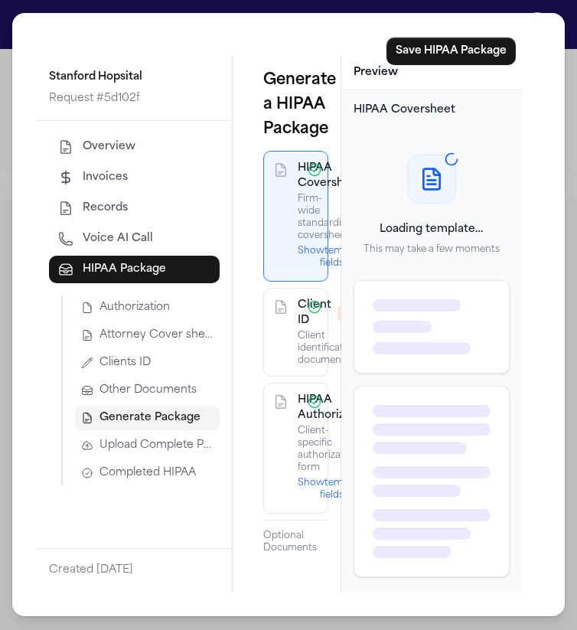
click at [153, 443] on span "Upload Complete Package" at bounding box center [157, 445] width 114 height 15
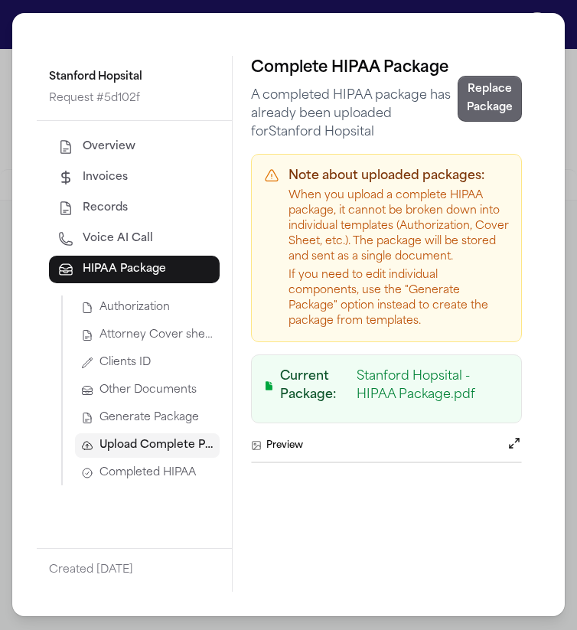
click at [471, 100] on button "Replace Package" at bounding box center [490, 99] width 64 height 46
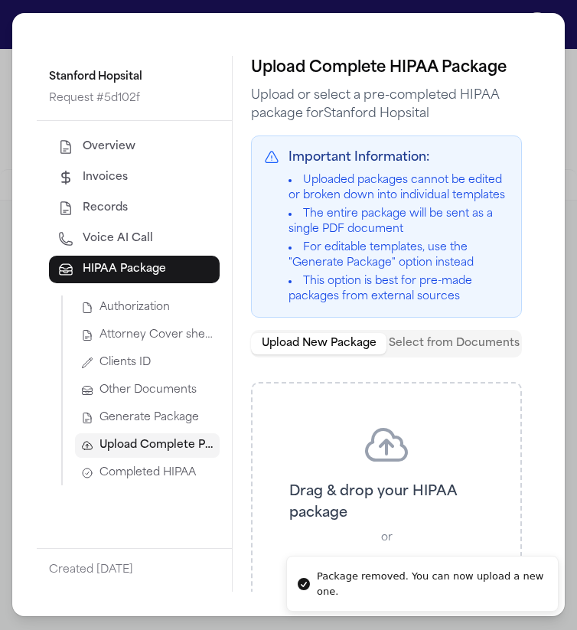
click at [148, 419] on span "Generate Package" at bounding box center [150, 417] width 100 height 15
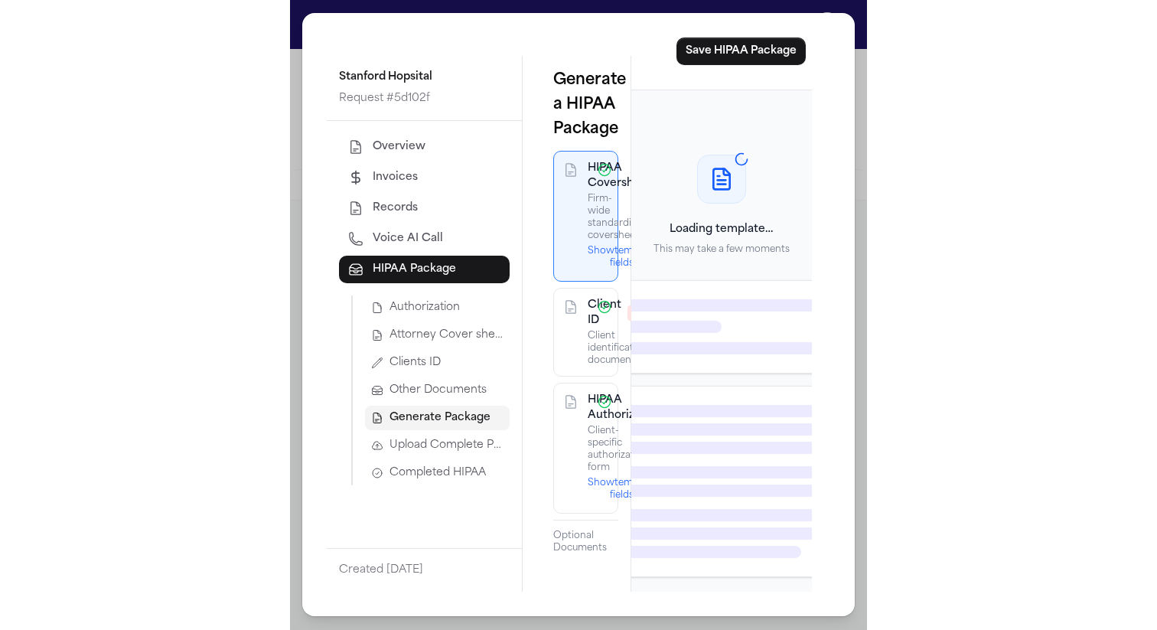
scroll to position [289, 0]
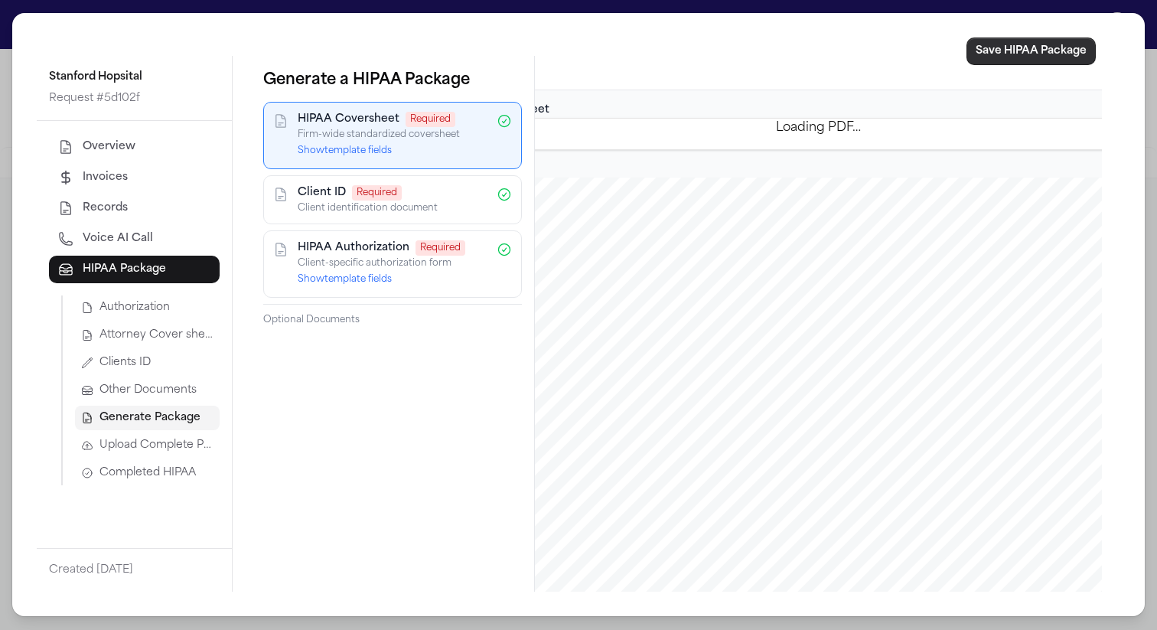
click at [1009, 61] on button "Save HIPAA Package" at bounding box center [1031, 52] width 129 height 28
click at [151, 465] on button "Completed HIPAA" at bounding box center [147, 473] width 145 height 24
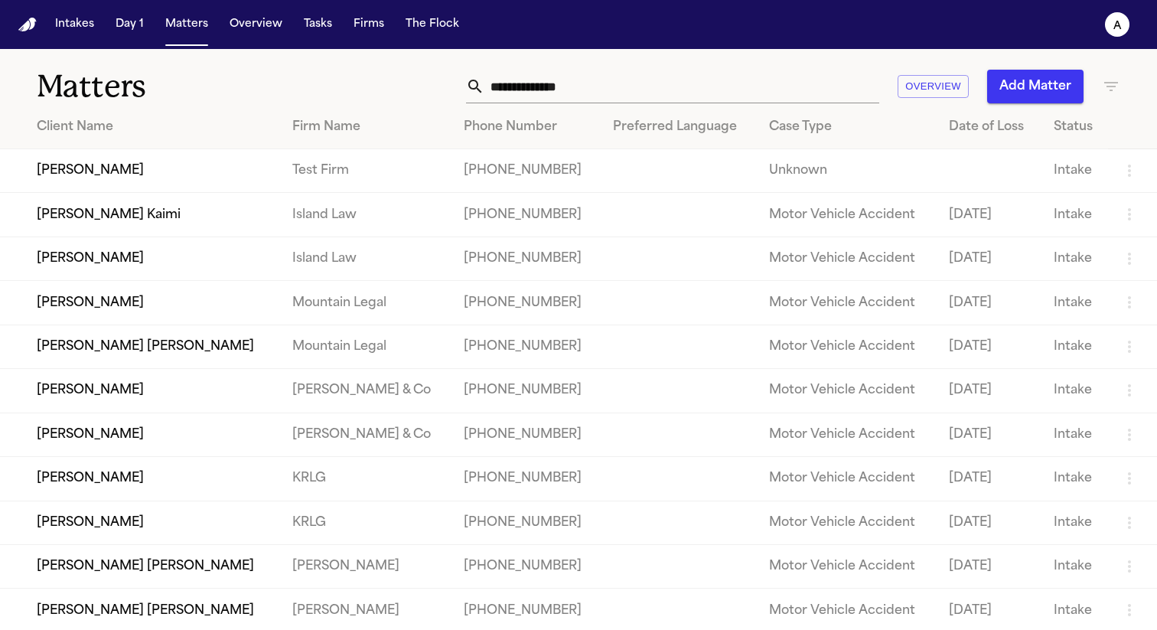
click at [374, 26] on button "Firms" at bounding box center [368, 25] width 43 height 28
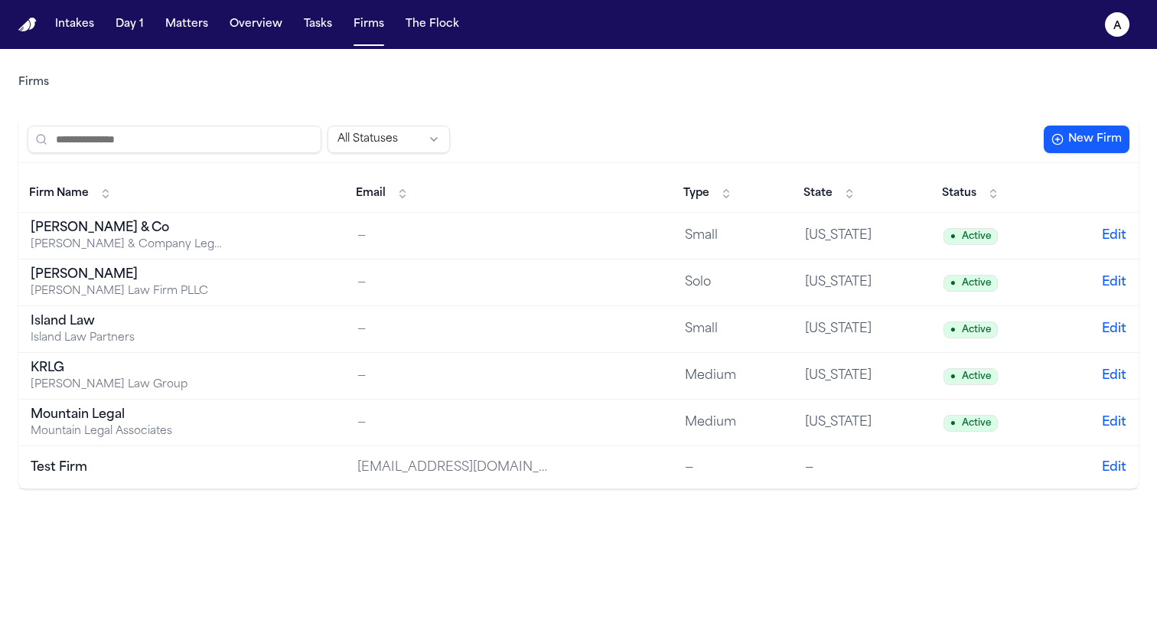
click at [105, 488] on td "Test Firm" at bounding box center [181, 467] width 327 height 43
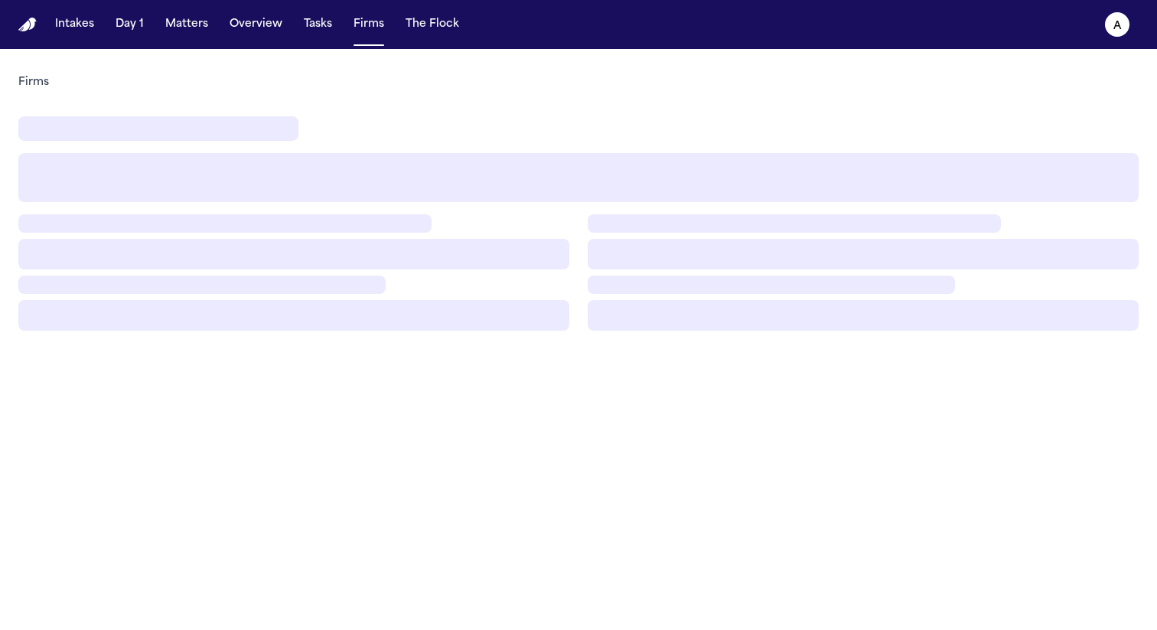
click at [105, 488] on main "Firms" at bounding box center [578, 339] width 1157 height 581
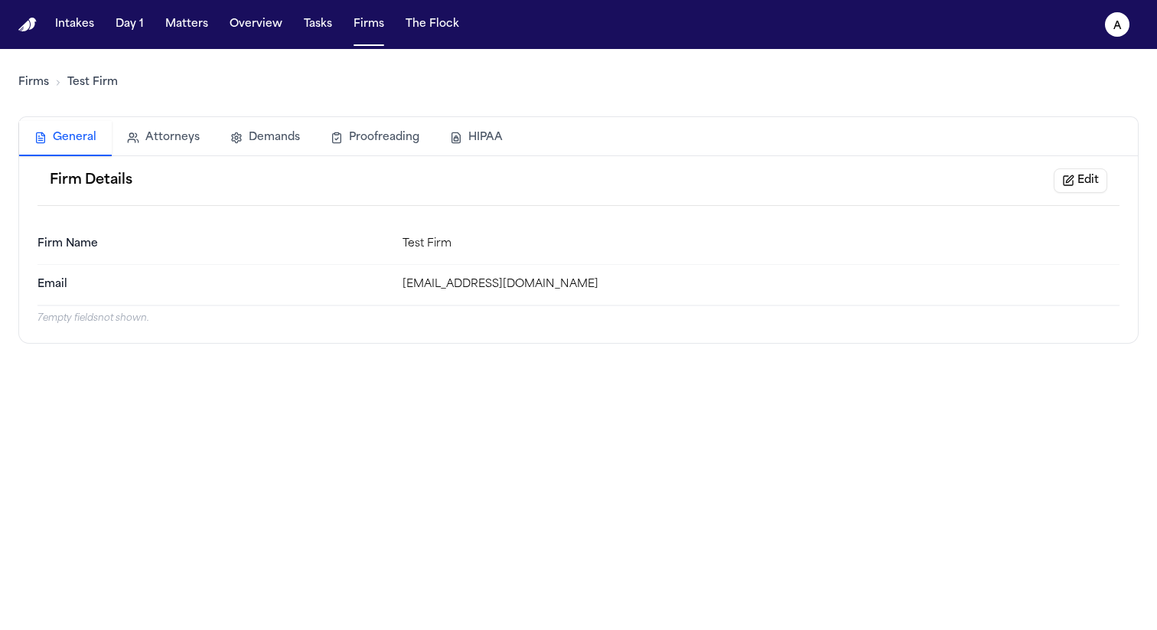
click at [477, 140] on button "HIPAA" at bounding box center [476, 138] width 83 height 34
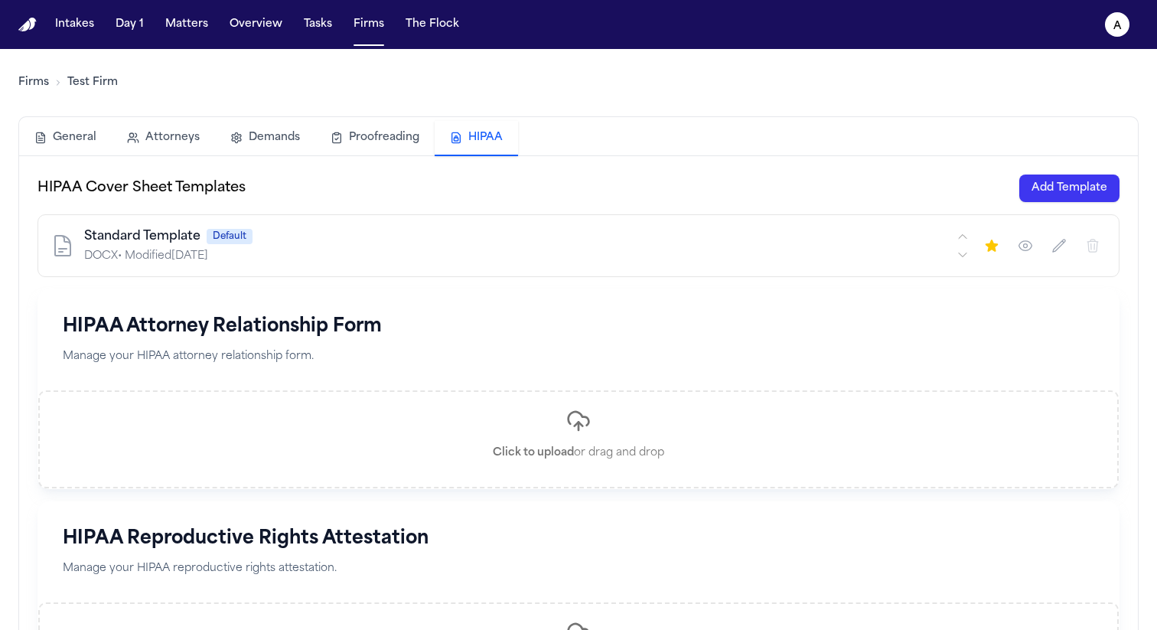
click at [1072, 196] on button "Add Template" at bounding box center [1070, 189] width 100 height 28
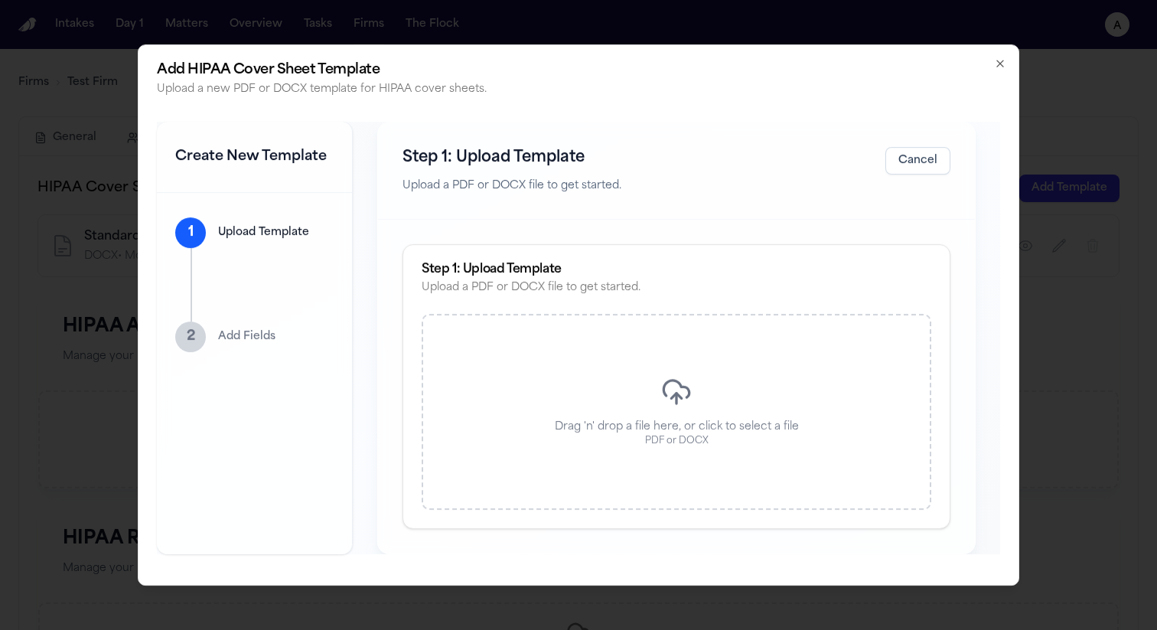
click at [563, 508] on div "Drag 'n' drop a file here, or click to select a file PDF or DOCX" at bounding box center [677, 412] width 510 height 196
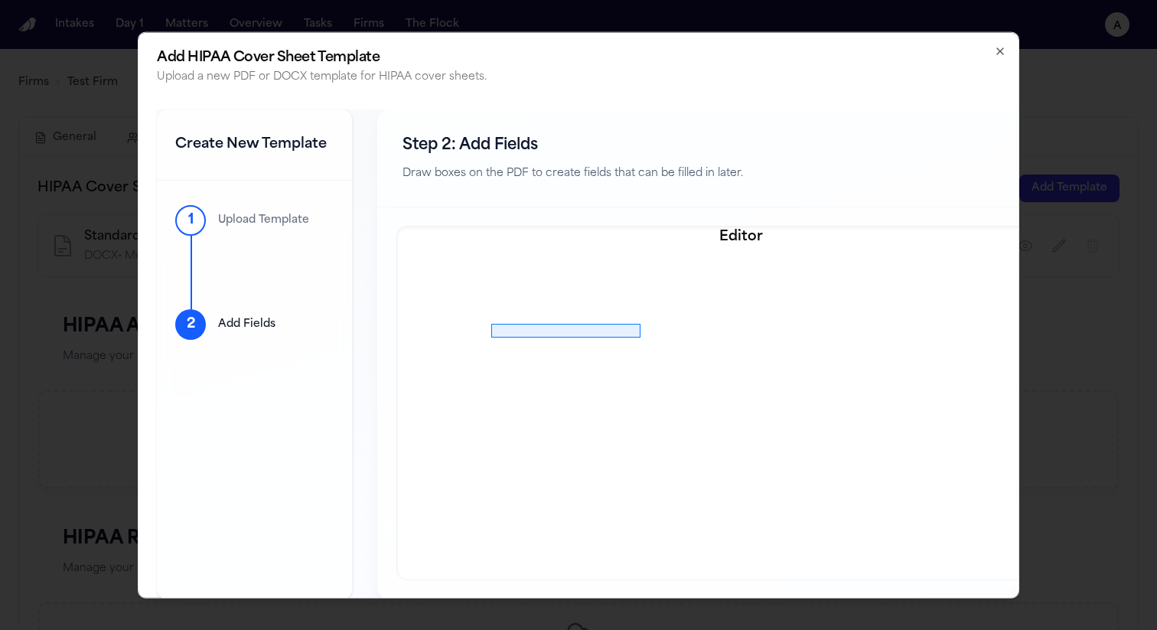
drag, startPoint x: 491, startPoint y: 324, endPoint x: 640, endPoint y: 337, distance: 149.1
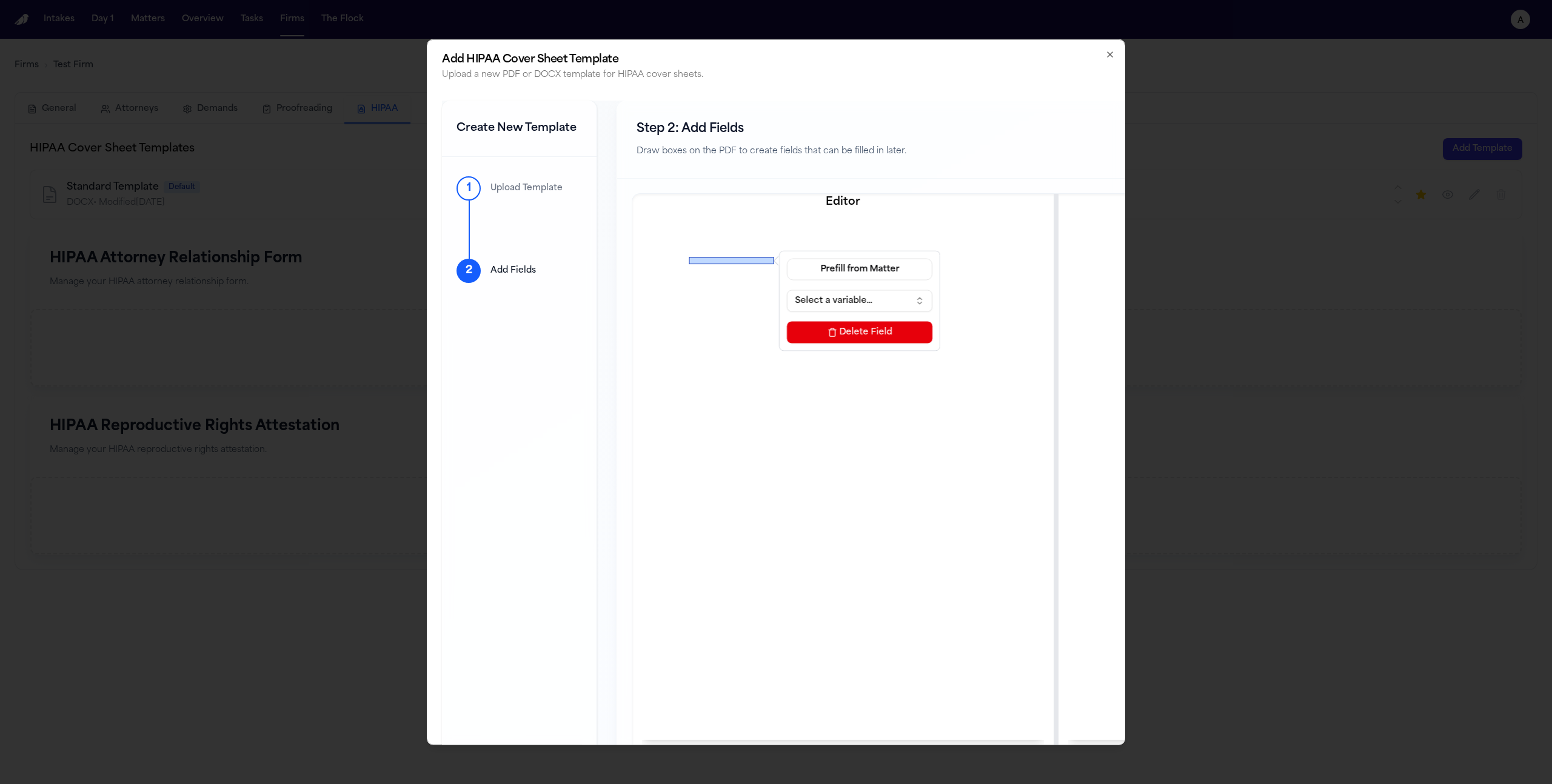
click at [917, 127] on div "Step 2: Add Fields Draw boxes on the PDF to create fields that can be filled in…" at bounding box center [1056, 140] width 878 height 78
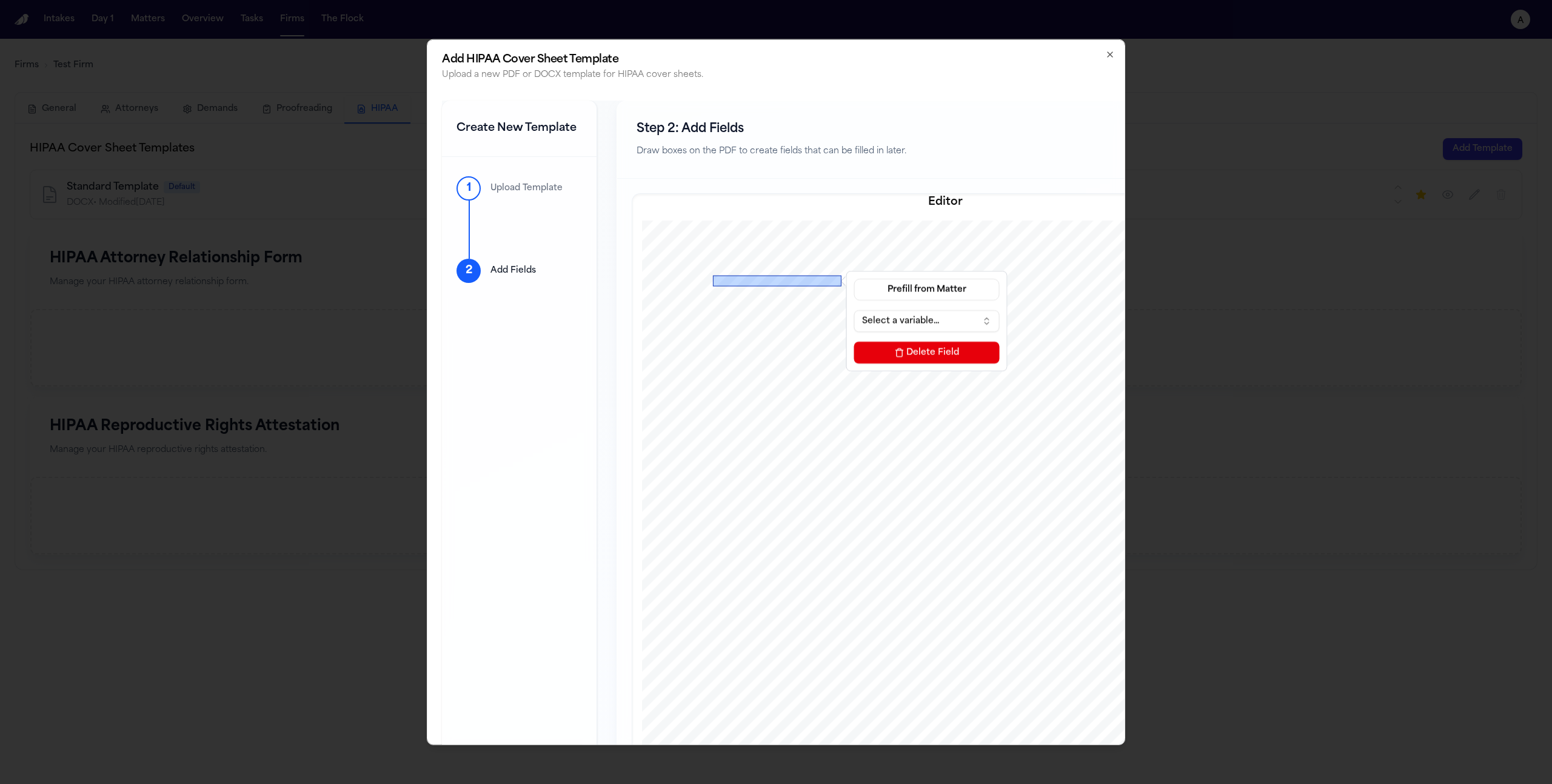
click at [917, 127] on div "Step 2: Add Fields Draw boxes on the PDF to create fields that can be filled in…" at bounding box center [1260, 140] width 1287 height 78
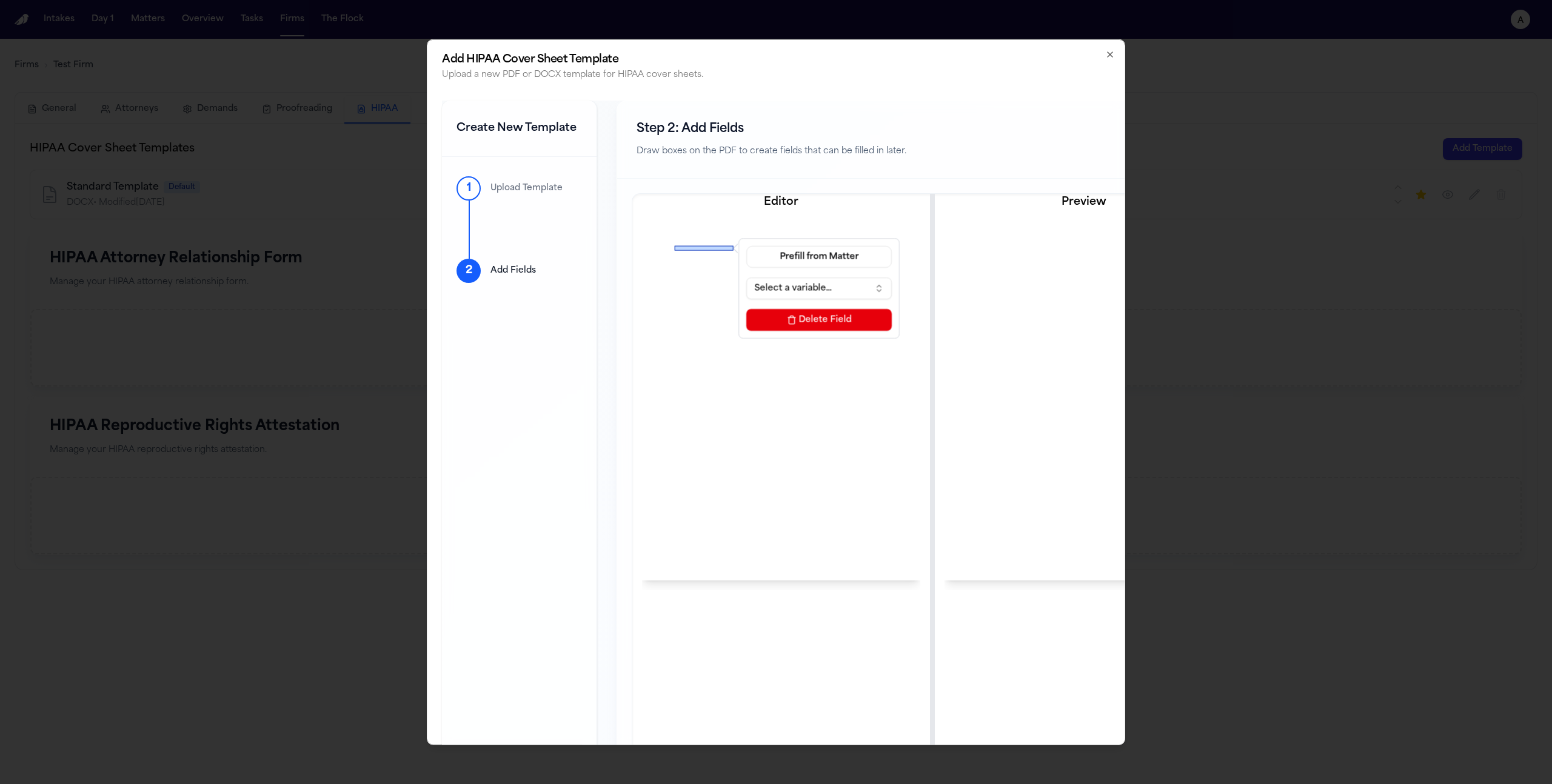
click at [917, 127] on div "Step 2: Add Fields Draw boxes on the PDF to create fields that can be filled in…" at bounding box center [932, 140] width 631 height 78
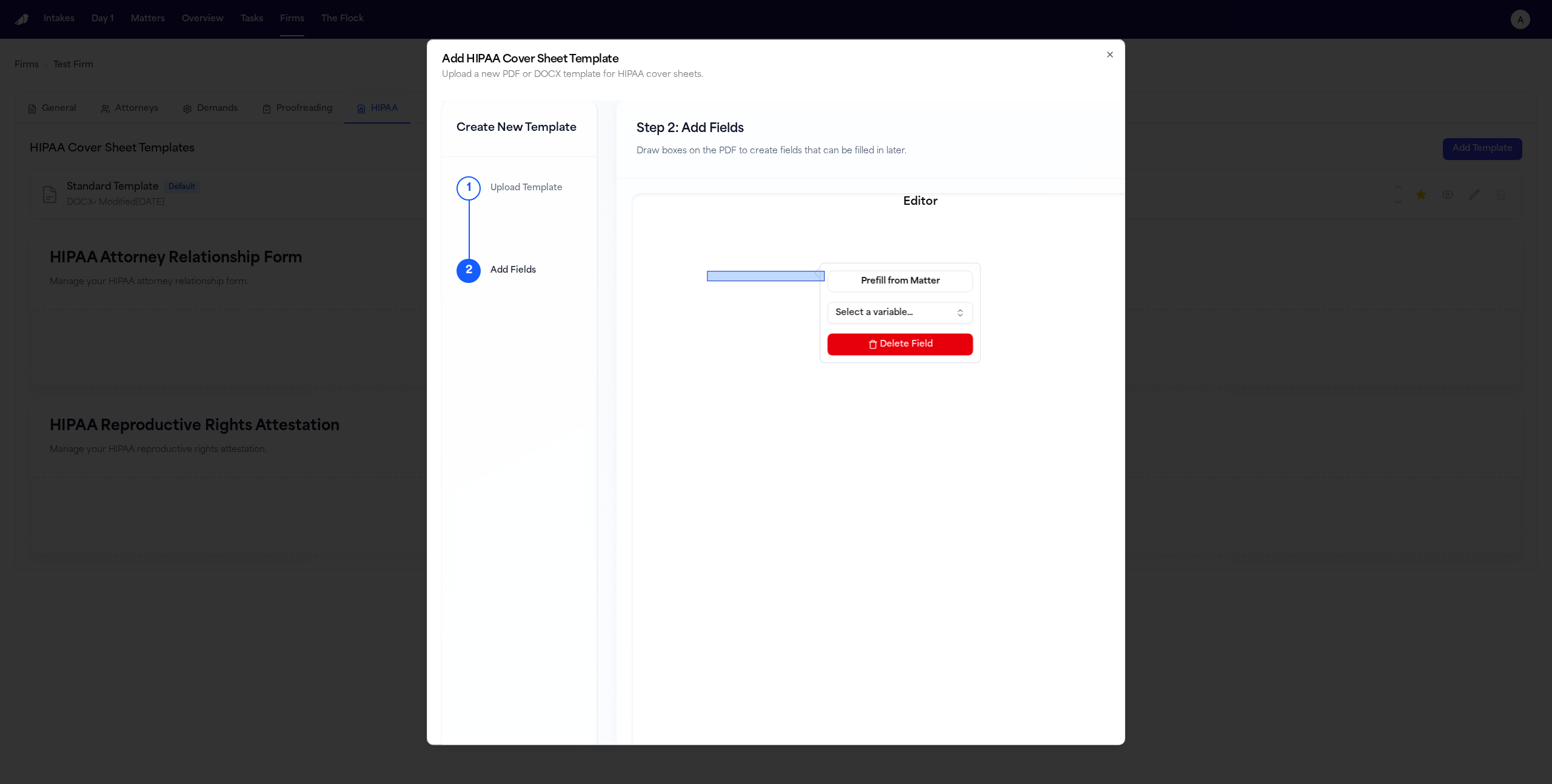
click at [891, 343] on button "Delete Field" at bounding box center [901, 344] width 146 height 22
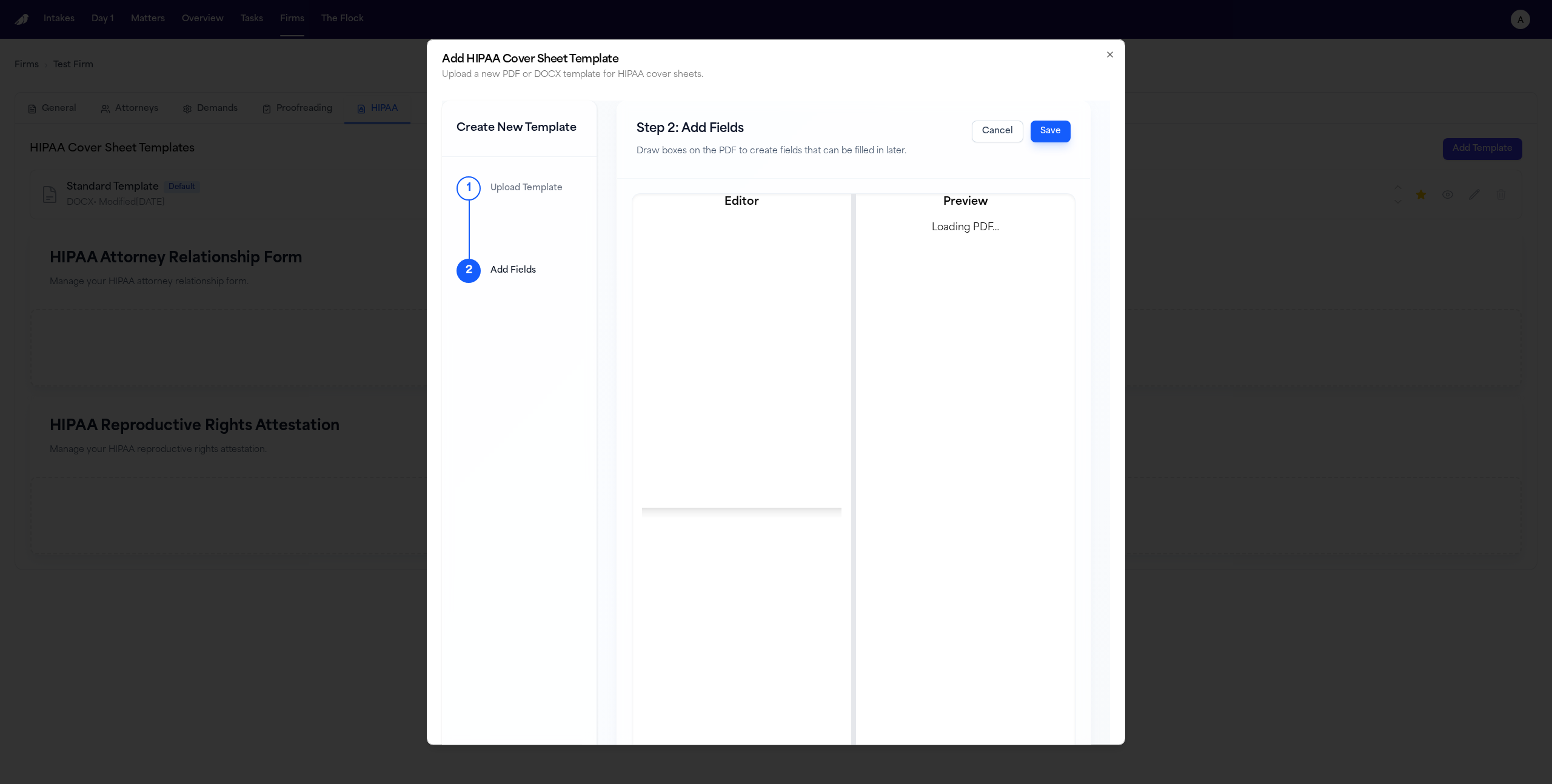
click at [917, 127] on div "Step 2: Add Fields Draw boxes on the PDF to create fields that can be filled in…" at bounding box center [853, 140] width 473 height 78
click at [917, 127] on div "Step 2: Add Fields Draw boxes on the PDF to create fields that can be filled in…" at bounding box center [994, 140] width 754 height 78
click at [917, 127] on div "Step 2: Add Fields Draw boxes on the PDF to create fields that can be filled in…" at bounding box center [853, 140] width 473 height 78
click at [917, 55] on icon "button" at bounding box center [1110, 55] width 5 height 5
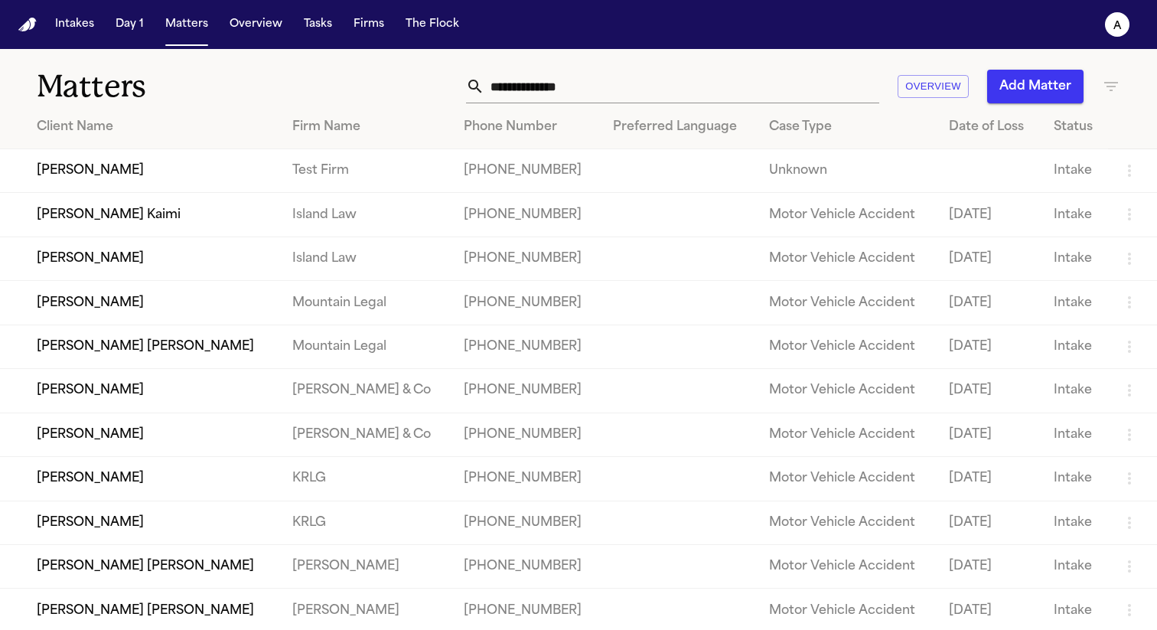
click at [136, 177] on td "[PERSON_NAME]" at bounding box center [140, 171] width 280 height 44
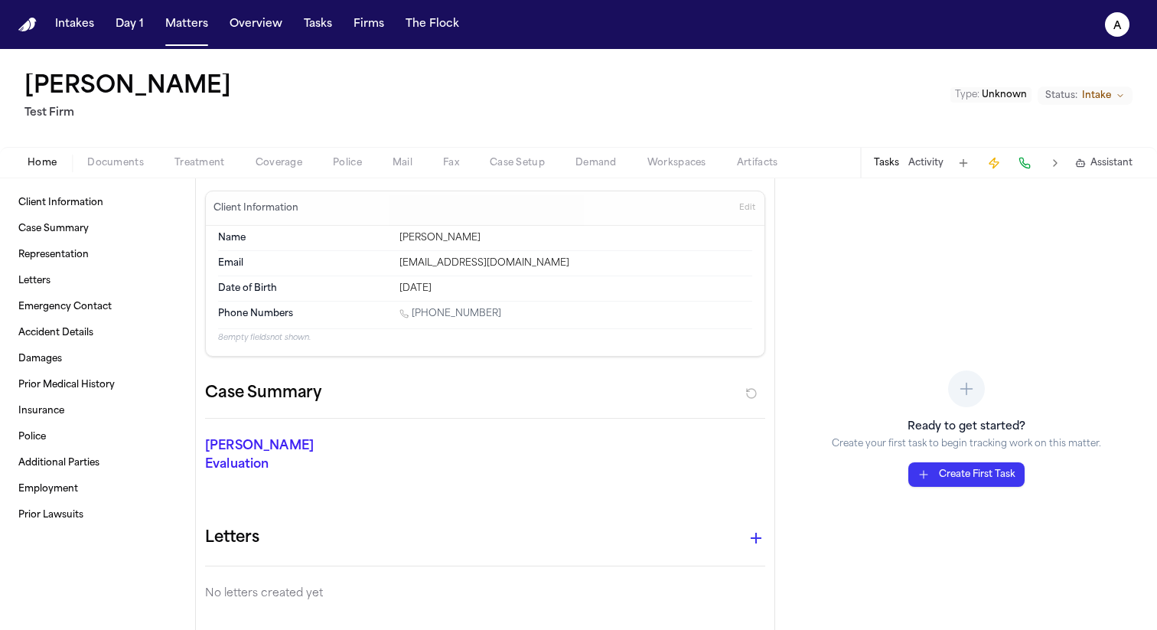
click at [214, 158] on span "Treatment" at bounding box center [200, 163] width 51 height 12
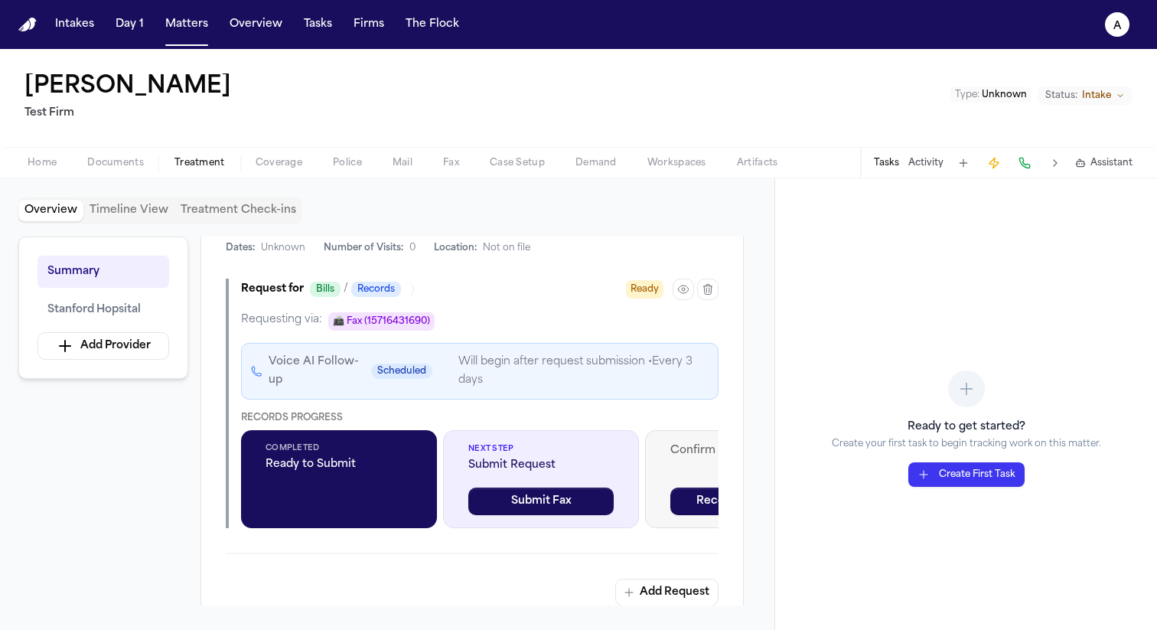
scroll to position [451, 0]
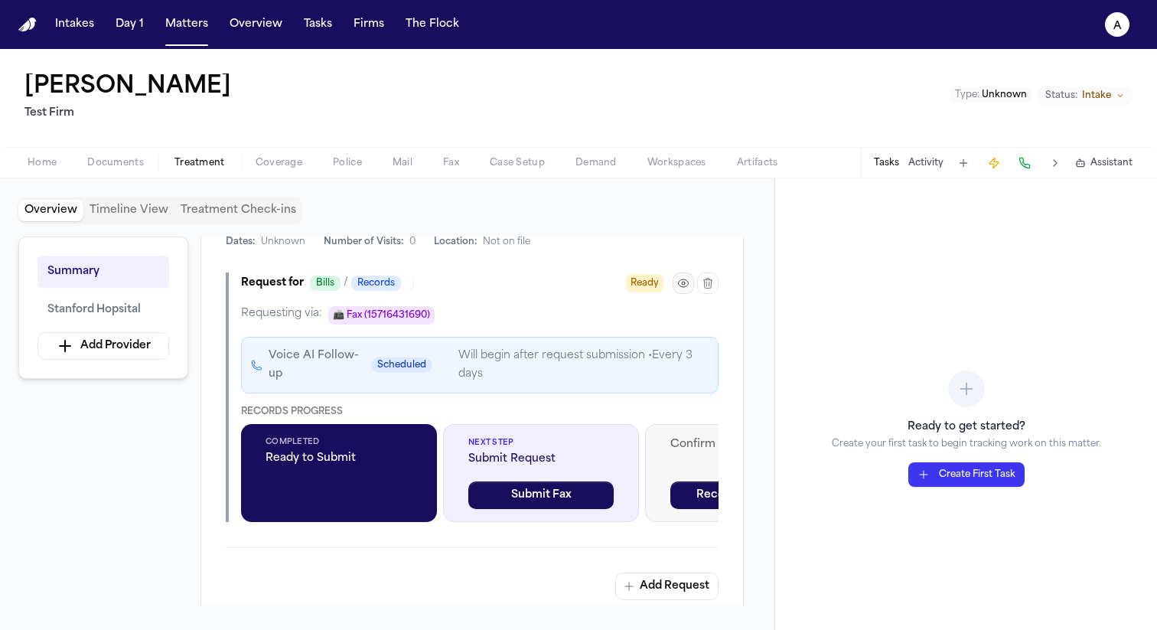
click at [687, 276] on button "button" at bounding box center [683, 282] width 21 height 21
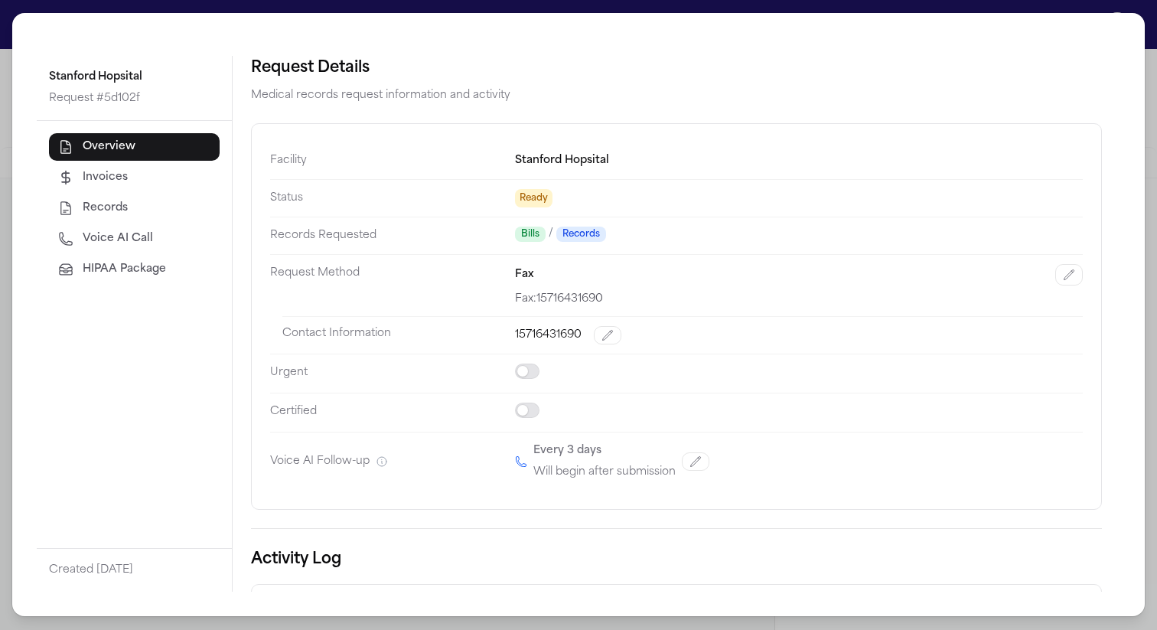
click at [163, 278] on button "HIPAA Package" at bounding box center [134, 270] width 171 height 28
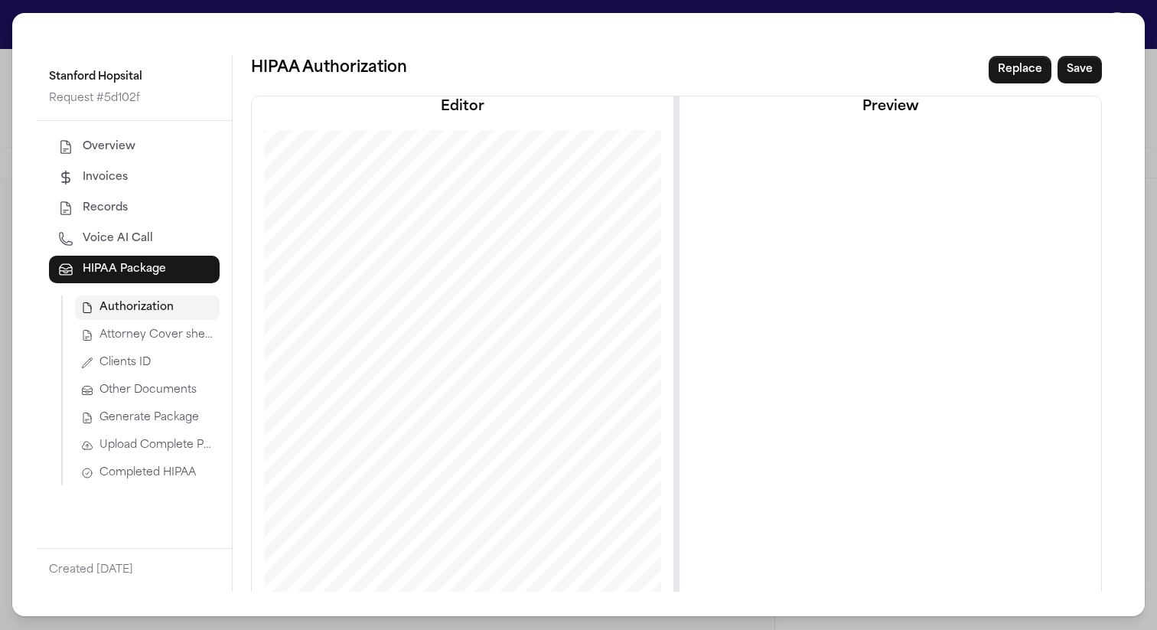
click at [169, 344] on button "Attorney Cover sheet" at bounding box center [147, 335] width 145 height 24
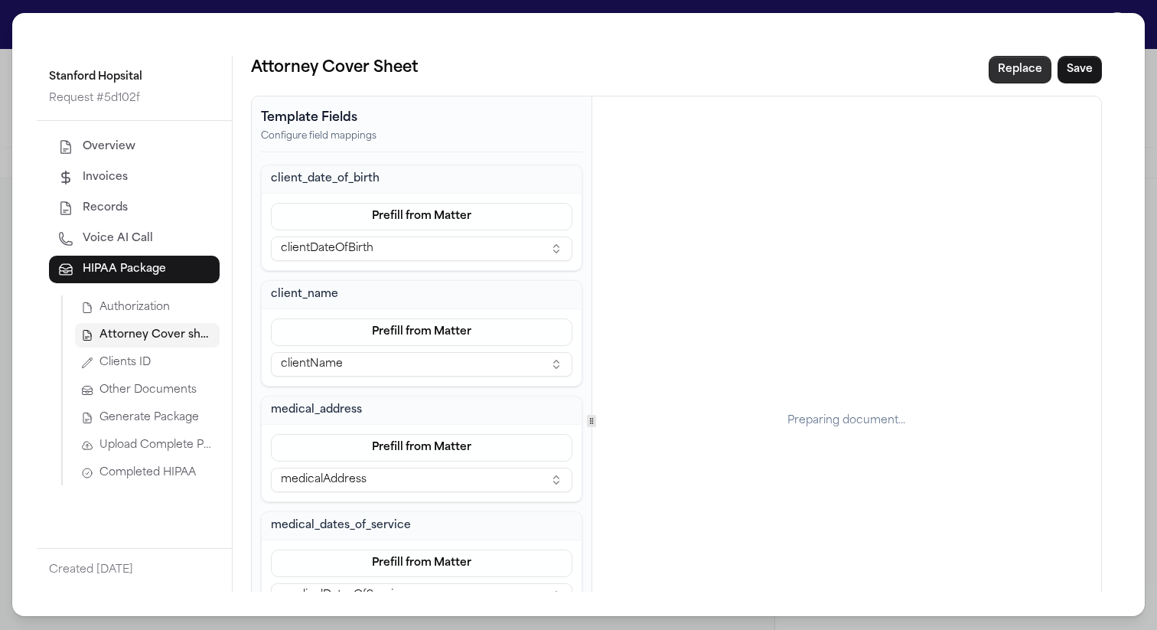
click at [1002, 64] on button "Replace" at bounding box center [1020, 70] width 63 height 28
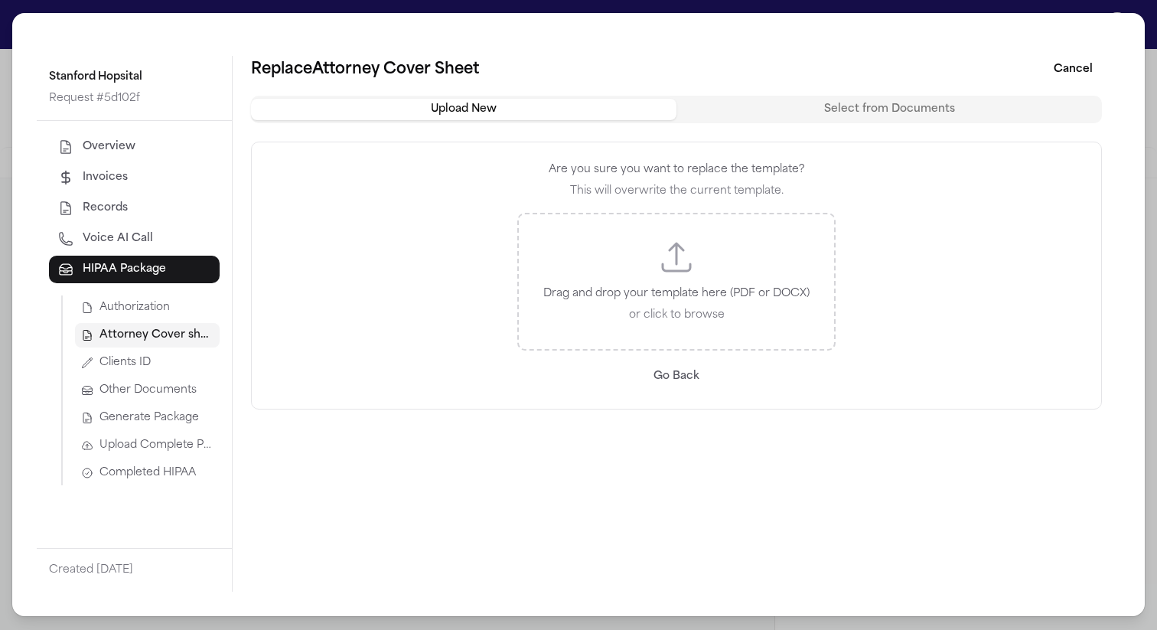
click at [646, 299] on p "Drag and drop your template here (PDF or DOCX)" at bounding box center [676, 294] width 266 height 18
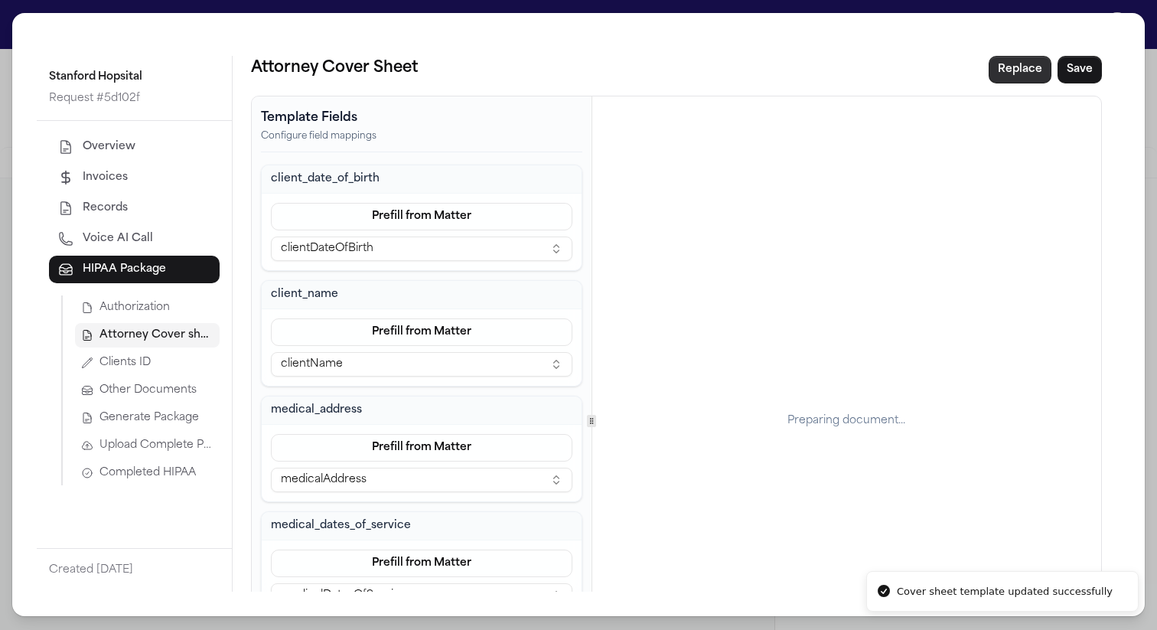
click at [1010, 77] on button "Replace" at bounding box center [1020, 70] width 63 height 28
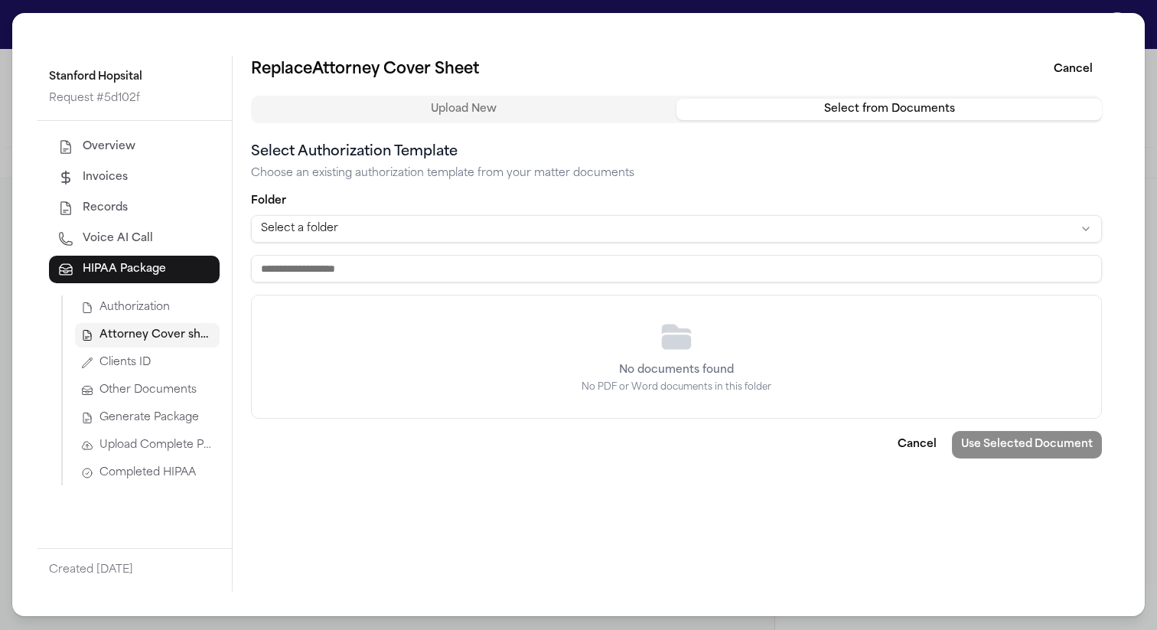
click at [885, 116] on button "Select from Documents" at bounding box center [890, 109] width 426 height 21
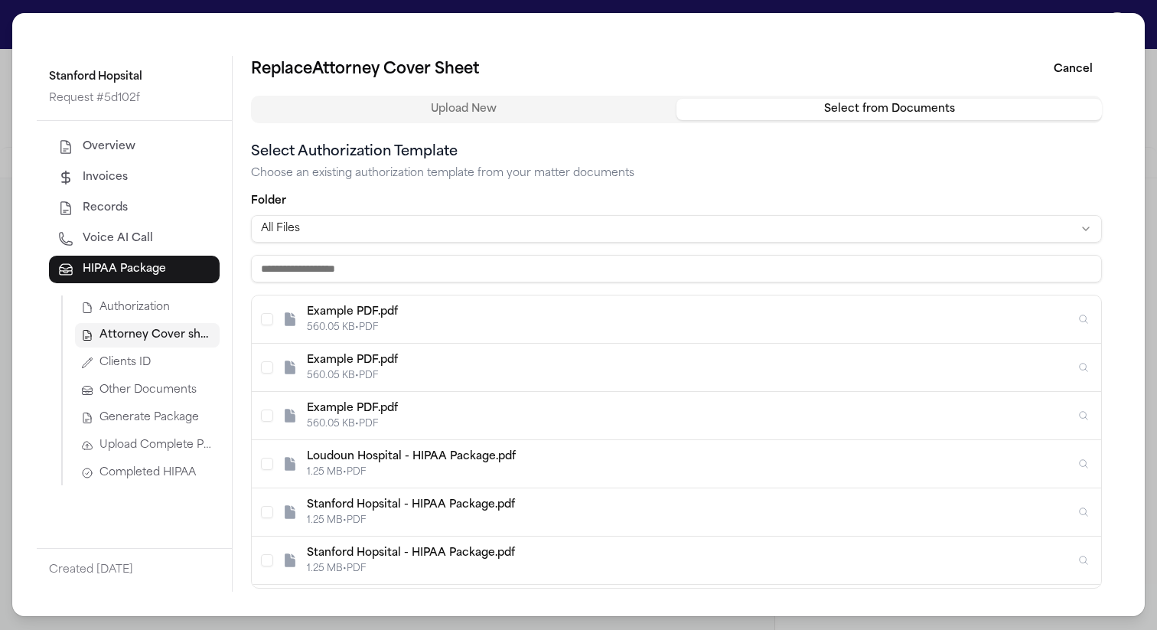
click at [657, 331] on div "560.05 KB • PDF" at bounding box center [691, 327] width 768 height 12
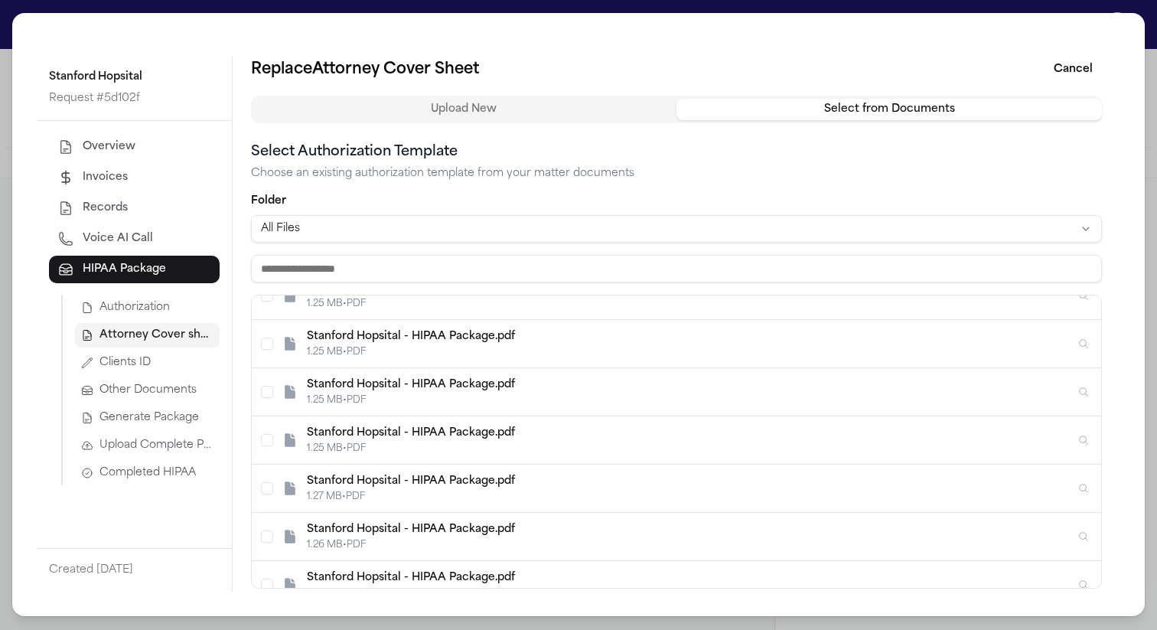
scroll to position [1491, 0]
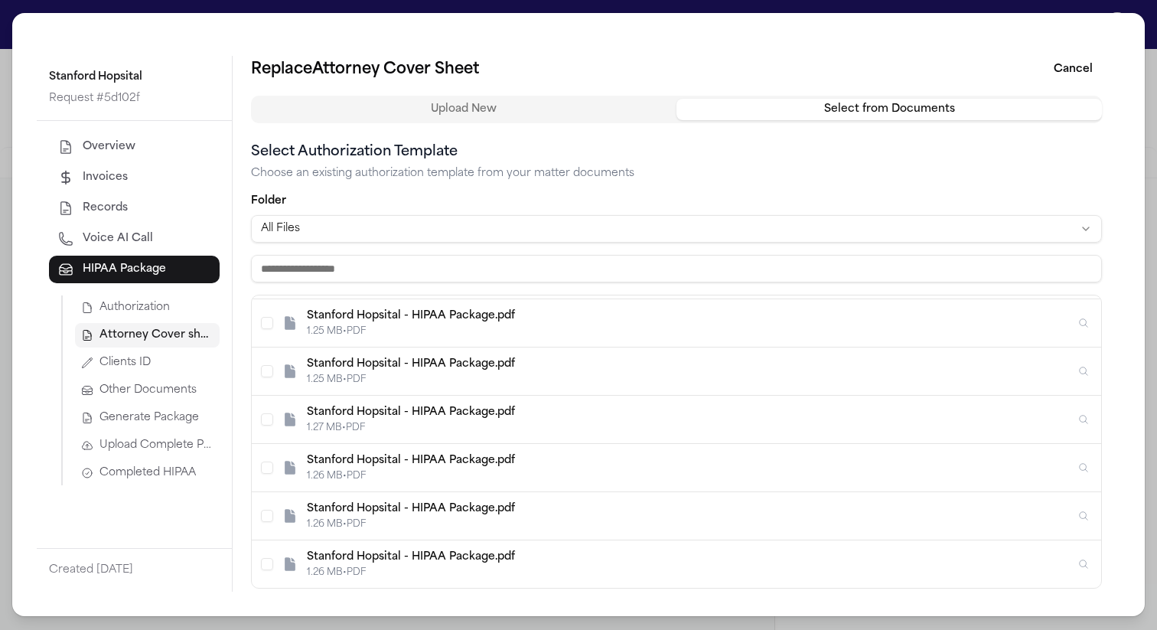
click at [1002, 565] on div "Stanford Hopsital - HIPAA Package.pdf 1.26 MB • PDF" at bounding box center [691, 564] width 768 height 29
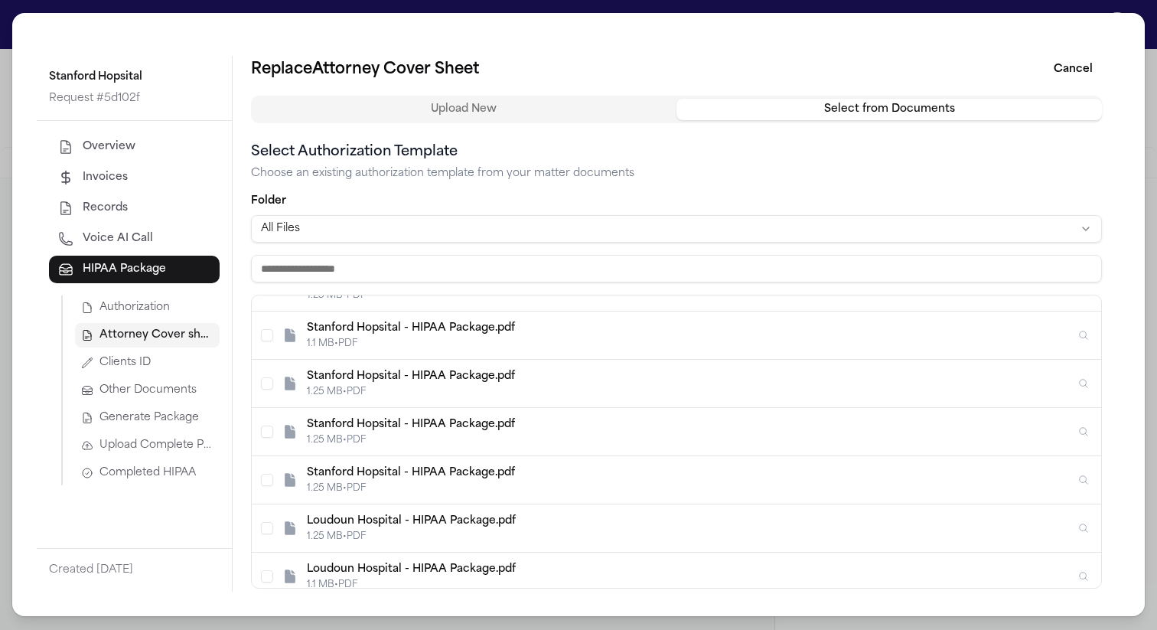
scroll to position [0, 0]
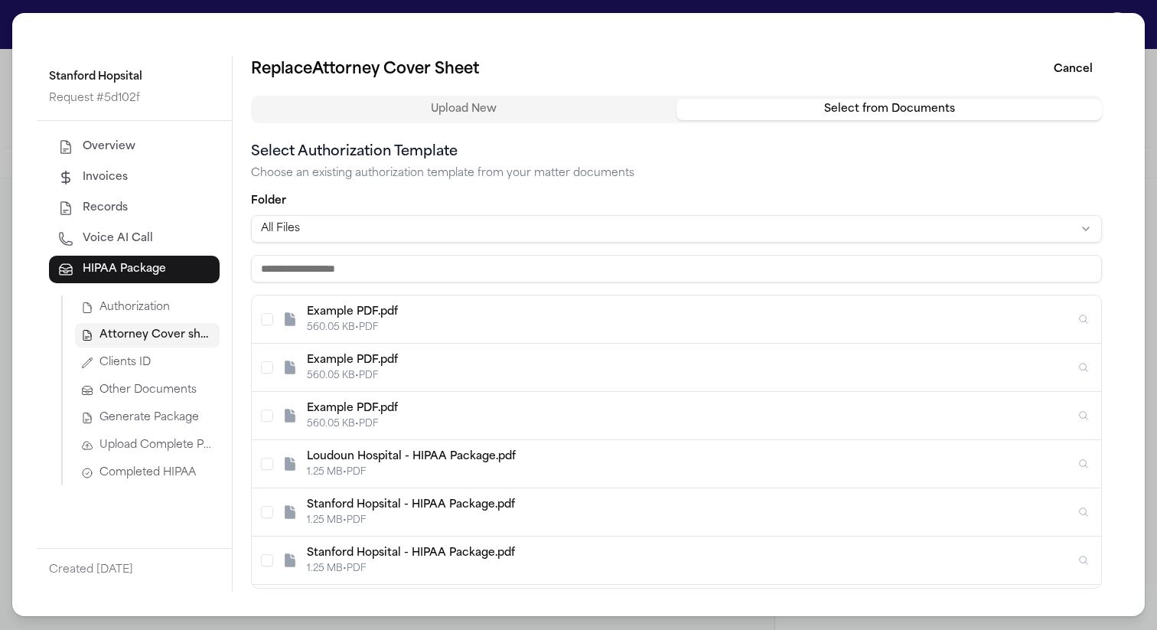
click at [905, 305] on div "Example PDF.pdf" at bounding box center [691, 312] width 768 height 15
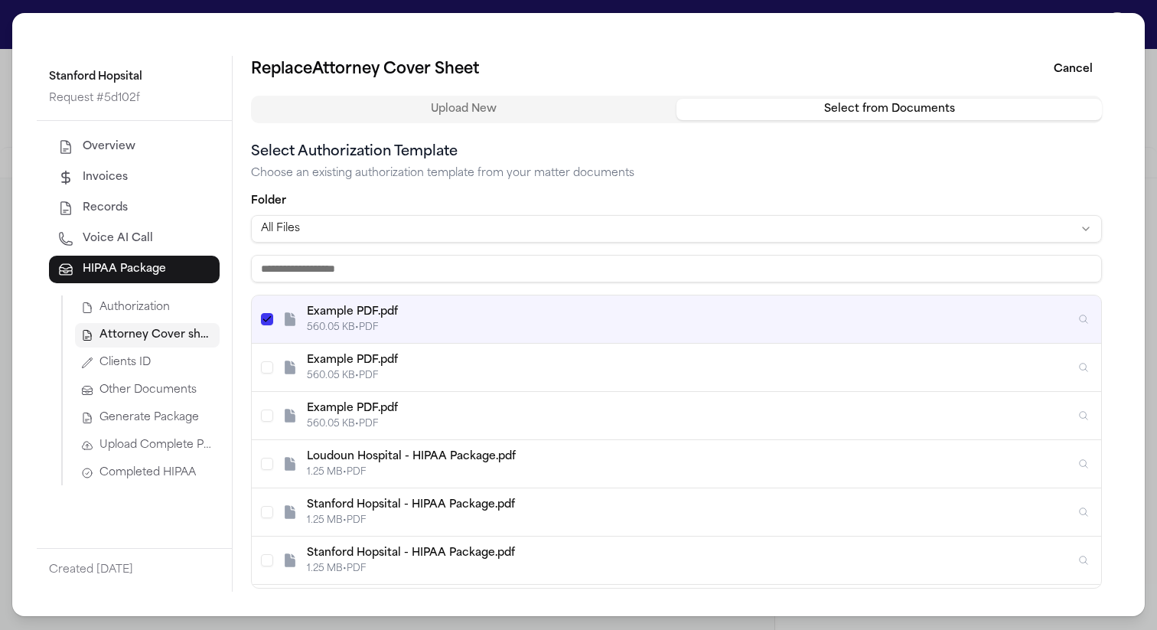
click at [631, 108] on button "Upload New" at bounding box center [464, 109] width 426 height 21
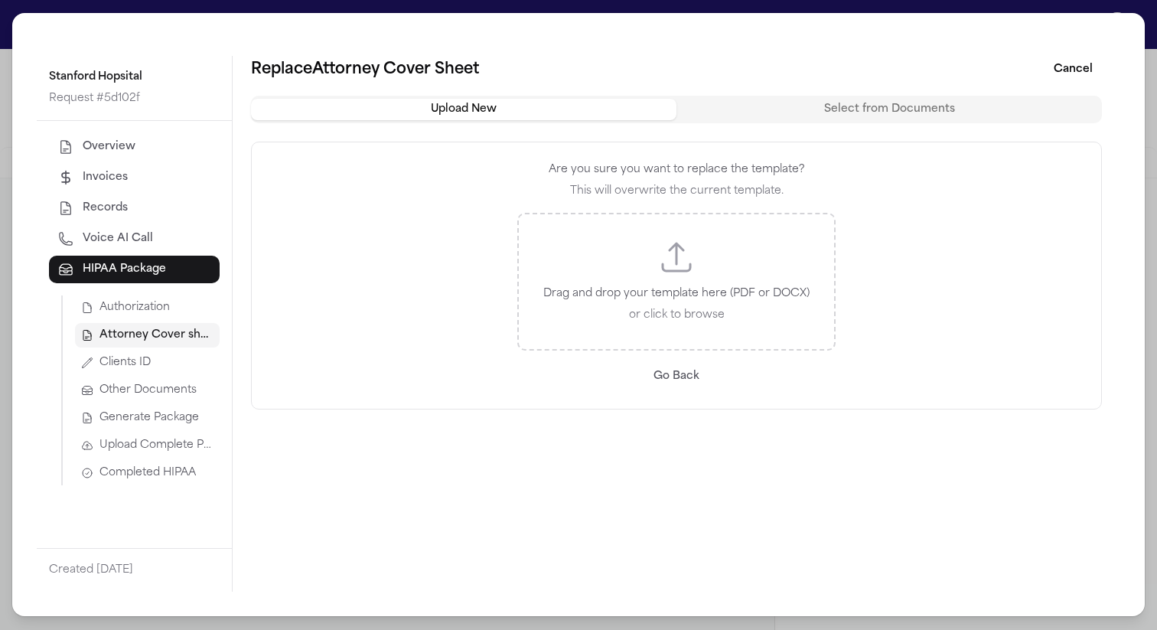
click at [646, 271] on div "Drag and drop your template here (PDF or DOCX) or click to browse" at bounding box center [676, 282] width 318 height 138
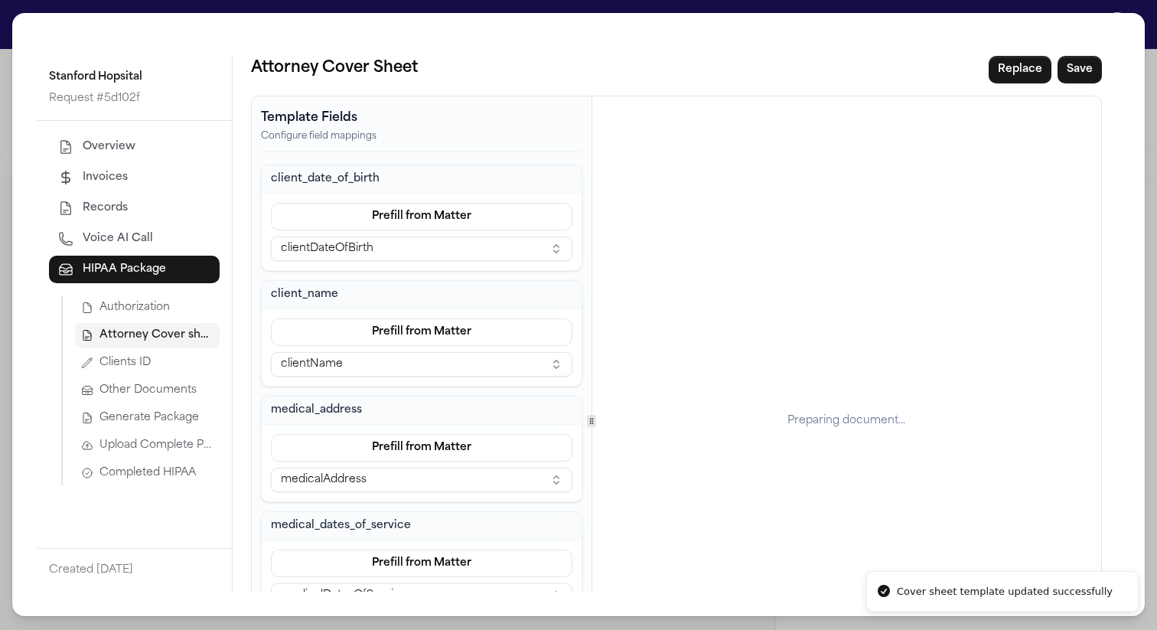
click at [1091, 67] on div "Attorney Cover Sheet Replace Save Template Fields Configure field mappings clie…" at bounding box center [677, 324] width 888 height 536
click at [1075, 67] on button "Save" at bounding box center [1080, 70] width 44 height 28
click at [122, 474] on span "Completed HIPAA" at bounding box center [148, 472] width 96 height 15
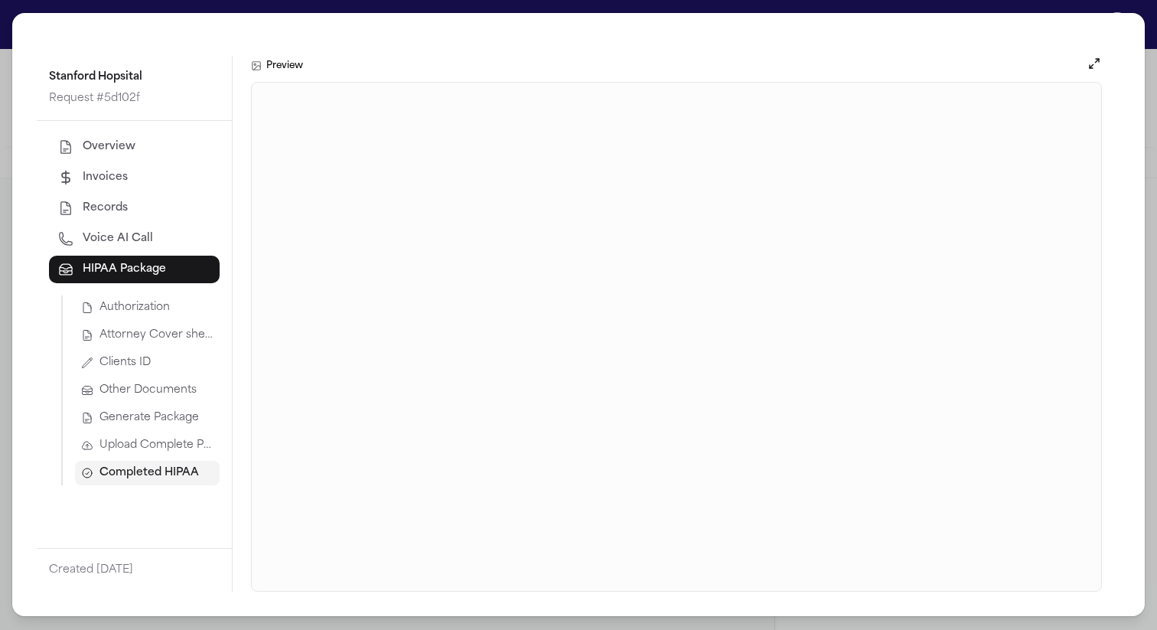
click at [75, 461] on button "Completed HIPAA" at bounding box center [147, 473] width 145 height 24
click at [928, 5] on div "Stanford Hopsital Request # 5d102f Overview Invoices Records Voice AI Call HIPA…" at bounding box center [578, 315] width 1157 height 630
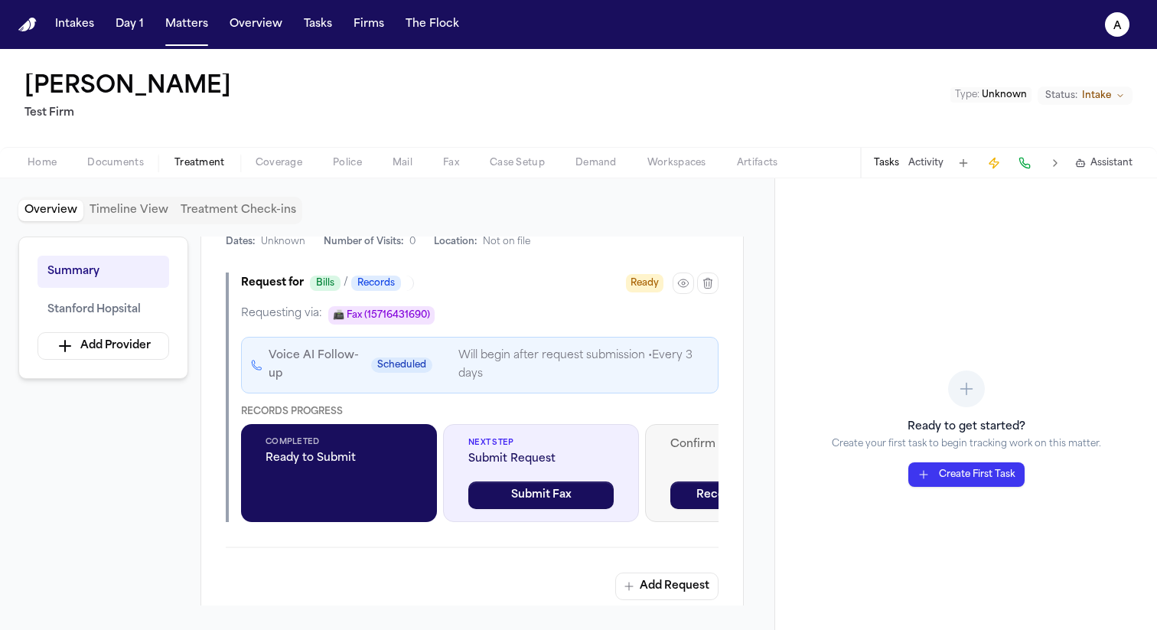
click at [928, 5] on div "Stanford Hopsital Request # 5d102f Overview Invoices Records Voice AI Call HIPA…" at bounding box center [578, 315] width 1157 height 630
click at [703, 285] on icon "button" at bounding box center [708, 283] width 12 height 12
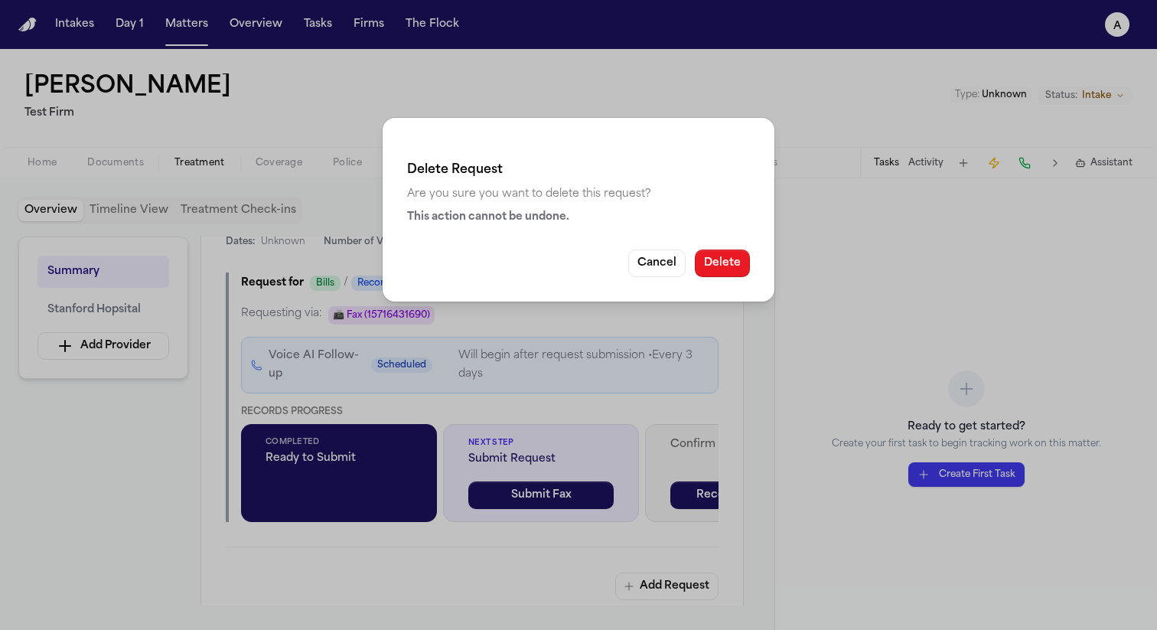
click at [717, 266] on button "Delete" at bounding box center [722, 264] width 55 height 28
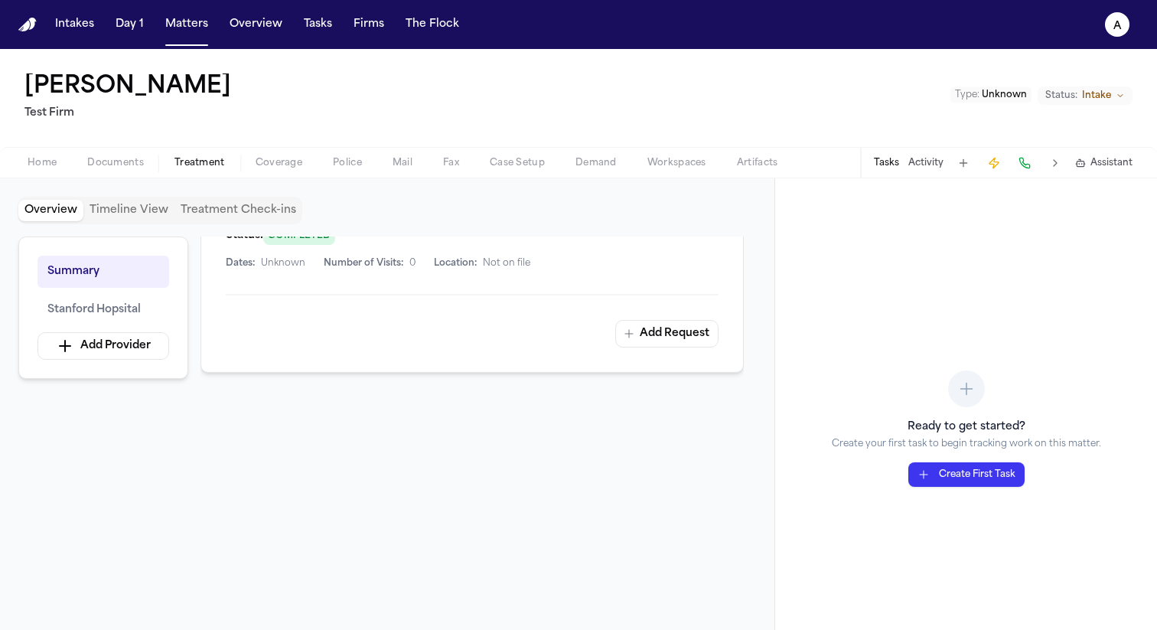
scroll to position [392, 0]
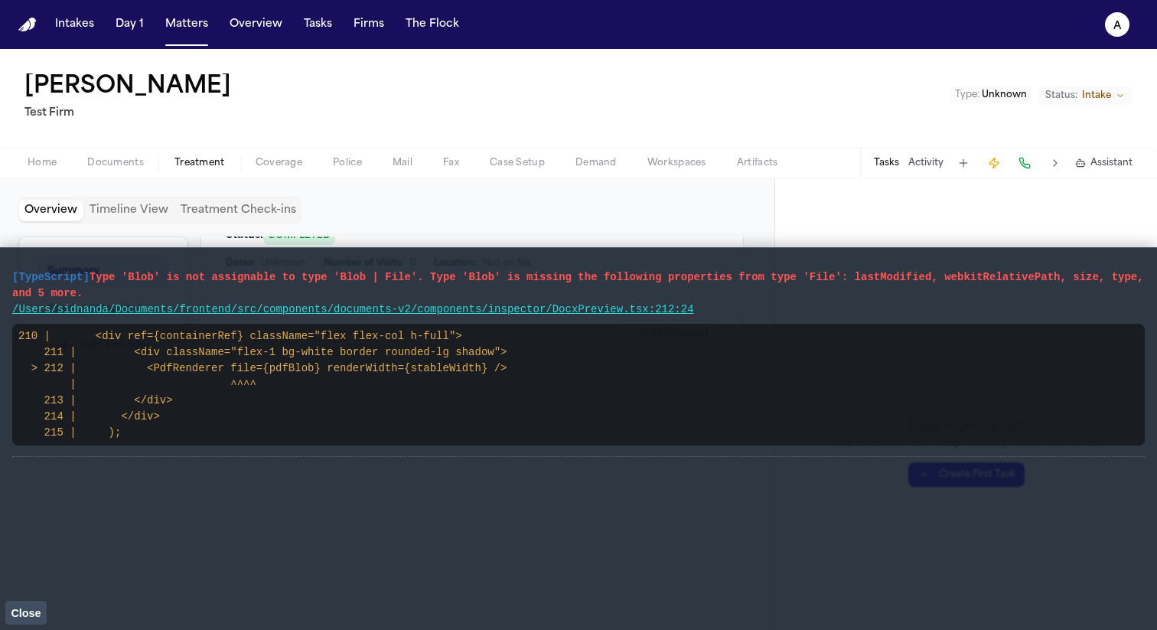
click at [145, 292] on pre "[TypeScript] Type 'Blob' is not assignable to type 'Blob | File'. Type 'Blob' i…" at bounding box center [578, 285] width 1133 height 32
drag, startPoint x: 739, startPoint y: 309, endPoint x: 1, endPoint y: 267, distance: 739.1
click at [1, 267] on main "[TypeScript] Type 'Blob' is not assignable to type 'Blob | File'. Type 'Blob' i…" at bounding box center [578, 438] width 1157 height 383
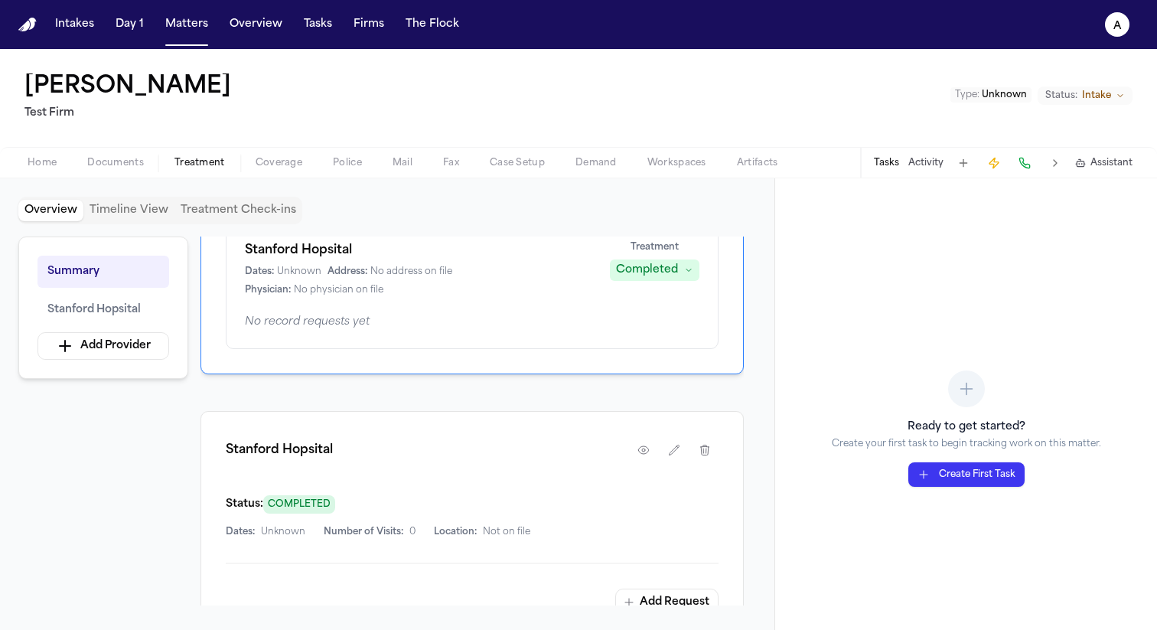
scroll to position [100, 0]
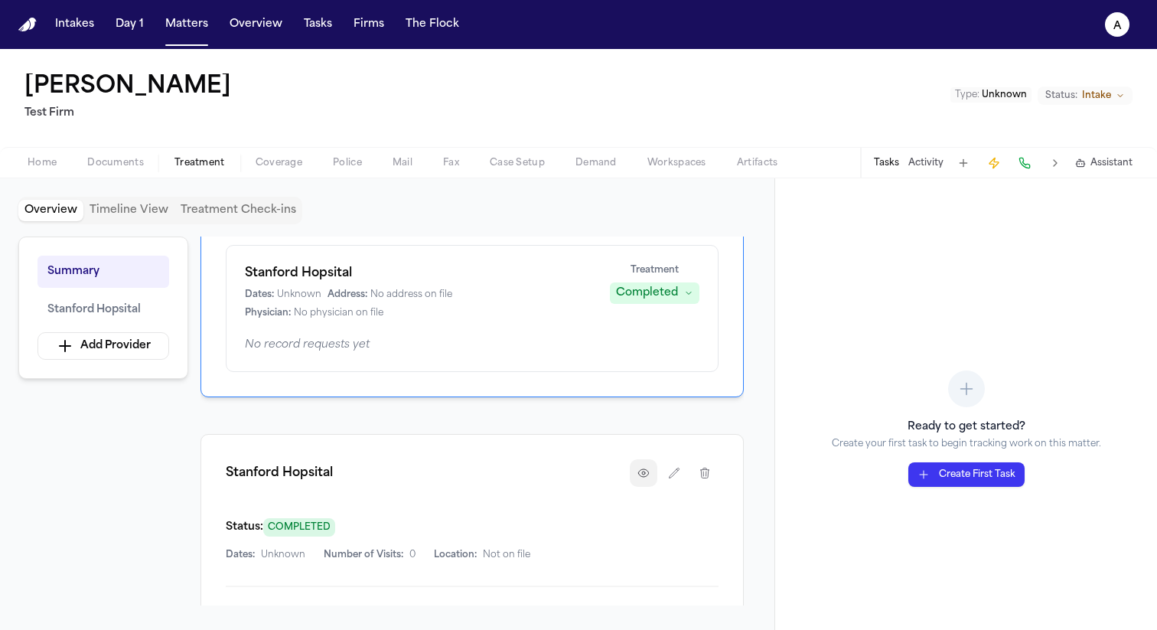
click at [652, 477] on button "button" at bounding box center [644, 473] width 28 height 28
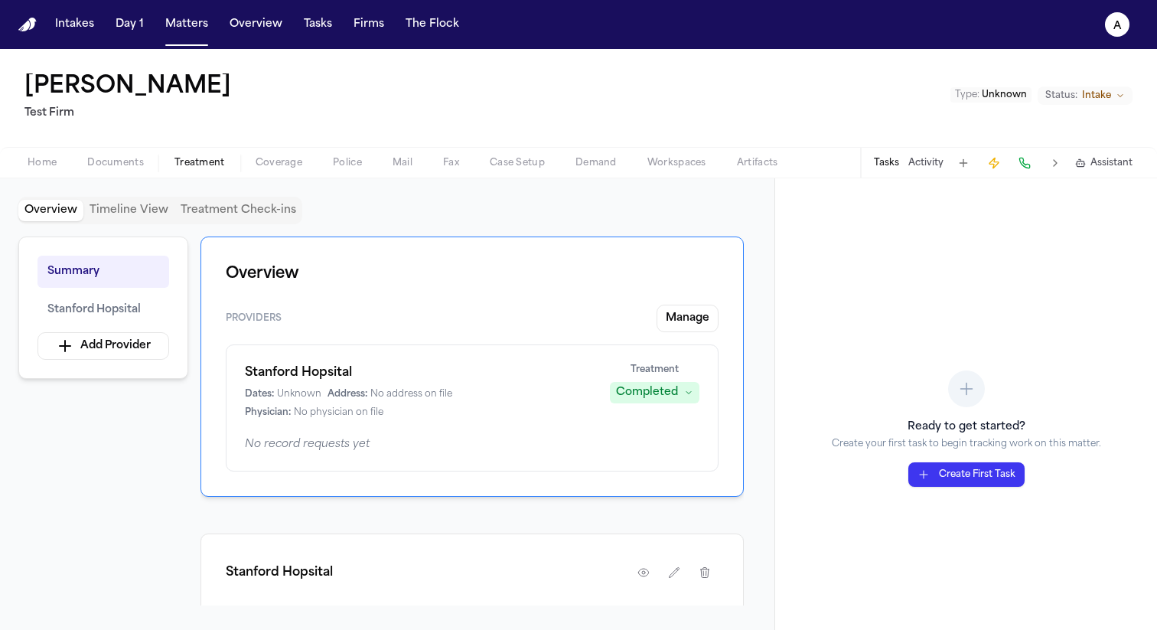
scroll to position [392, 0]
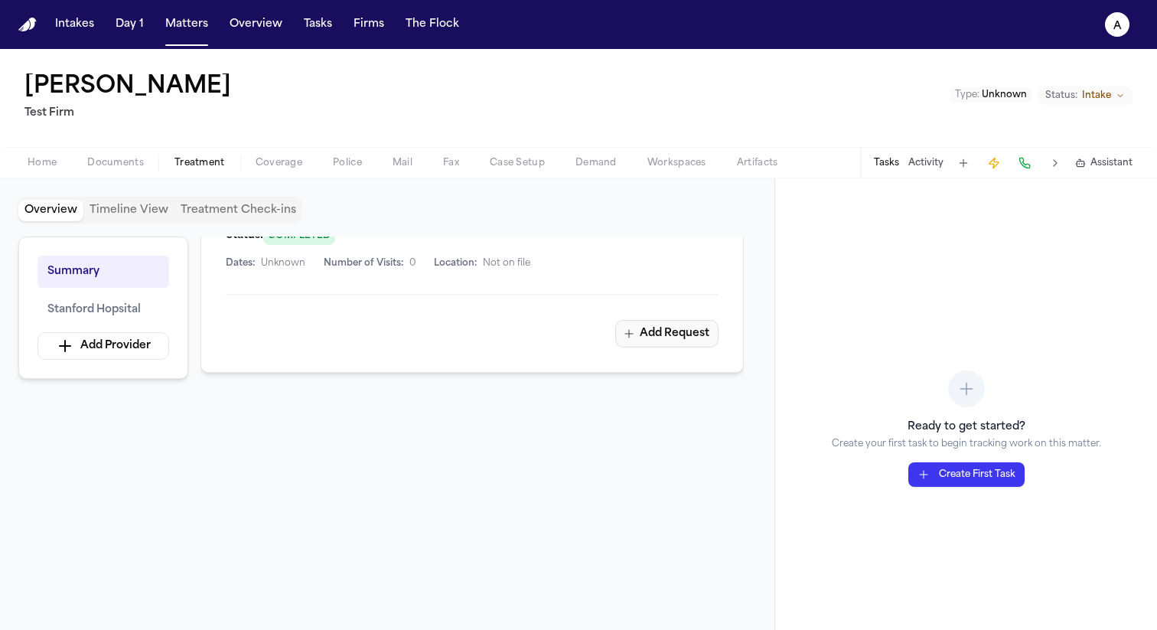
click at [676, 341] on button "Add Request" at bounding box center [666, 334] width 103 height 28
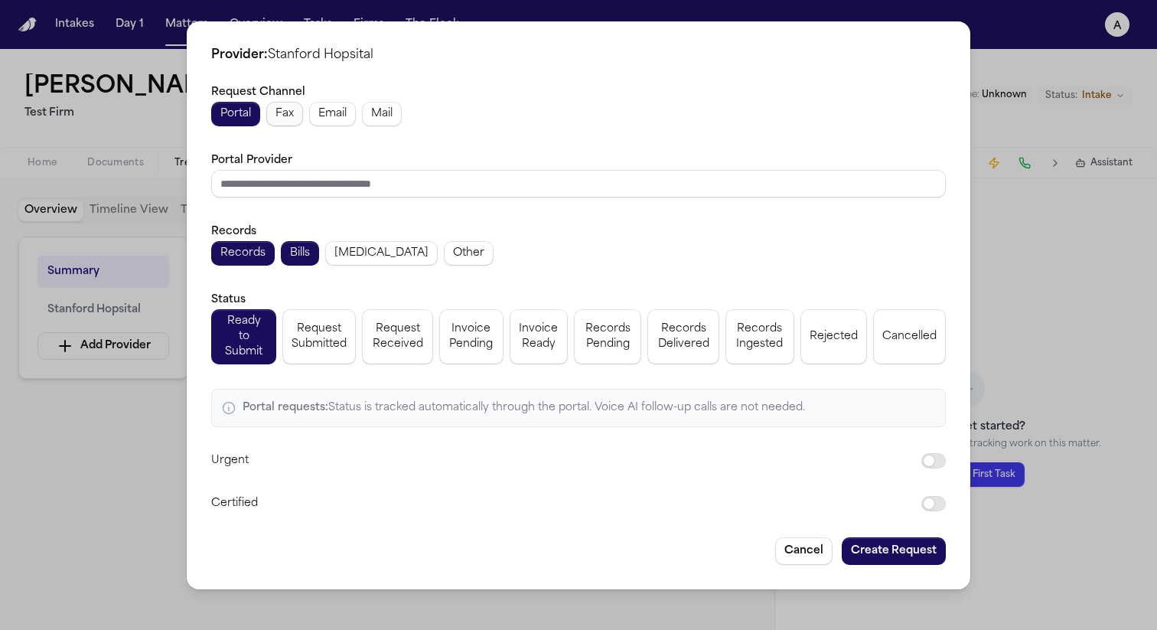
click at [294, 121] on span "Fax" at bounding box center [285, 113] width 18 height 15
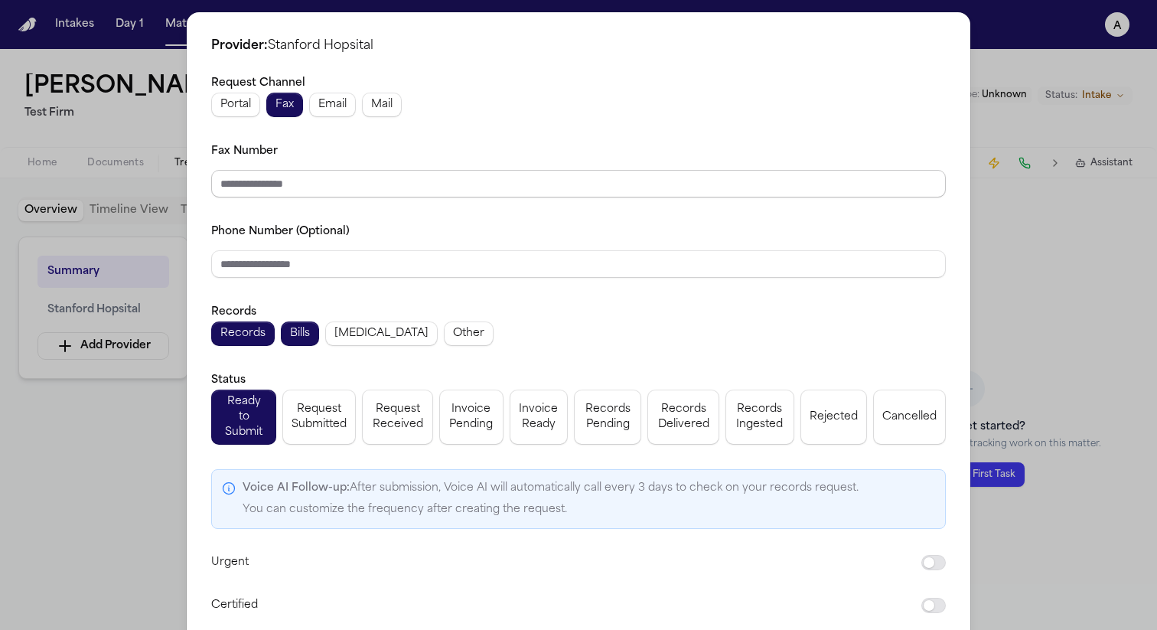
click at [246, 183] on input "Fax Number" at bounding box center [578, 184] width 735 height 28
type input "**********"
click at [322, 191] on input "**********" at bounding box center [578, 184] width 735 height 28
click at [352, 257] on input "Phone Number (Optional)" at bounding box center [578, 264] width 735 height 28
paste input "**********"
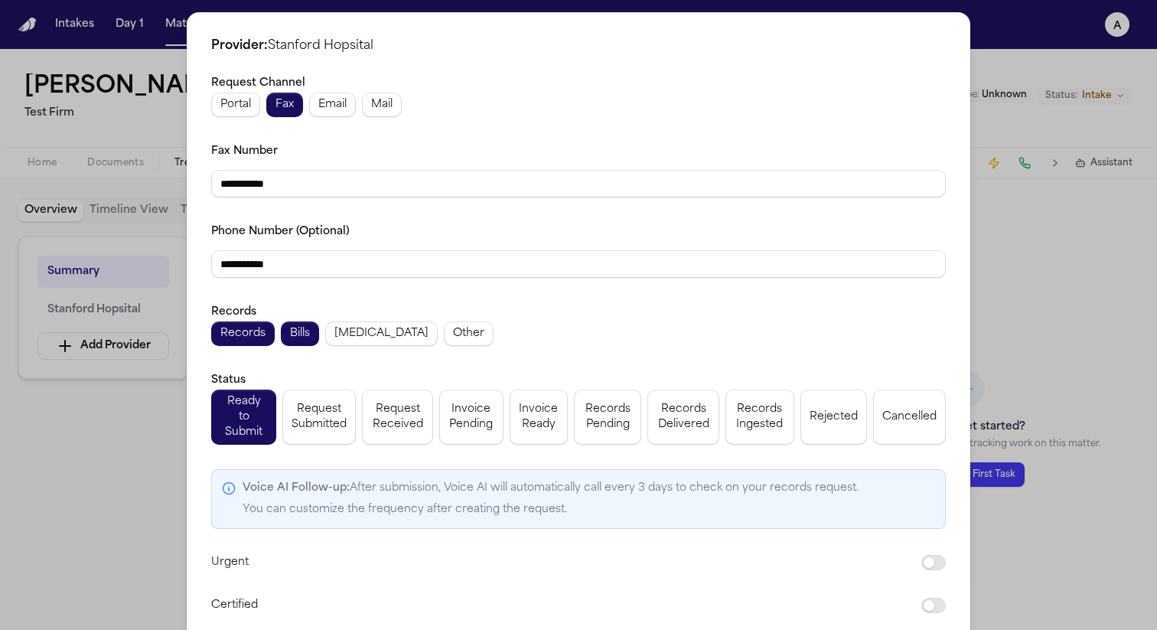
scroll to position [58, 0]
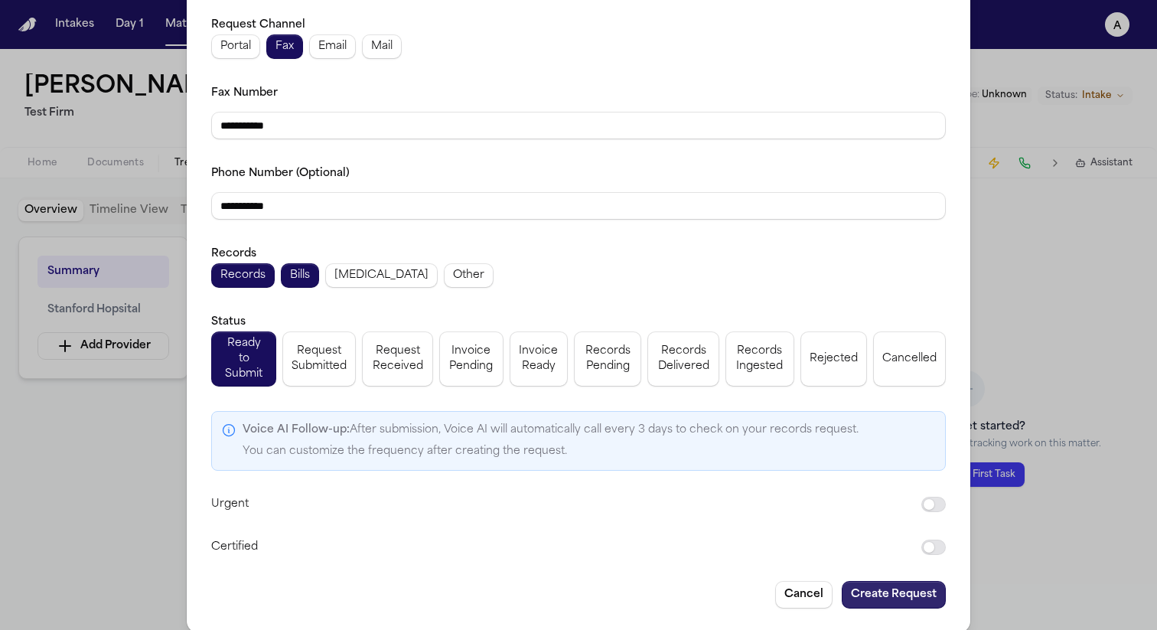
type input "**********"
click at [869, 581] on button "Create Request" at bounding box center [894, 595] width 104 height 28
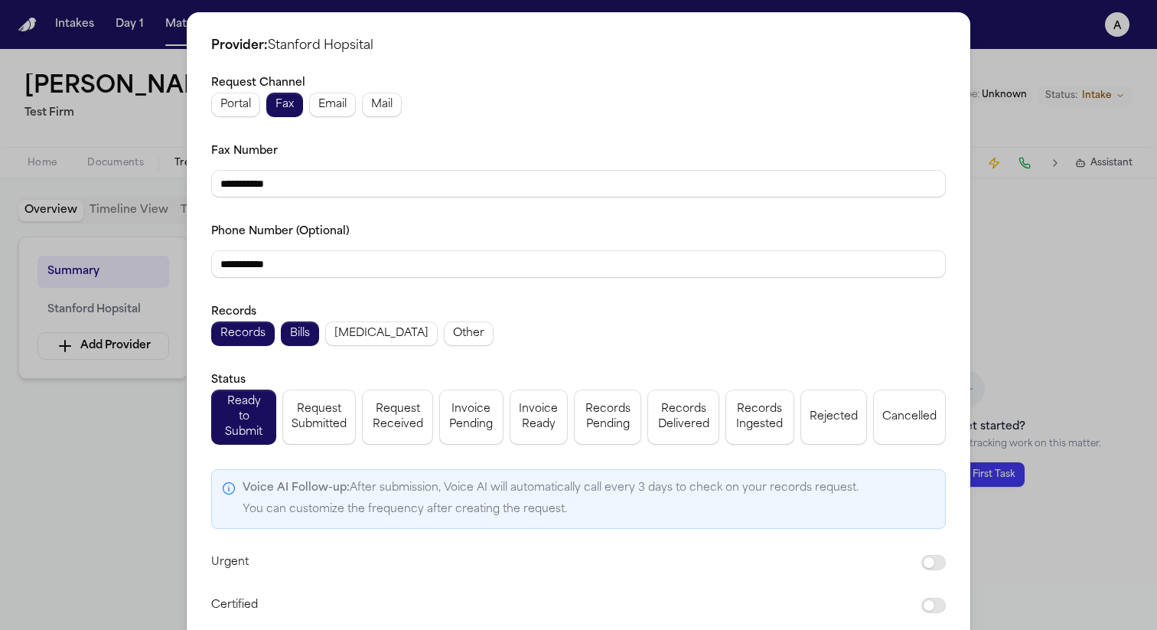
scroll to position [430, 0]
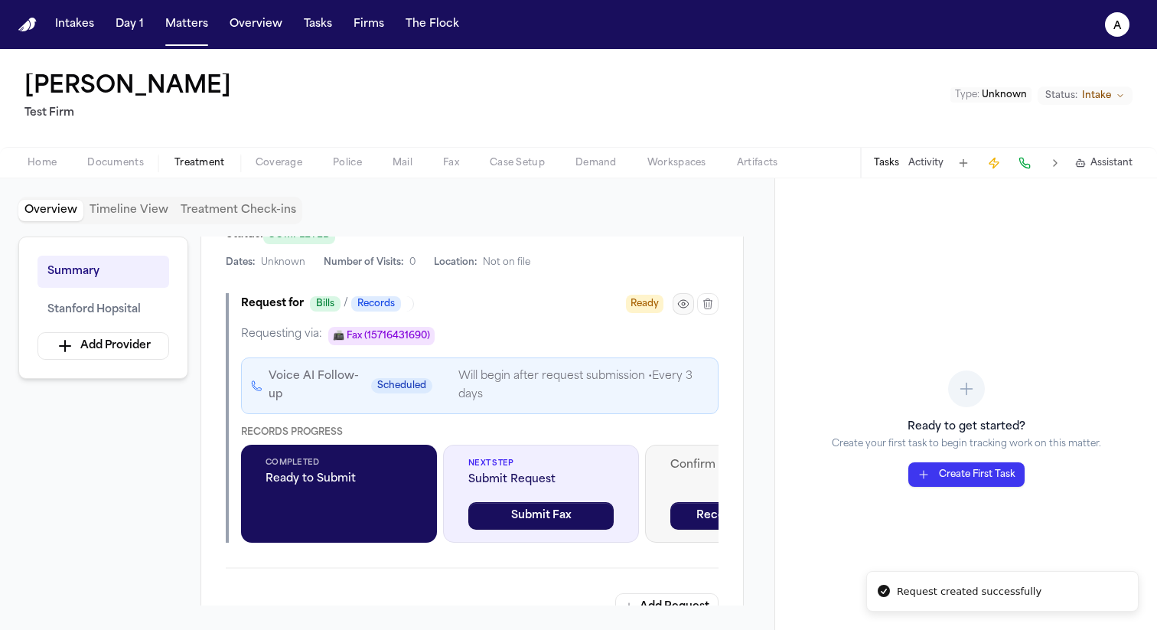
click at [680, 309] on icon "button" at bounding box center [683, 304] width 12 height 12
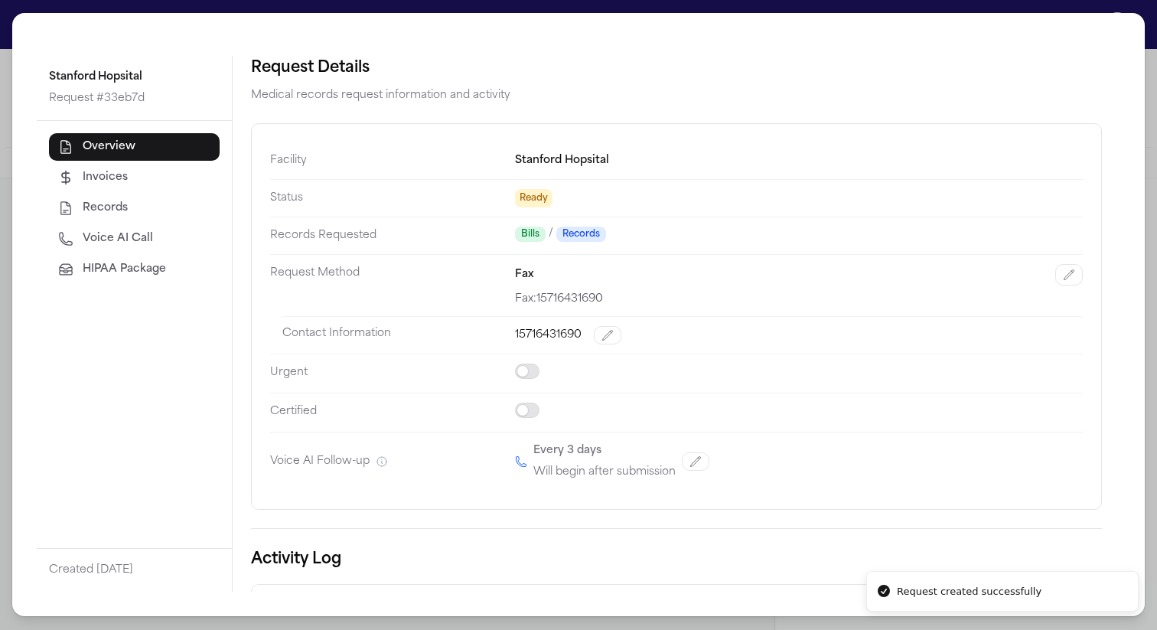
click at [154, 271] on span "HIPAA Package" at bounding box center [124, 269] width 83 height 15
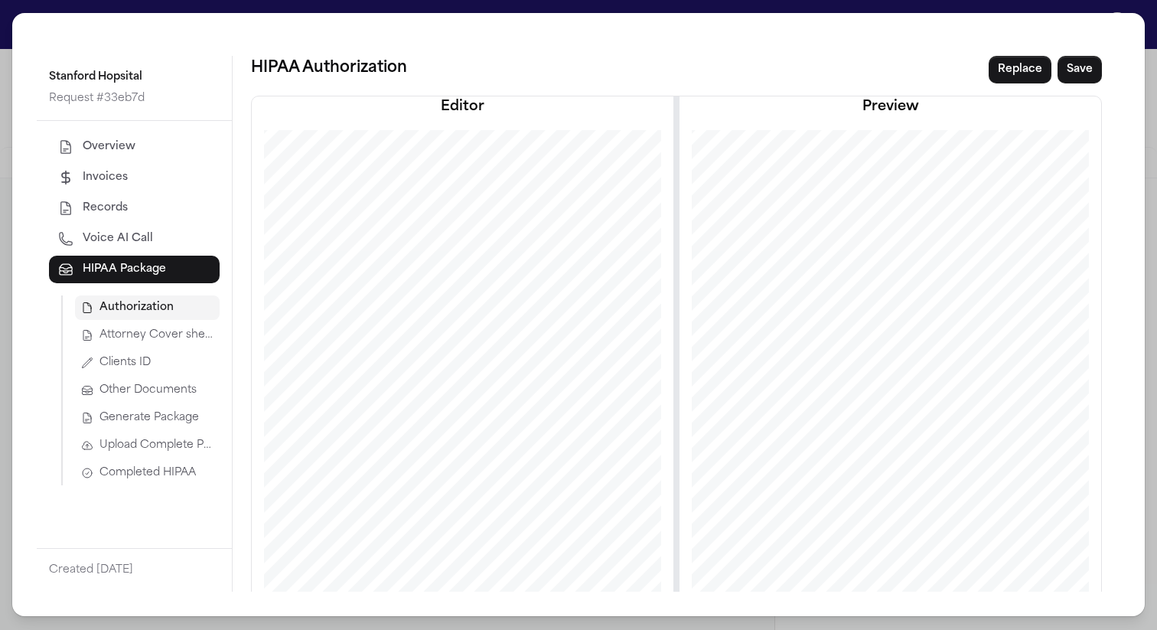
click at [175, 338] on span "Attorney Cover sheet" at bounding box center [157, 335] width 114 height 15
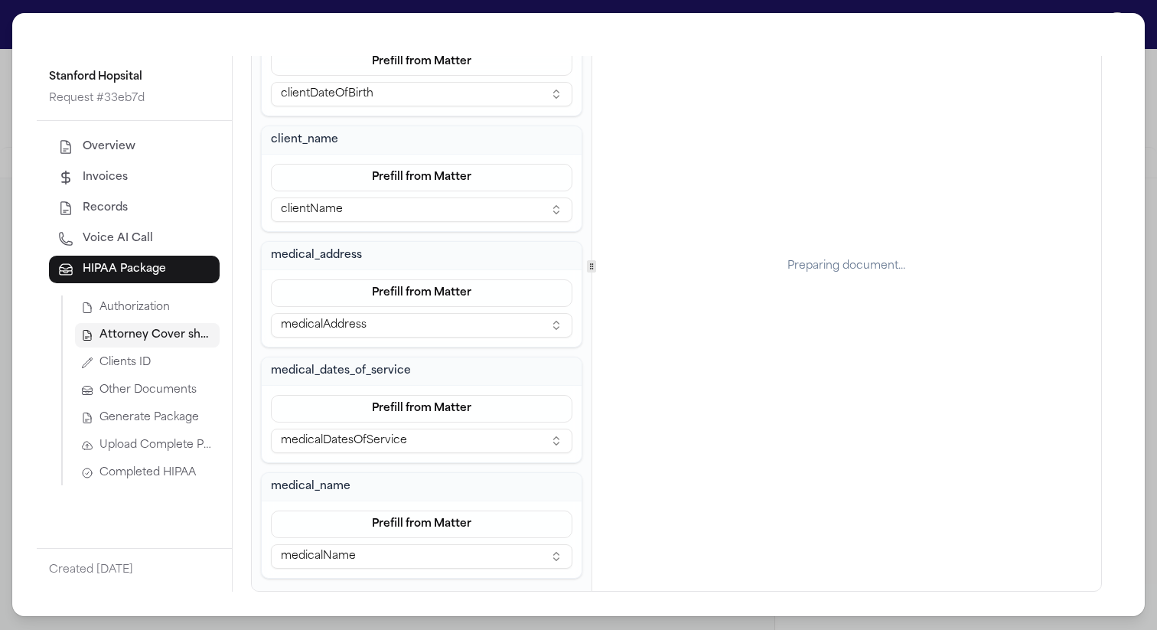
scroll to position [0, 0]
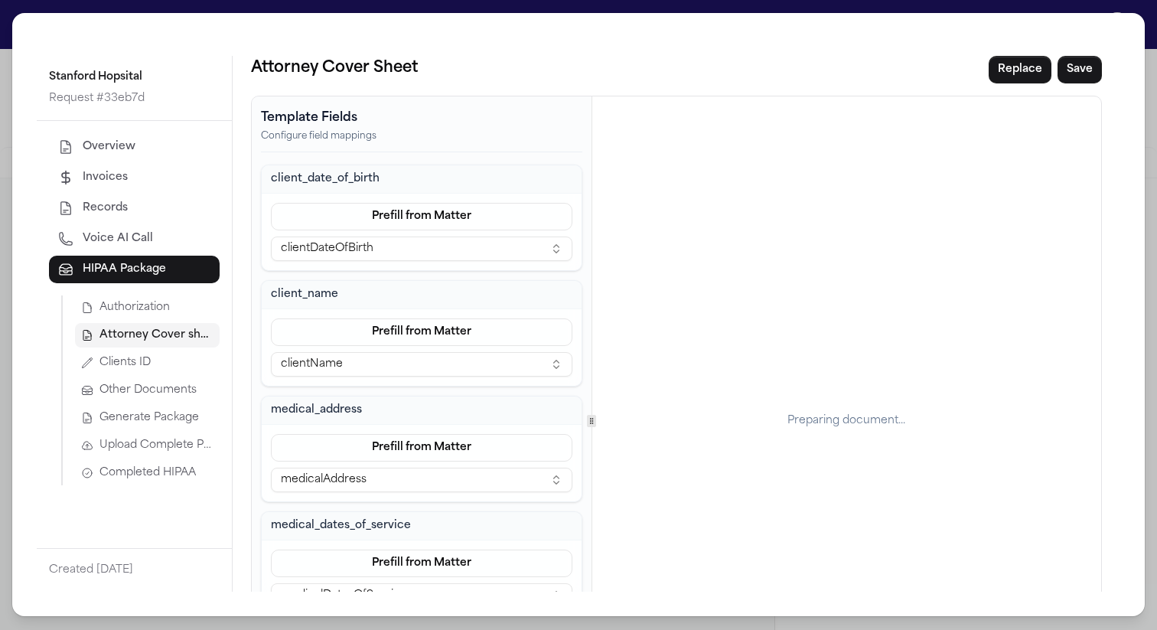
click at [152, 425] on span "Generate Package" at bounding box center [150, 417] width 100 height 15
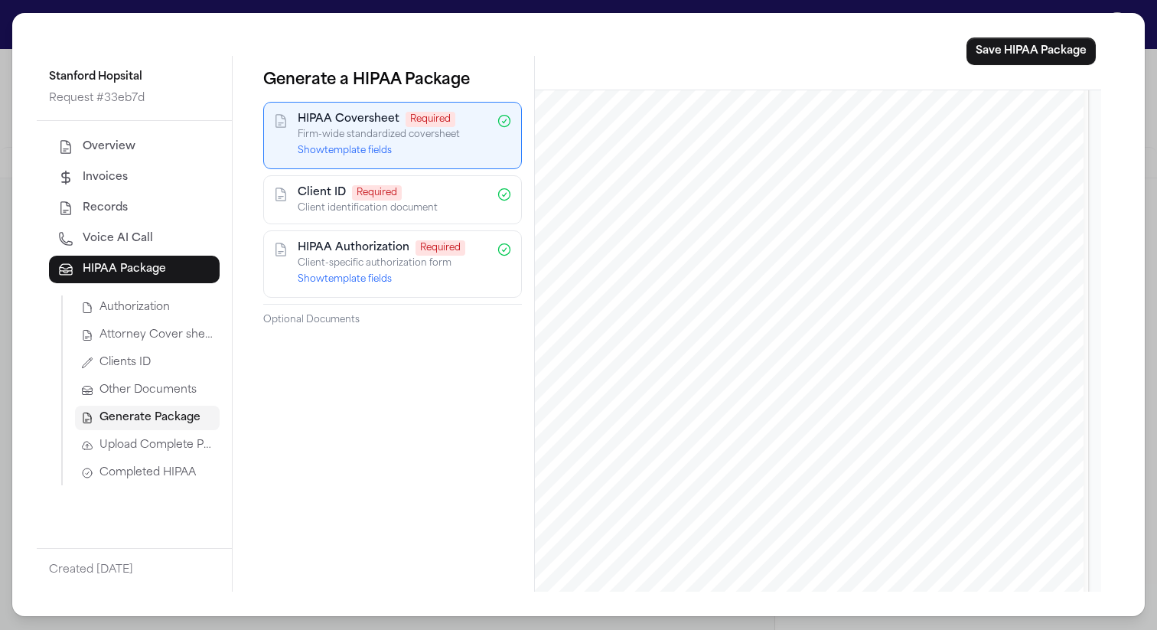
scroll to position [2501, 0]
click at [158, 335] on span "Attorney Cover sheet" at bounding box center [157, 335] width 114 height 15
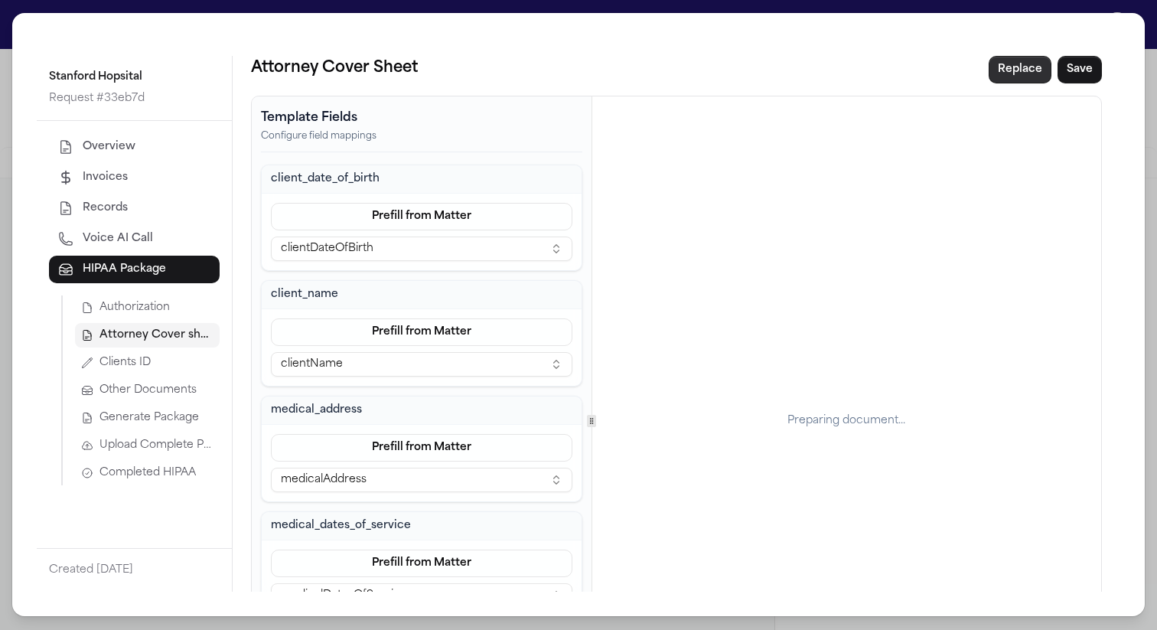
click at [1026, 76] on button "Replace" at bounding box center [1020, 70] width 63 height 28
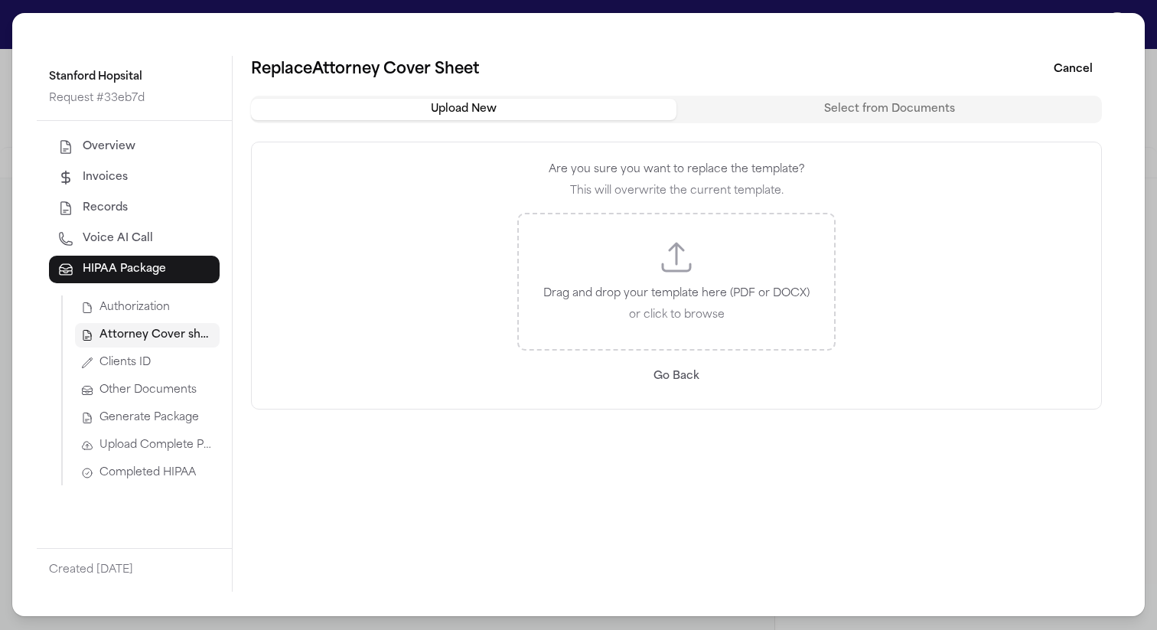
click at [710, 248] on div "Drag and drop your template here (PDF or DOCX) or click to browse" at bounding box center [676, 282] width 318 height 138
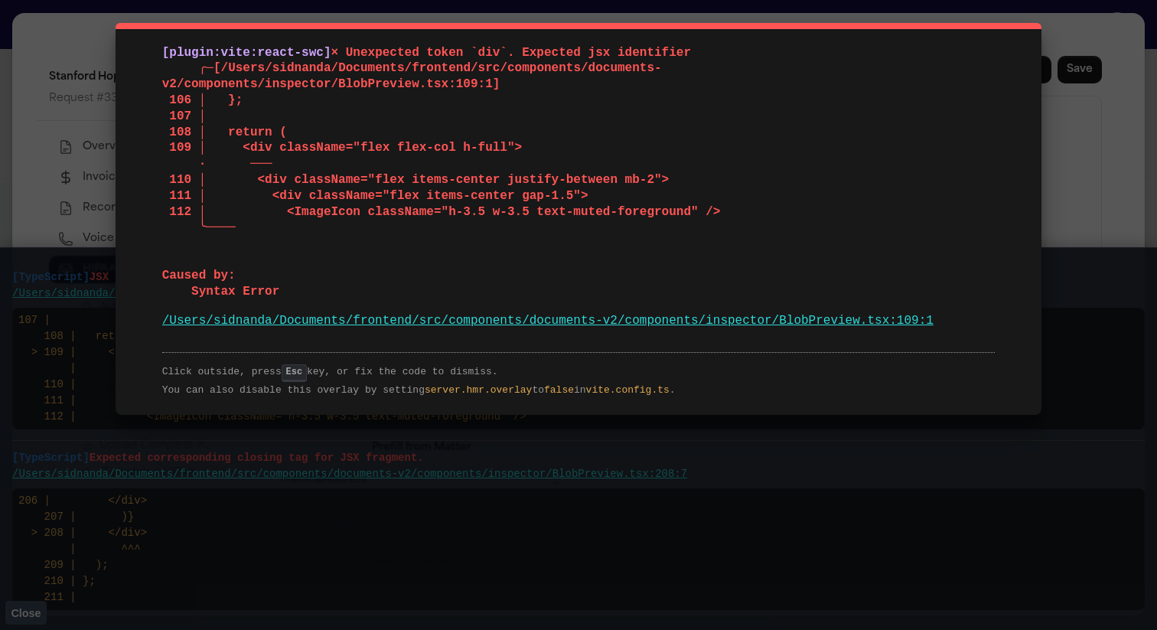
drag, startPoint x: 269, startPoint y: 327, endPoint x: 124, endPoint y: 37, distance: 324.2
click at [124, 37] on div "[plugin:vite:react-swc] × Unexpected token `div`. Expected jsx identifier ╭─[/U…" at bounding box center [579, 219] width 926 height 392
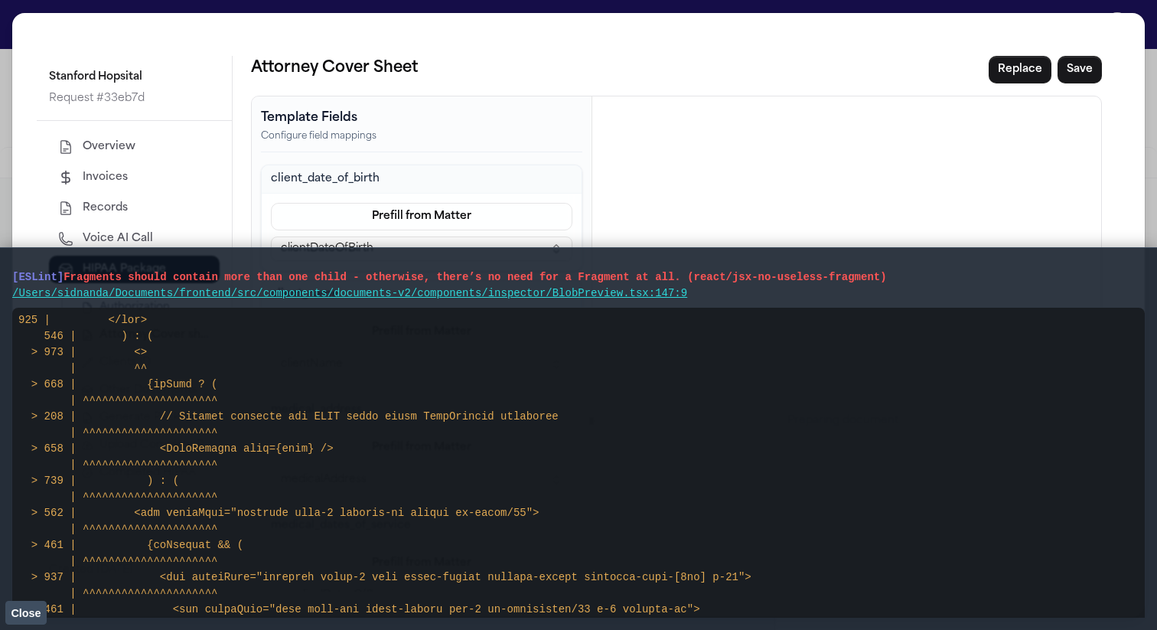
drag, startPoint x: 778, startPoint y: 305, endPoint x: 0, endPoint y: 274, distance: 779.0
click at [0, 274] on main "[ESLint] Fragments should contain more than one child - otherwise, there’s no n…" at bounding box center [578, 438] width 1157 height 383
click at [1073, 73] on button "Save" at bounding box center [1080, 70] width 44 height 28
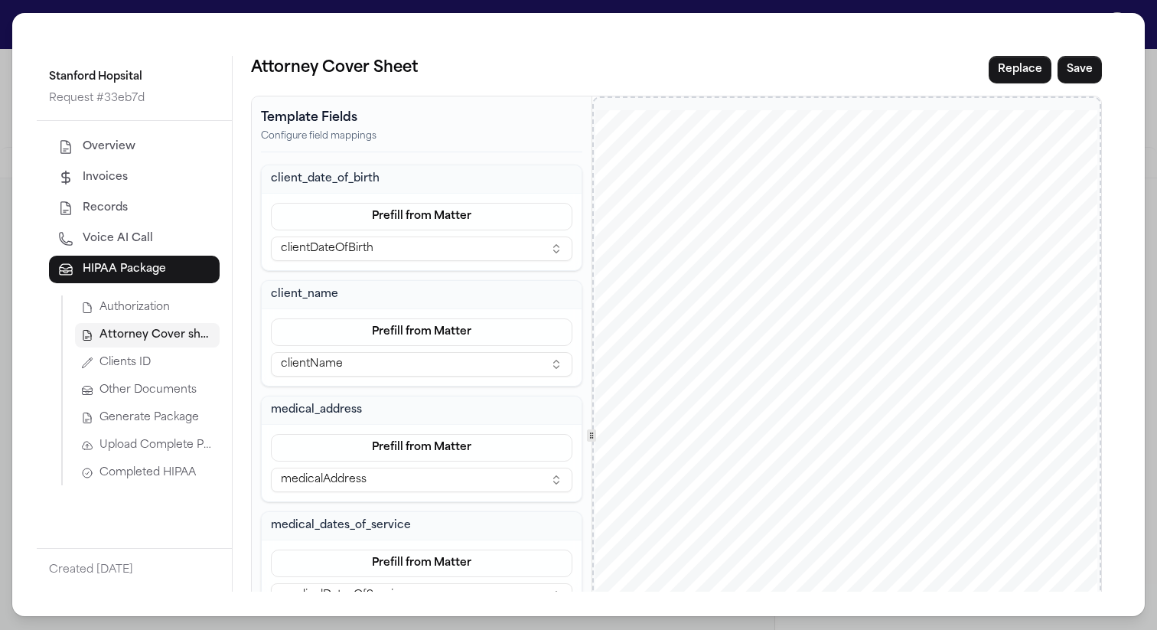
click at [185, 410] on span "Generate Package" at bounding box center [150, 417] width 100 height 15
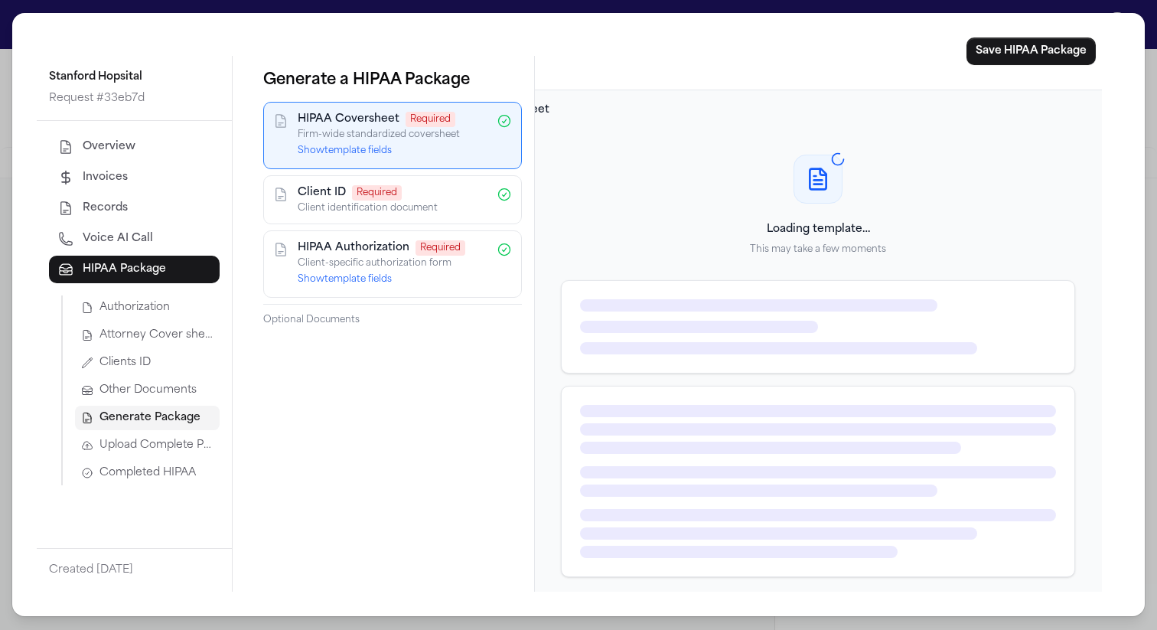
click at [361, 151] on button "Show template fields" at bounding box center [345, 151] width 94 height 12
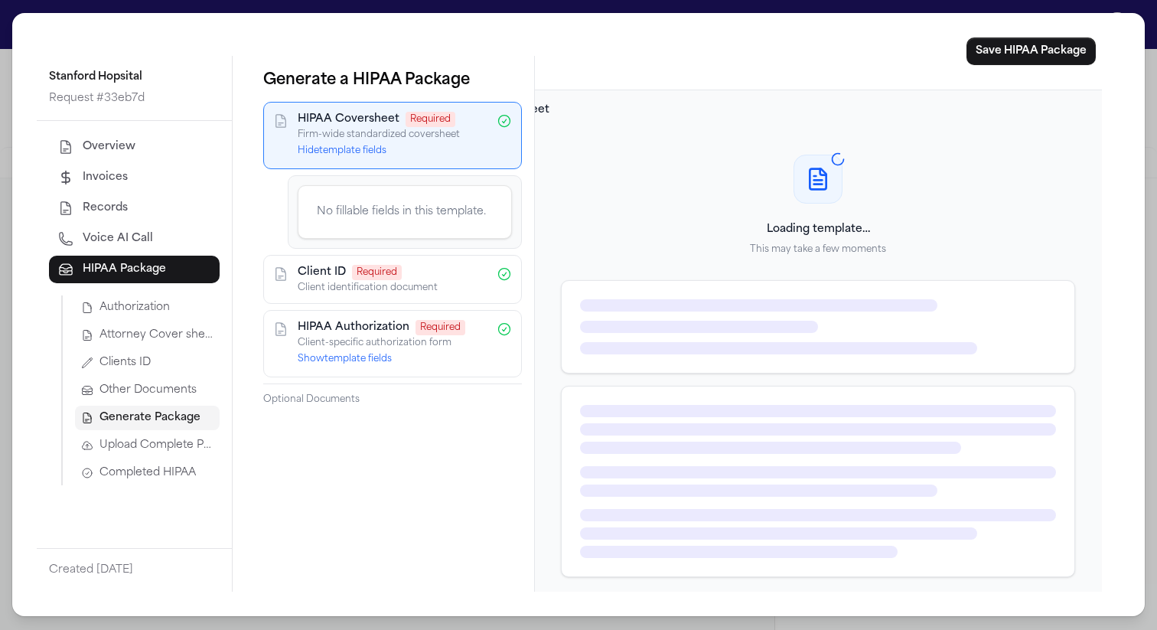
click at [387, 149] on button "Hide template fields" at bounding box center [342, 151] width 89 height 12
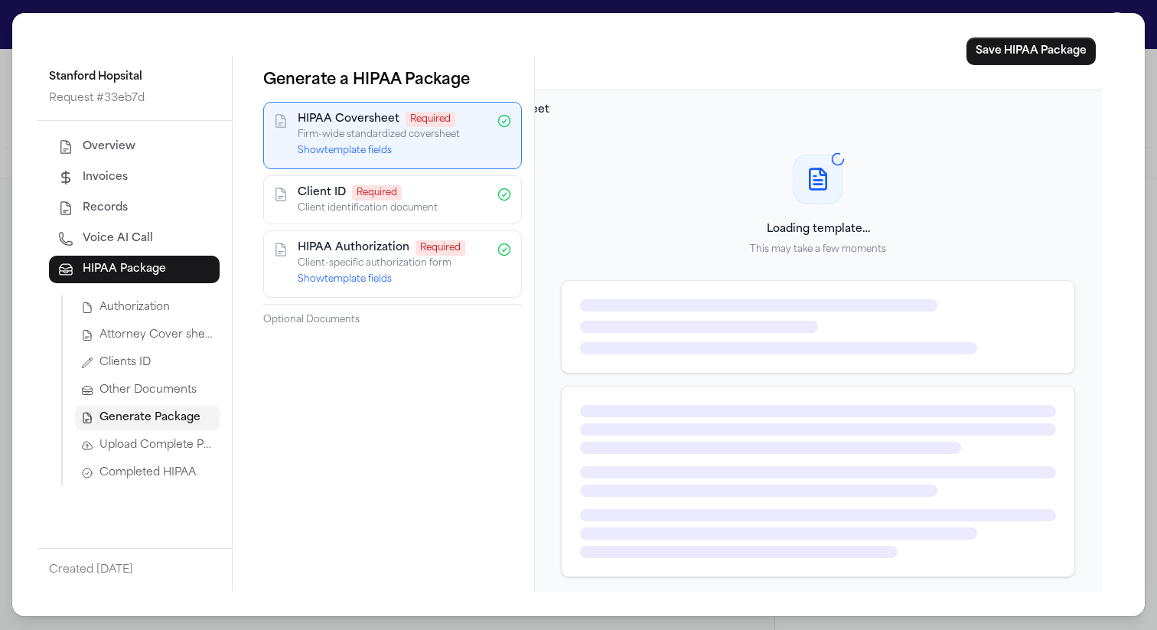
click at [145, 333] on span "Attorney Cover sheet" at bounding box center [157, 335] width 114 height 15
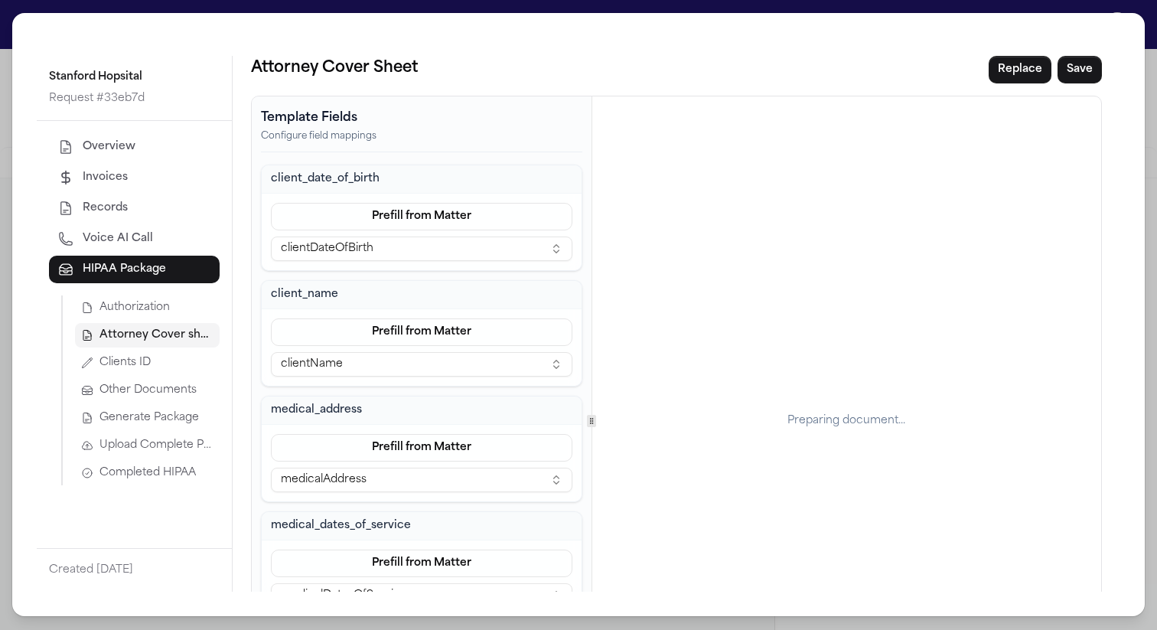
click at [158, 413] on span "Generate Package" at bounding box center [150, 417] width 100 height 15
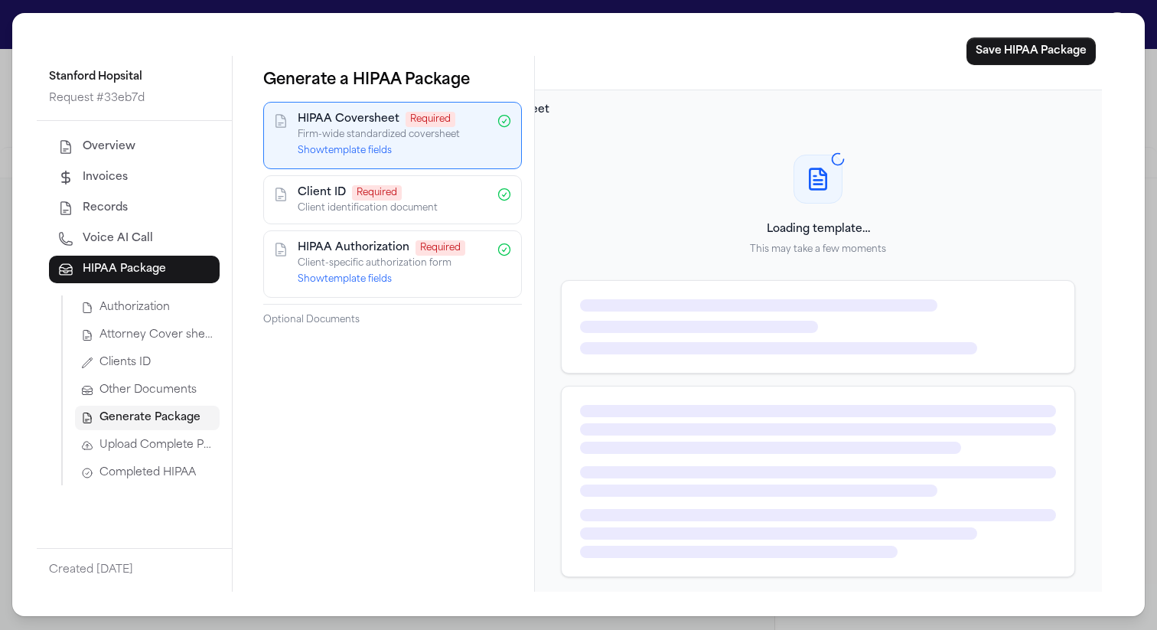
click at [365, 148] on button "Show template fields" at bounding box center [345, 151] width 94 height 12
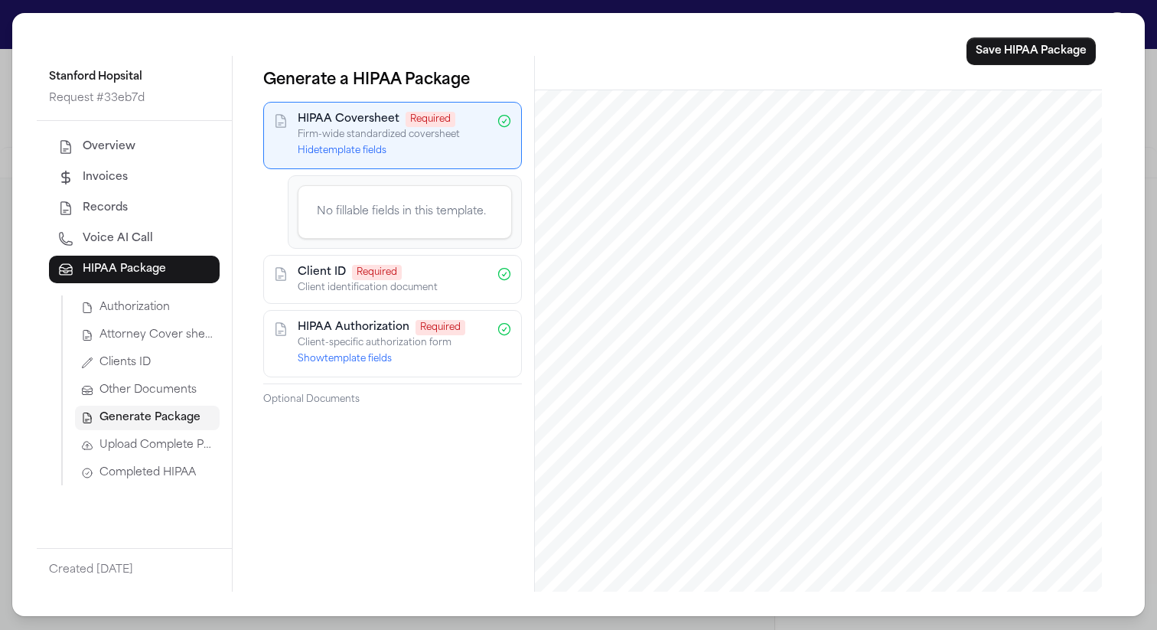
scroll to position [62, 0]
click at [124, 468] on span "Completed HIPAA" at bounding box center [148, 472] width 96 height 15
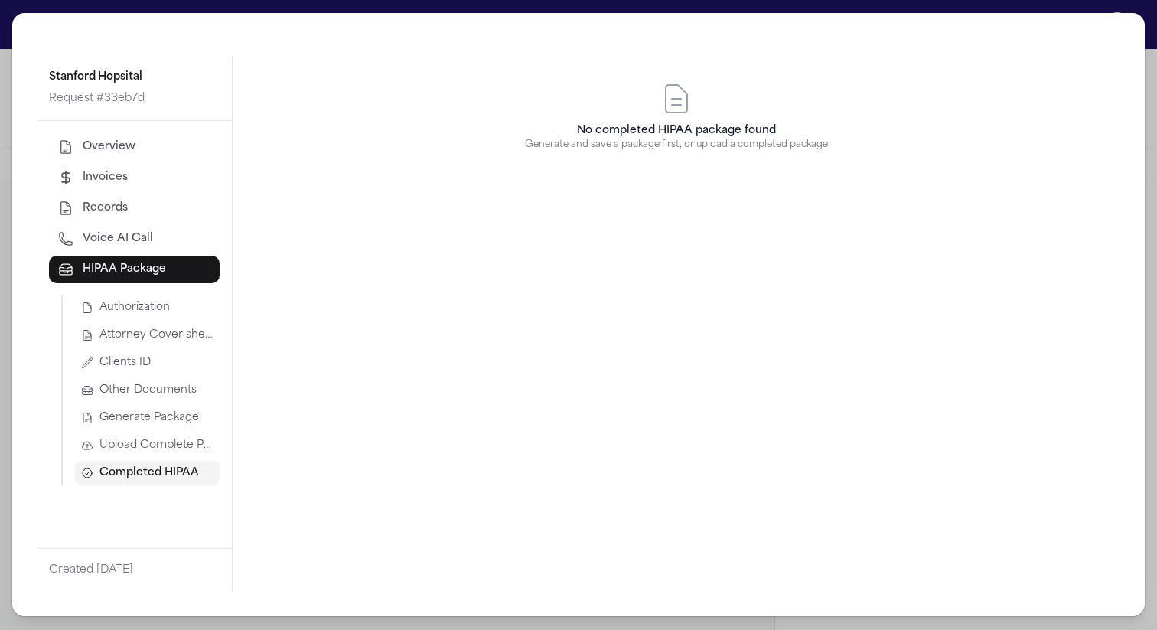
click at [132, 442] on span "Upload Complete Package" at bounding box center [157, 445] width 114 height 15
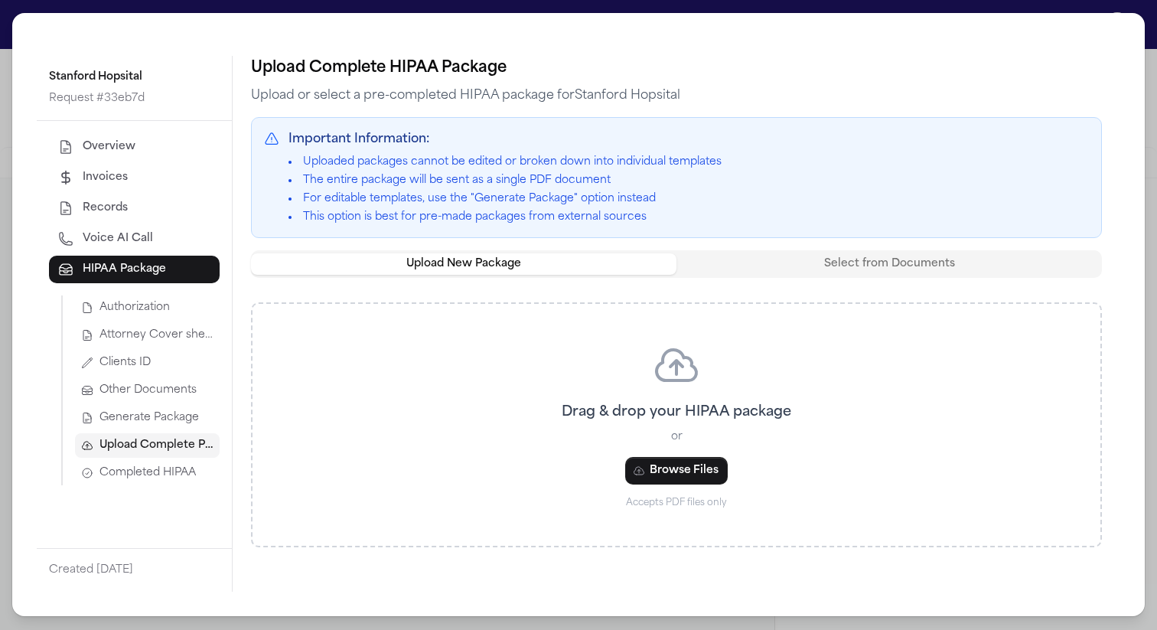
click at [141, 423] on span "Generate Package" at bounding box center [150, 417] width 100 height 15
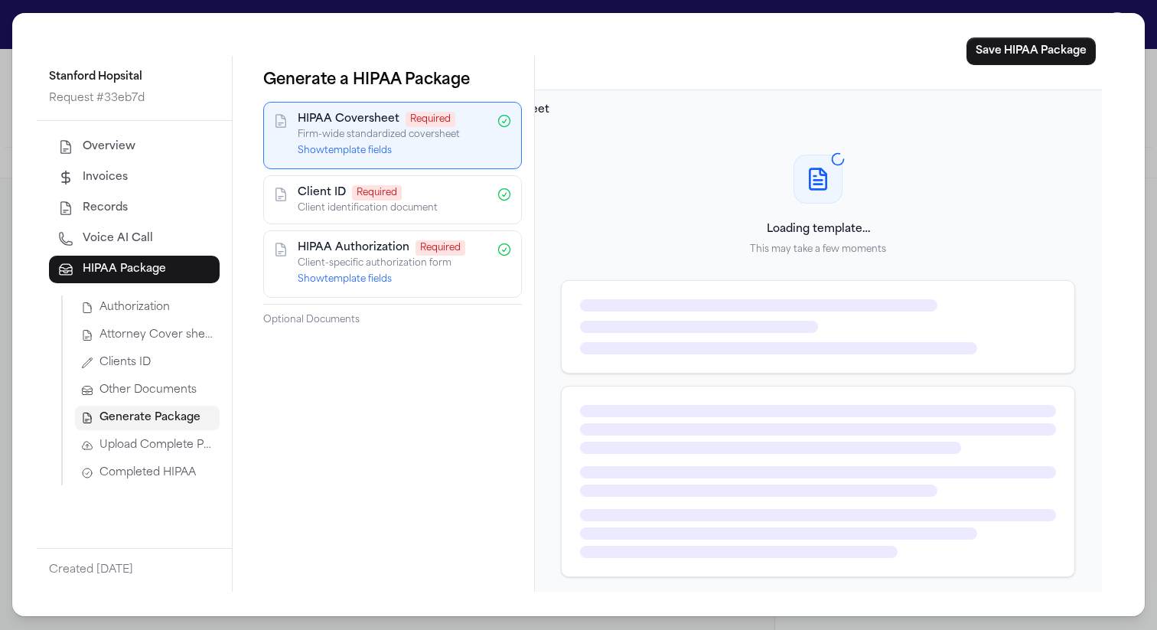
click at [189, 338] on span "Attorney Cover sheet" at bounding box center [157, 335] width 114 height 15
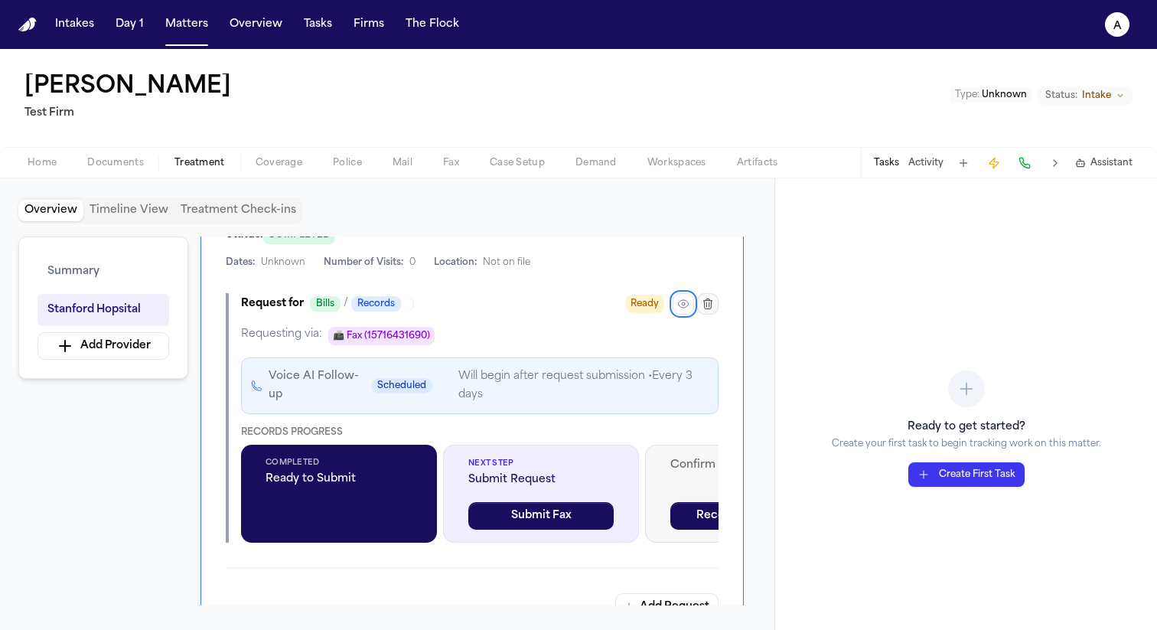
click at [704, 306] on icon "button" at bounding box center [708, 304] width 8 height 10
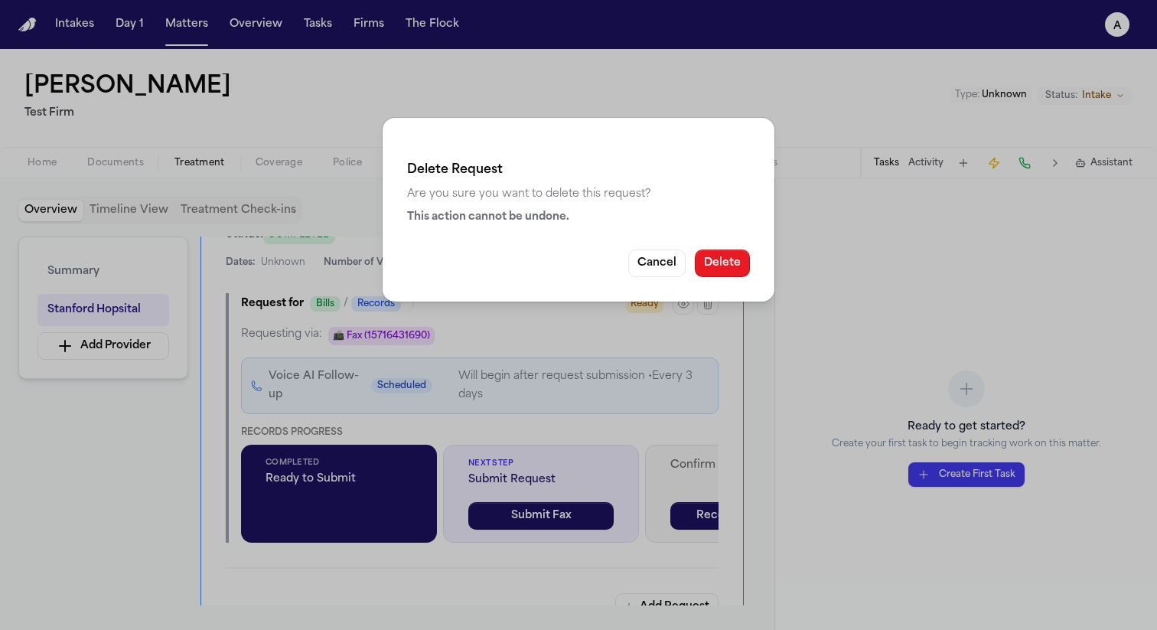
click at [726, 258] on button "Delete" at bounding box center [722, 264] width 55 height 28
click at [716, 258] on button "Delete" at bounding box center [722, 264] width 55 height 28
click at [738, 264] on button "Delete" at bounding box center [722, 264] width 55 height 28
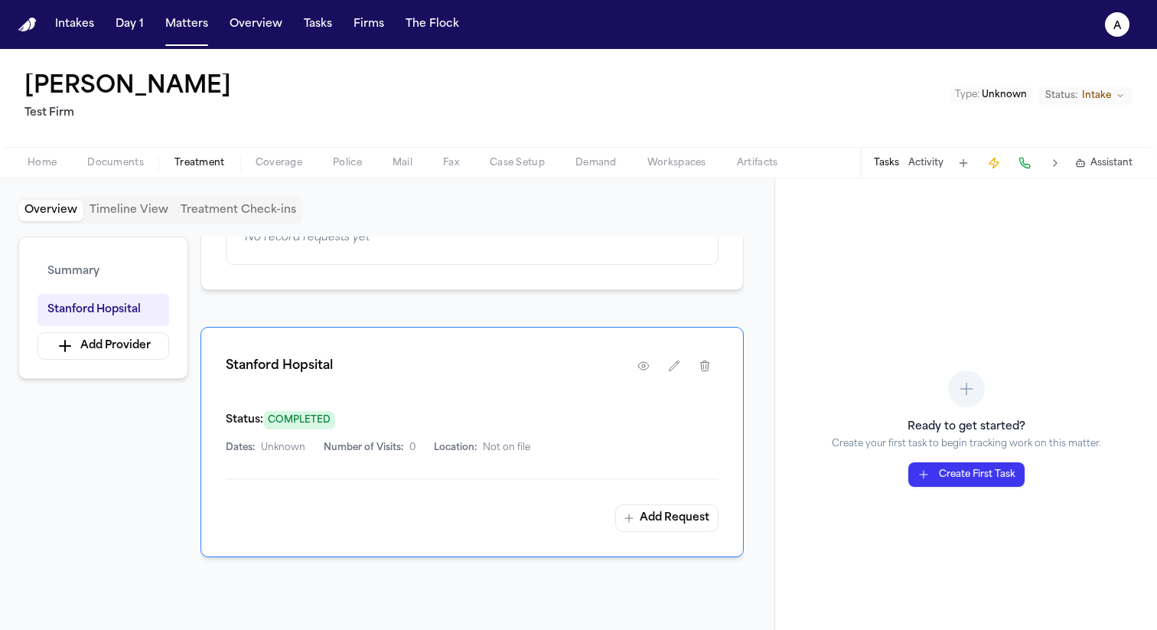
scroll to position [222, 0]
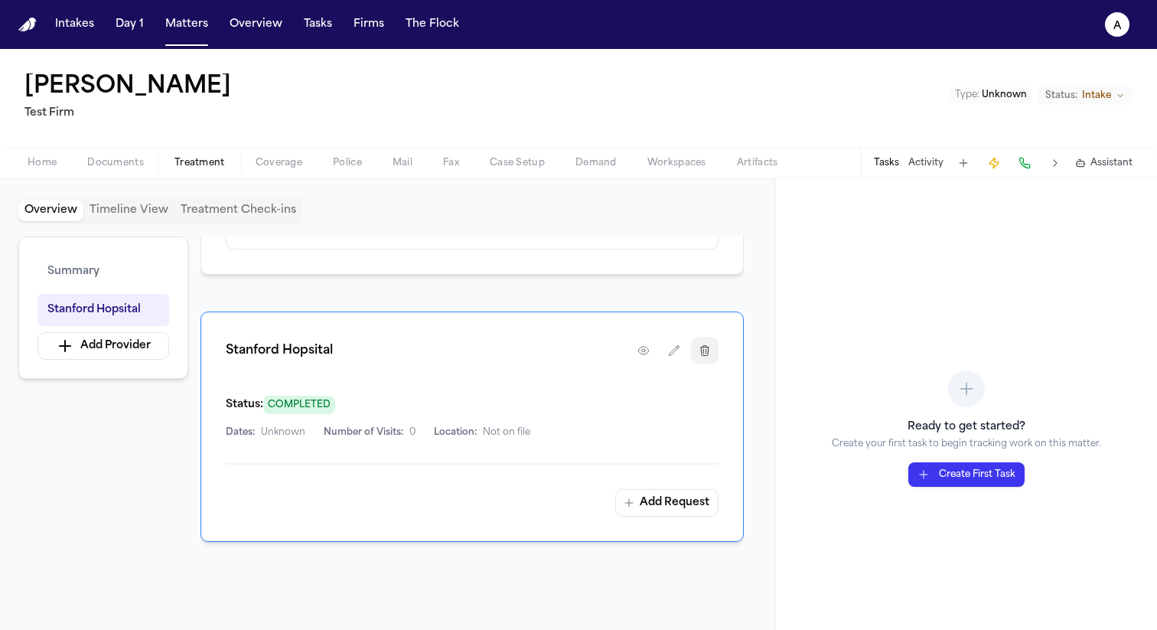
click at [711, 356] on button "button" at bounding box center [705, 351] width 28 height 28
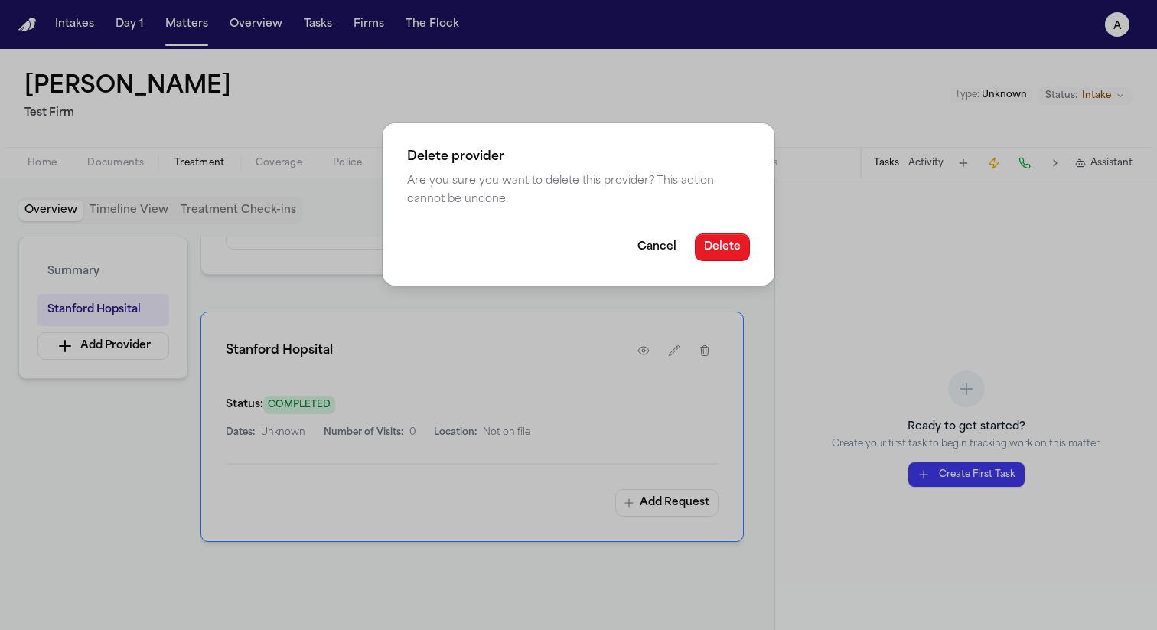
click at [723, 259] on button "Delete" at bounding box center [722, 247] width 55 height 28
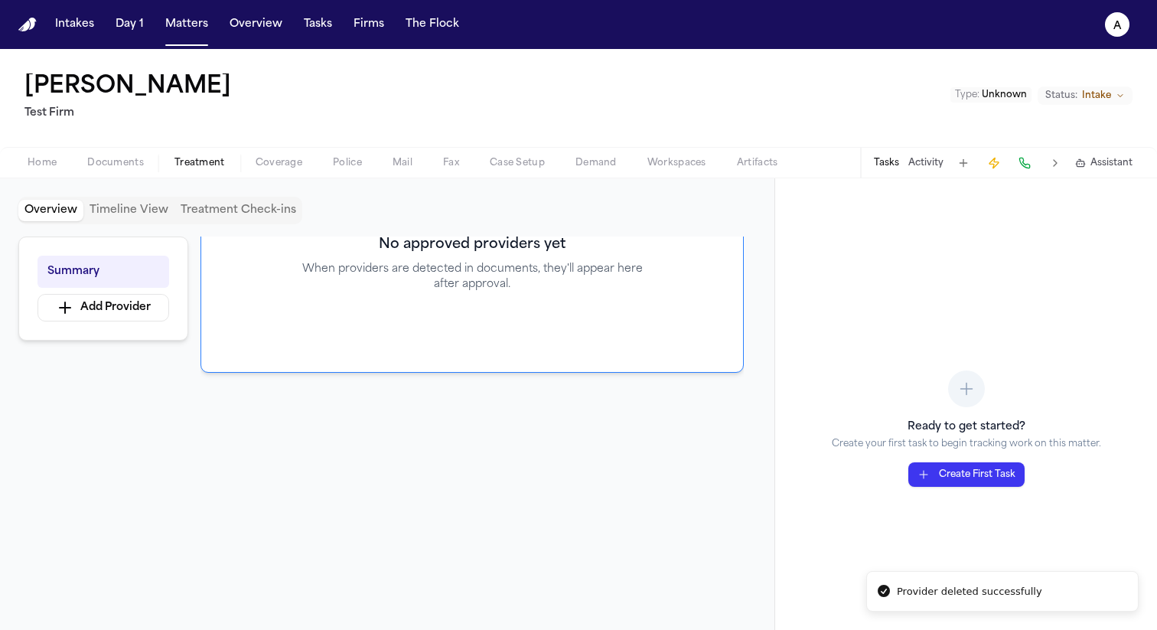
scroll to position [208, 0]
click at [136, 308] on button "Add Provider" at bounding box center [104, 308] width 132 height 28
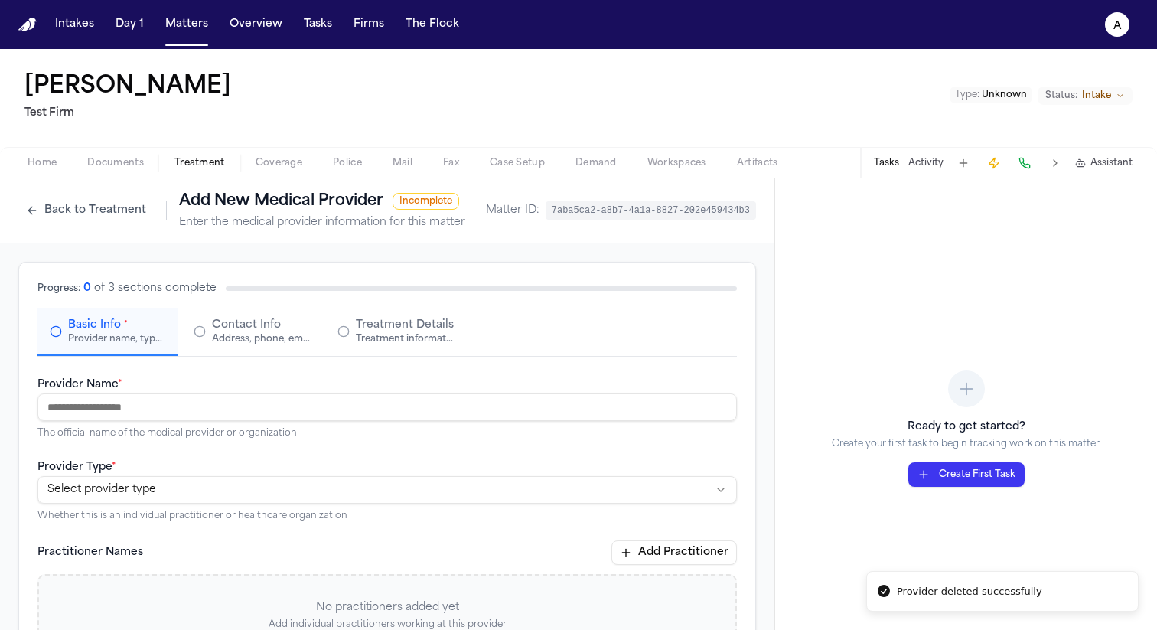
click at [267, 400] on input "Provider Name *" at bounding box center [388, 407] width 700 height 28
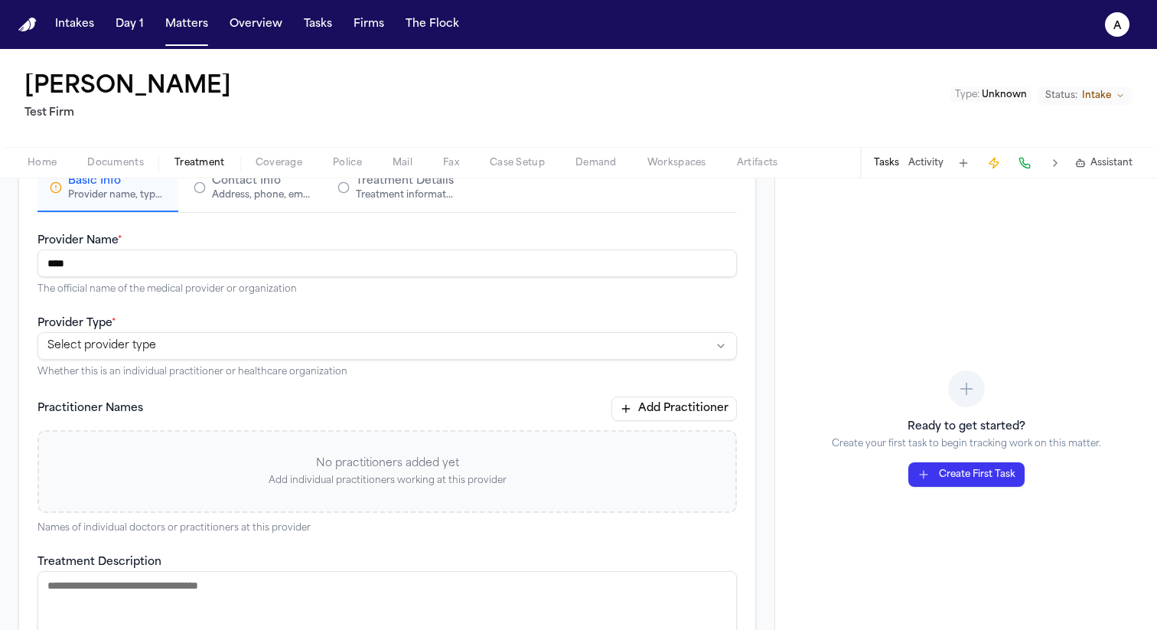
scroll to position [132, 0]
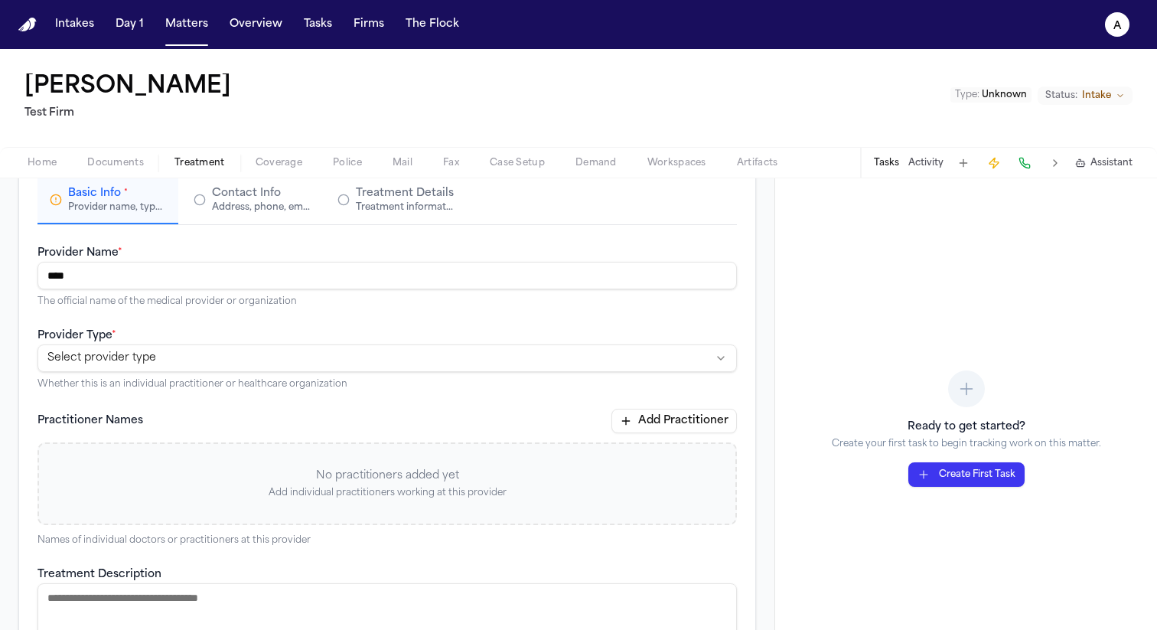
type input "****"
click at [170, 349] on html "**********" at bounding box center [578, 315] width 1157 height 630
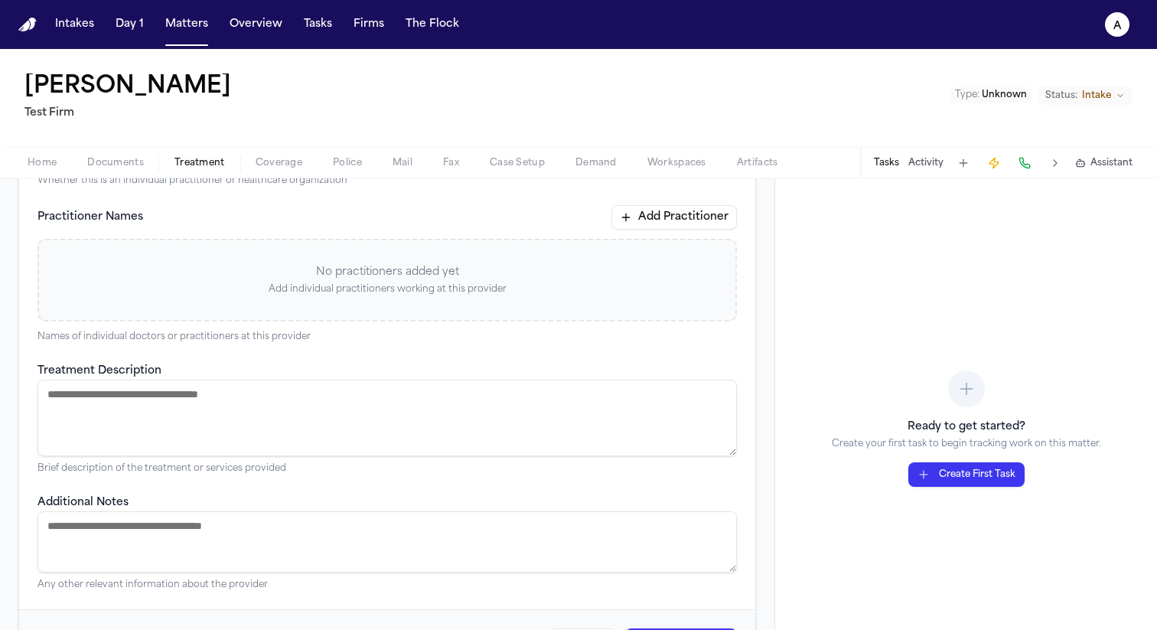
scroll to position [343, 0]
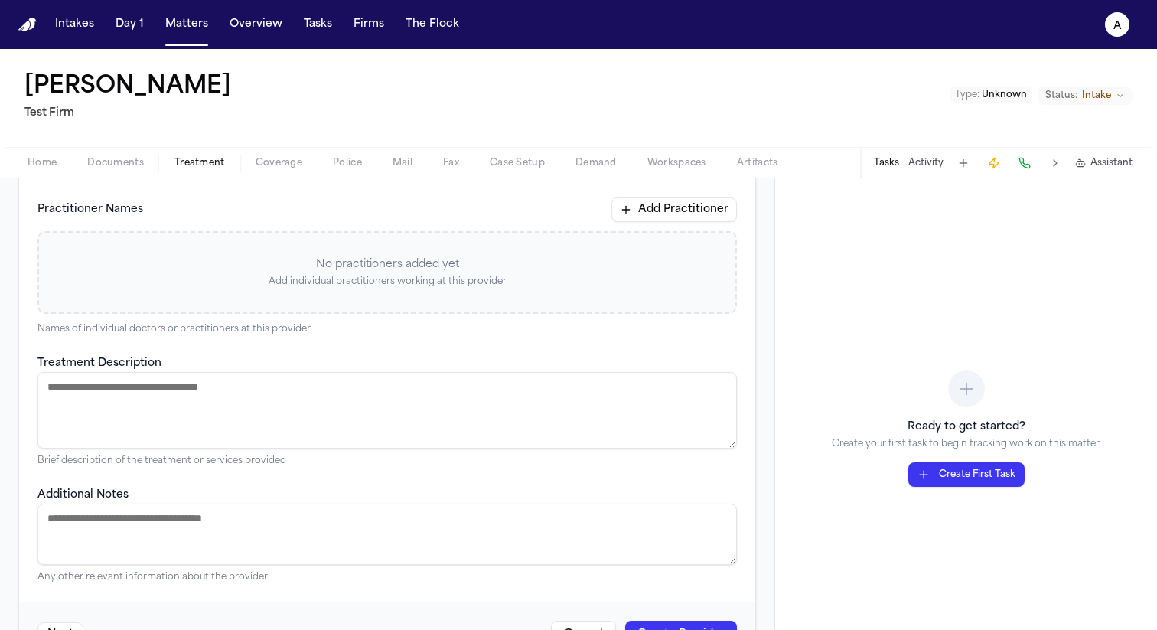
click at [659, 626] on button "Create Provider" at bounding box center [681, 635] width 112 height 28
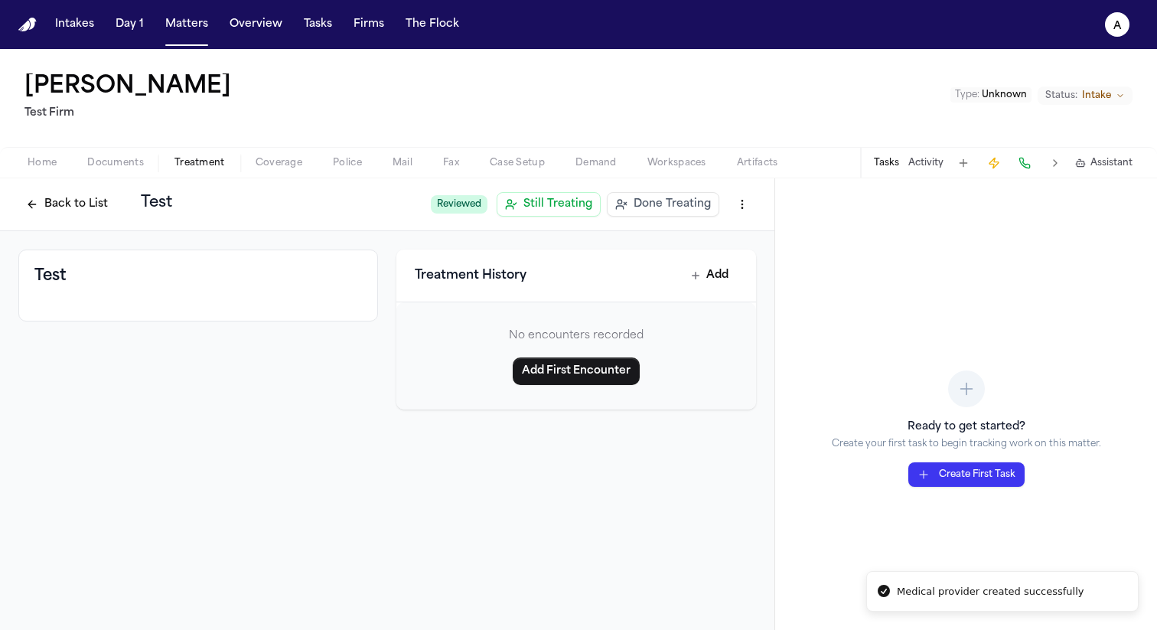
click at [102, 214] on button "Back to List" at bounding box center [66, 204] width 97 height 24
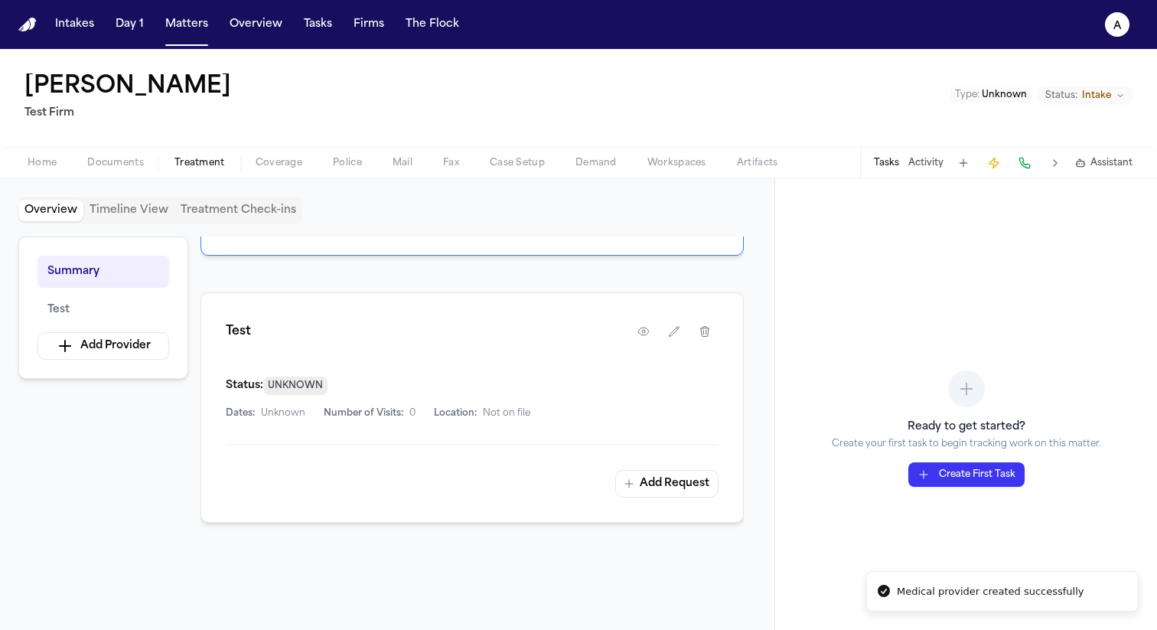
scroll to position [286, 0]
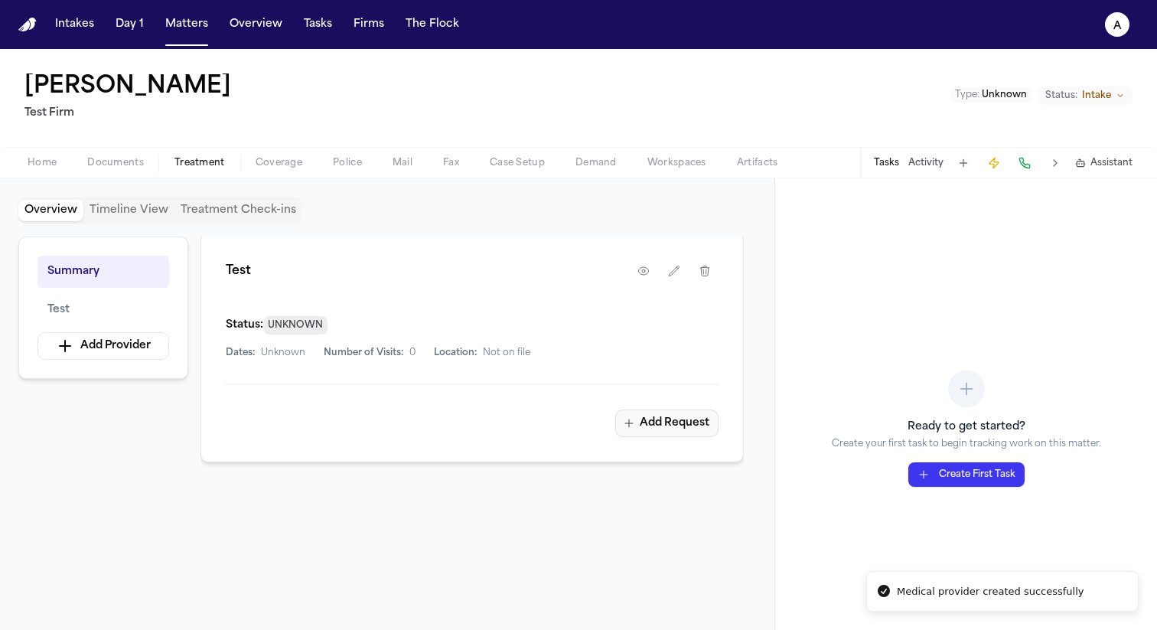
click at [686, 437] on button "Add Request" at bounding box center [666, 423] width 103 height 28
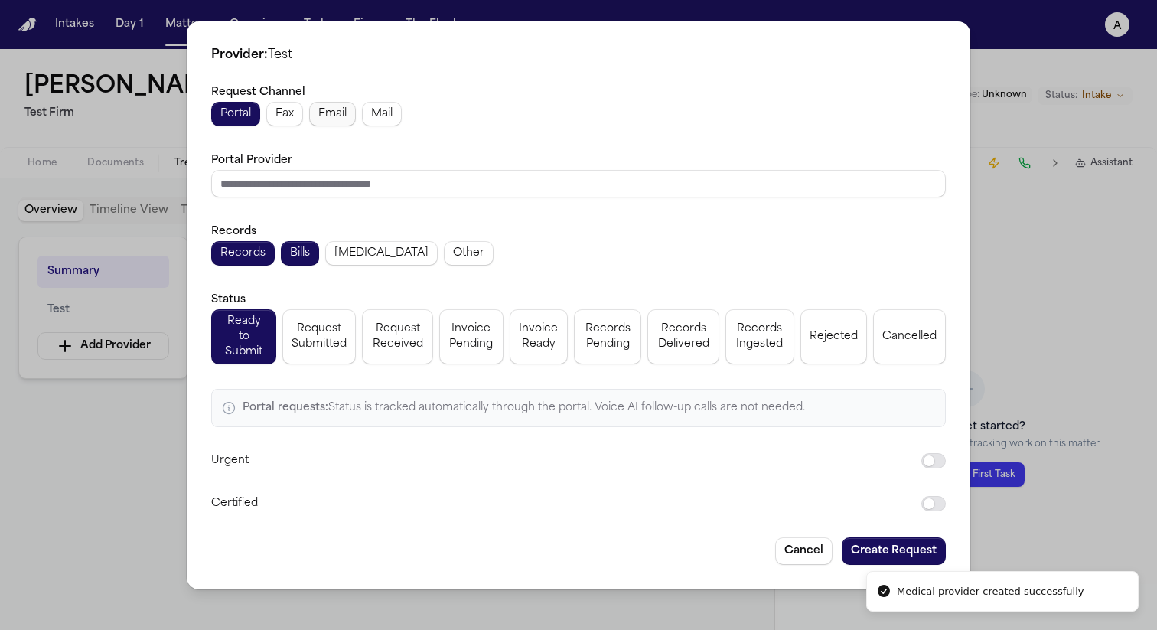
click at [295, 123] on button "Fax" at bounding box center [284, 114] width 37 height 24
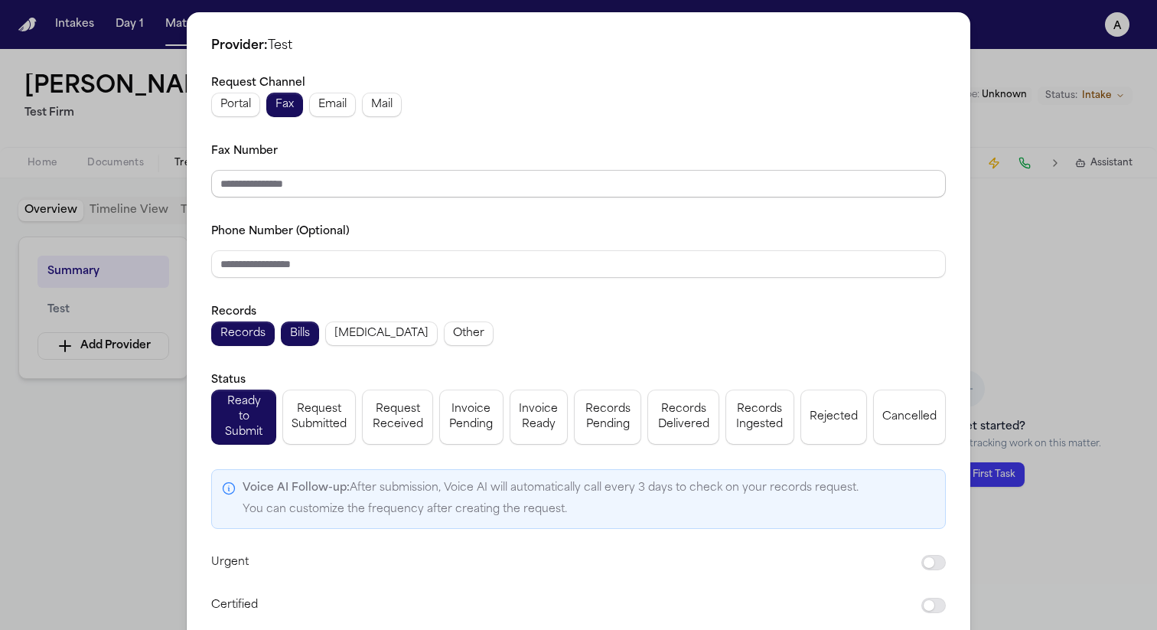
click at [323, 184] on input "Fax Number" at bounding box center [578, 184] width 735 height 28
paste input "**********"
type input "**********"
click at [374, 261] on input "Phone Number (Optional)" at bounding box center [578, 264] width 735 height 28
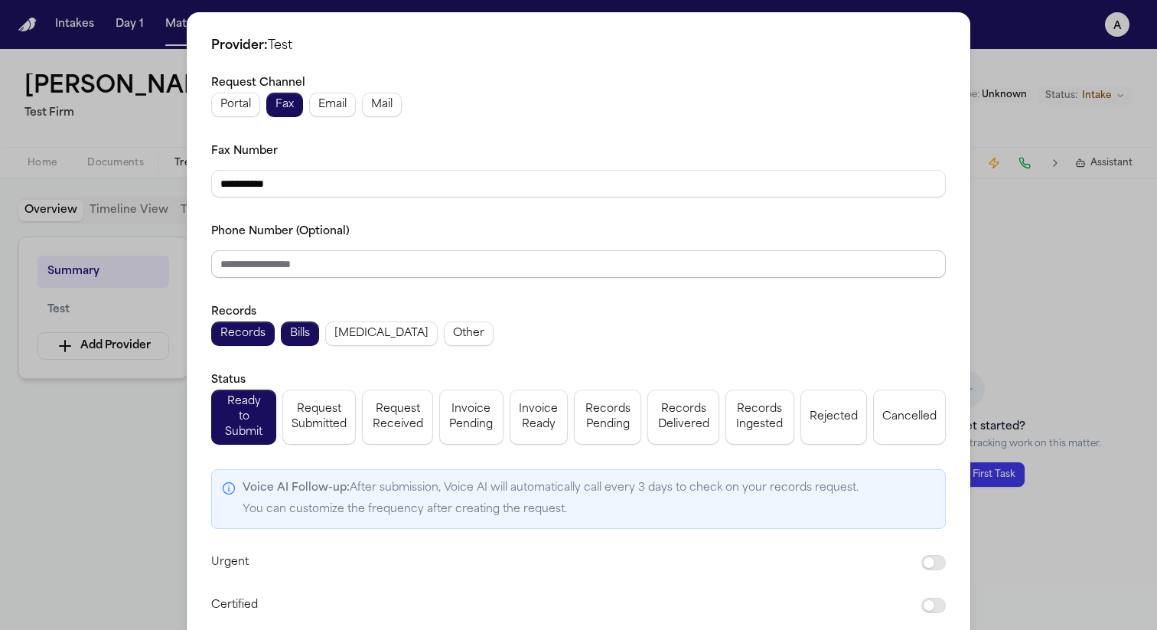
paste input "**********"
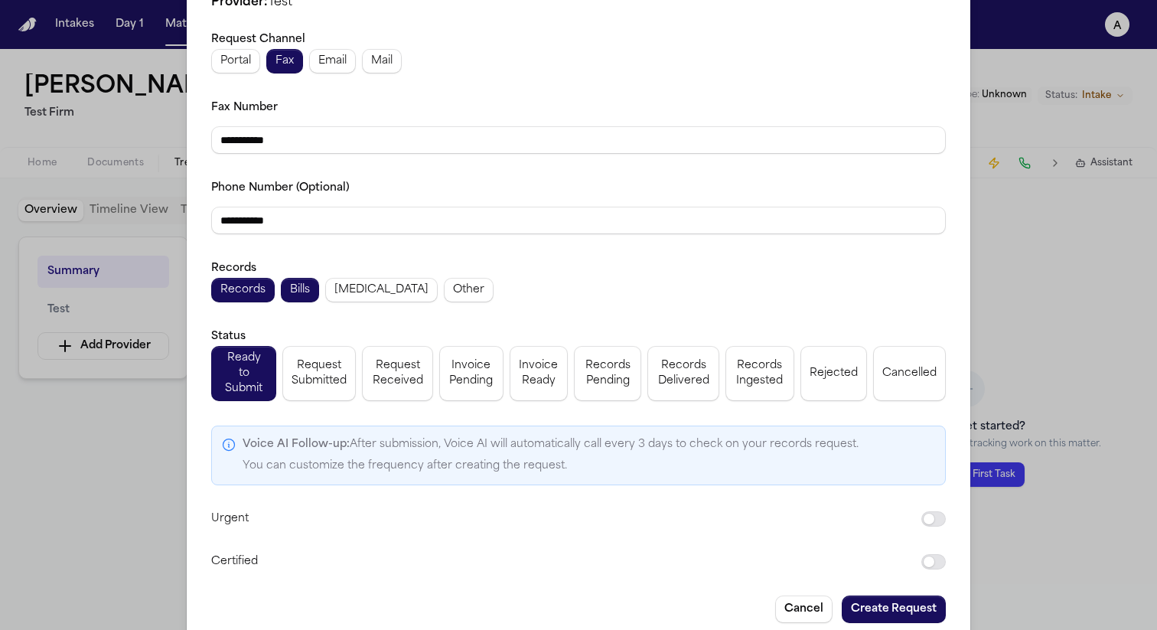
scroll to position [58, 0]
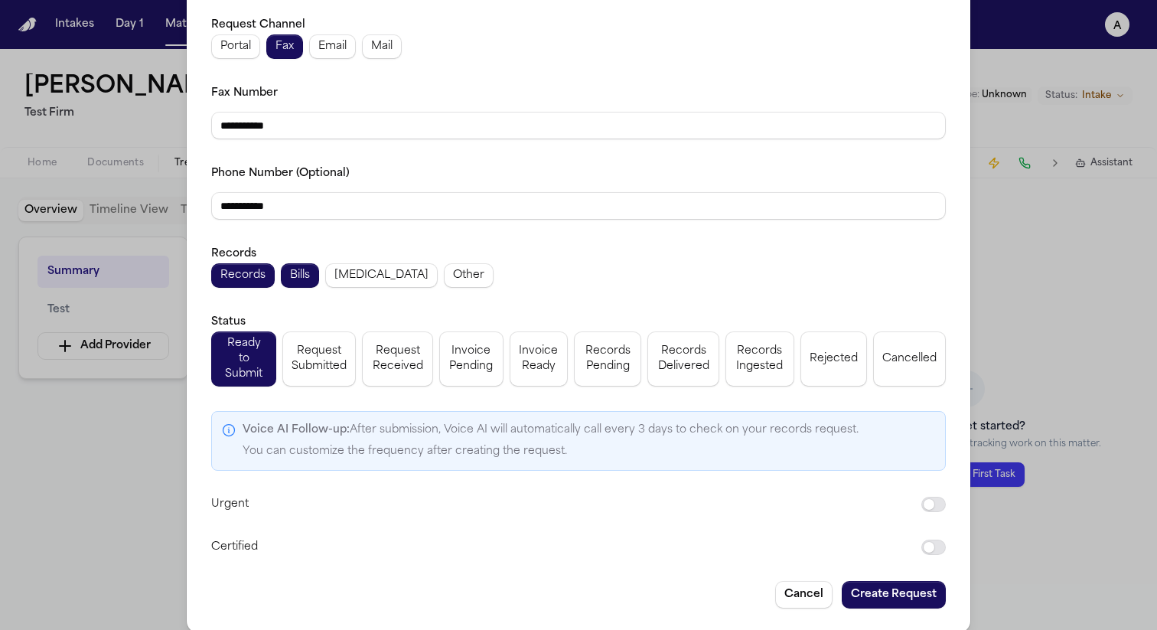
type input "**********"
click at [857, 581] on button "Create Request" at bounding box center [894, 595] width 104 height 28
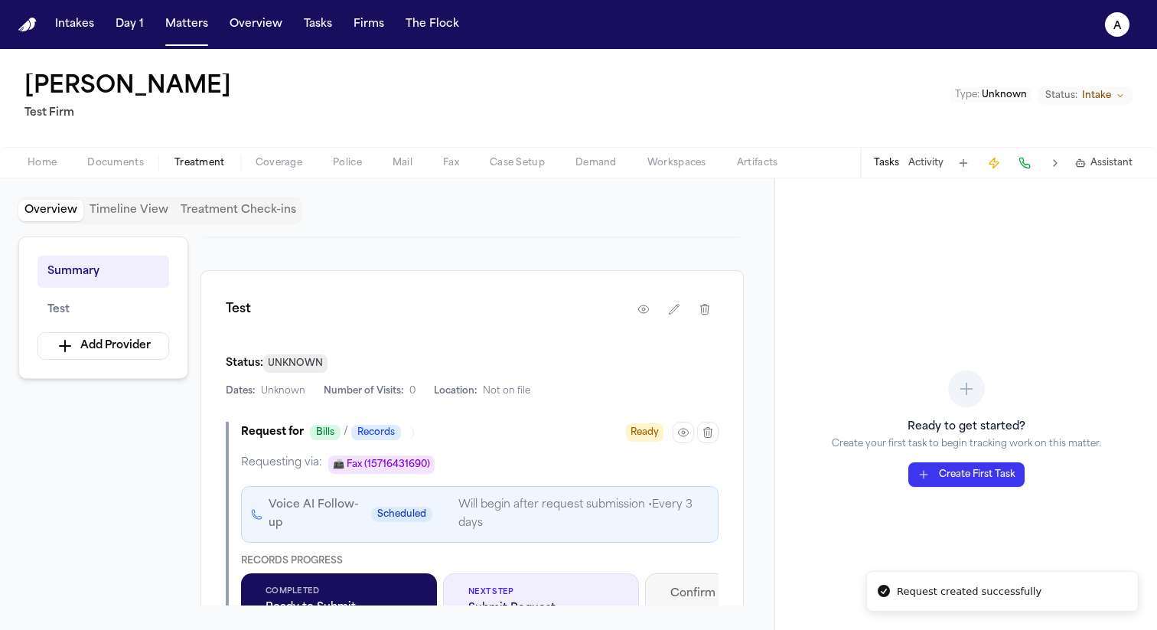
scroll to position [325, 0]
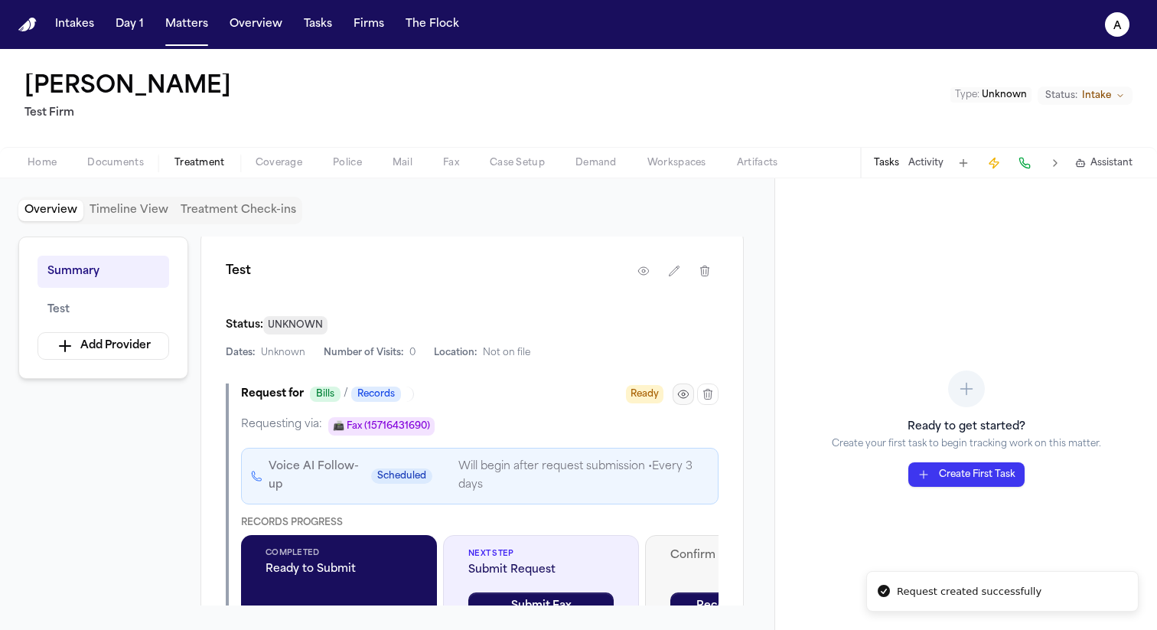
click at [687, 393] on icon "button" at bounding box center [683, 394] width 10 height 8
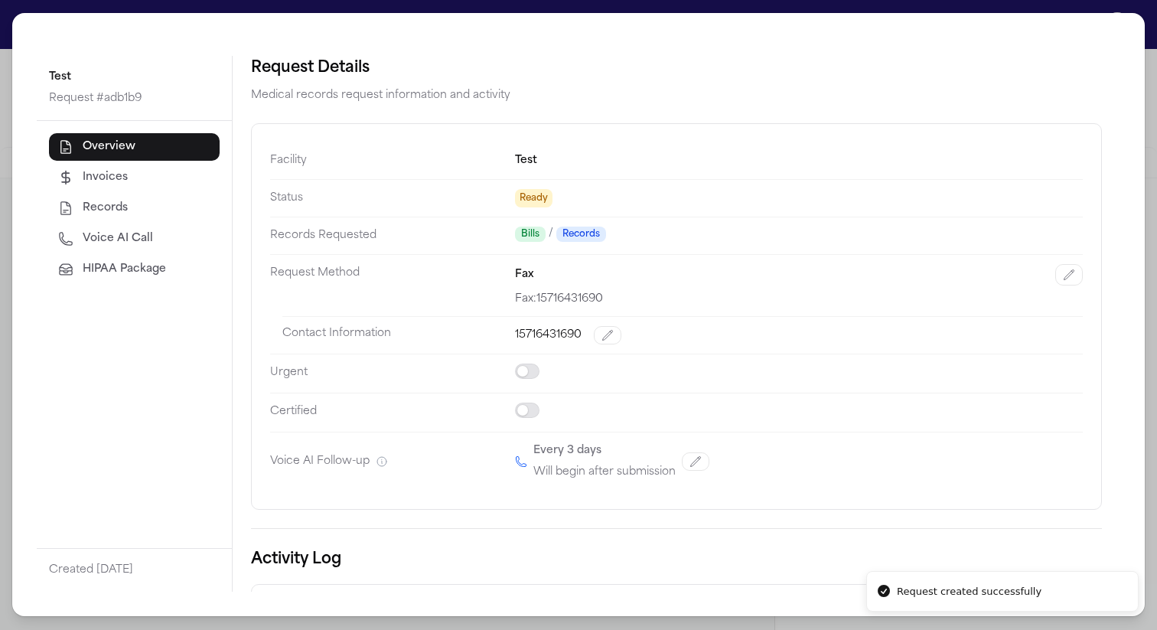
click at [171, 280] on button "HIPAA Package" at bounding box center [134, 270] width 171 height 28
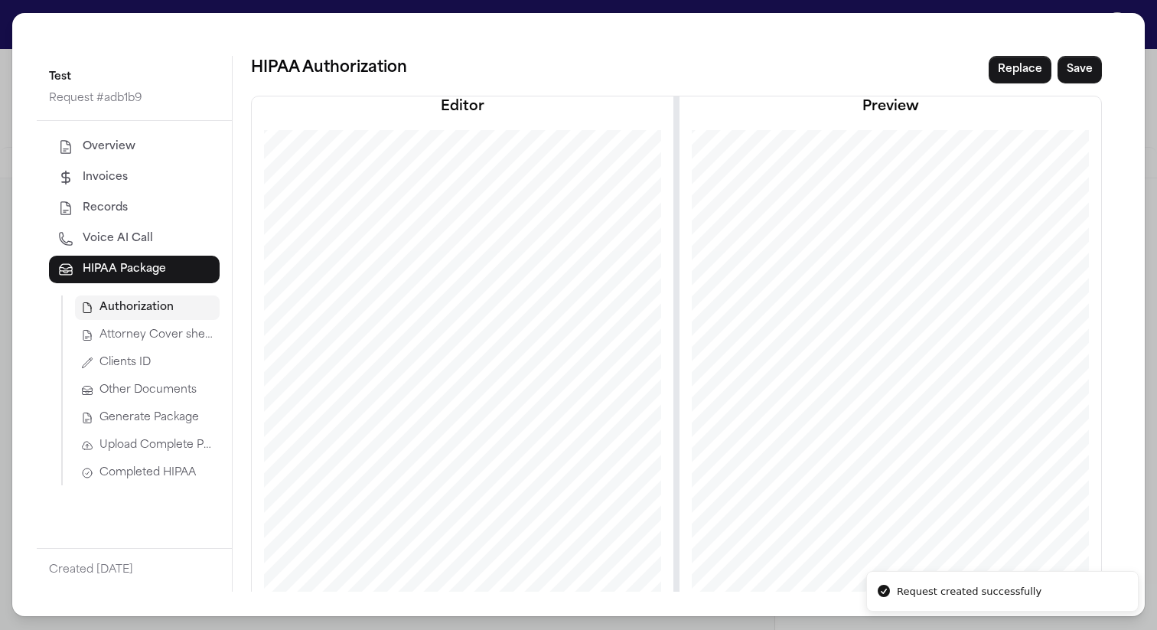
click at [181, 334] on span "Attorney Cover sheet" at bounding box center [157, 335] width 114 height 15
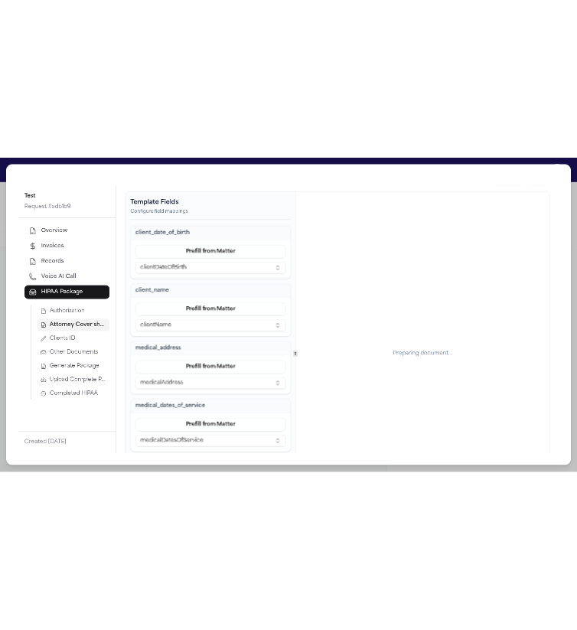
scroll to position [0, 0]
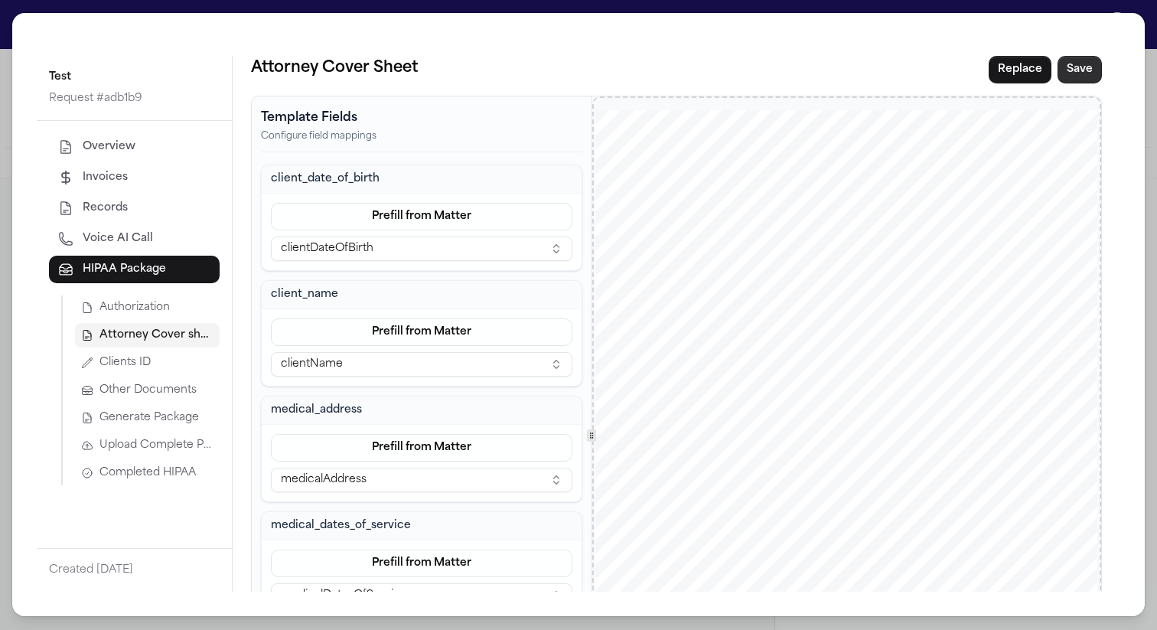
click at [1069, 72] on button "Save" at bounding box center [1080, 70] width 44 height 28
click at [178, 410] on span "Generate Package" at bounding box center [150, 417] width 100 height 15
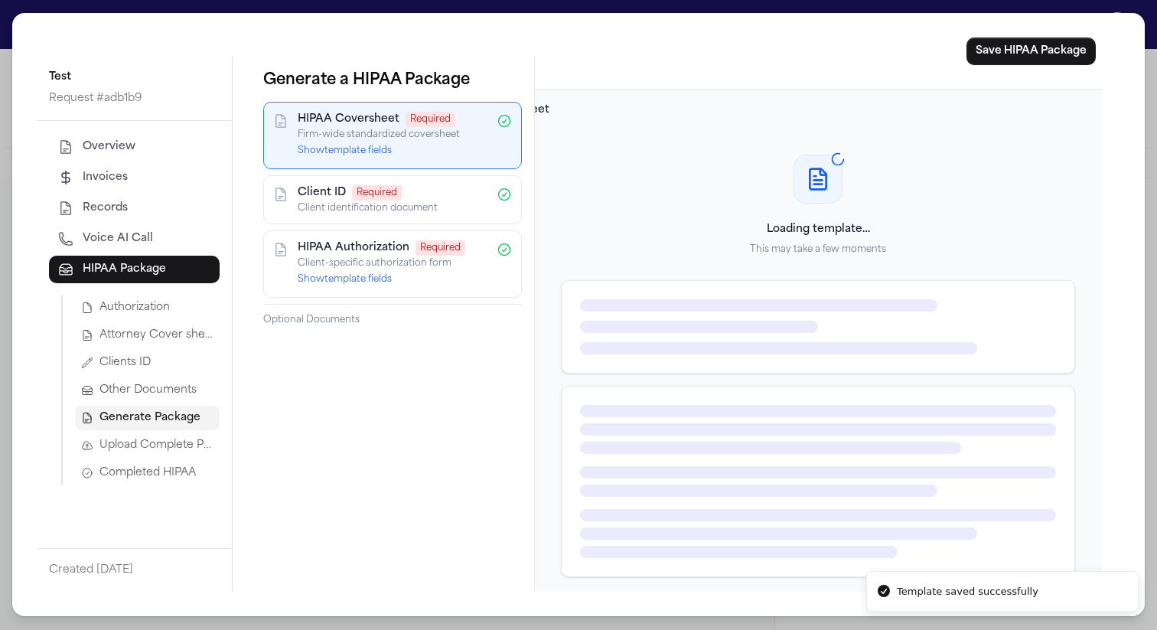
click at [375, 153] on button "Show template fields" at bounding box center [345, 151] width 94 height 12
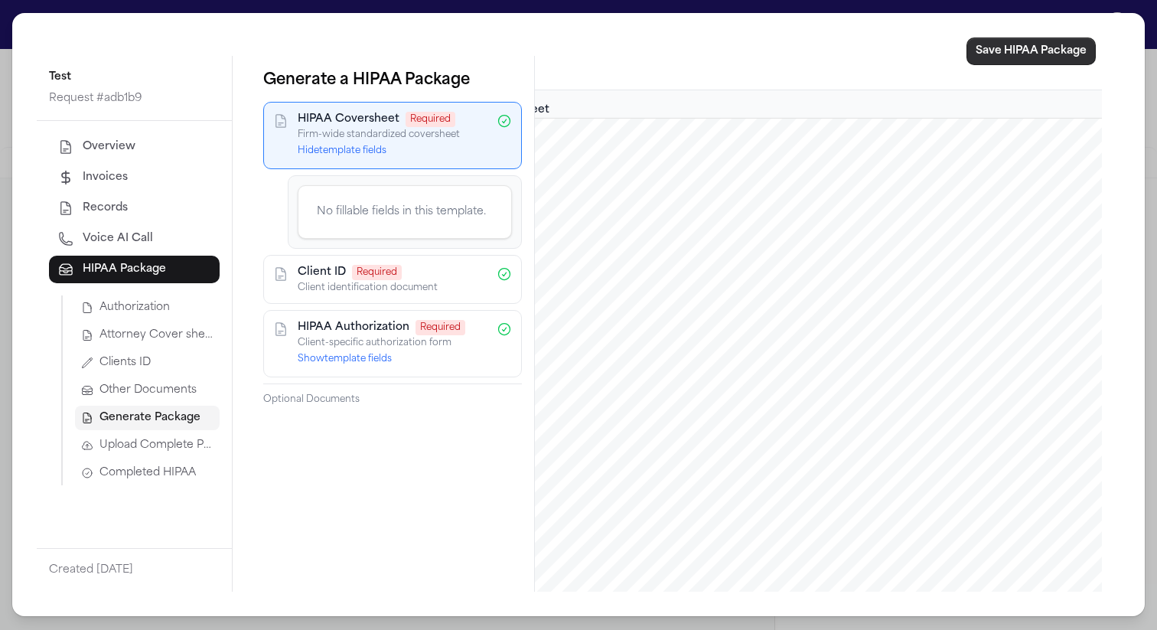
click at [993, 51] on button "Save HIPAA Package" at bounding box center [1031, 52] width 129 height 28
click at [166, 471] on span "Completed HIPAA" at bounding box center [148, 472] width 96 height 15
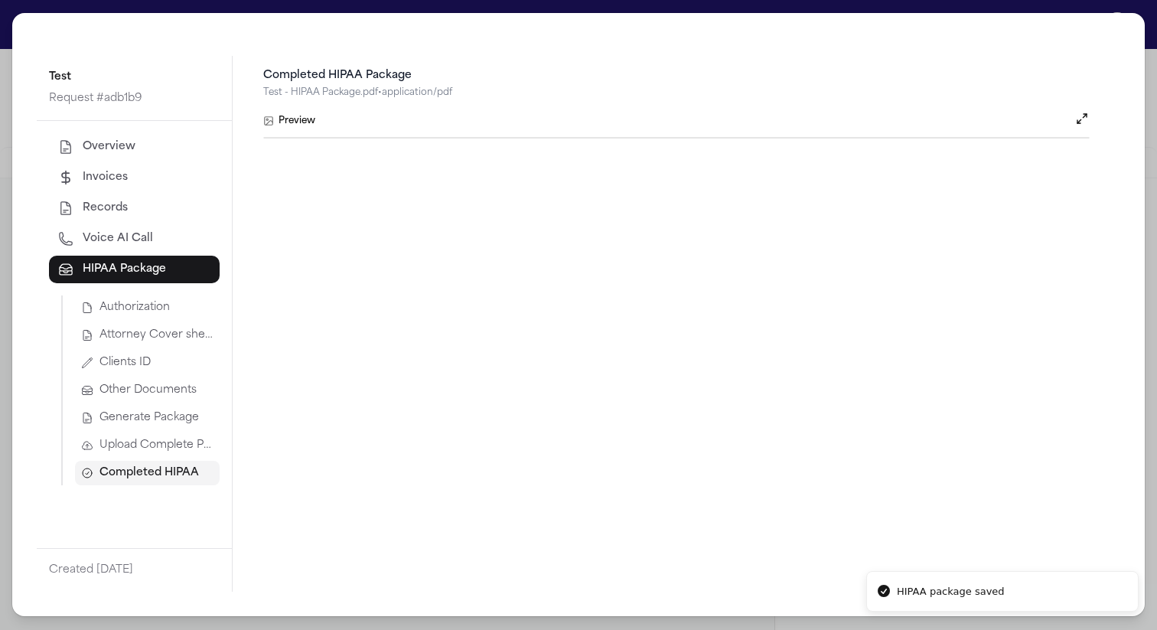
click at [533, 119] on div "Preview" at bounding box center [676, 121] width 827 height 20
click at [1084, 116] on button "Open preview" at bounding box center [1082, 118] width 15 height 15
click at [158, 445] on span "Upload Complete Package" at bounding box center [157, 445] width 114 height 15
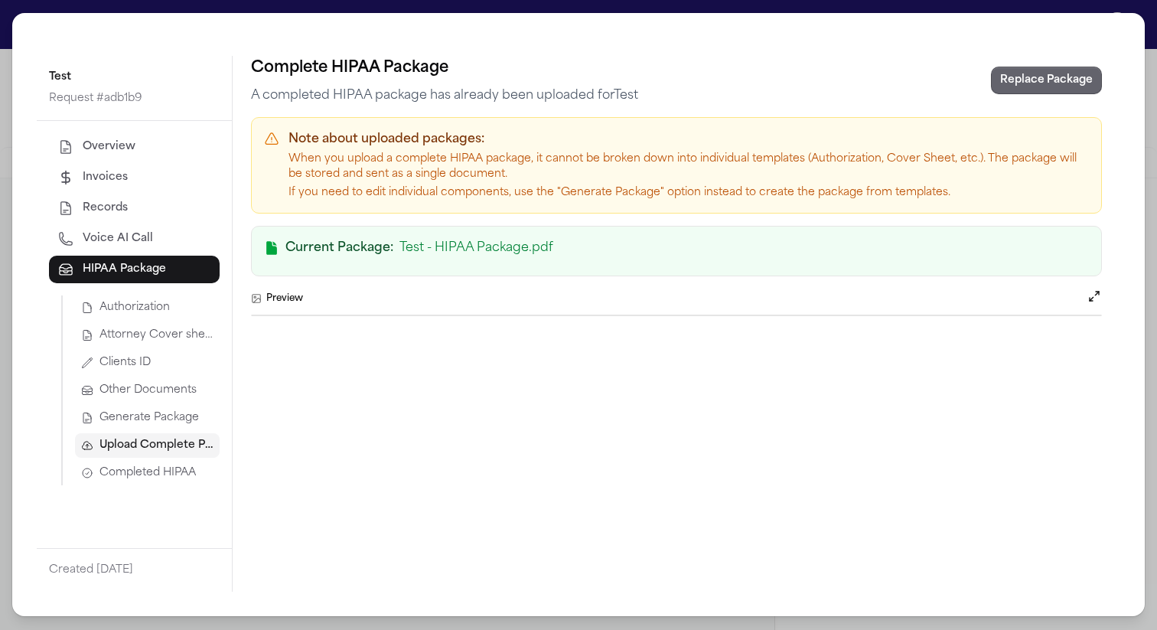
click at [1031, 86] on button "Replace Package" at bounding box center [1046, 81] width 111 height 28
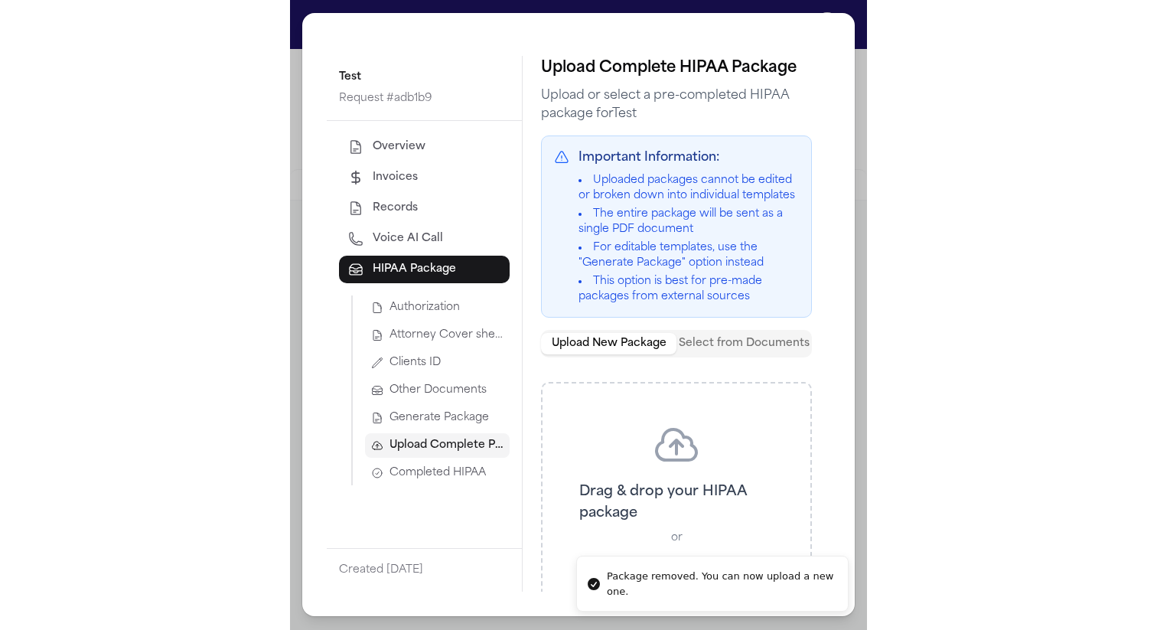
scroll to position [358, 0]
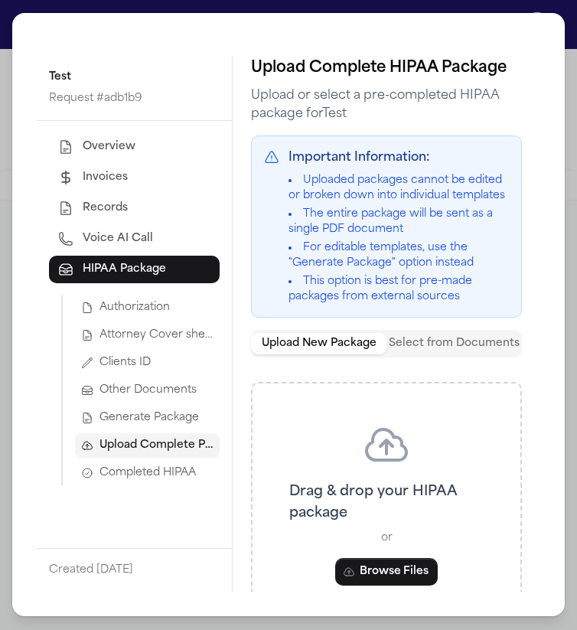
click at [179, 419] on span "Generate Package" at bounding box center [150, 417] width 100 height 15
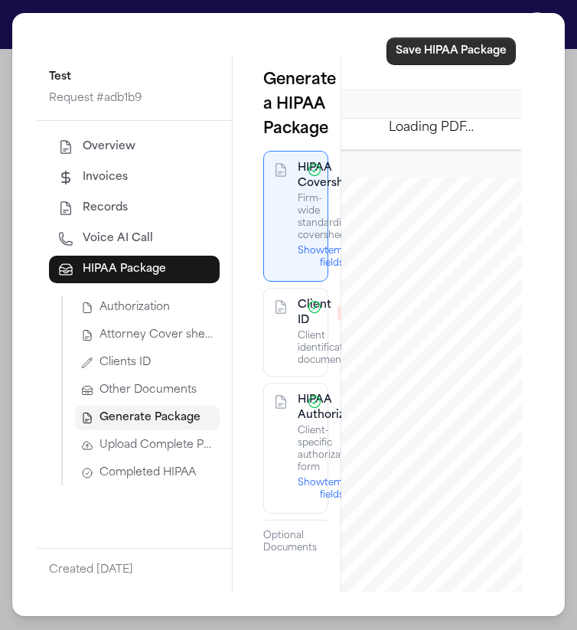
click at [480, 56] on button "Save HIPAA Package" at bounding box center [451, 52] width 129 height 28
click at [145, 465] on span "Completed HIPAA" at bounding box center [148, 472] width 96 height 15
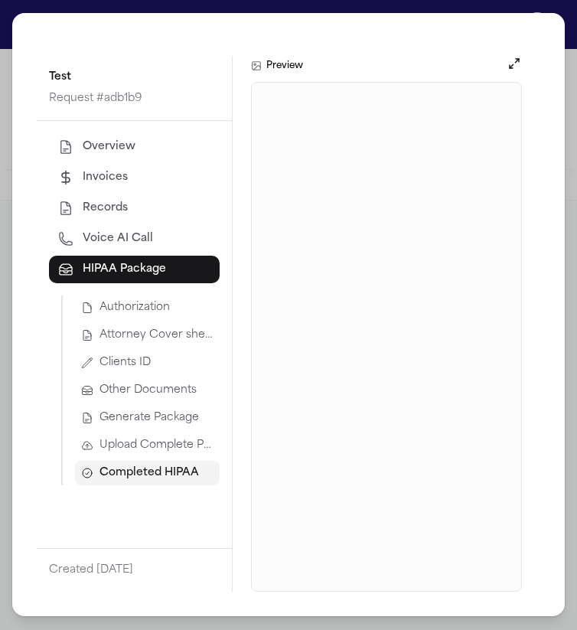
scroll to position [325, 0]
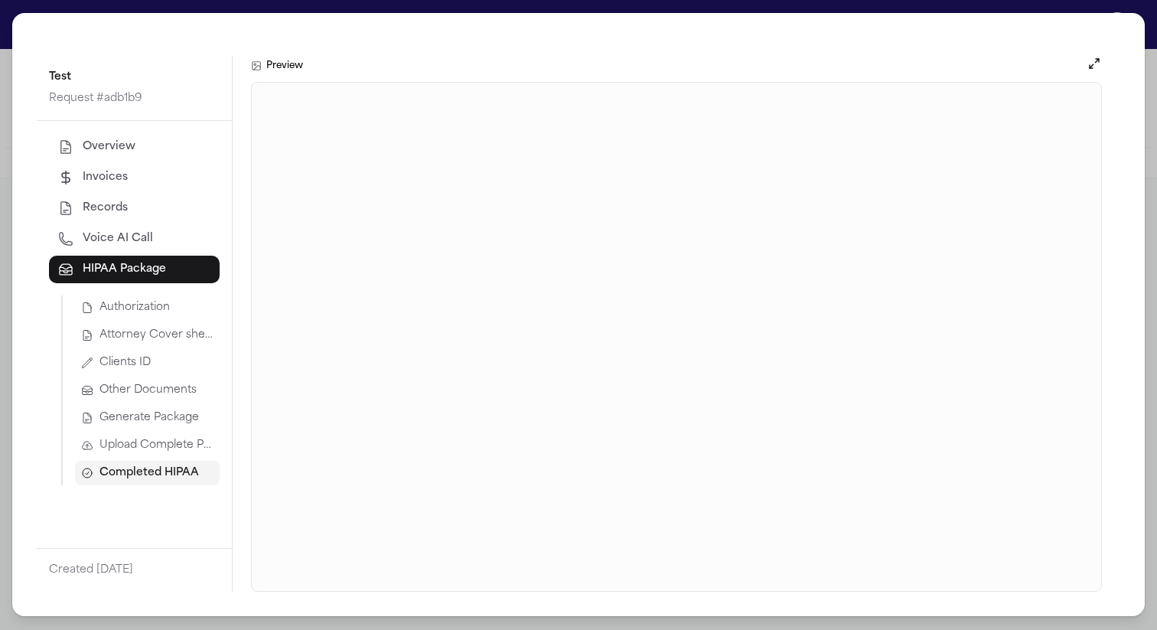
click at [154, 452] on span "Upload Complete Package" at bounding box center [157, 445] width 114 height 15
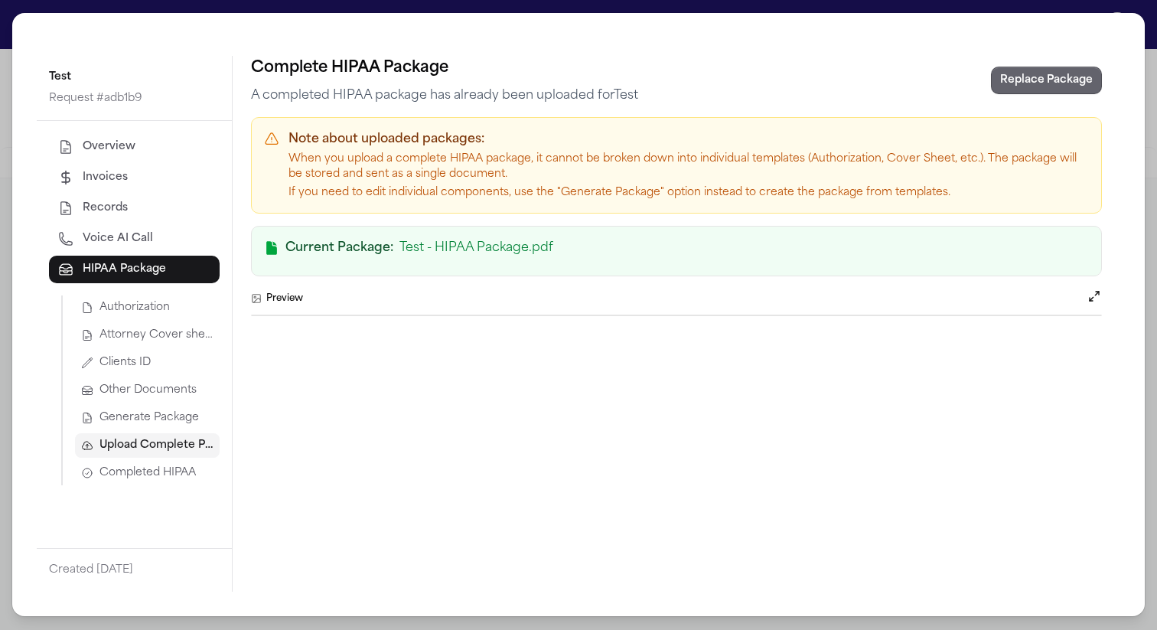
click at [1069, 93] on button "Replace Package" at bounding box center [1046, 81] width 111 height 28
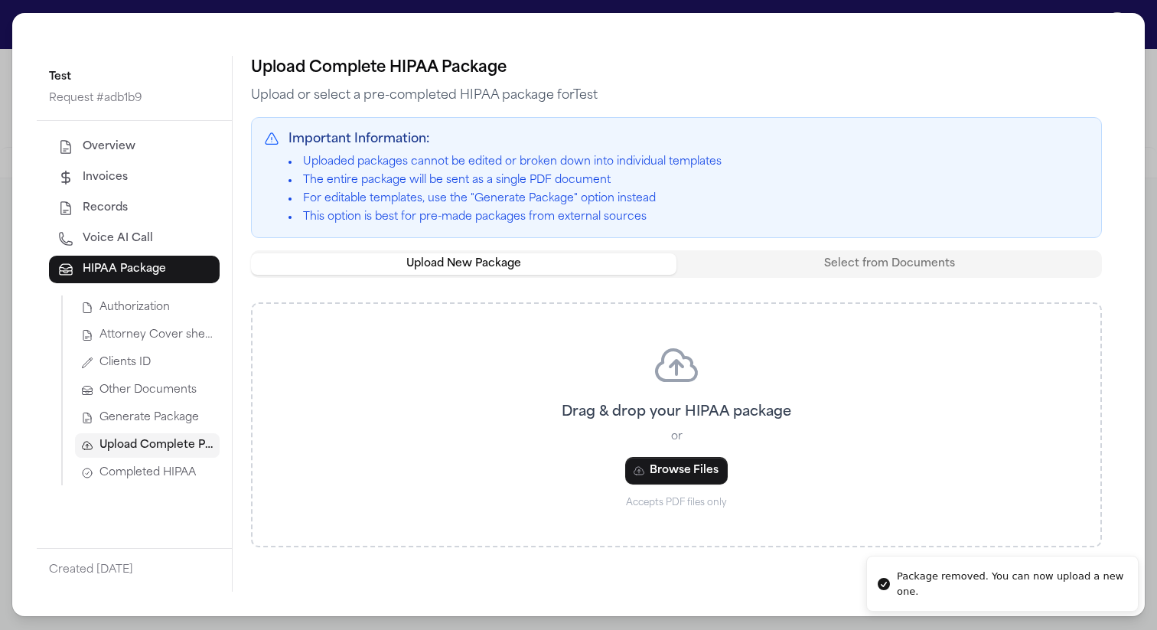
click at [850, 265] on button "Select from Documents" at bounding box center [890, 263] width 426 height 21
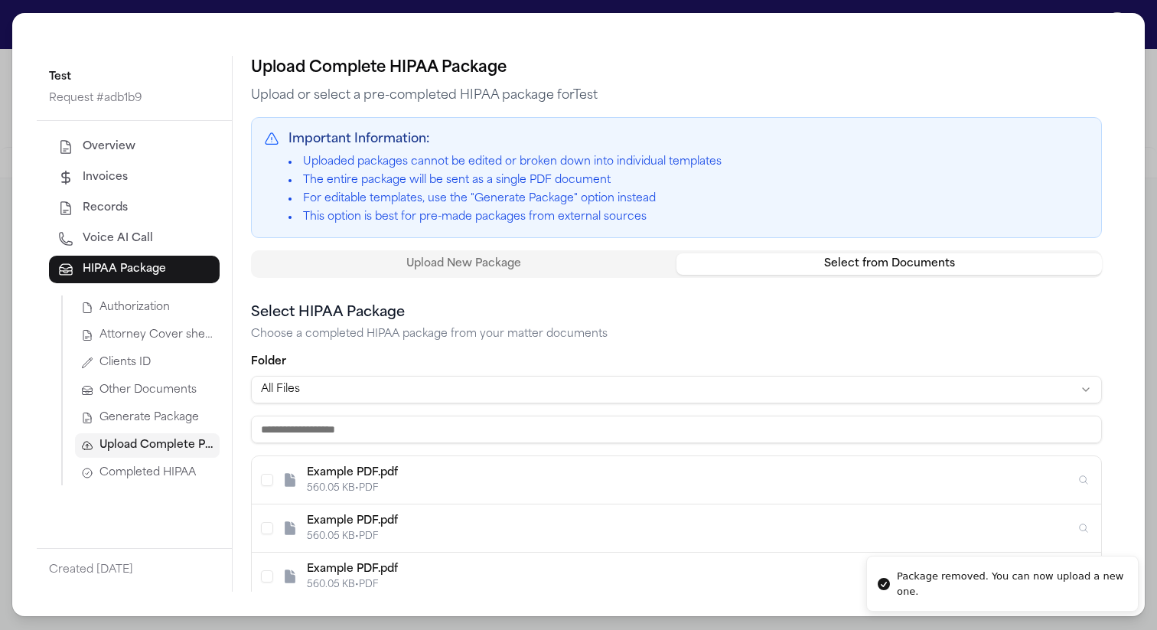
click at [126, 415] on span "Generate Package" at bounding box center [150, 417] width 100 height 15
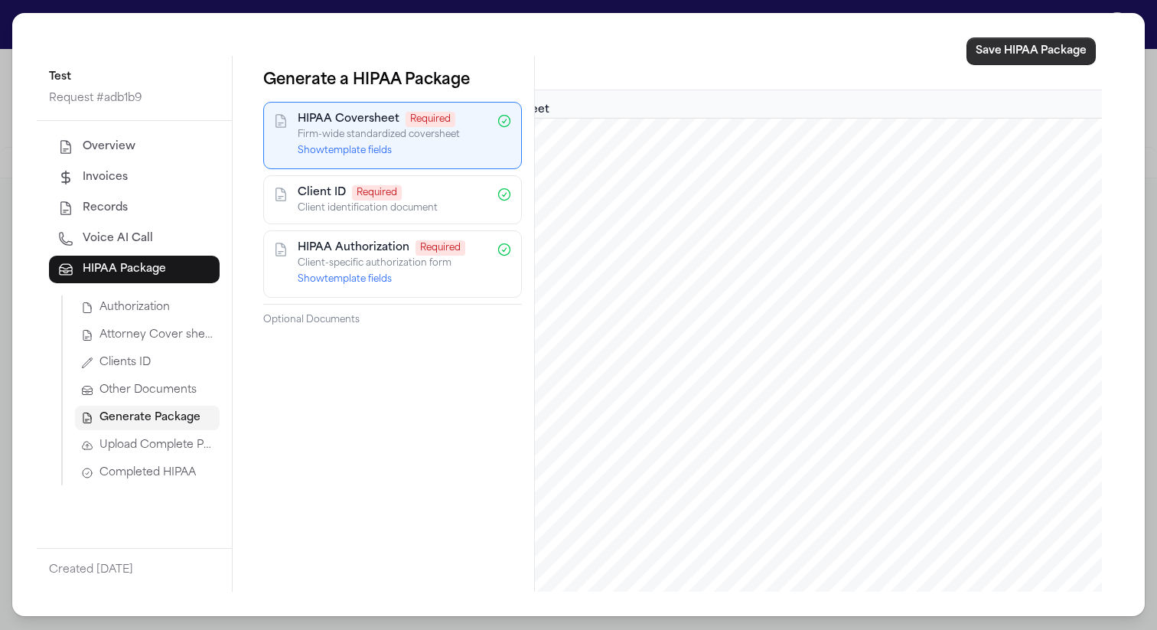
click at [987, 44] on button "Save HIPAA Package" at bounding box center [1031, 52] width 129 height 28
click at [175, 474] on span "Completed HIPAA" at bounding box center [148, 472] width 96 height 15
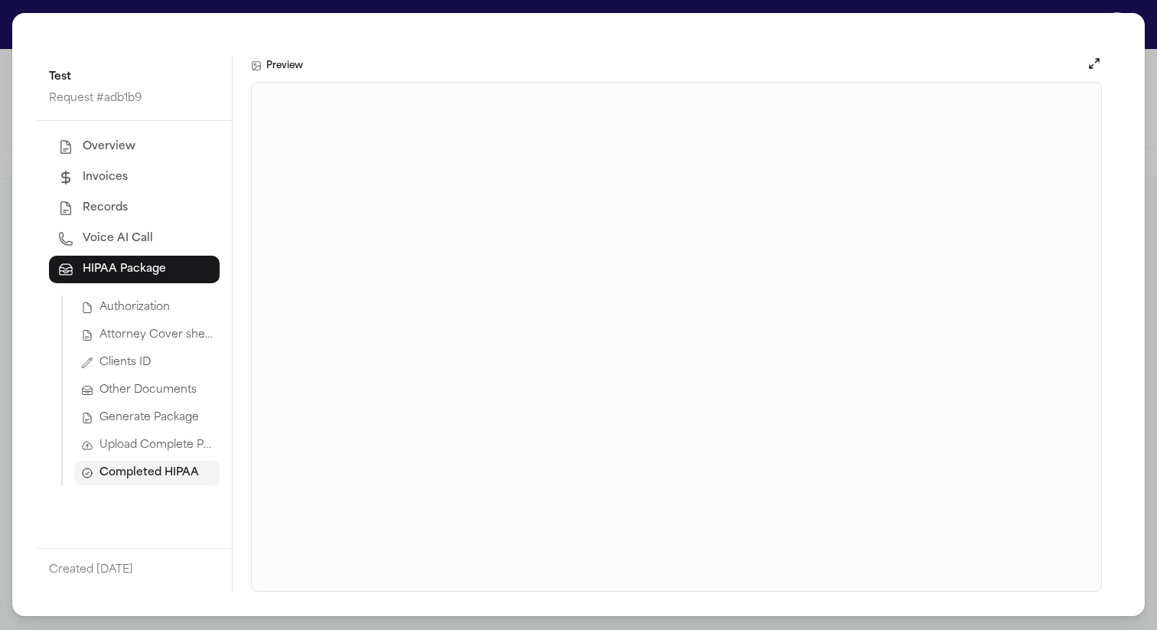
click at [150, 436] on button "Upload Complete Package" at bounding box center [147, 445] width 145 height 24
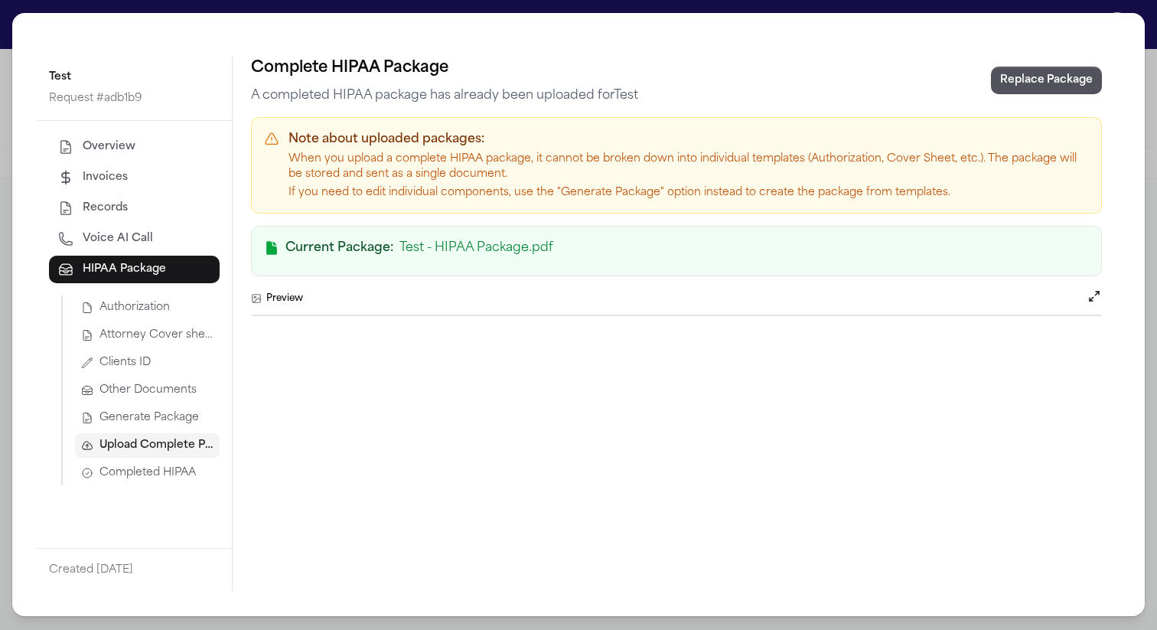
click at [152, 419] on span "Generate Package" at bounding box center [150, 417] width 100 height 15
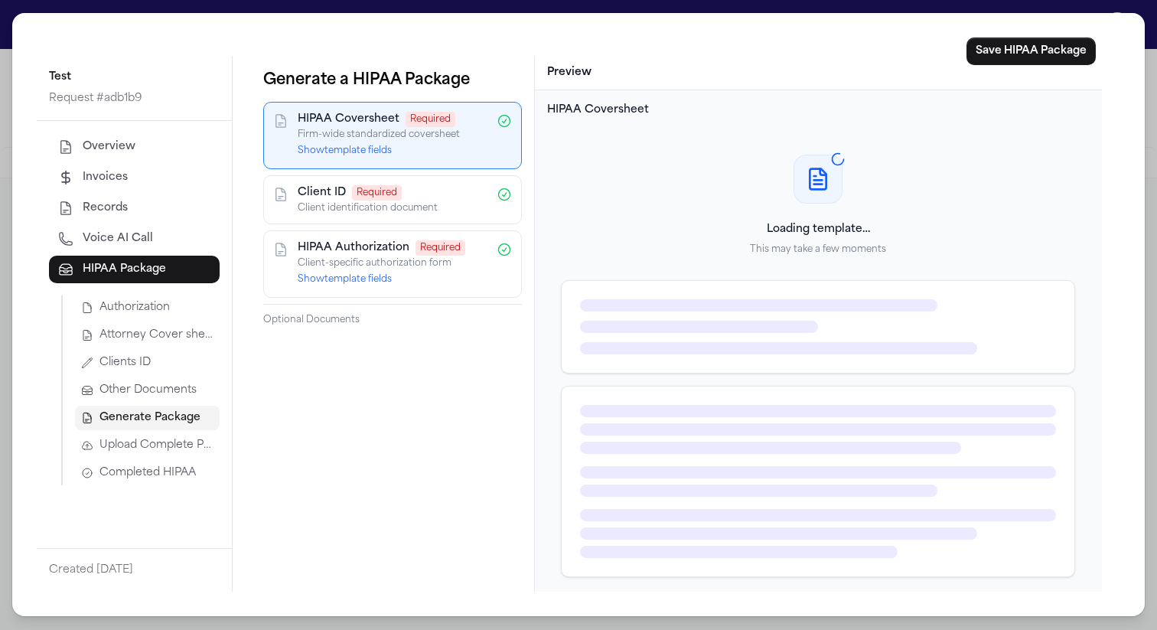
click at [372, 152] on button "Show template fields" at bounding box center [345, 151] width 94 height 12
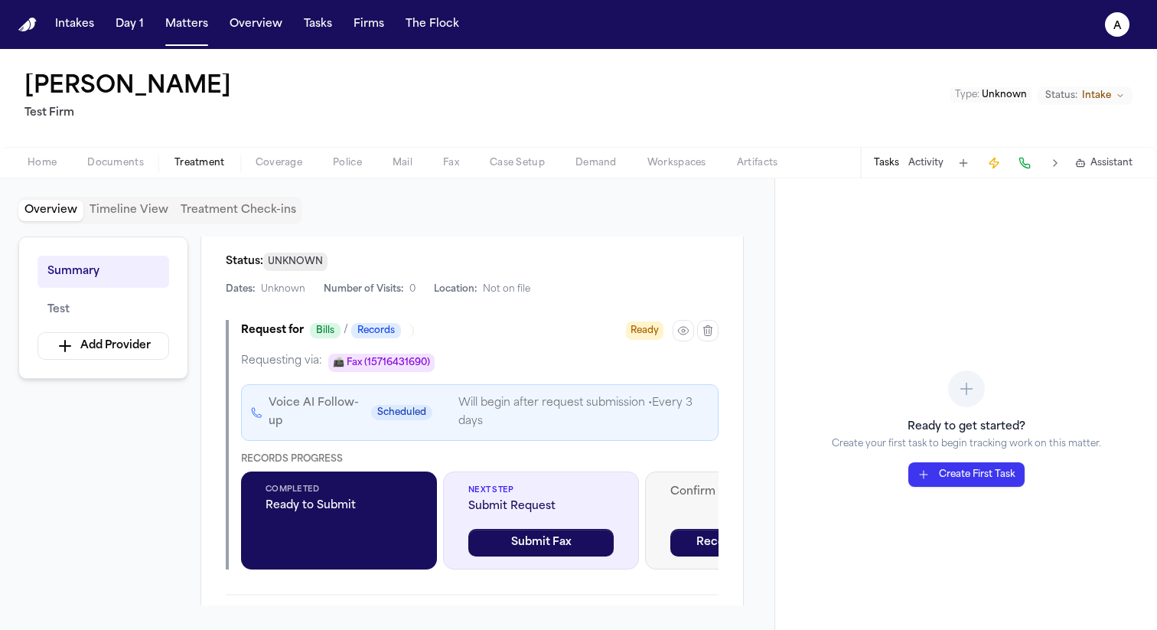
scroll to position [398, 0]
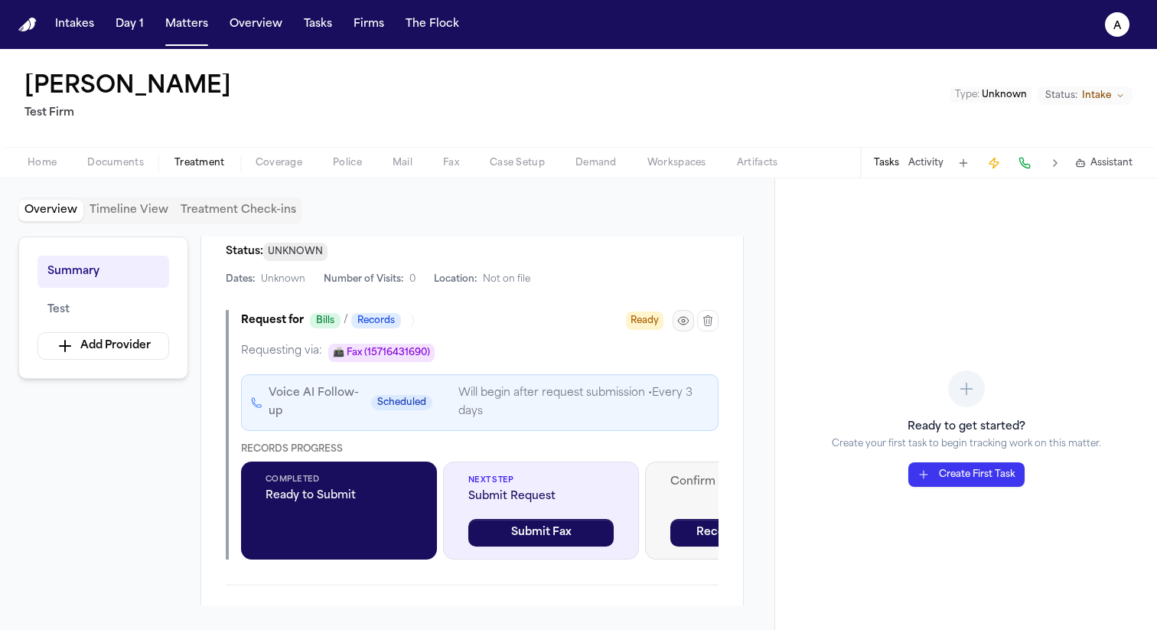
click at [689, 323] on icon "button" at bounding box center [683, 321] width 12 height 12
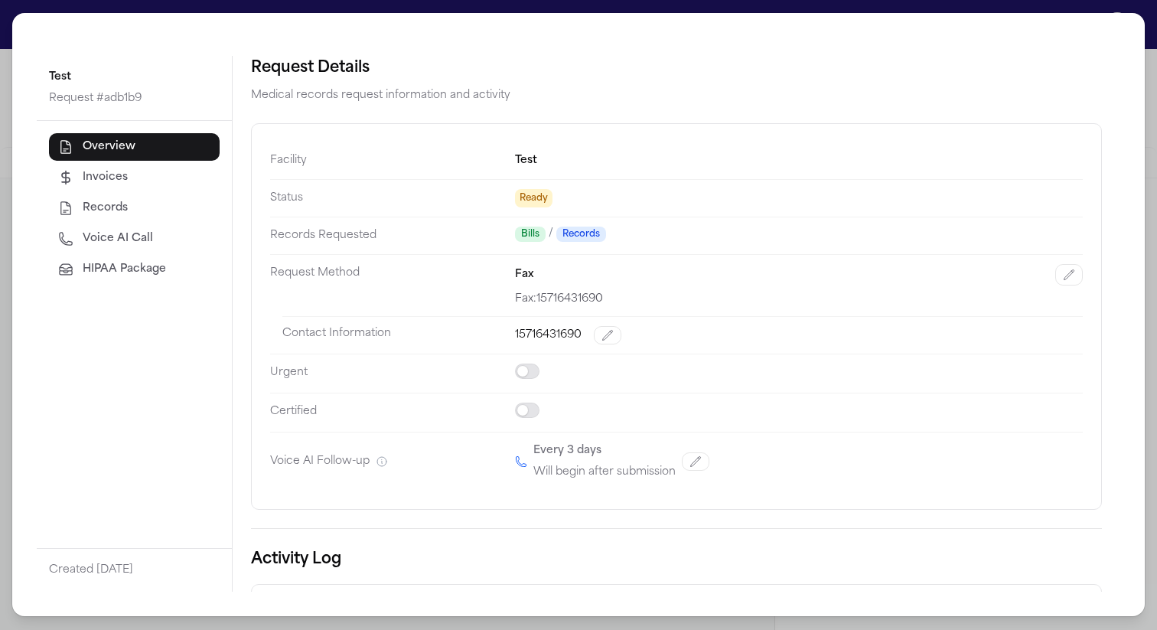
click at [139, 269] on span "HIPAA Package" at bounding box center [124, 269] width 83 height 15
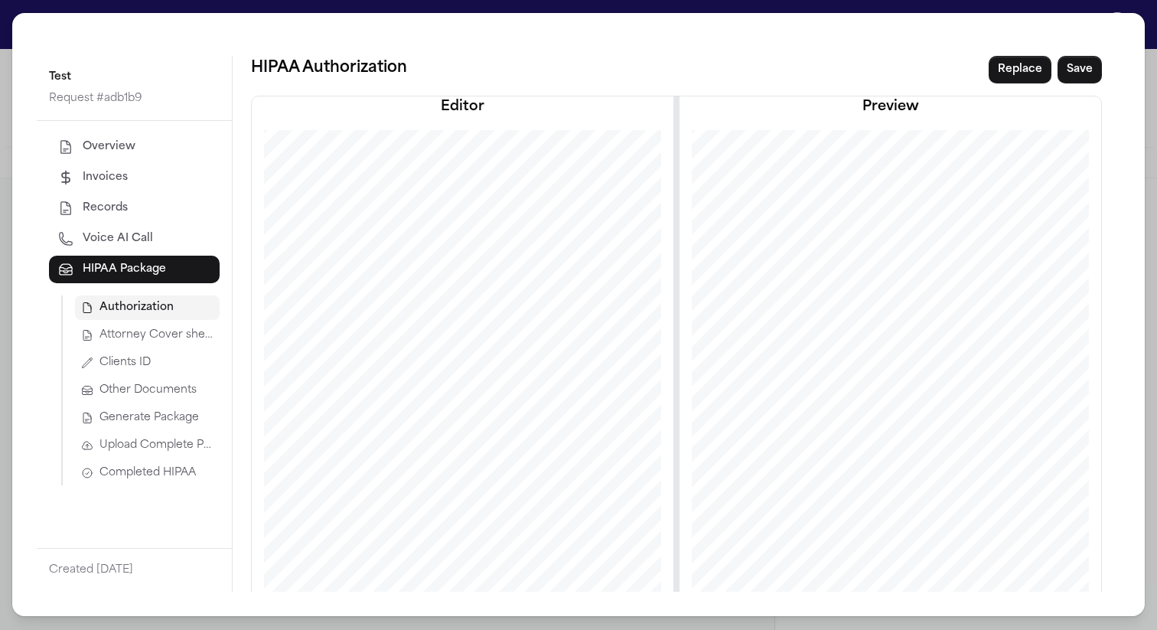
click at [150, 448] on span "Upload Complete Package" at bounding box center [157, 445] width 114 height 15
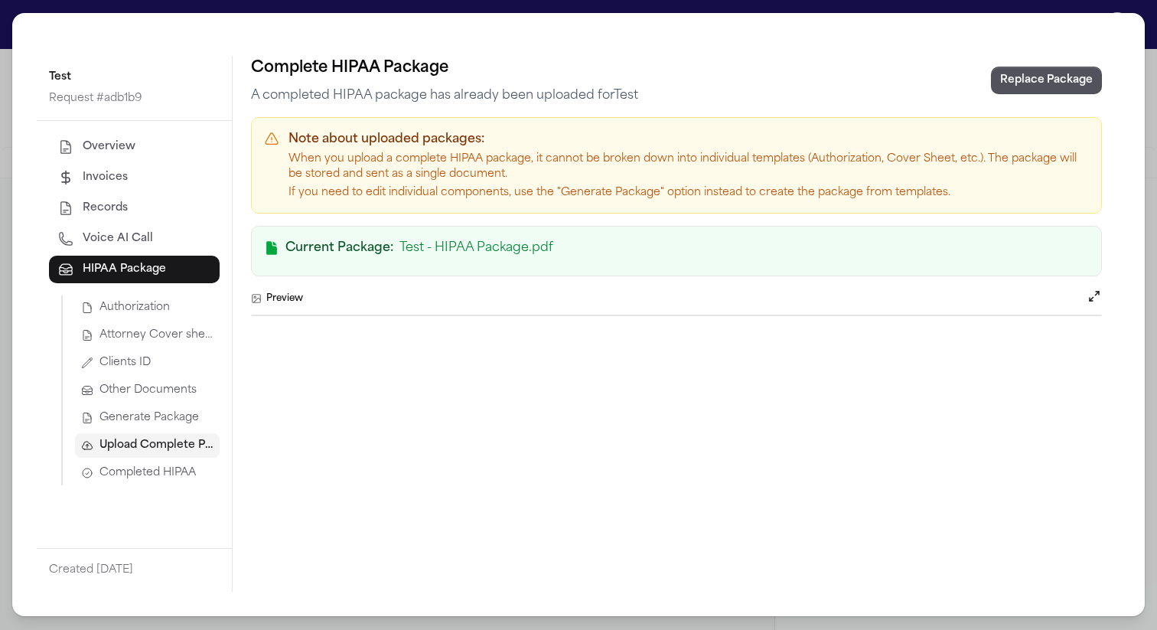
click at [154, 465] on span "Completed HIPAA" at bounding box center [148, 472] width 96 height 15
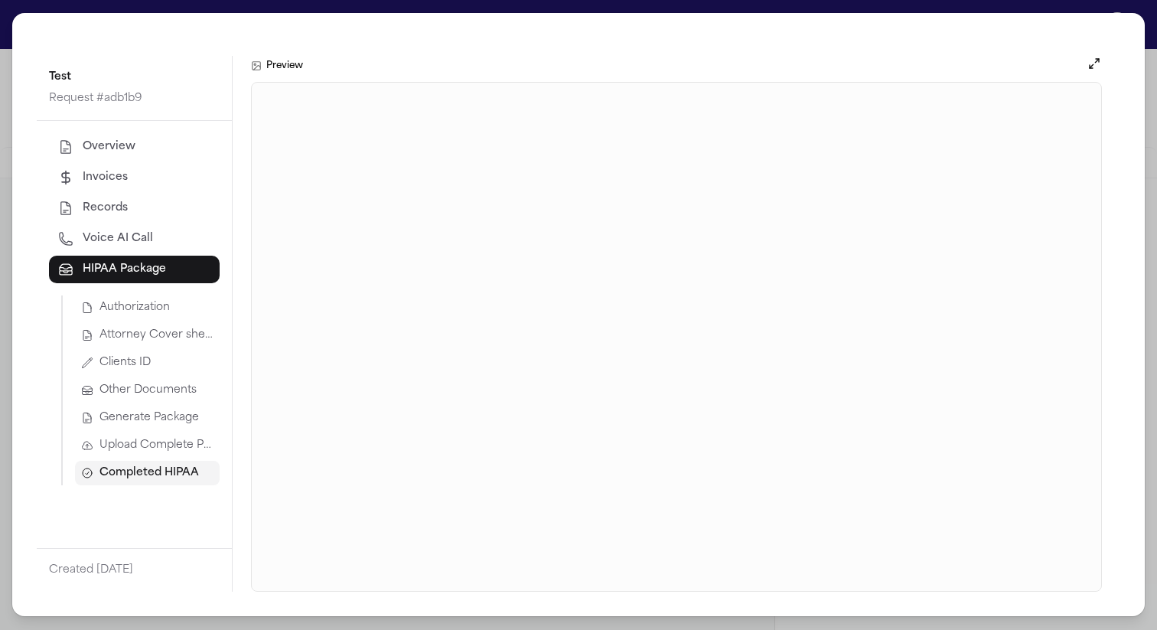
click at [186, 448] on span "Upload Complete Package" at bounding box center [157, 445] width 114 height 15
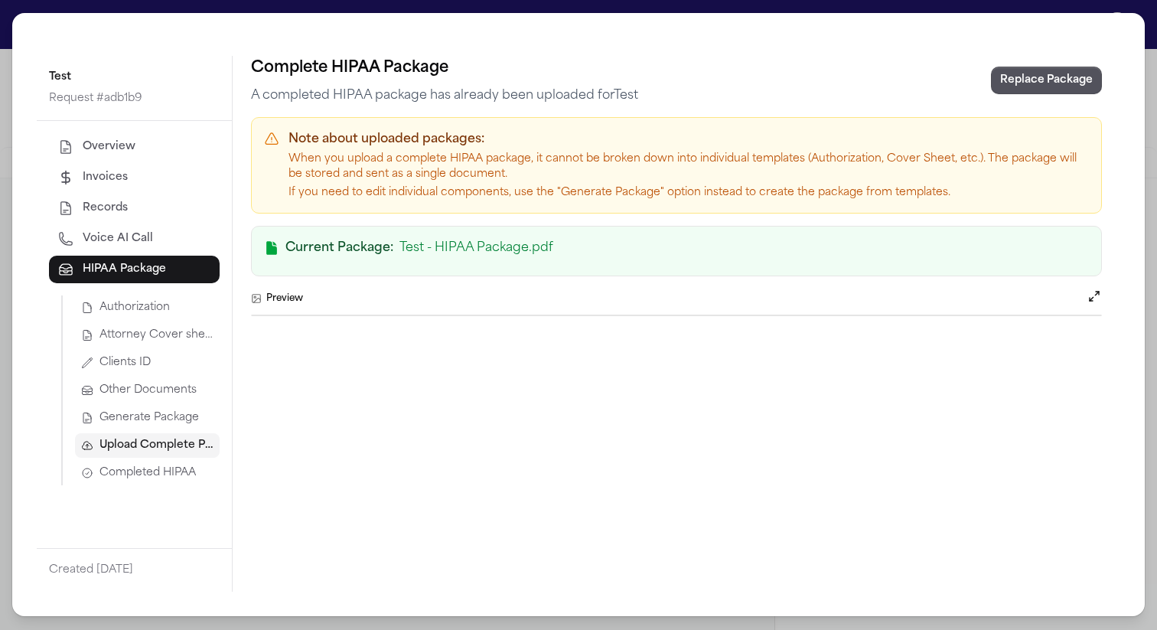
click at [1058, 77] on button "Replace Package" at bounding box center [1046, 81] width 111 height 28
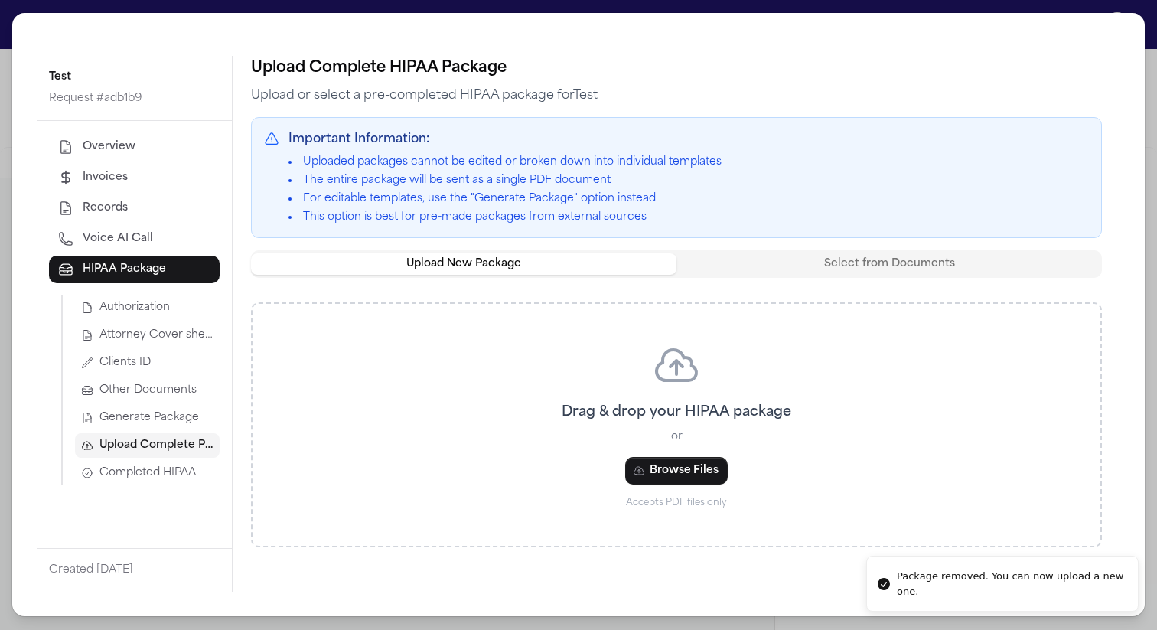
click at [138, 414] on span "Generate Package" at bounding box center [150, 417] width 100 height 15
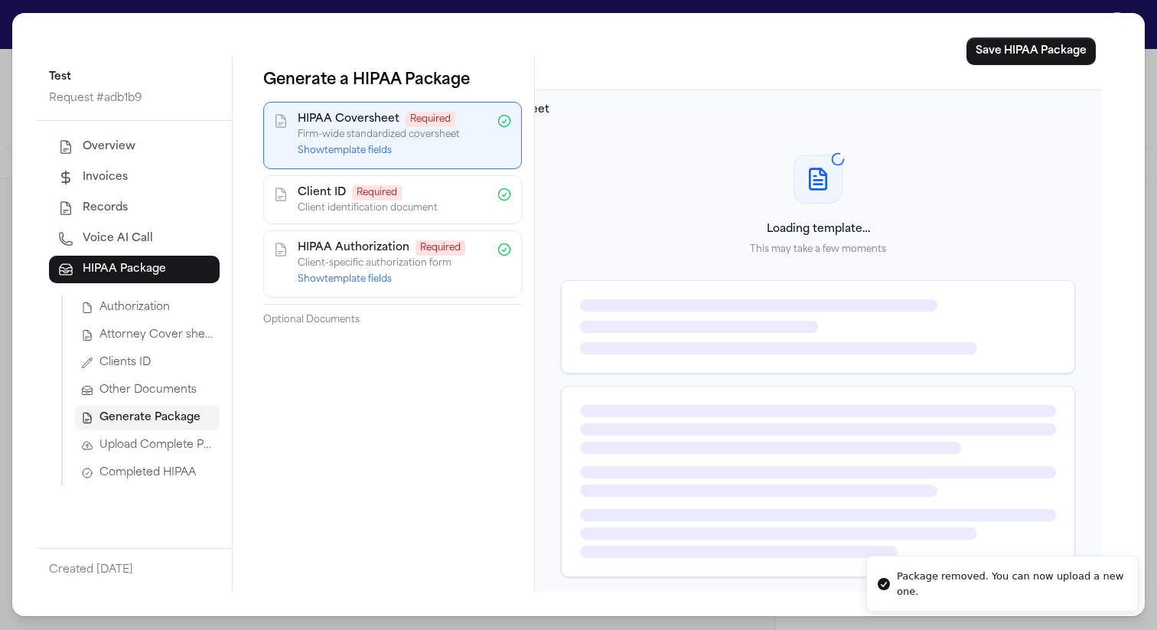
click at [372, 148] on button "Show template fields" at bounding box center [345, 151] width 94 height 12
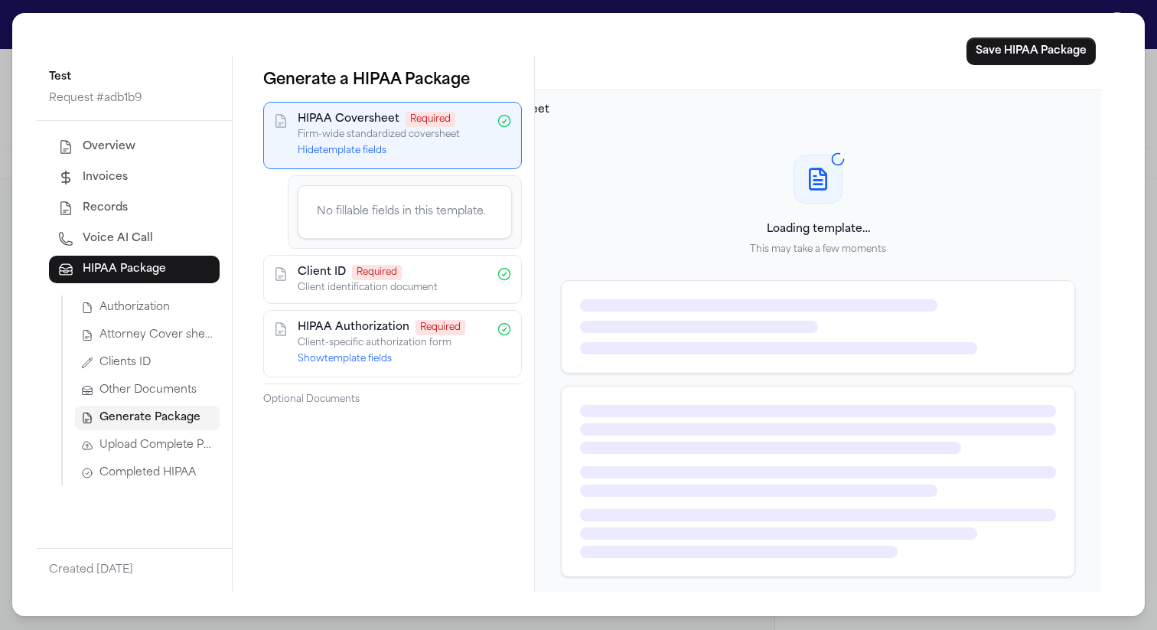
click at [171, 344] on button "Attorney Cover sheet" at bounding box center [147, 335] width 145 height 24
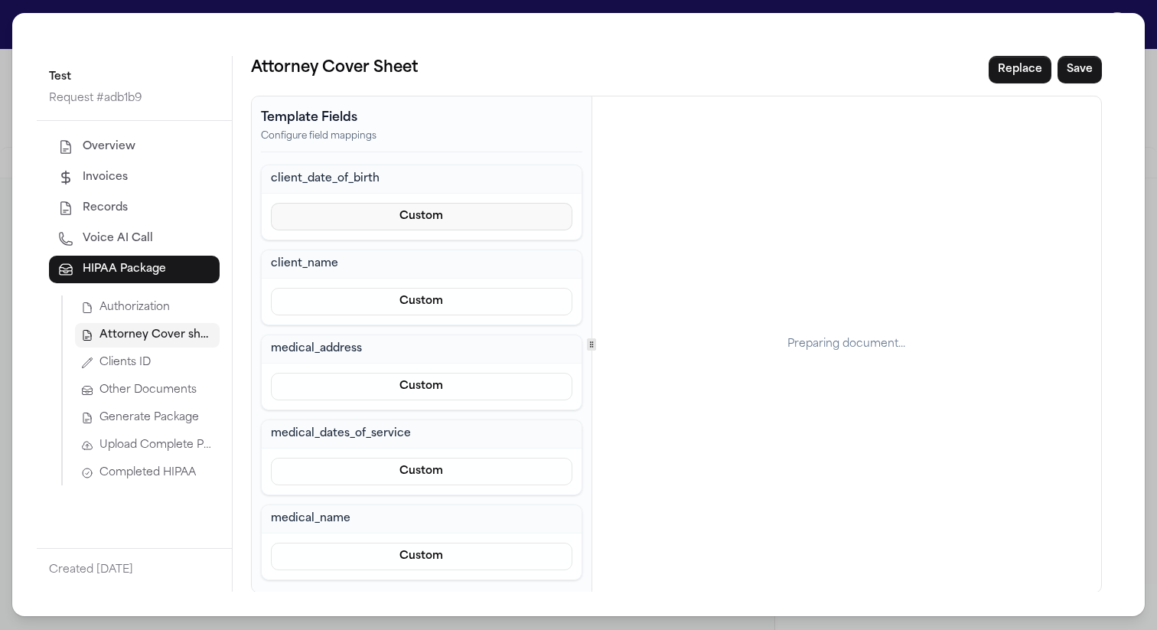
click at [437, 204] on button "Custom" at bounding box center [422, 217] width 302 height 28
click at [427, 254] on button "Prefill from Matter" at bounding box center [420, 254] width 140 height 28
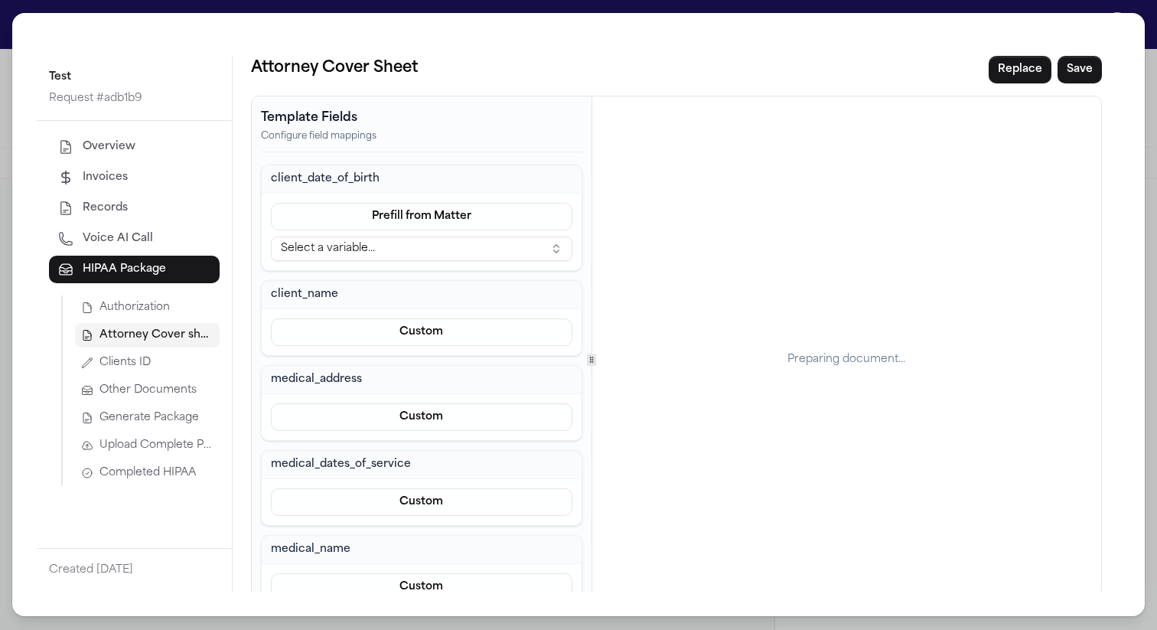
click at [438, 252] on button "Select a variable..." at bounding box center [422, 249] width 302 height 24
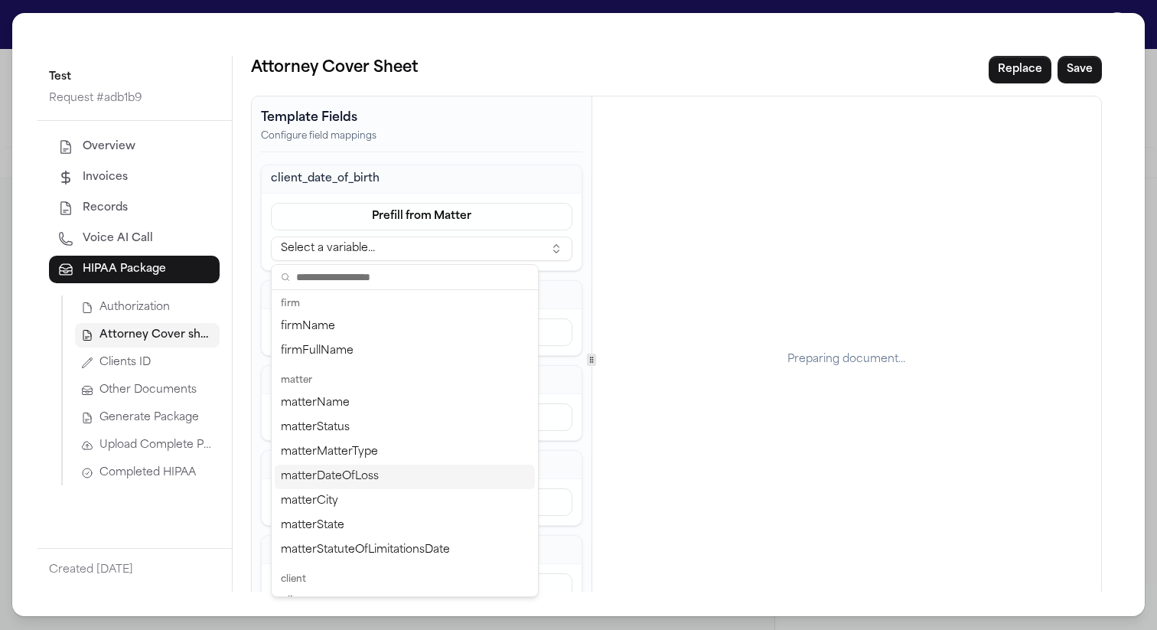
scroll to position [109, 0]
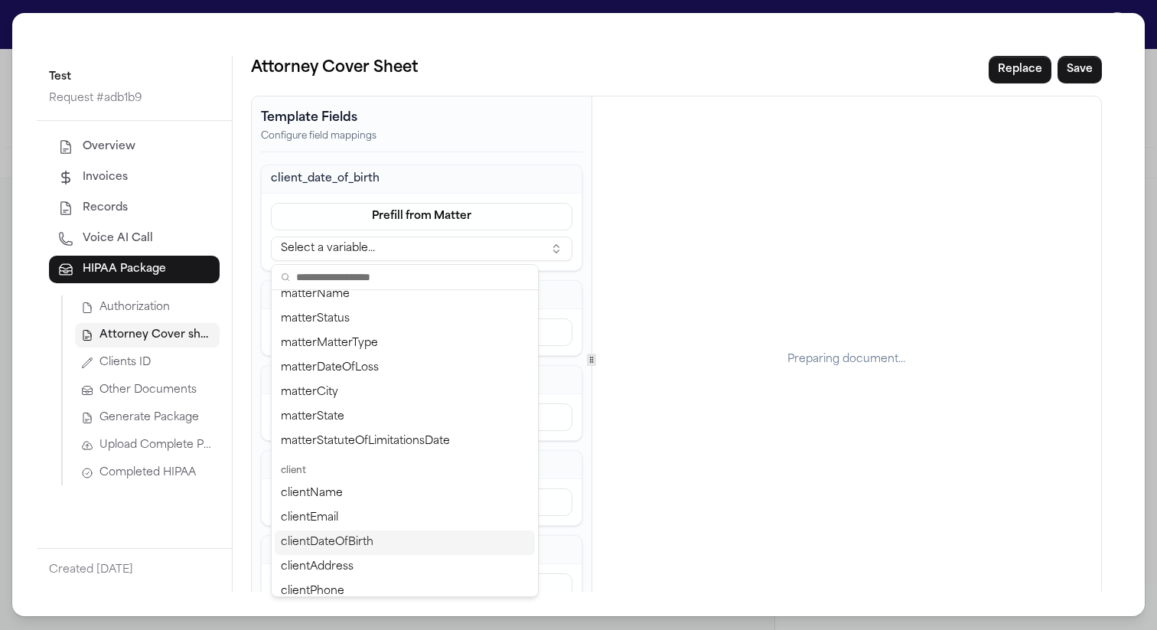
click at [322, 540] on div "clientDateOfBirth" at bounding box center [405, 542] width 260 height 24
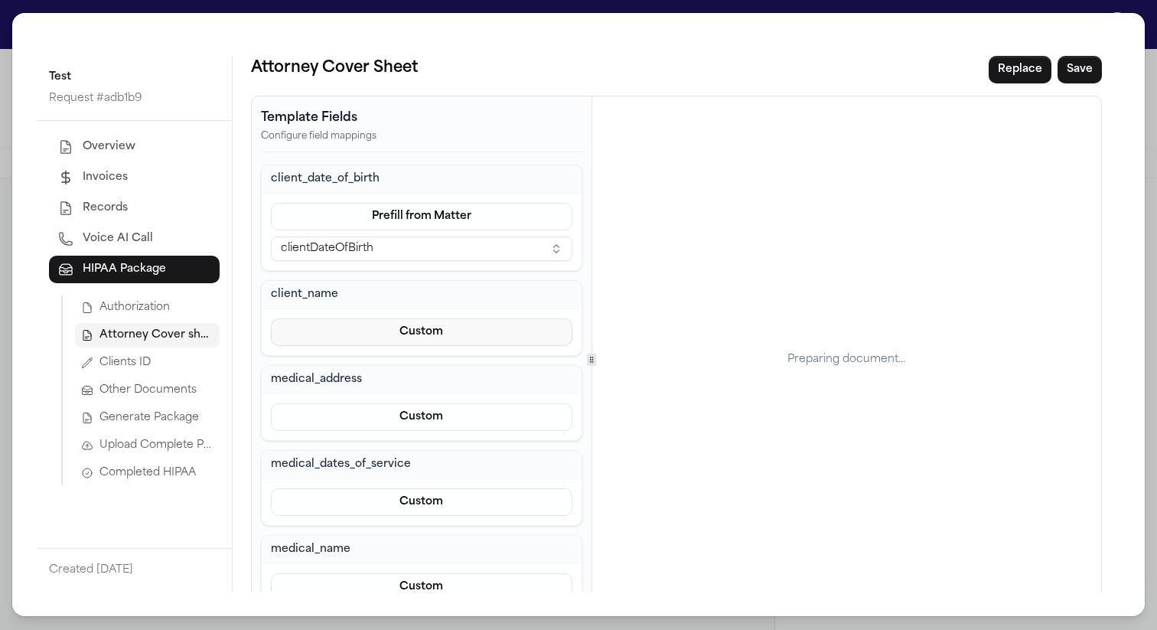
click at [423, 343] on button "Custom" at bounding box center [422, 332] width 302 height 28
click at [409, 373] on button "Prefill from Matter" at bounding box center [420, 369] width 140 height 28
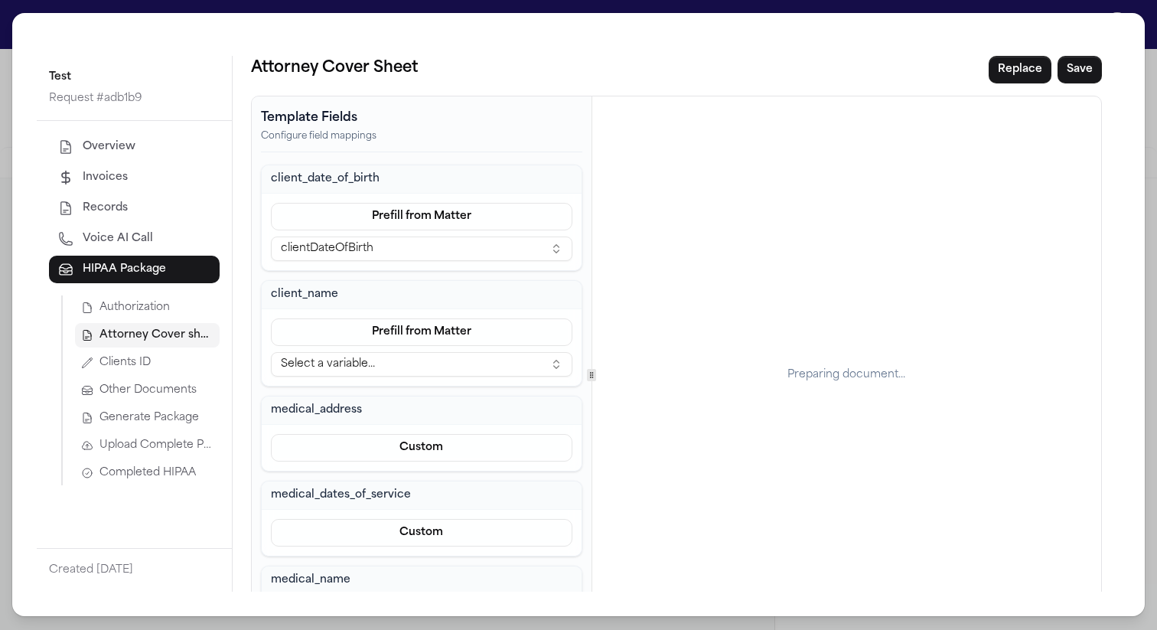
click at [401, 368] on button "Select a variable..." at bounding box center [422, 364] width 302 height 24
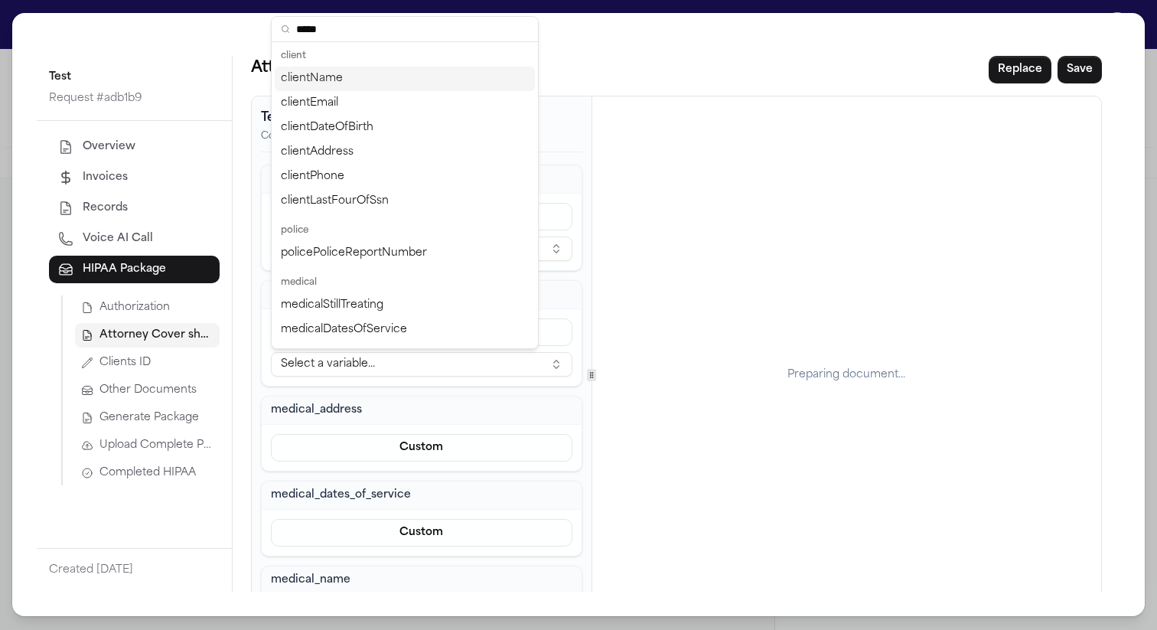
type input "******"
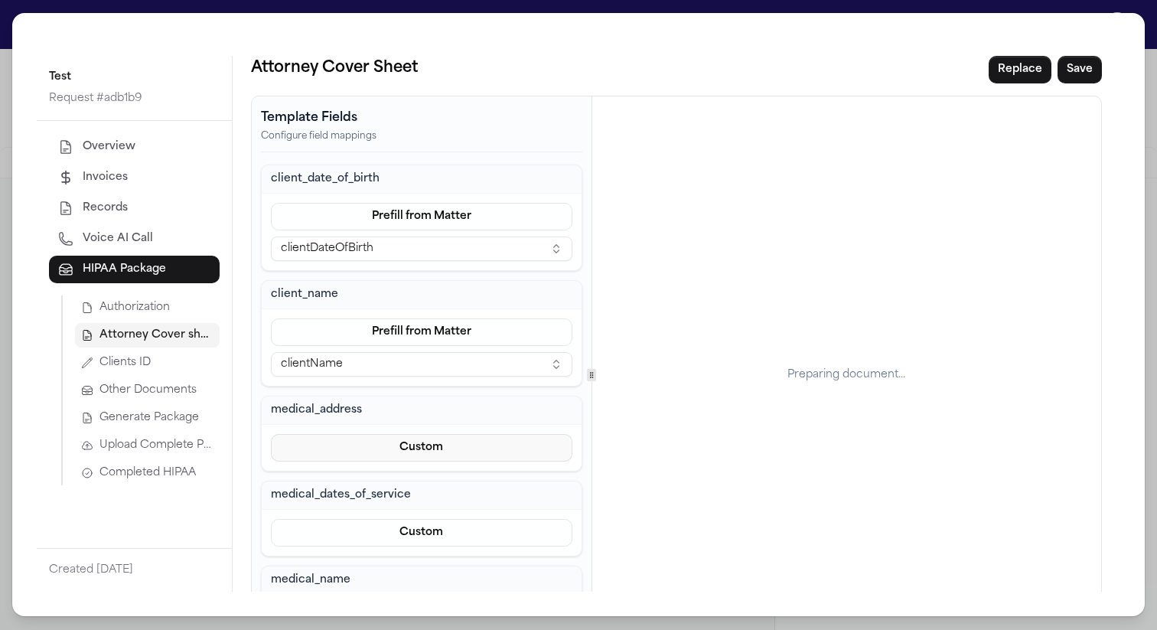
click at [378, 449] on button "Custom" at bounding box center [422, 448] width 302 height 28
click at [387, 487] on button "Prefill from Matter" at bounding box center [420, 485] width 140 height 28
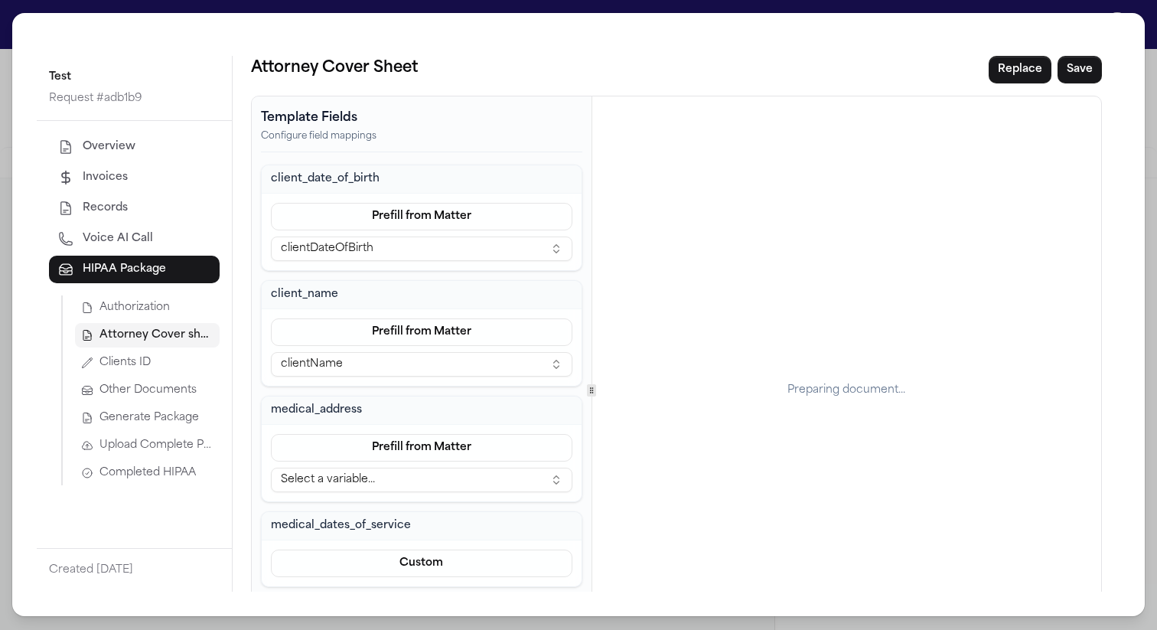
click at [387, 487] on button "Select a variable..." at bounding box center [422, 480] width 302 height 24
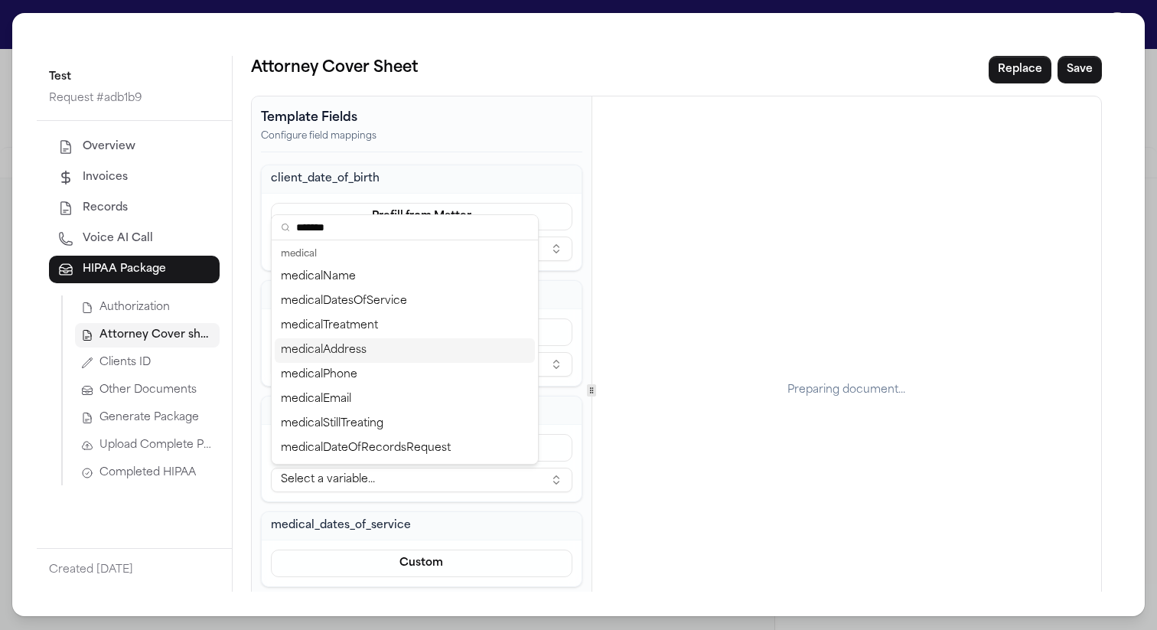
type input "*******"
click at [389, 345] on div "medicalAddress" at bounding box center [405, 350] width 260 height 24
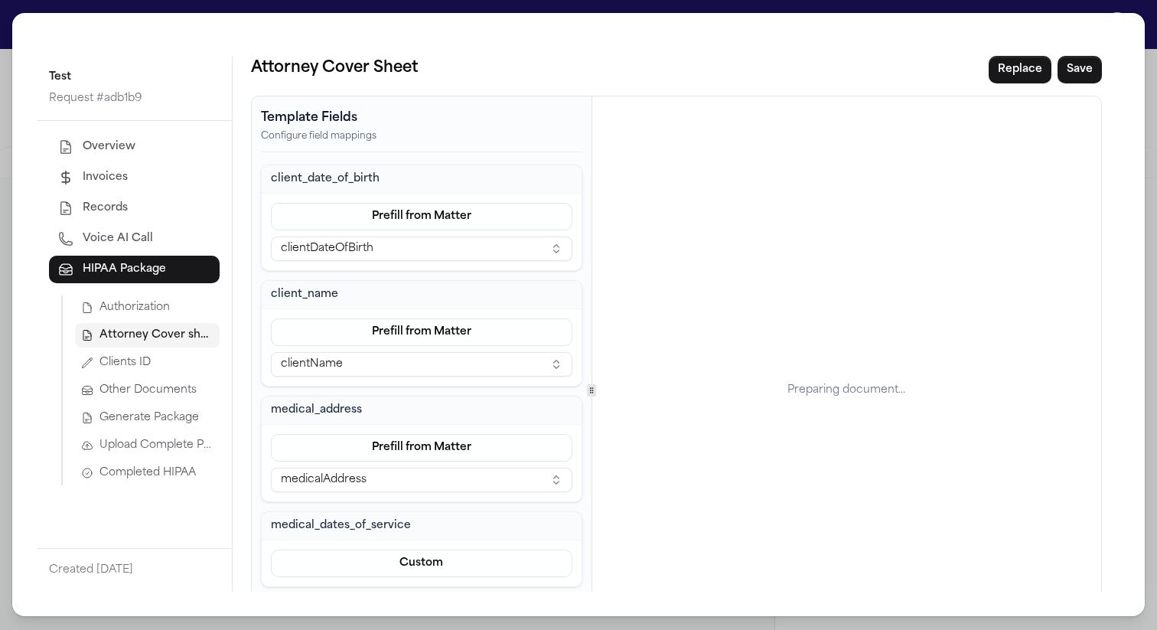
scroll to position [93, 0]
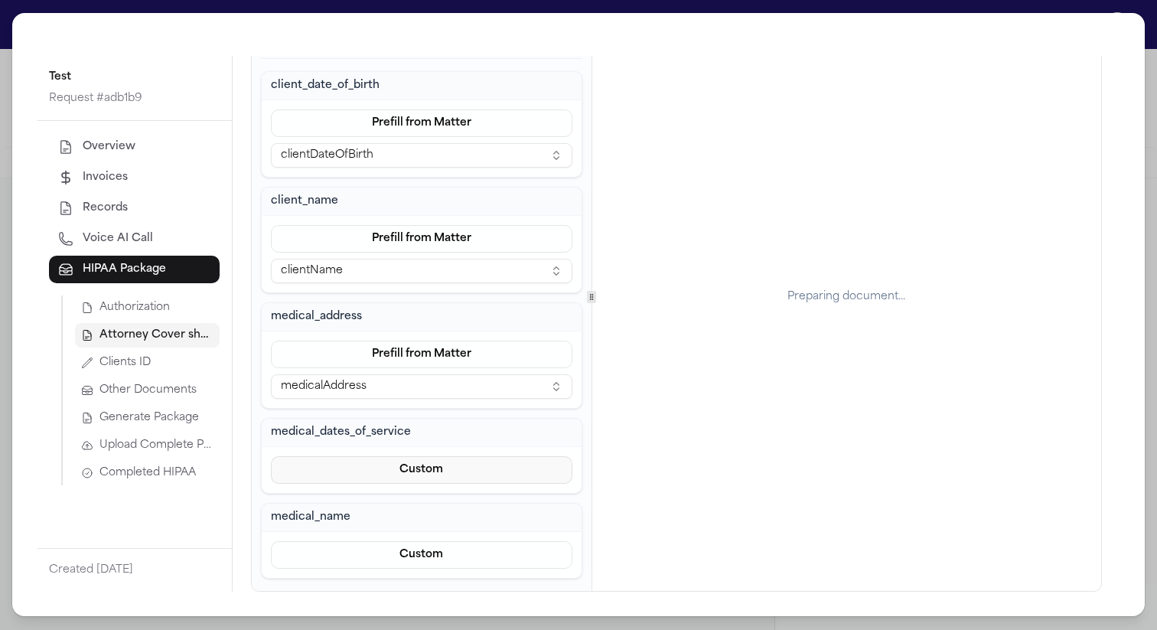
click at [393, 463] on button "Custom" at bounding box center [422, 470] width 302 height 28
click at [405, 512] on button "Prefill from Matter" at bounding box center [420, 507] width 140 height 28
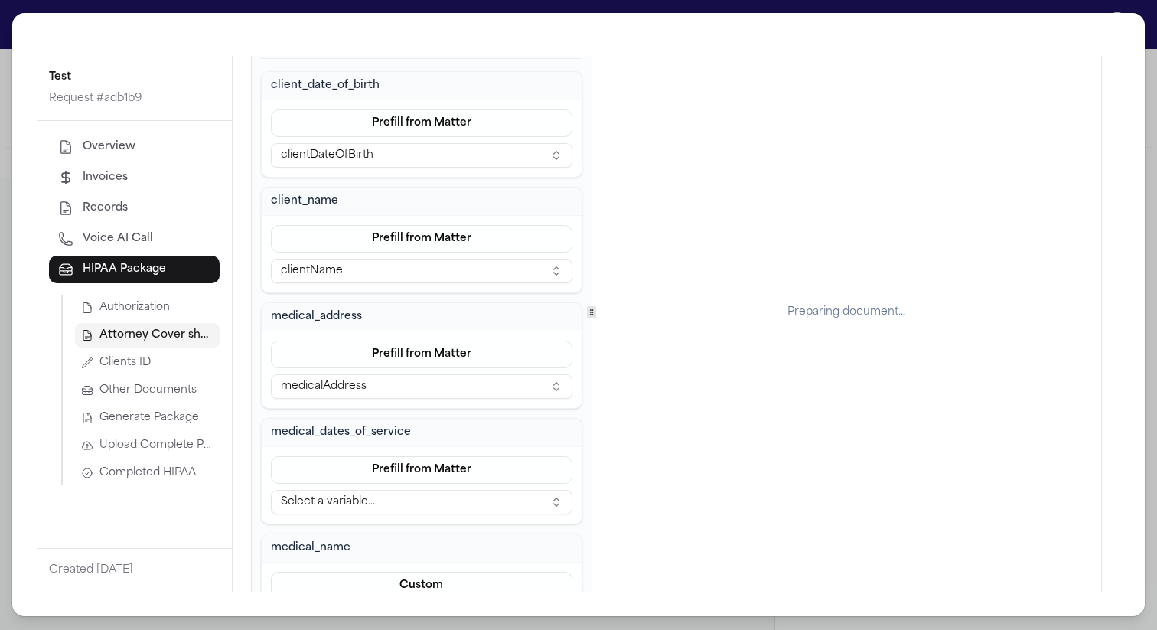
click at [405, 512] on button "Select a variable..." at bounding box center [422, 502] width 302 height 24
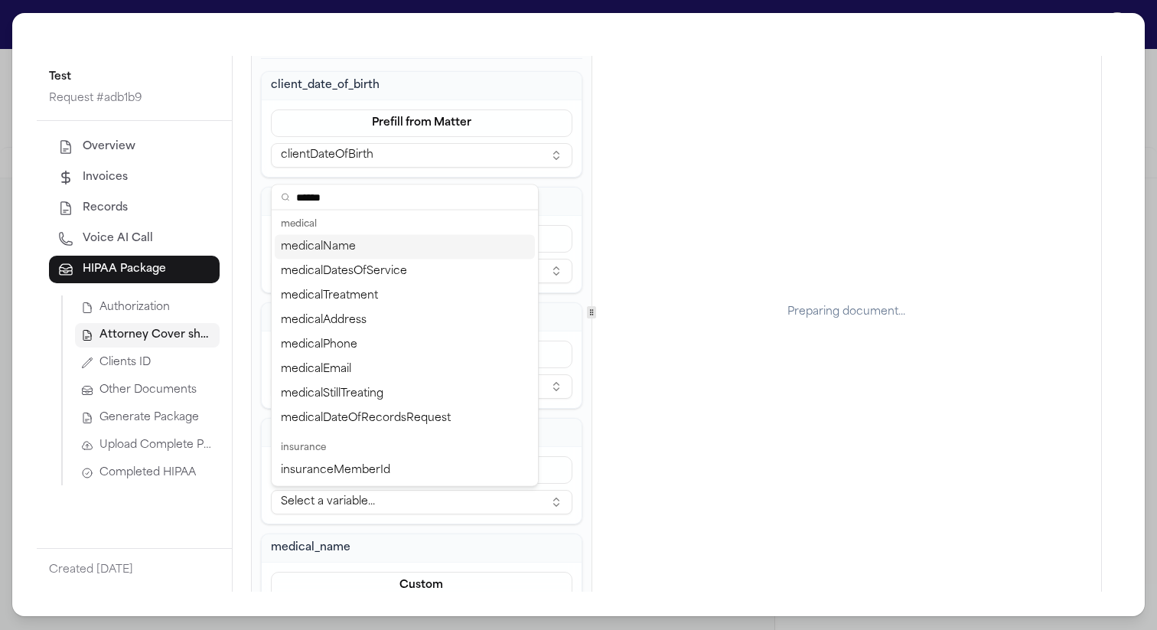
type input "*******"
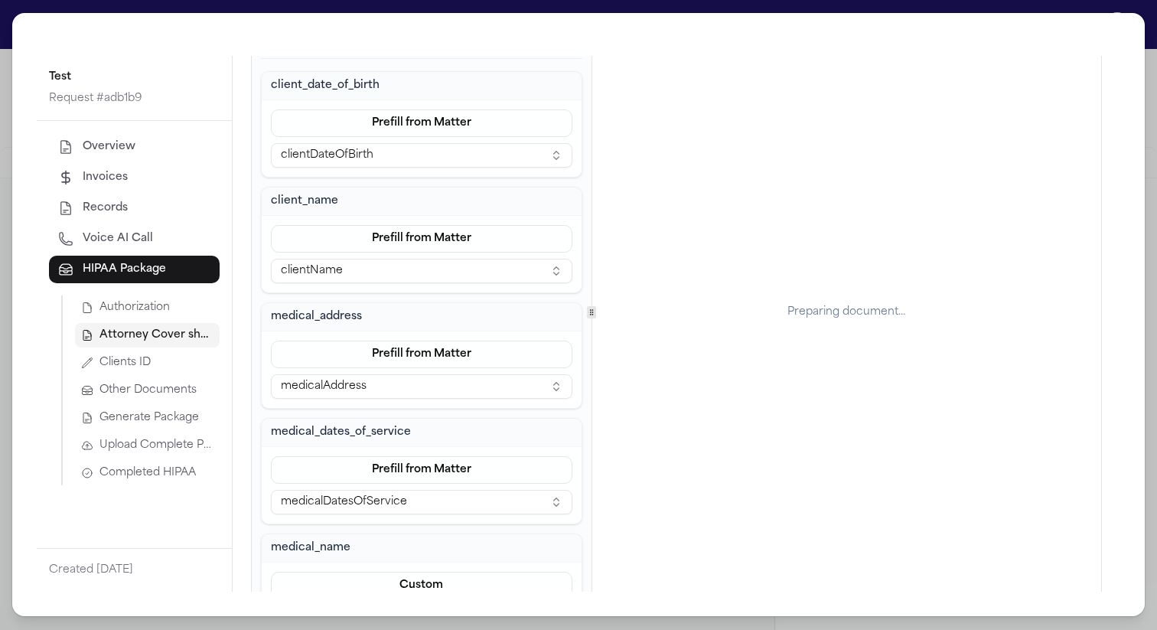
scroll to position [124, 0]
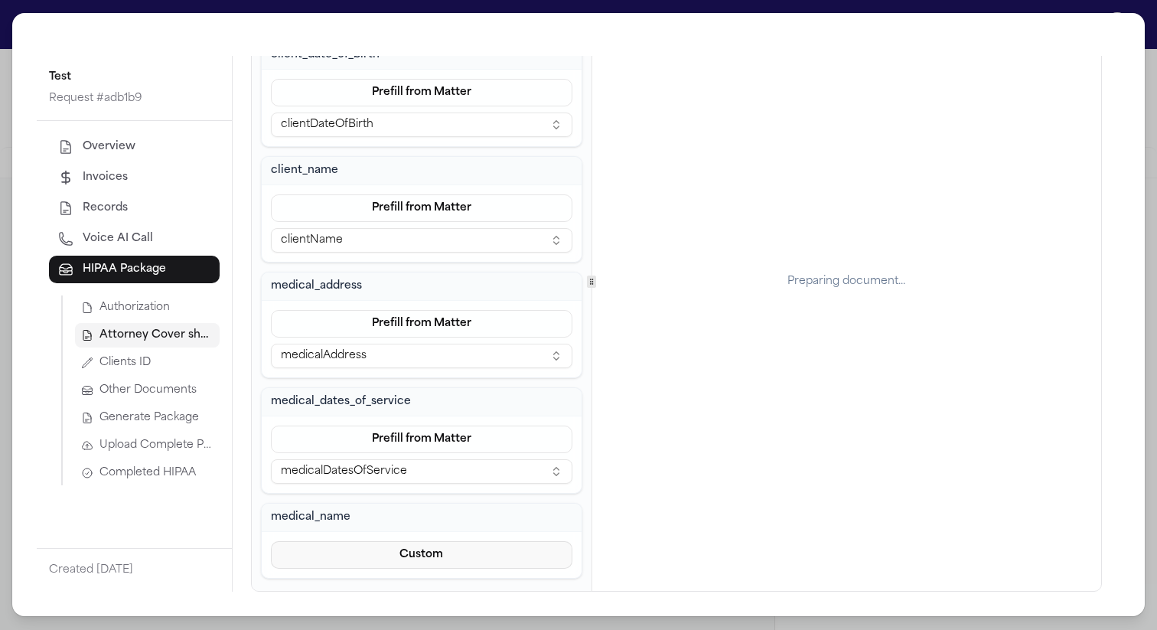
click at [401, 561] on button "Custom" at bounding box center [422, 555] width 302 height 28
click at [414, 521] on button "Custom" at bounding box center [420, 518] width 140 height 28
click at [414, 560] on button "Custom" at bounding box center [422, 555] width 302 height 28
click at [453, 485] on button "Prefill from Matter" at bounding box center [420, 491] width 140 height 28
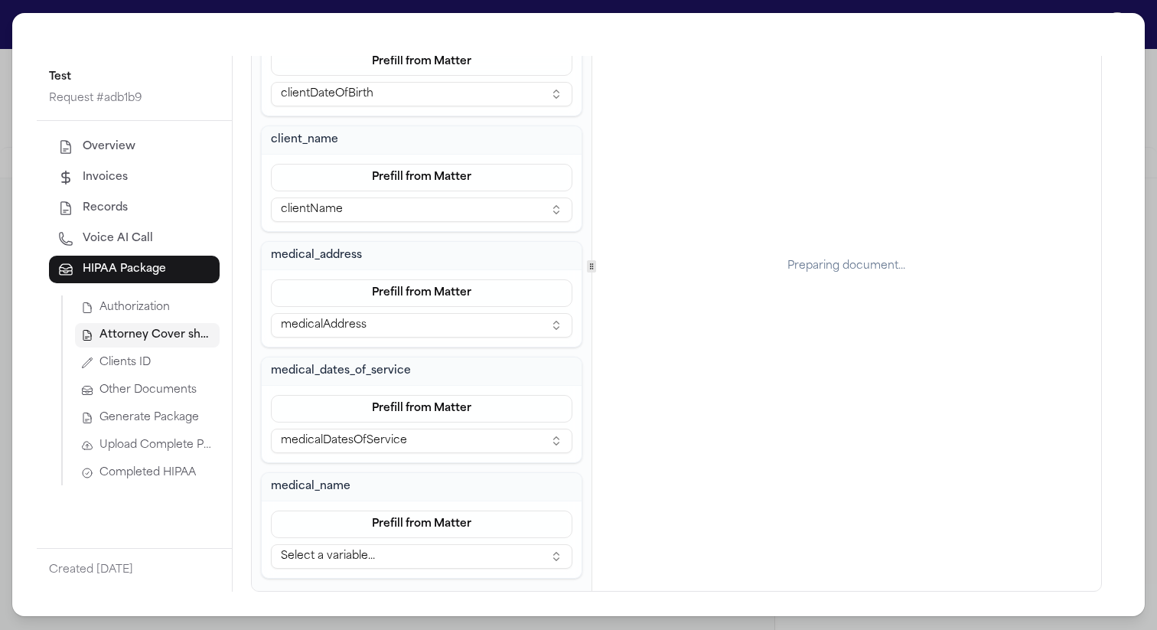
click at [452, 553] on button "Select a variable..." at bounding box center [422, 556] width 302 height 24
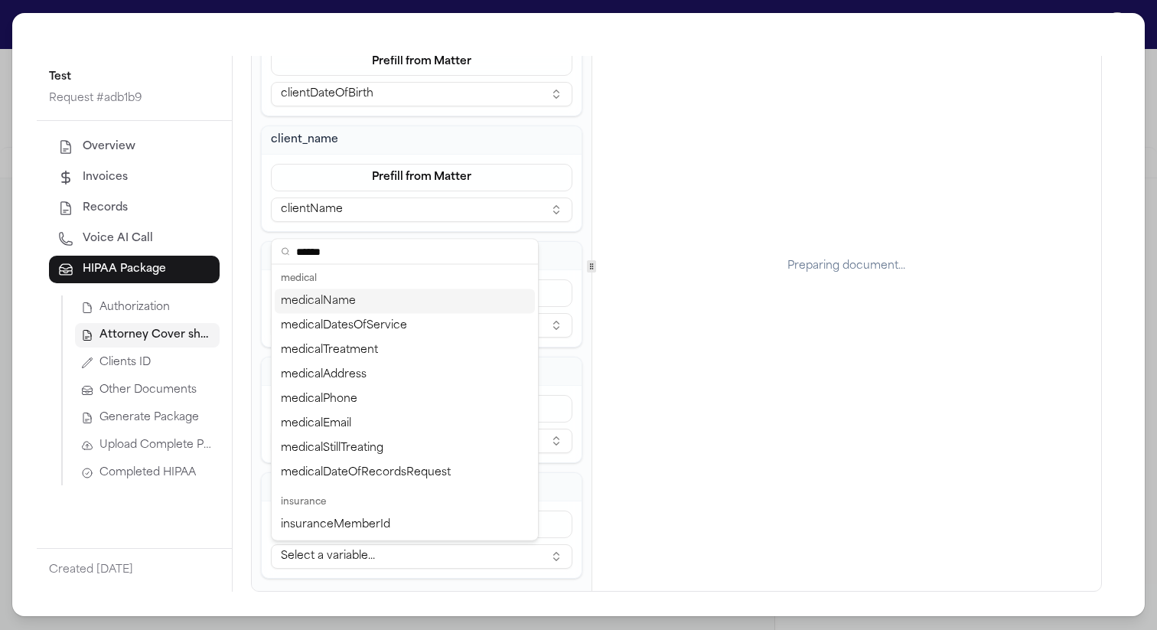
type input "*******"
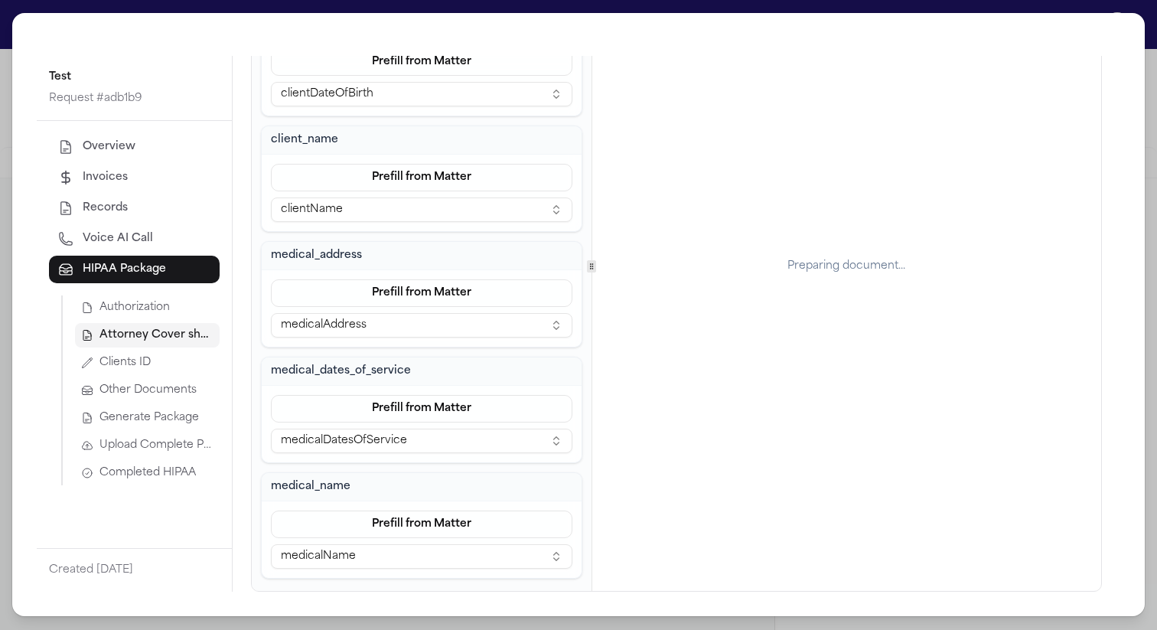
scroll to position [0, 0]
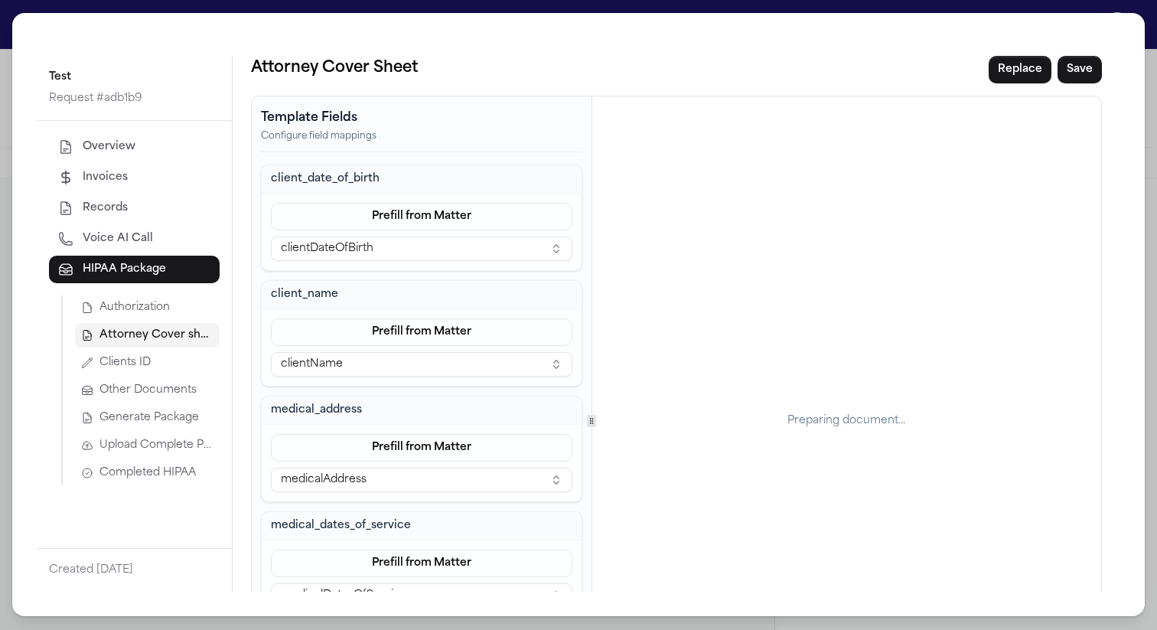
click at [770, 259] on div "Preparing document..." at bounding box center [846, 420] width 509 height 649
click at [1069, 71] on button "Save" at bounding box center [1080, 70] width 44 height 28
click at [178, 419] on span "Generate Package" at bounding box center [150, 417] width 100 height 15
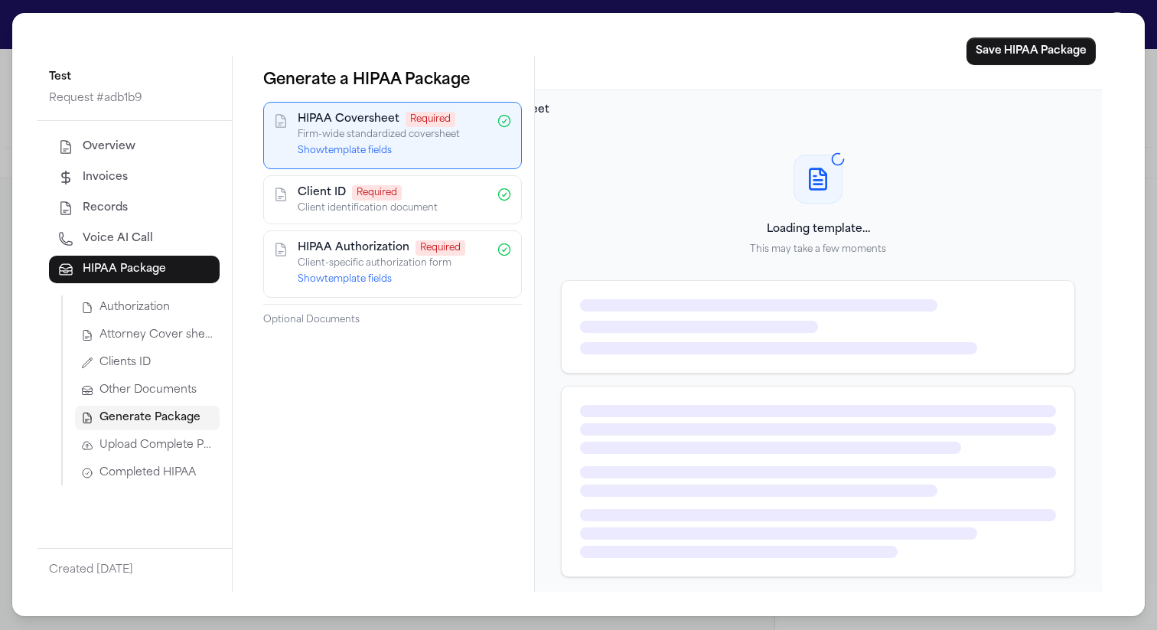
click at [387, 153] on button "Show template fields" at bounding box center [345, 151] width 94 height 12
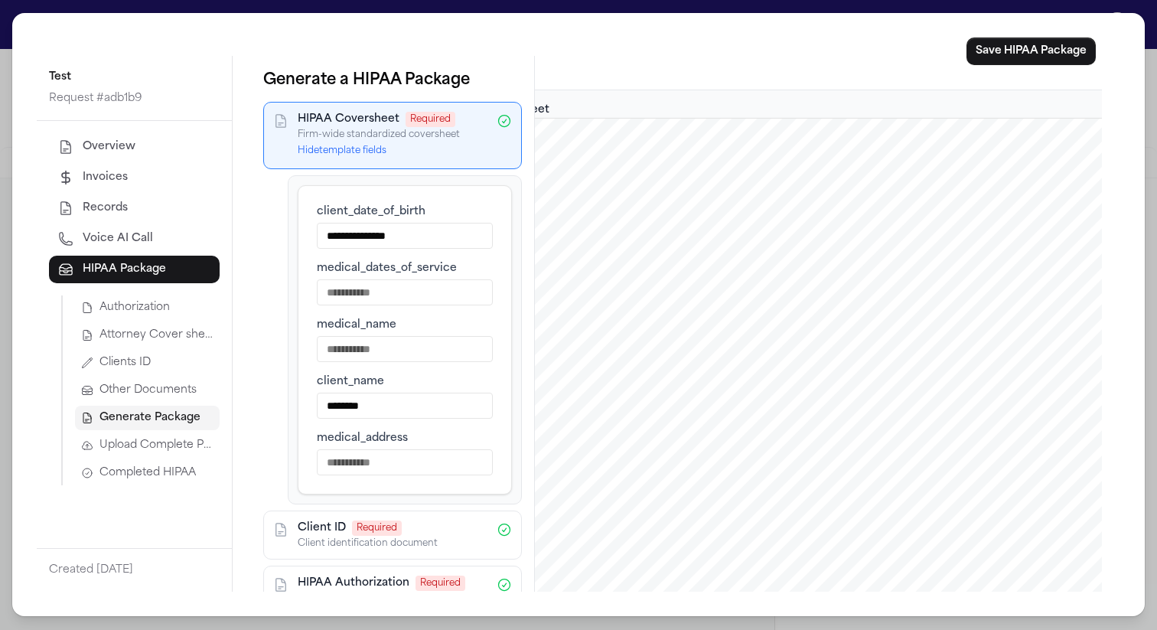
click at [406, 282] on input "medical_dates_of_service" at bounding box center [405, 292] width 176 height 26
type input "****"
click at [390, 352] on input "medical_name" at bounding box center [405, 349] width 176 height 26
type input "****"
click at [391, 458] on input "medical_address" at bounding box center [405, 462] width 176 height 26
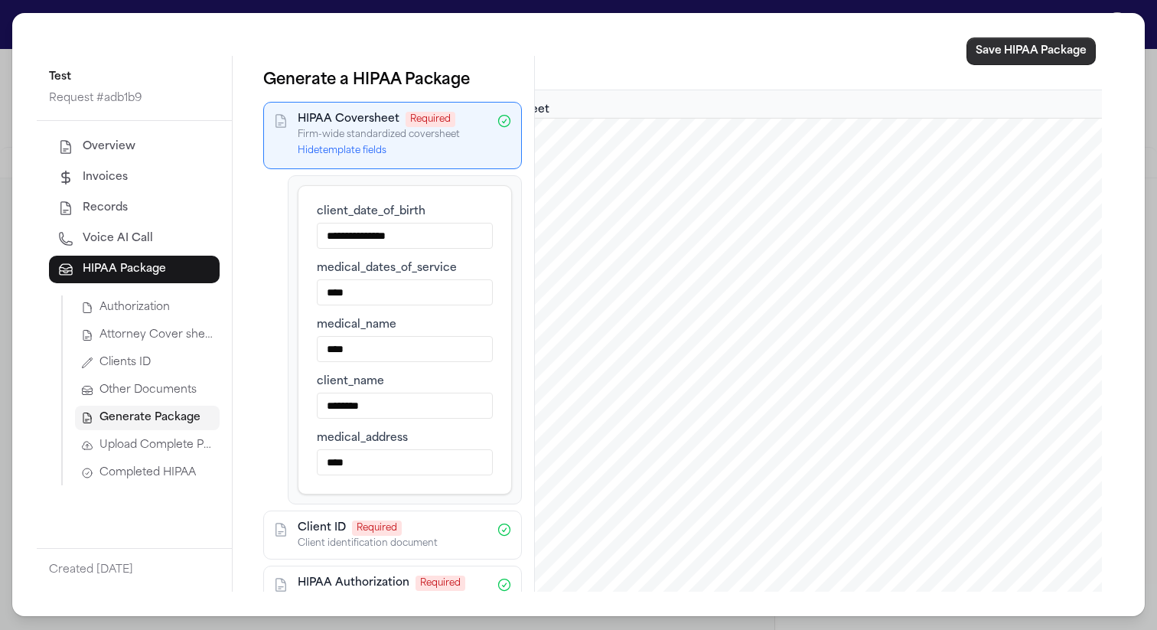
type input "****"
click at [1020, 54] on button "Save HIPAA Package" at bounding box center [1031, 52] width 129 height 28
click at [140, 474] on span "Completed HIPAA" at bounding box center [148, 472] width 96 height 15
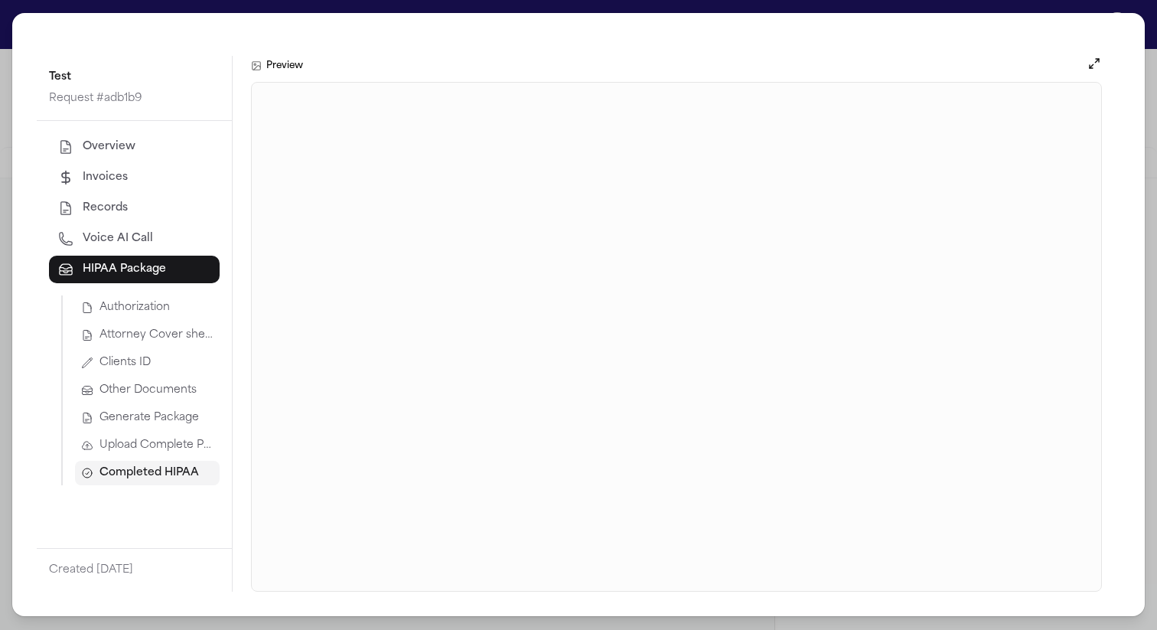
click at [1104, 10] on div "Test Request # adb1b9 Overview Invoices Records Voice AI Call HIPAA Package Aut…" at bounding box center [578, 315] width 1157 height 630
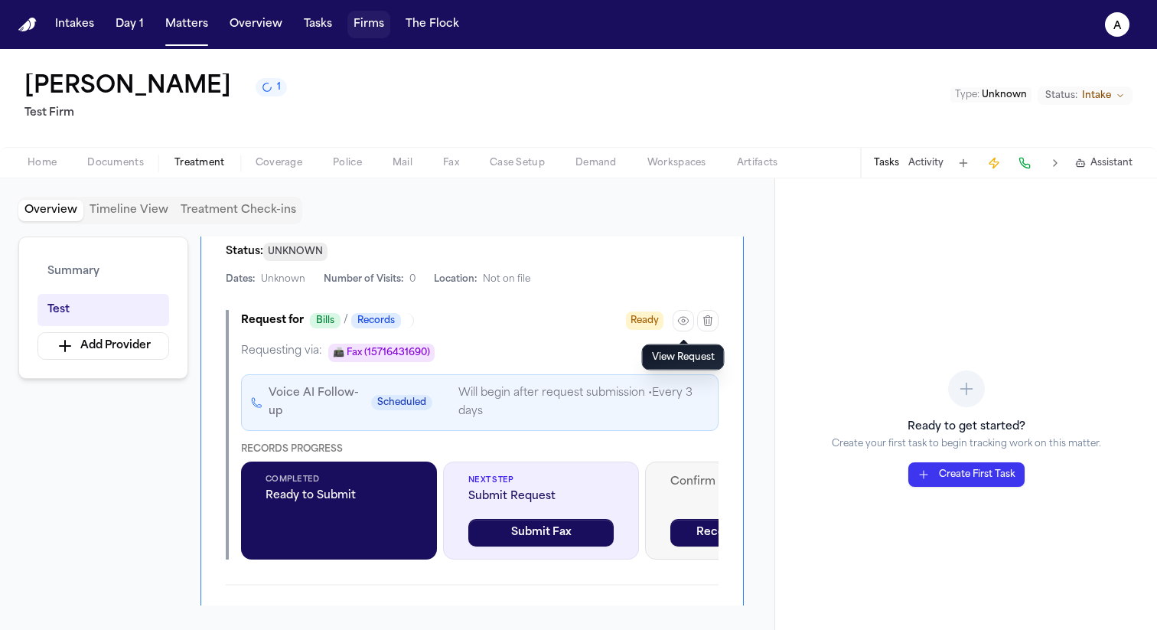
click at [351, 25] on button "Firms" at bounding box center [368, 25] width 43 height 28
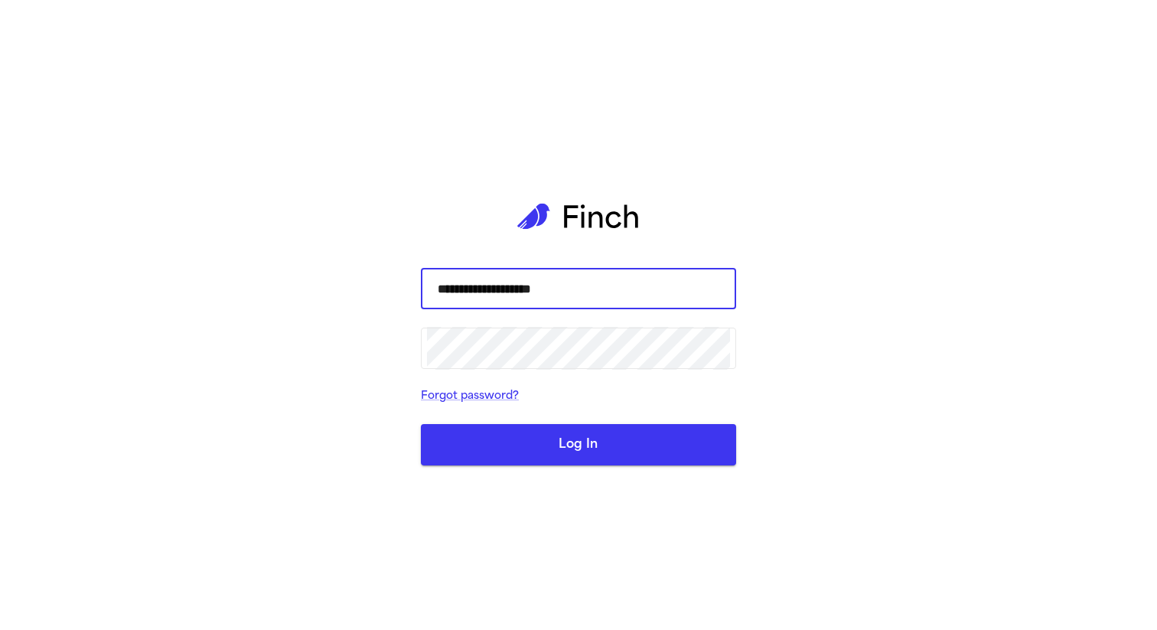
type input "**********"
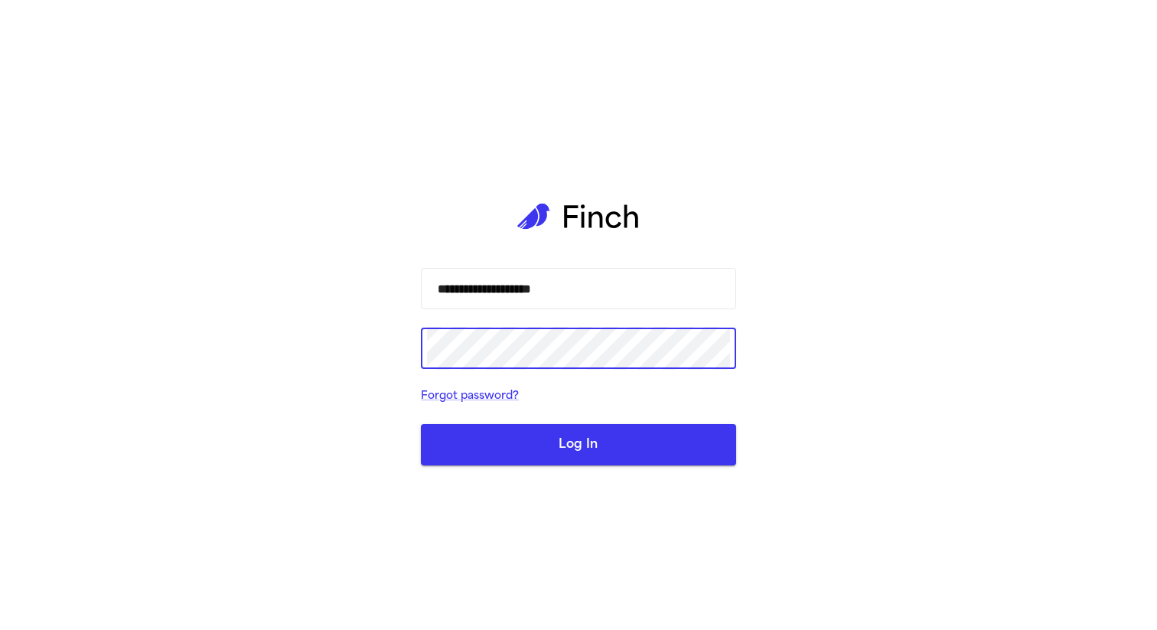
click at [421, 424] on button "Log In" at bounding box center [578, 444] width 315 height 41
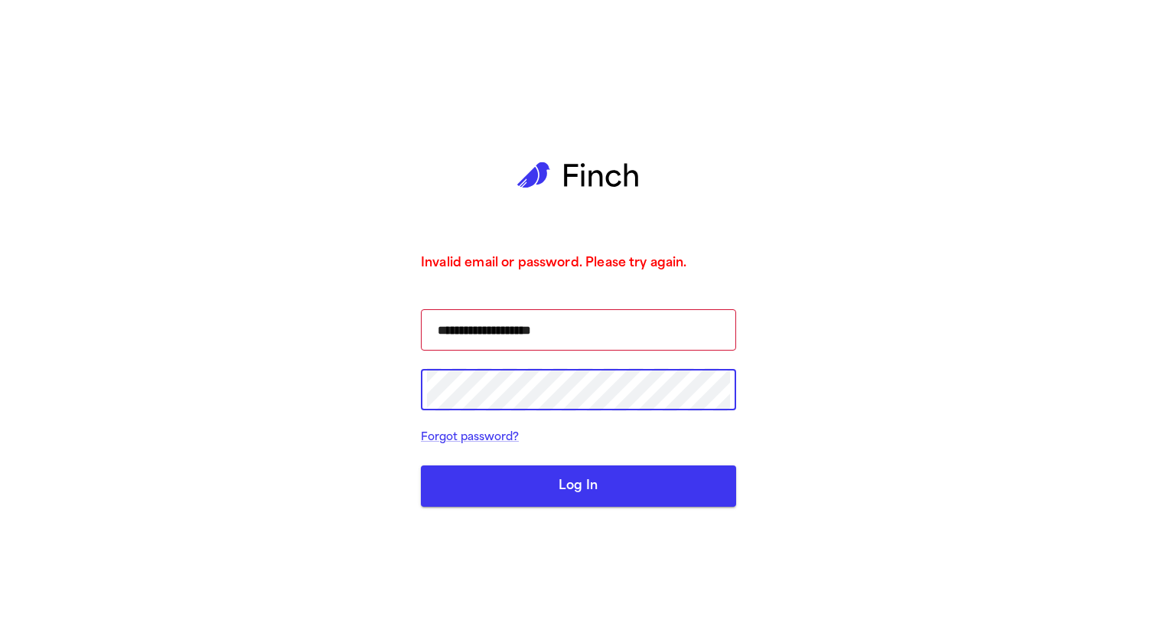
click at [421, 465] on button "Log In" at bounding box center [578, 485] width 315 height 41
click at [476, 495] on button "Log In" at bounding box center [578, 485] width 315 height 41
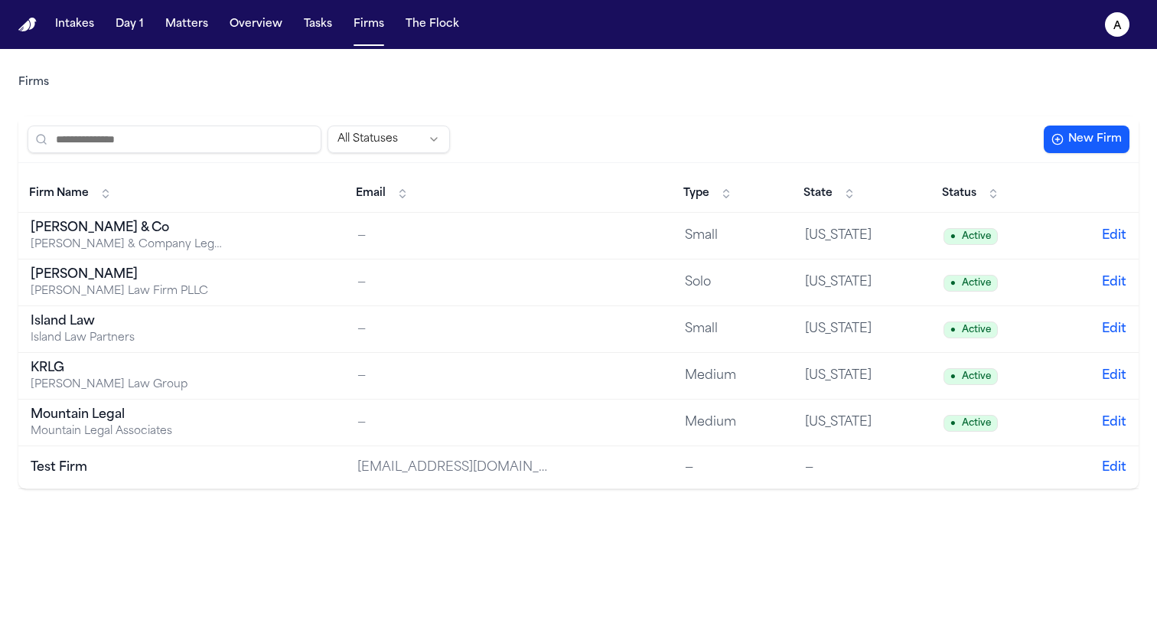
click at [83, 468] on div "Test Firm" at bounding box center [126, 467] width 191 height 18
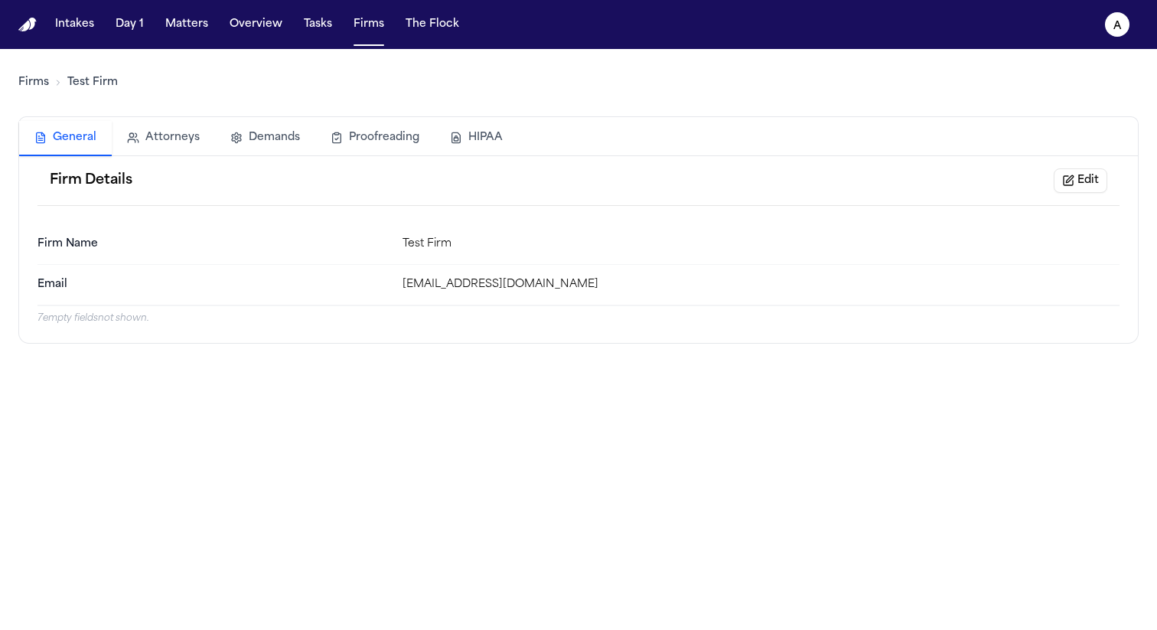
click at [485, 137] on button "HIPAA" at bounding box center [476, 138] width 83 height 34
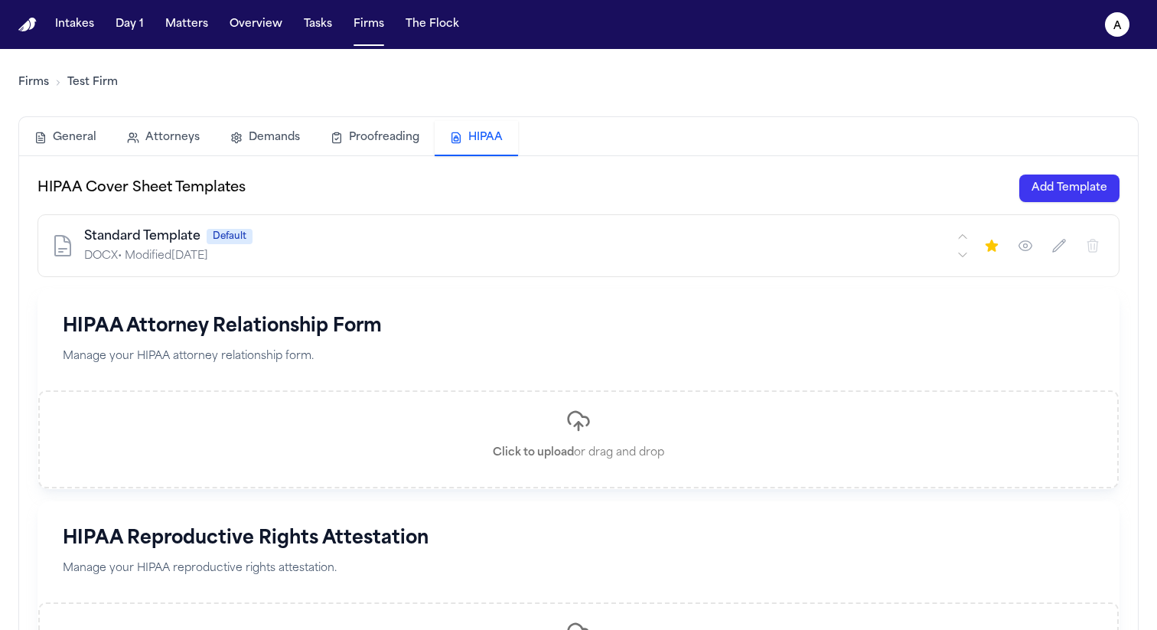
click at [1072, 195] on button "Add Template" at bounding box center [1070, 189] width 100 height 28
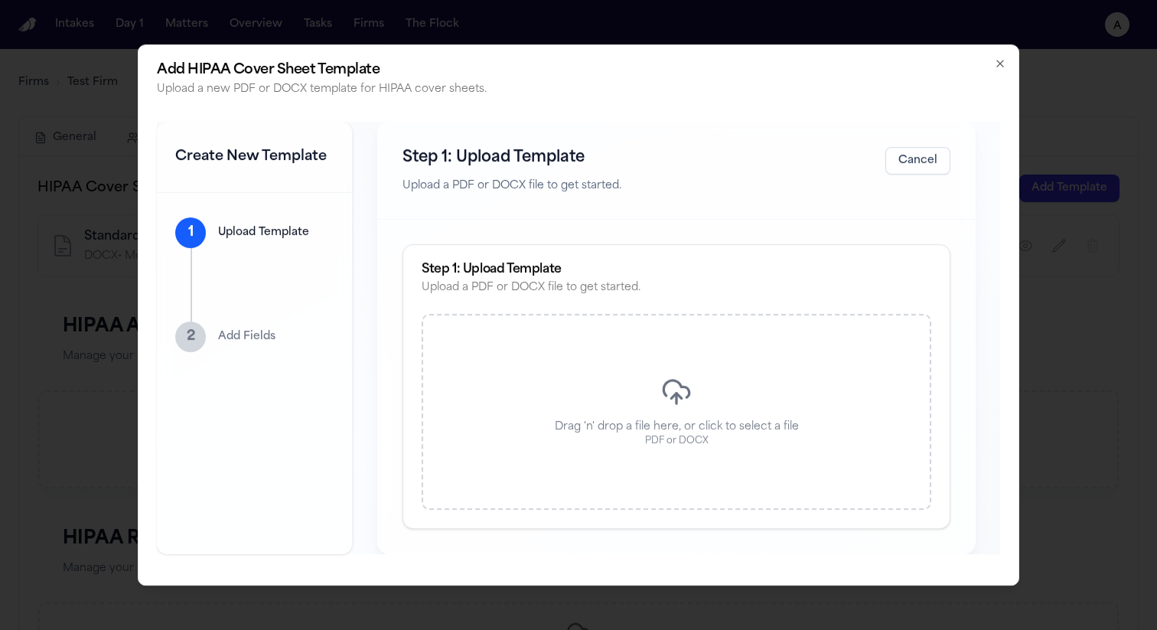
click at [707, 378] on div "Drag 'n' drop a file here, or click to select a file PDF or DOCX" at bounding box center [677, 412] width 510 height 196
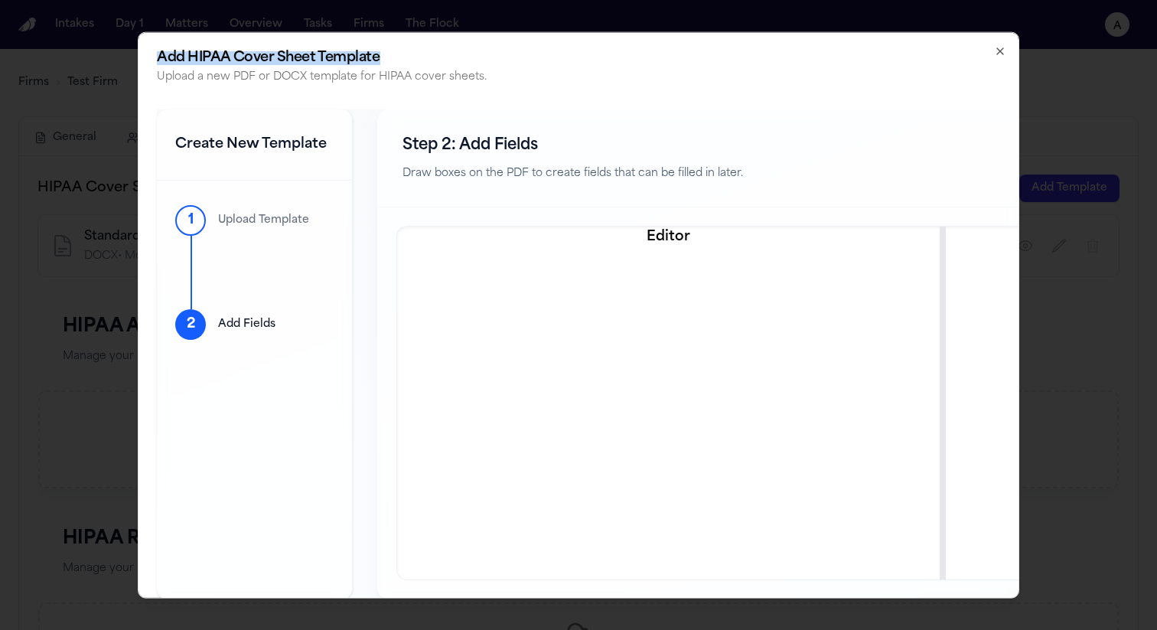
drag, startPoint x: 434, startPoint y: 57, endPoint x: 137, endPoint y: 54, distance: 297.0
click at [138, 54] on div "Add HIPAA Cover Sheet Template Upload a new PDF or DOCX template for HIPAA cove…" at bounding box center [579, 314] width 882 height 567
copy body "Add HIPAA Cover Sheet Template"
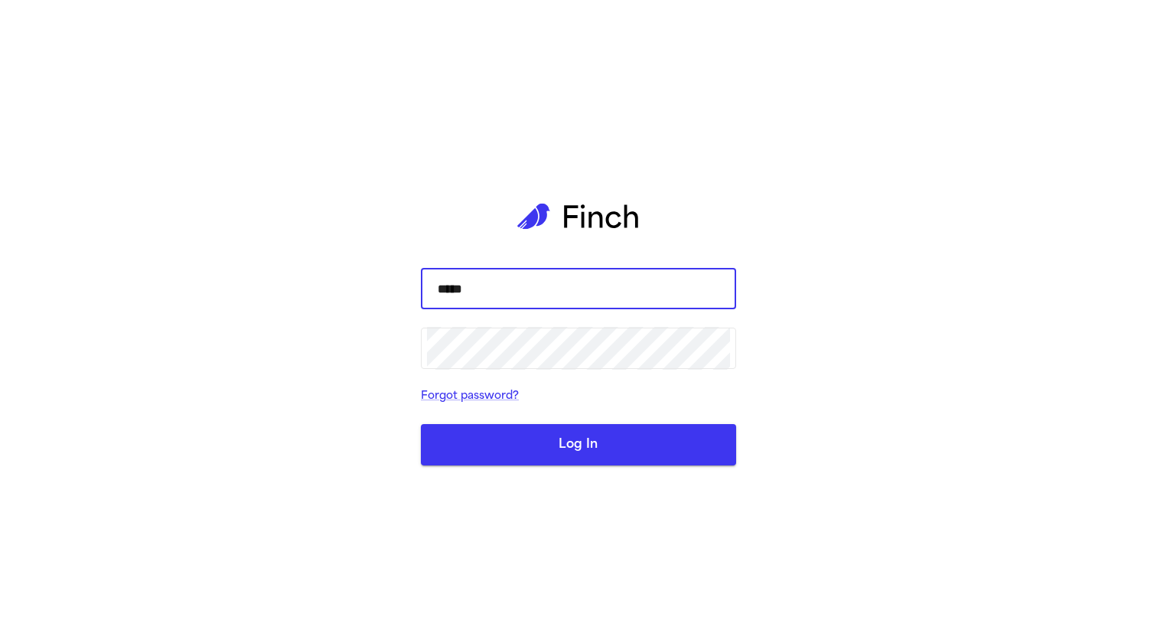
type input "******"
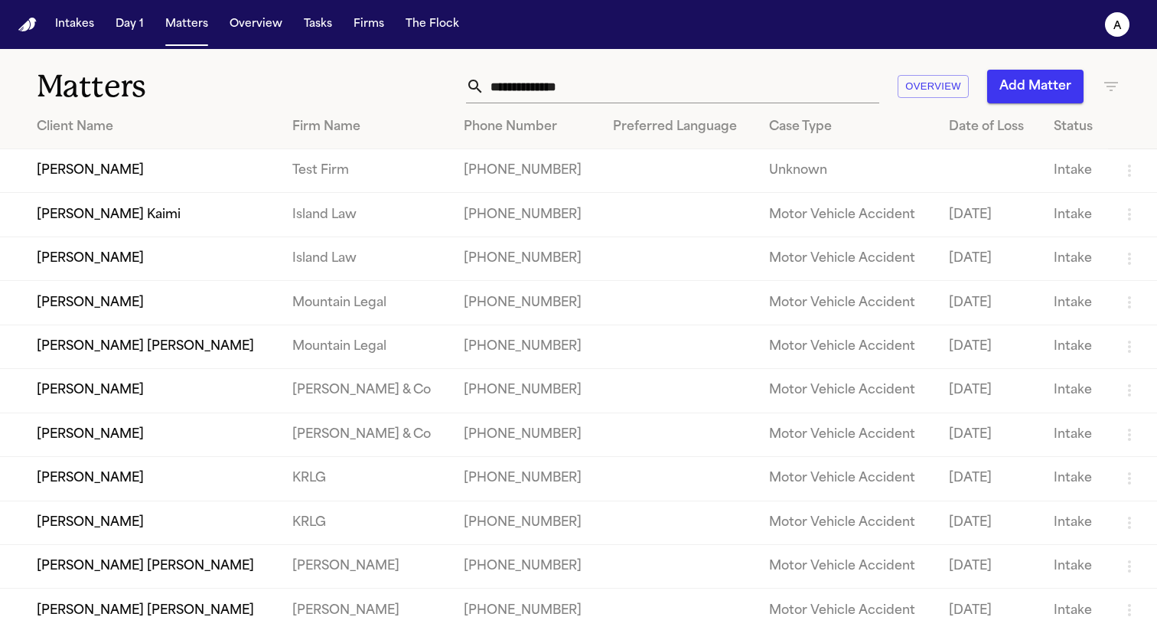
click at [370, 31] on button "Firms" at bounding box center [368, 25] width 43 height 28
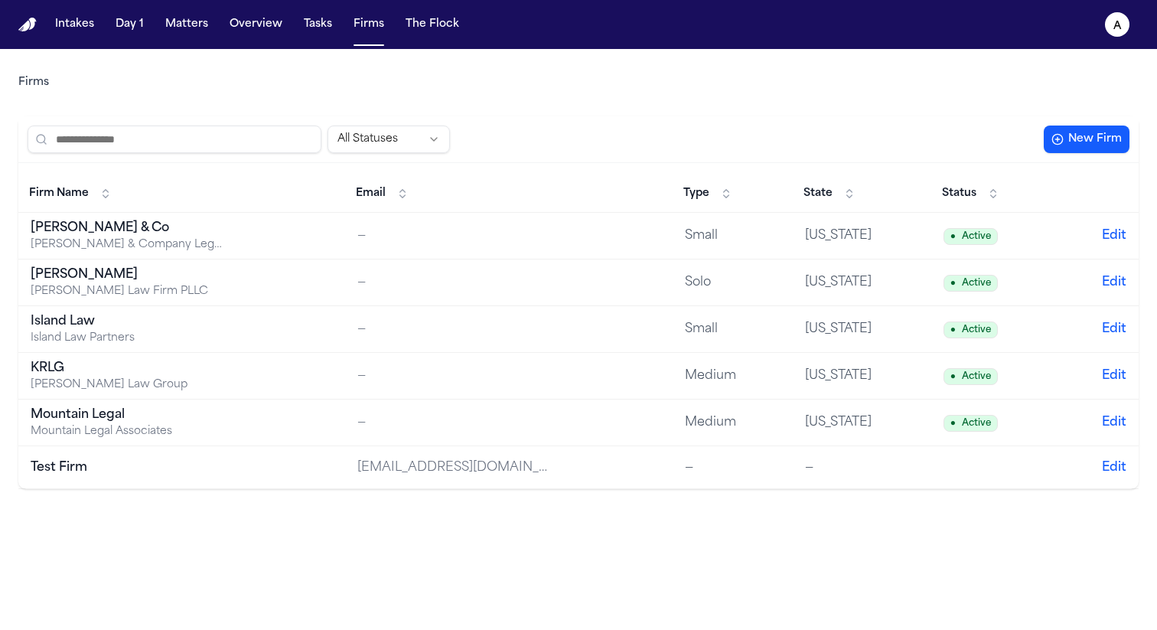
click at [118, 463] on div "Test Firm" at bounding box center [126, 467] width 191 height 18
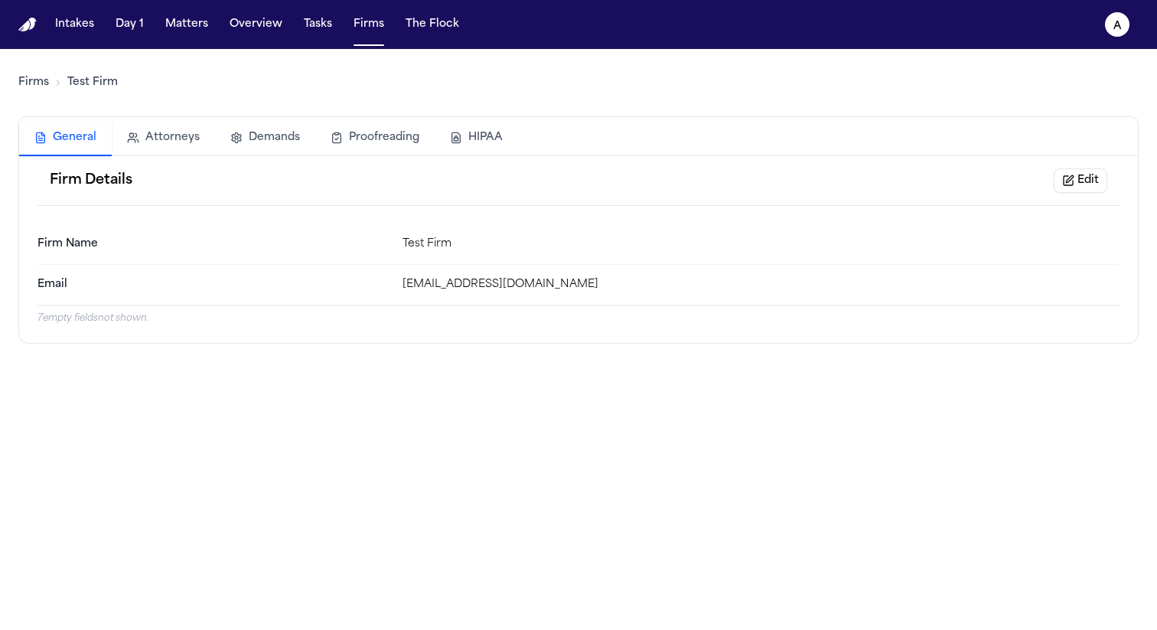
click at [496, 139] on button "HIPAA" at bounding box center [476, 138] width 83 height 34
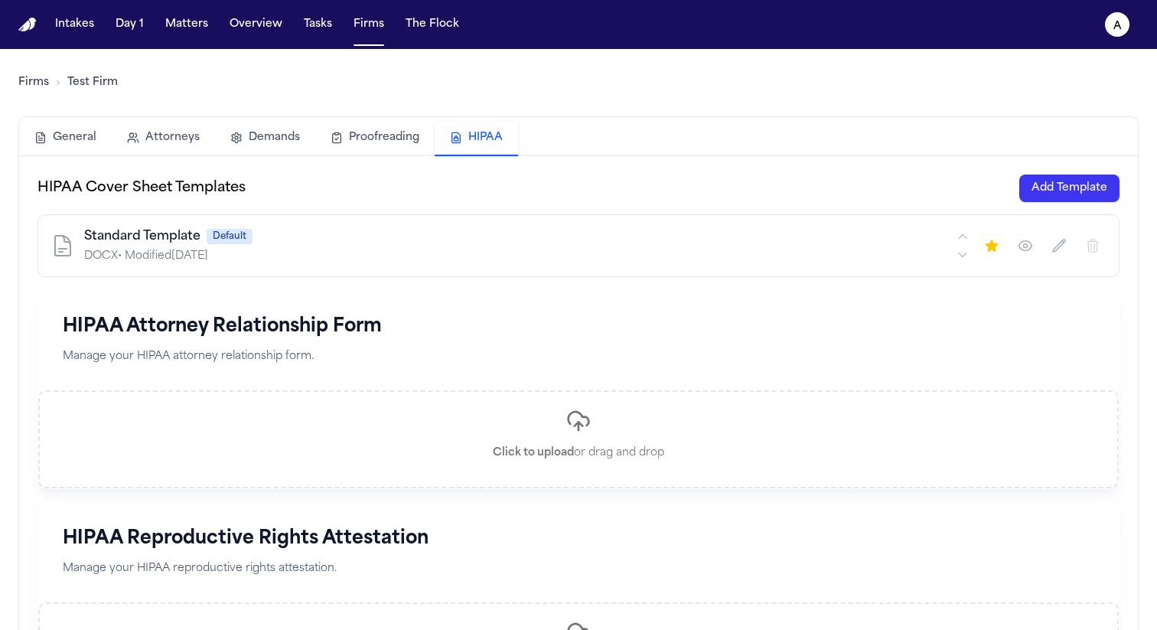
click at [1091, 195] on button "Add Template" at bounding box center [1070, 189] width 100 height 28
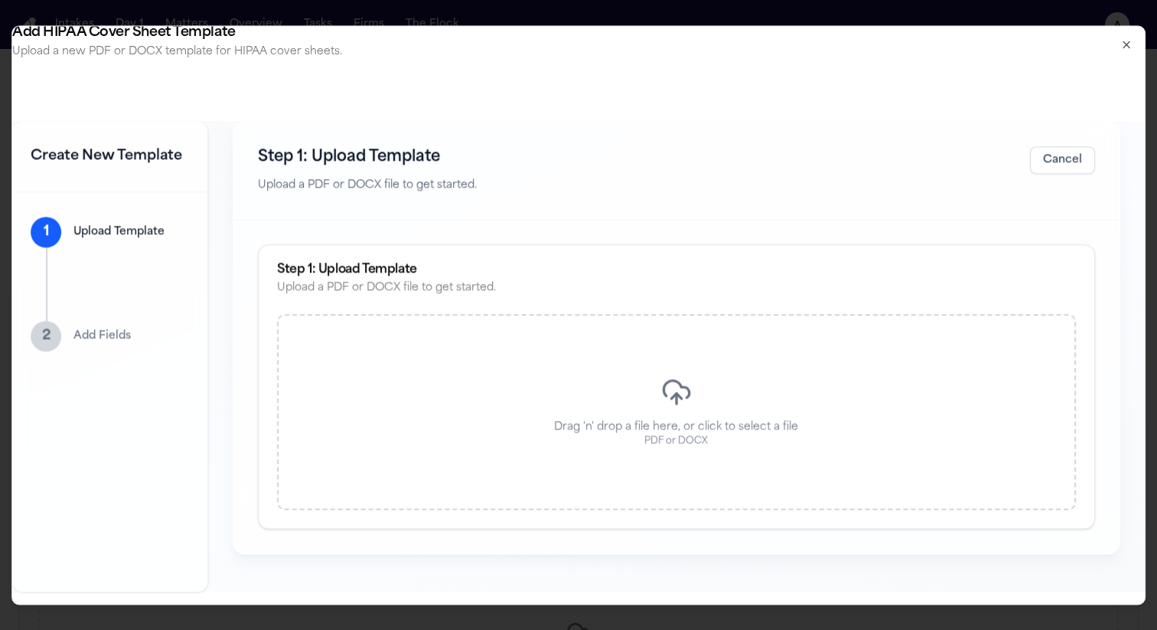
click at [598, 440] on div "Drag 'n' drop a file here, or click to select a file PDF or DOCX" at bounding box center [676, 412] width 799 height 196
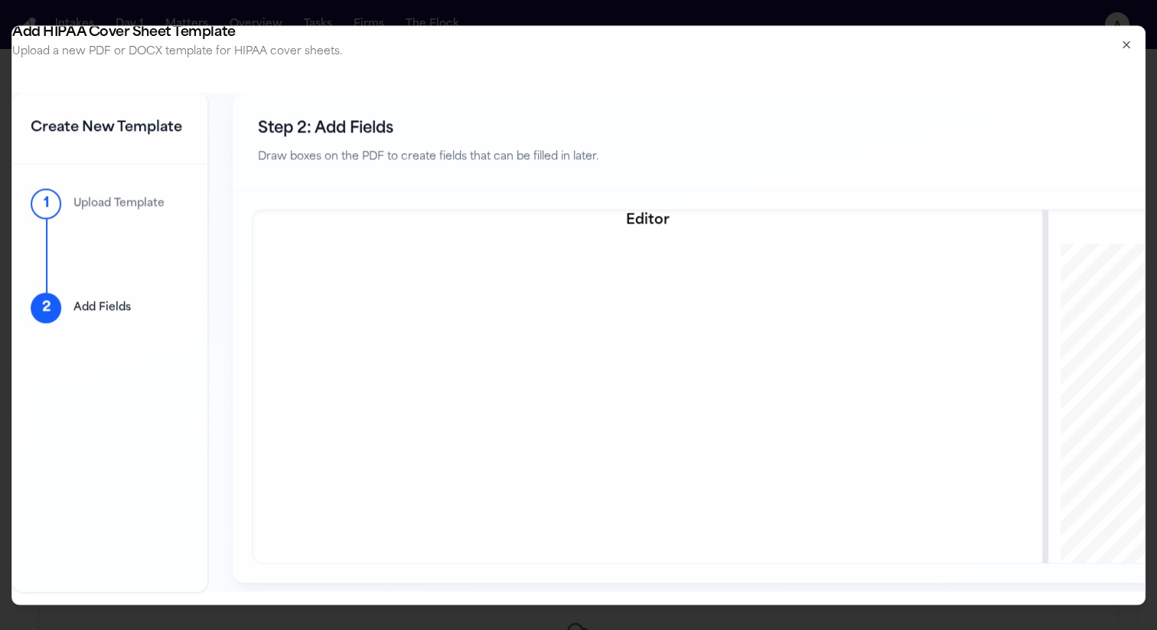
click at [1132, 39] on icon "button" at bounding box center [1127, 44] width 12 height 12
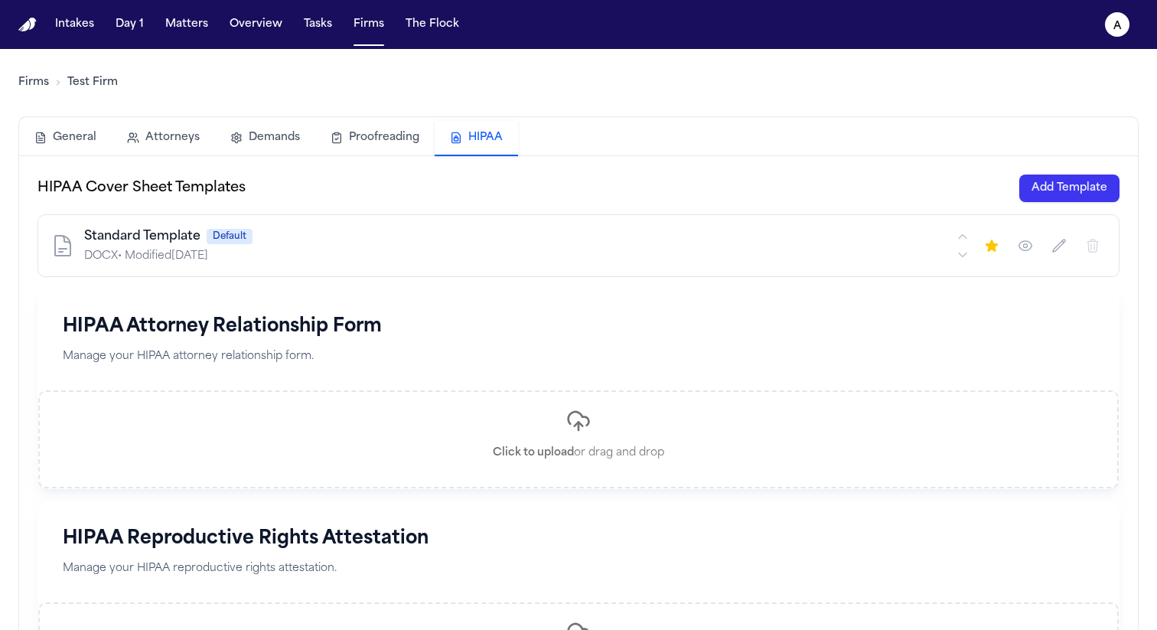
click at [1039, 192] on button "Add Template" at bounding box center [1070, 189] width 100 height 28
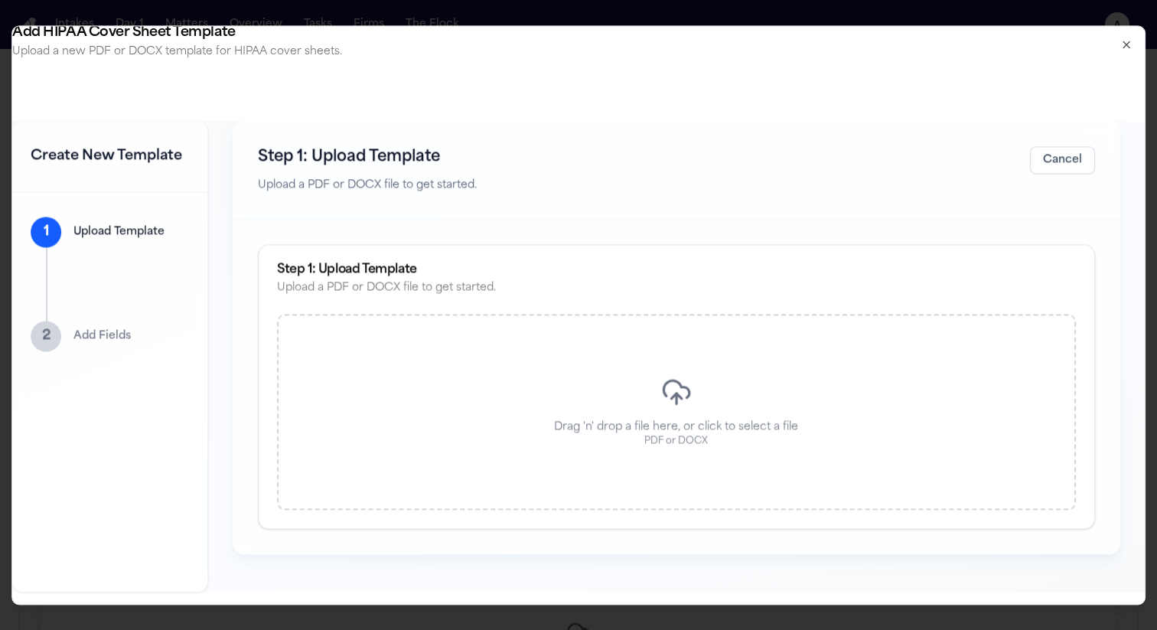
click at [607, 387] on div "Drag 'n' drop a file here, or click to select a file PDF or DOCX" at bounding box center [676, 412] width 799 height 196
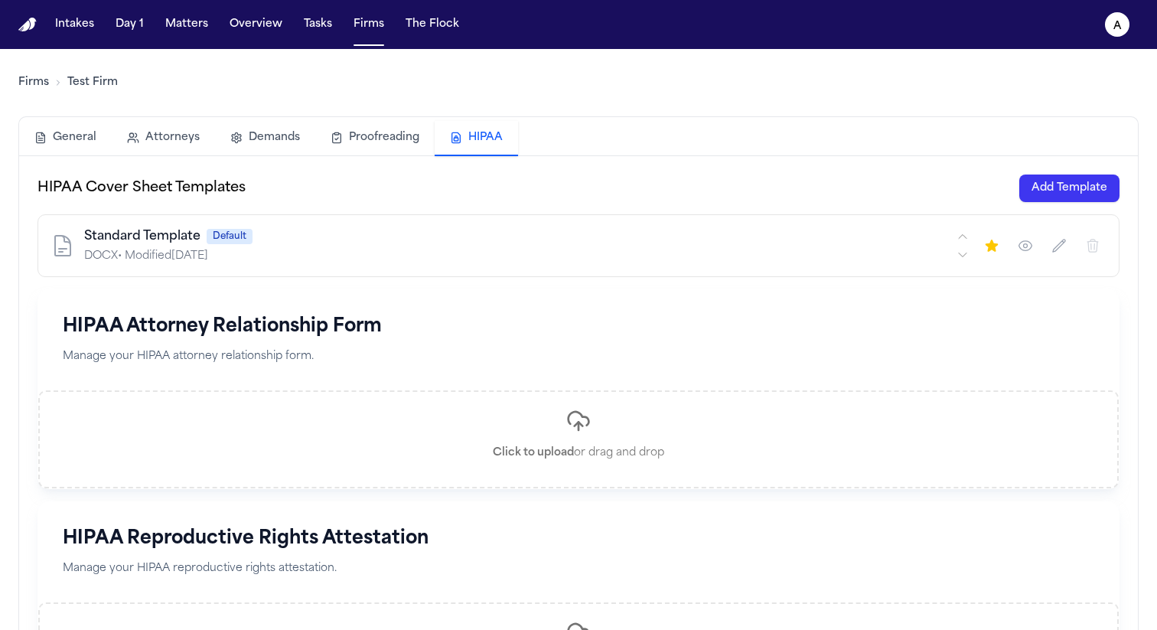
click at [1042, 192] on button "Add Template" at bounding box center [1070, 189] width 100 height 28
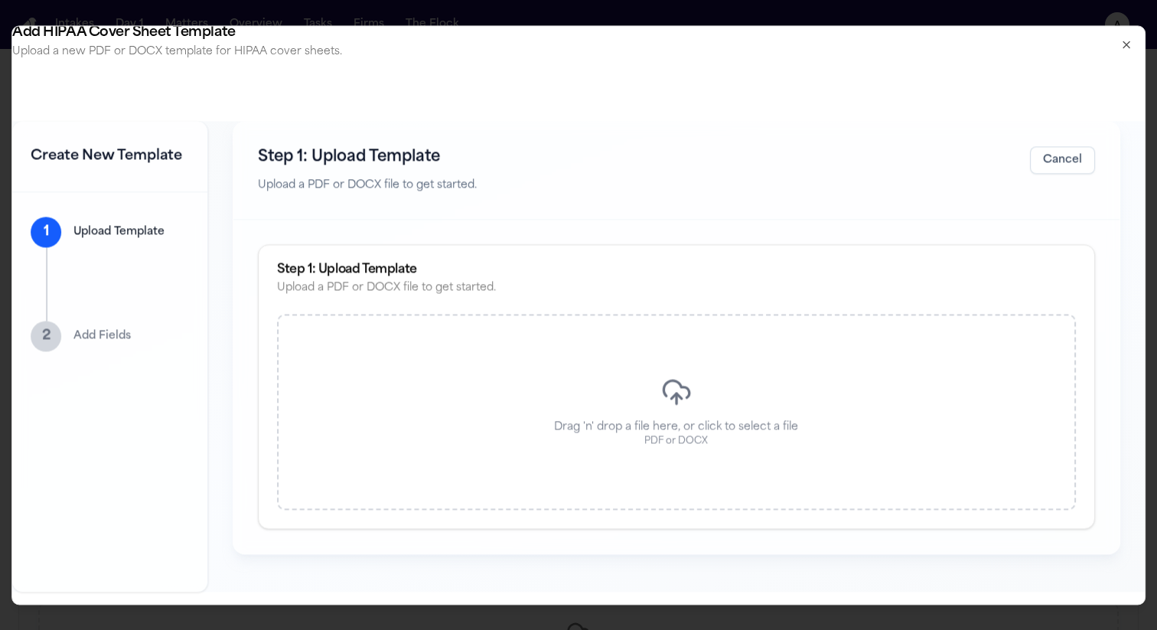
click at [844, 362] on div "Drag 'n' drop a file here, or click to select a file PDF or DOCX" at bounding box center [676, 412] width 799 height 196
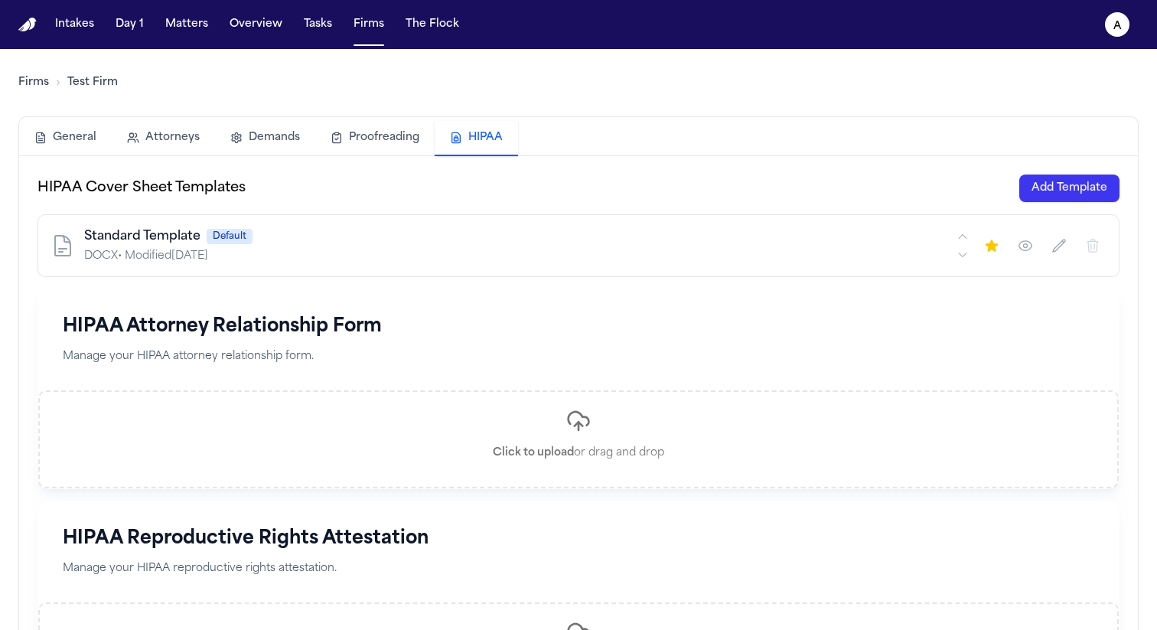
click at [1097, 180] on button "Add Template" at bounding box center [1070, 189] width 100 height 28
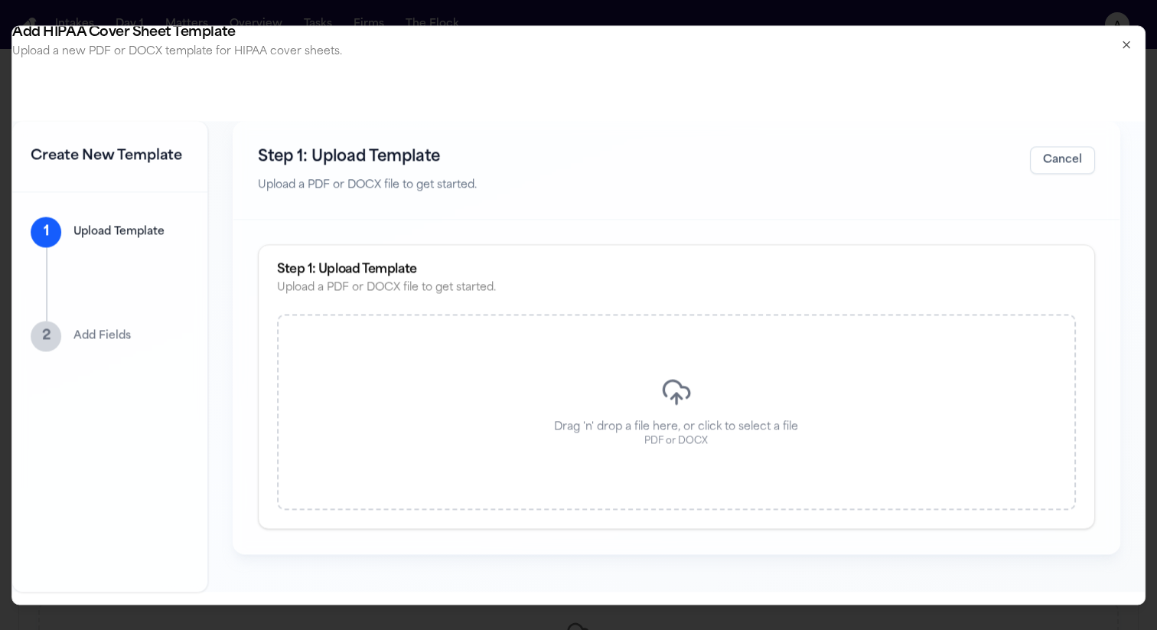
click at [638, 423] on p "Drag 'n' drop a file here, or click to select a file" at bounding box center [677, 426] width 244 height 15
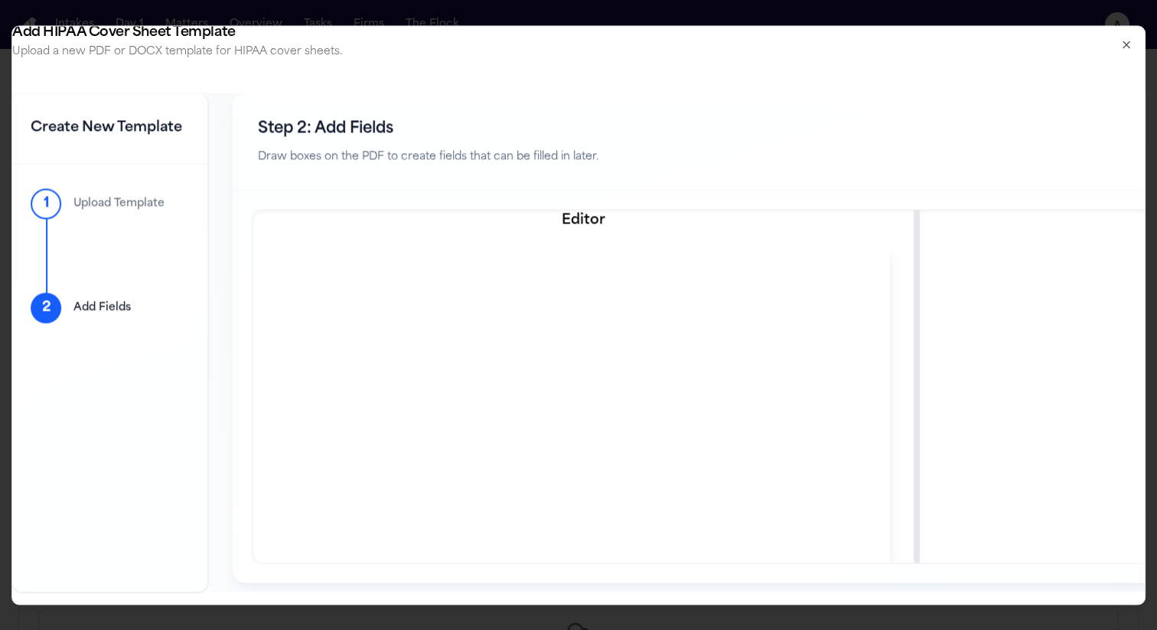
click at [1133, 42] on div "Add HIPAA Cover Sheet Template Upload a new PDF or DOCX template for HIPAA cove…" at bounding box center [818, 47] width 1613 height 42
click at [1128, 42] on icon "button" at bounding box center [1127, 44] width 6 height 6
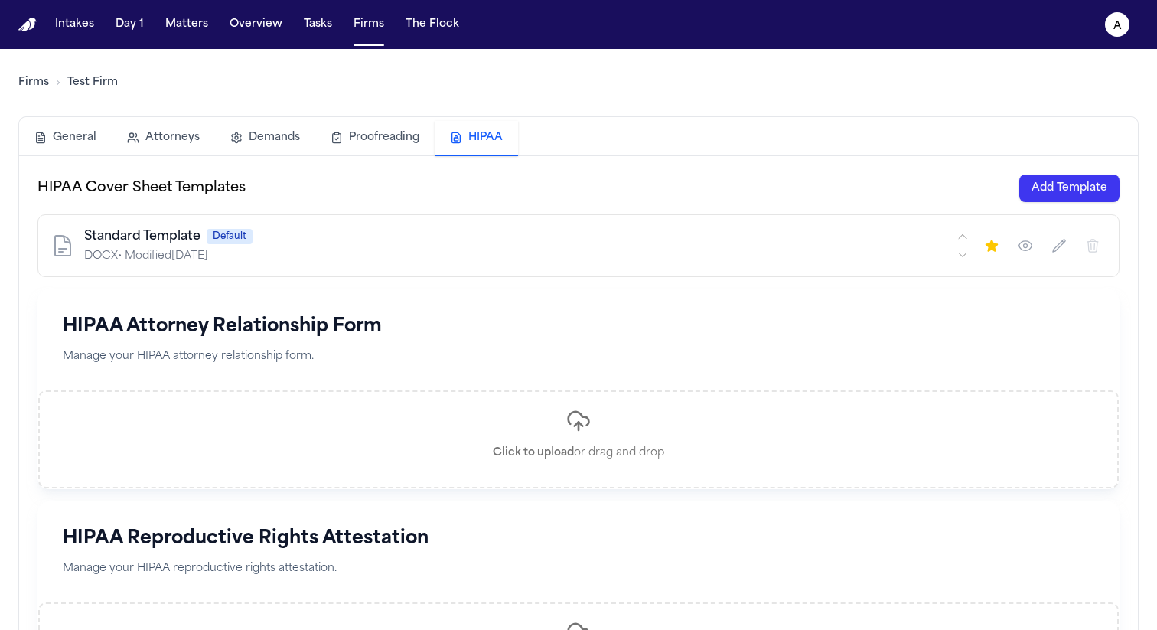
click at [1044, 188] on button "Add Template" at bounding box center [1070, 189] width 100 height 28
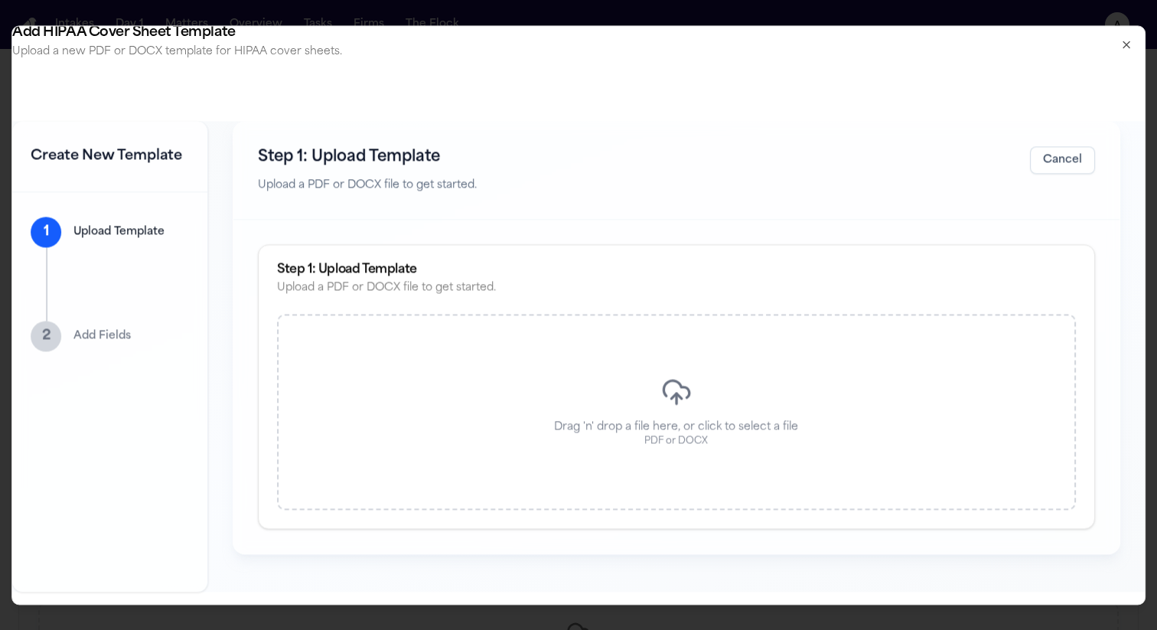
click at [679, 396] on icon at bounding box center [676, 395] width 10 height 5
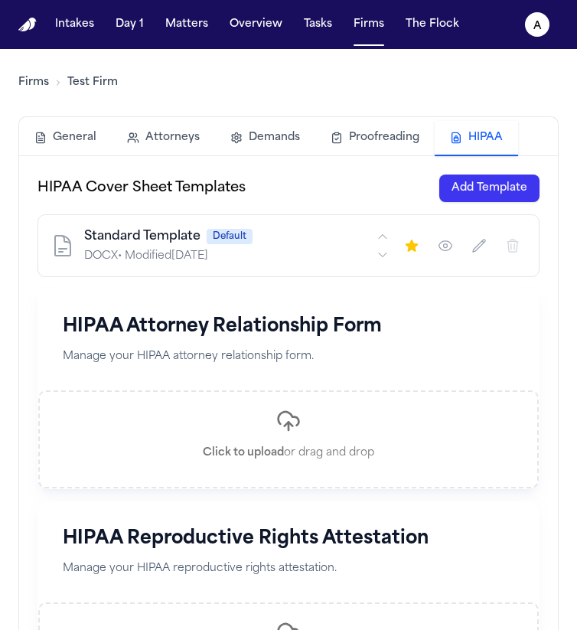
click at [494, 196] on button "Add Template" at bounding box center [489, 189] width 100 height 28
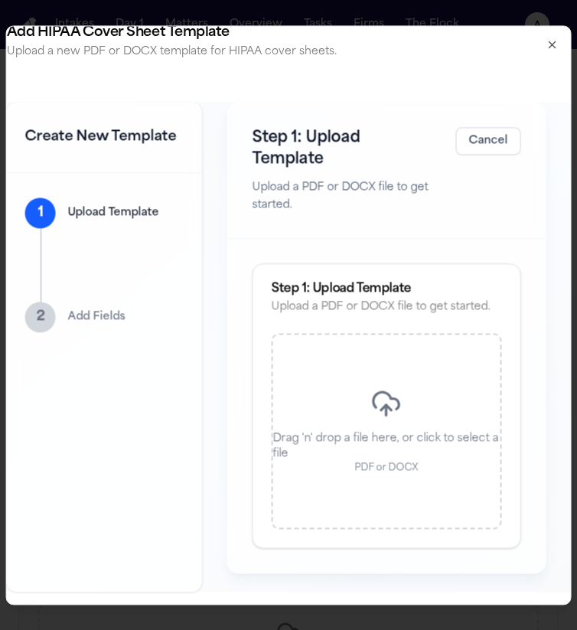
click at [353, 419] on div "Drag 'n' drop a file here, or click to select a file PDF or DOCX" at bounding box center [387, 432] width 230 height 196
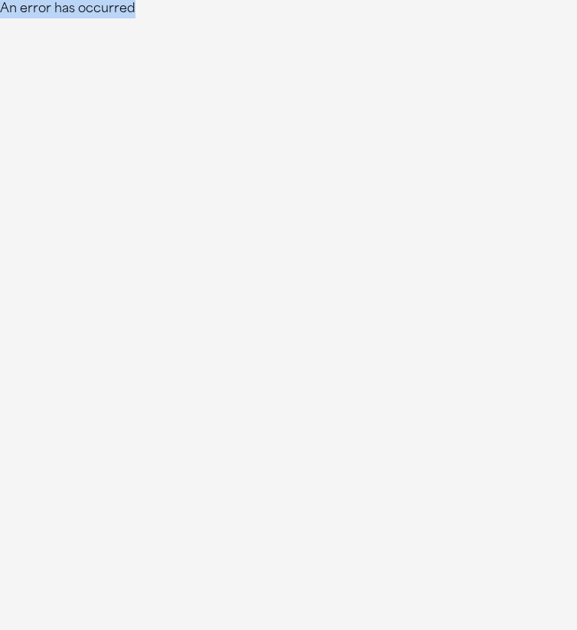
drag, startPoint x: 144, startPoint y: 7, endPoint x: 0, endPoint y: 7, distance: 143.9
click at [0, 7] on div "An error has occurred" at bounding box center [288, 9] width 577 height 18
copy div "An error has occurred"
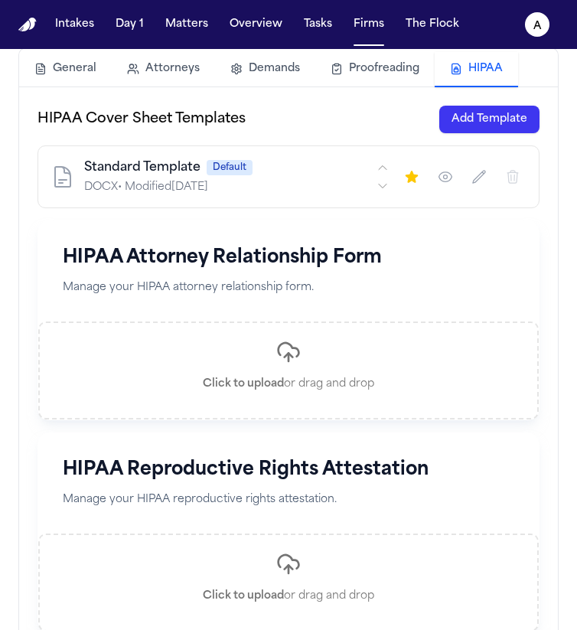
scroll to position [63, 0]
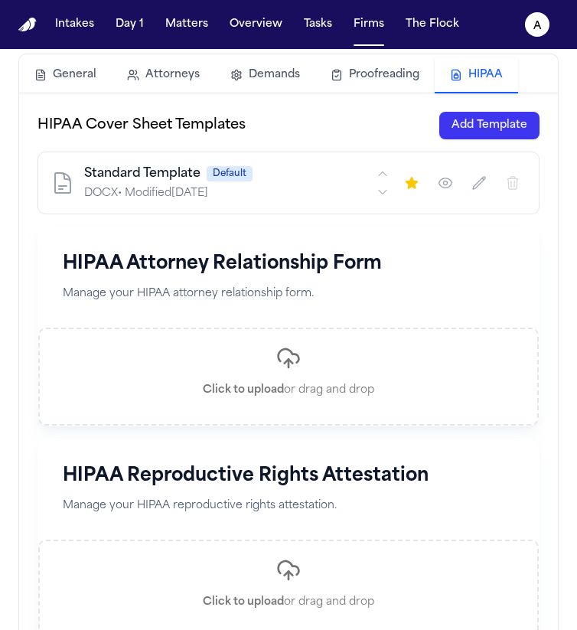
click at [494, 114] on button "Add Template" at bounding box center [489, 126] width 100 height 28
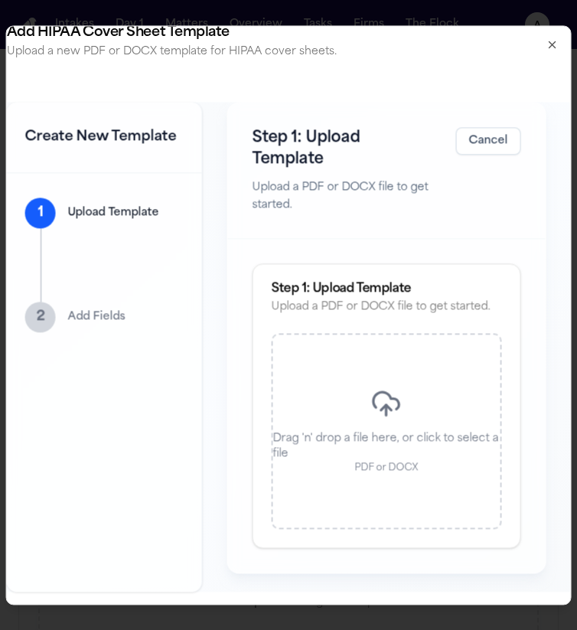
click at [349, 459] on p "Drag 'n' drop a file here, or click to select a file" at bounding box center [386, 447] width 227 height 31
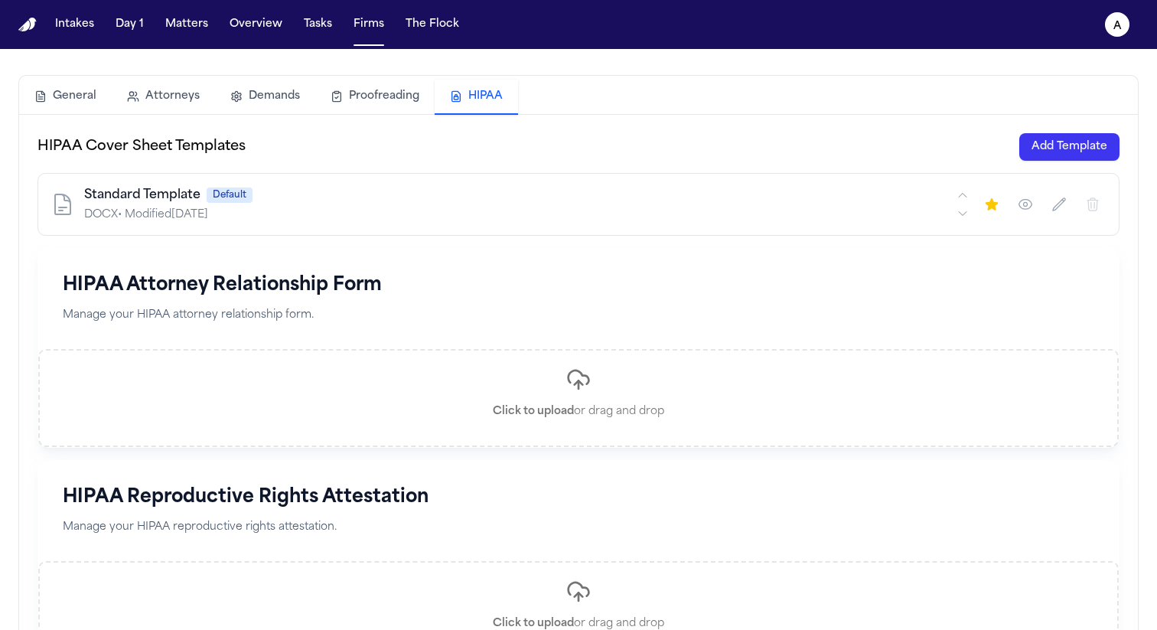
scroll to position [35, 0]
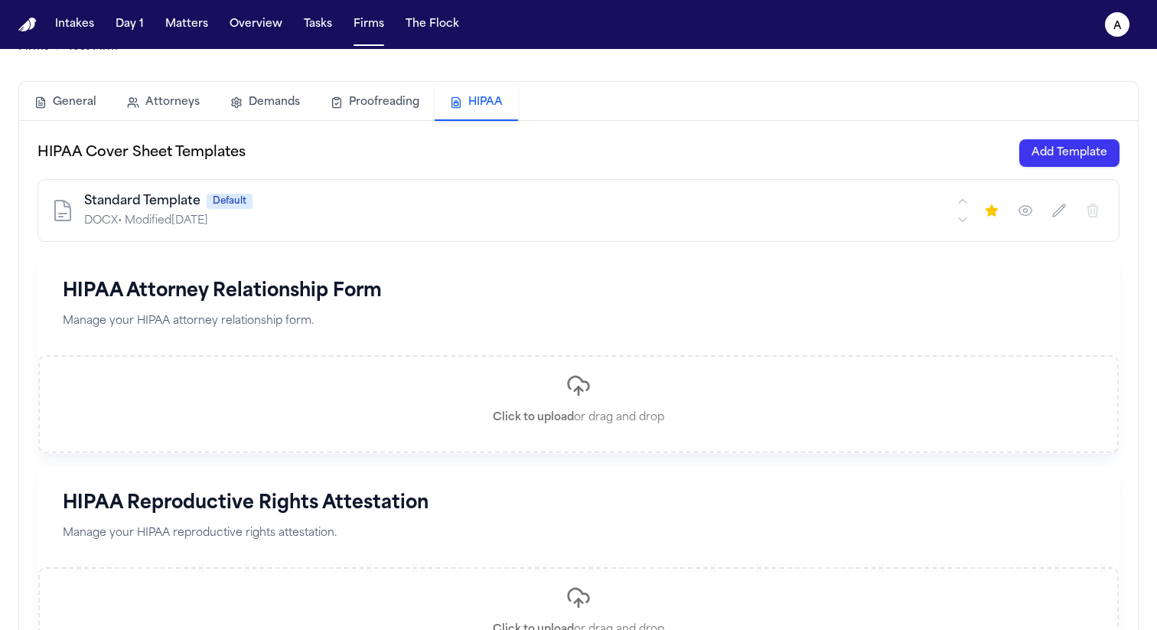
click at [576, 142] on button "Add Template" at bounding box center [1070, 153] width 100 height 28
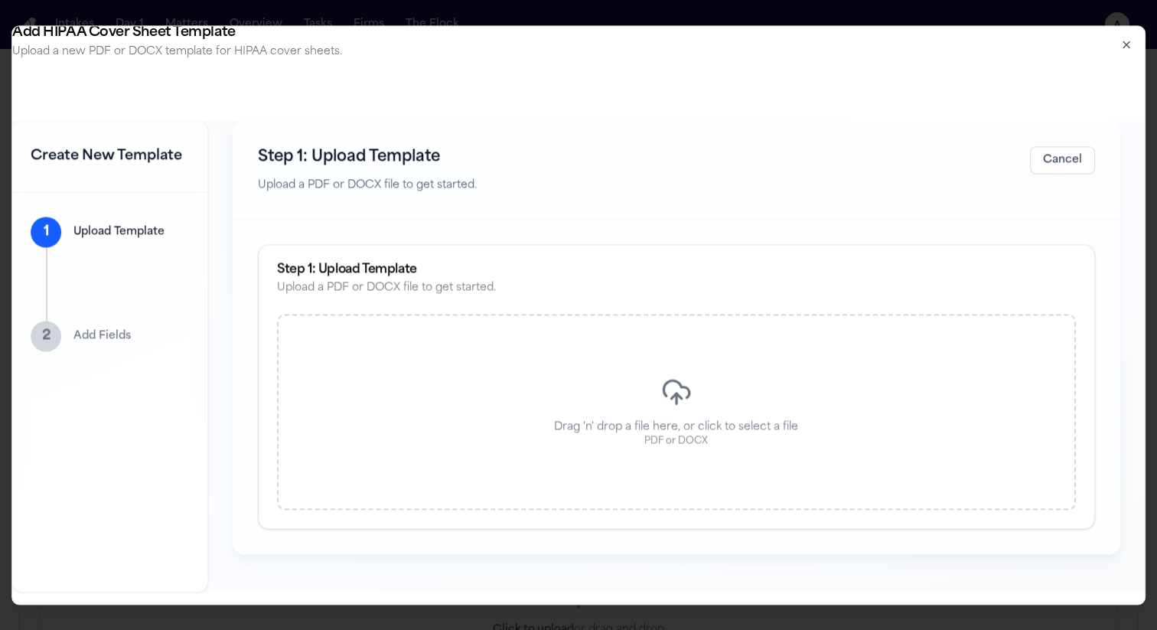
click at [514, 428] on div "Drag 'n' drop a file here, or click to select a file PDF or DOCX" at bounding box center [676, 412] width 799 height 196
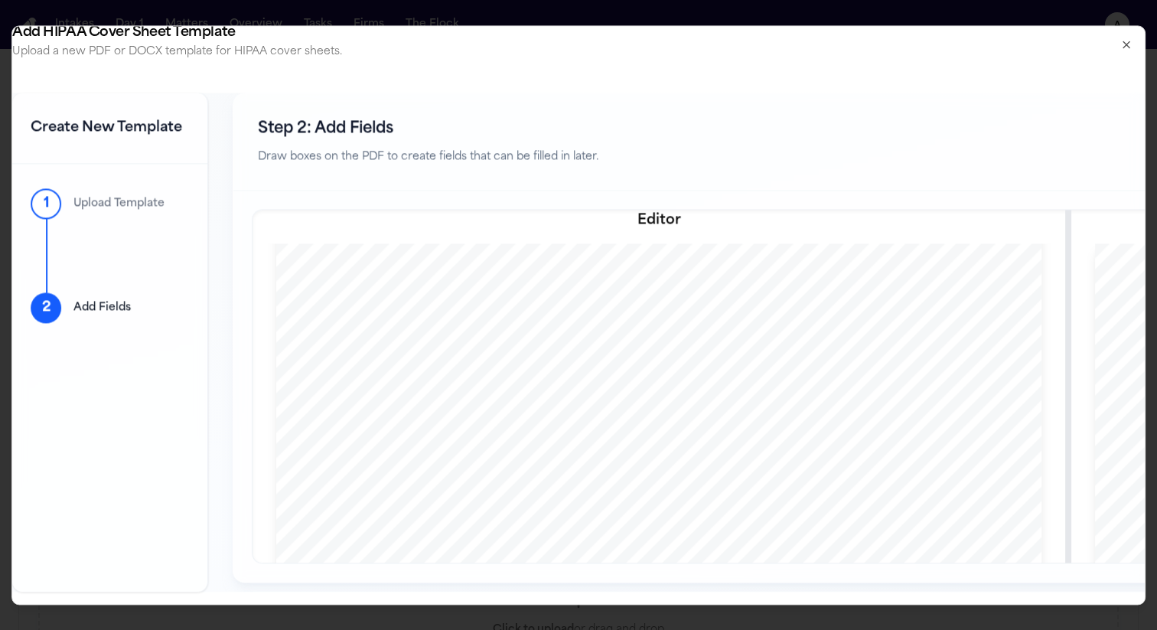
scroll to position [1653, 0]
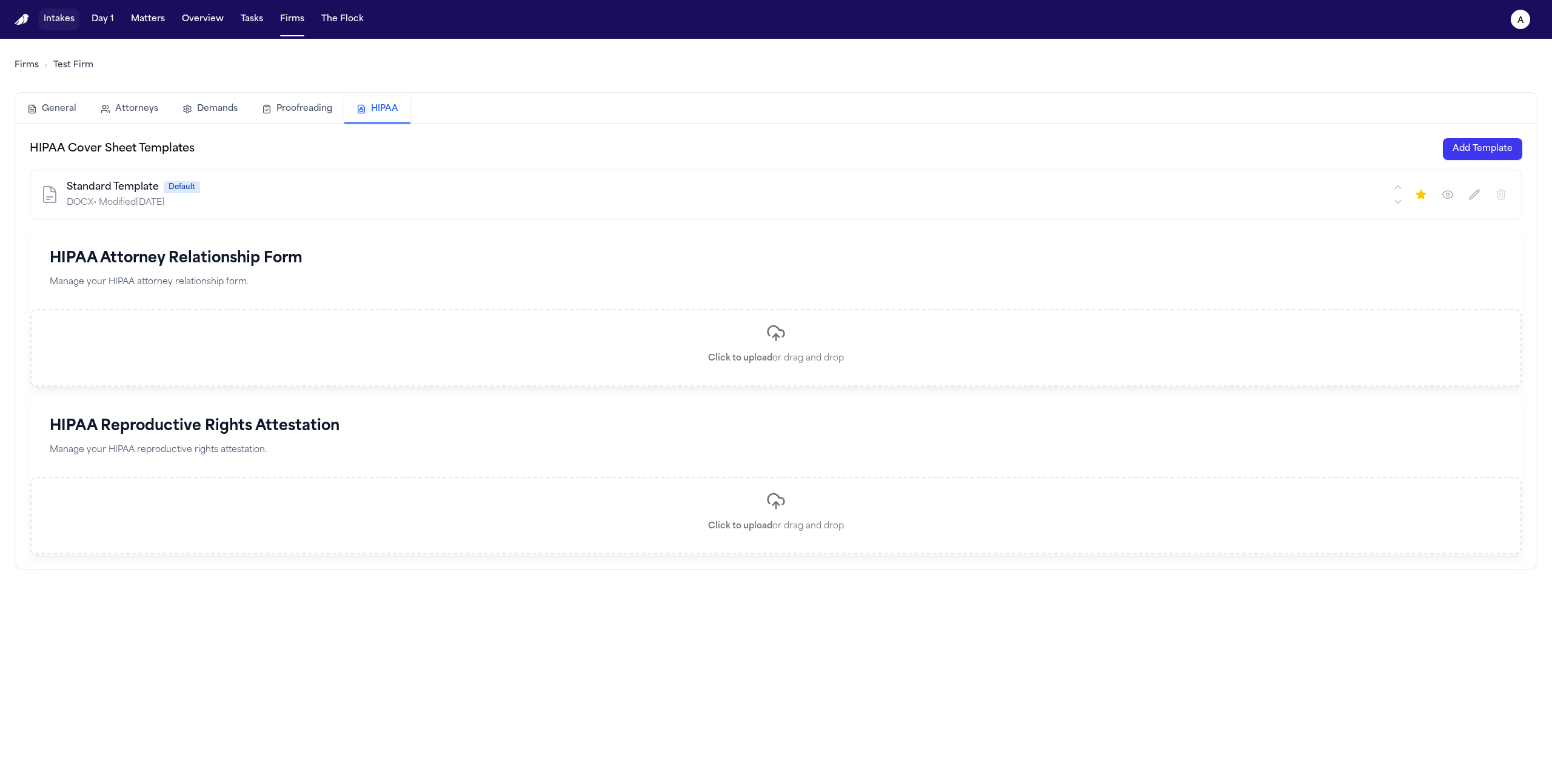
click at [42, 25] on button "Intakes" at bounding box center [59, 20] width 40 height 22
